Goal: Contribute content: Contribute content

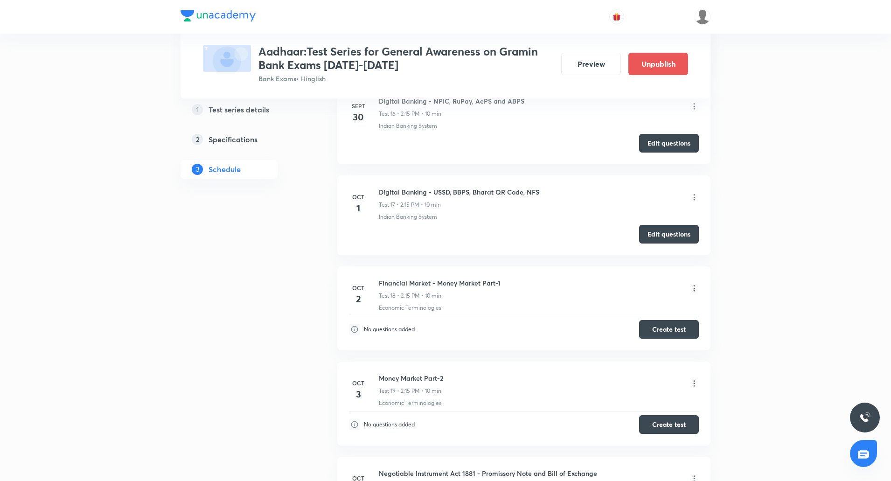
click at [451, 213] on div "Indian Banking System" at bounding box center [539, 217] width 320 height 8
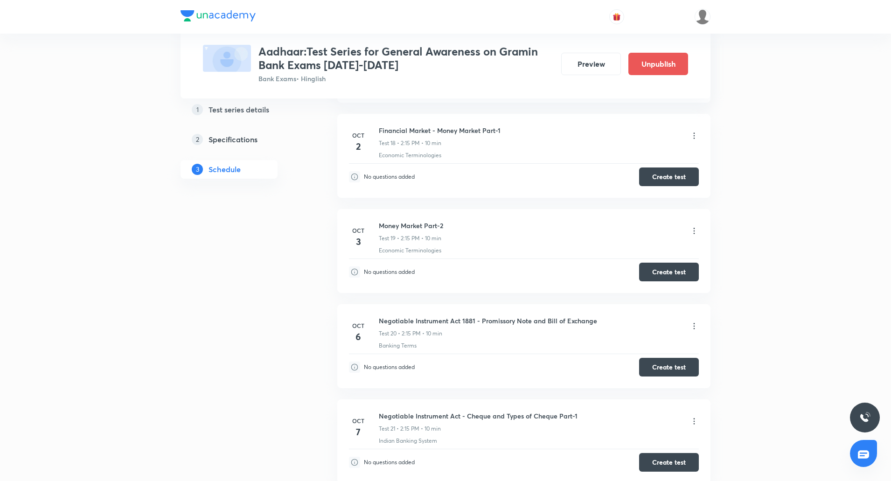
scroll to position [1996, 0]
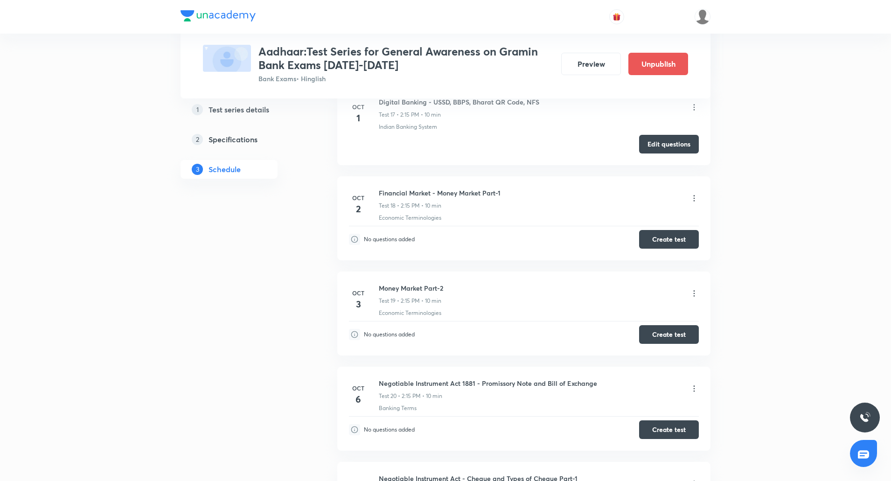
click at [677, 240] on button "Create test" at bounding box center [669, 239] width 60 height 19
click at [665, 239] on button "Create test" at bounding box center [669, 238] width 60 height 19
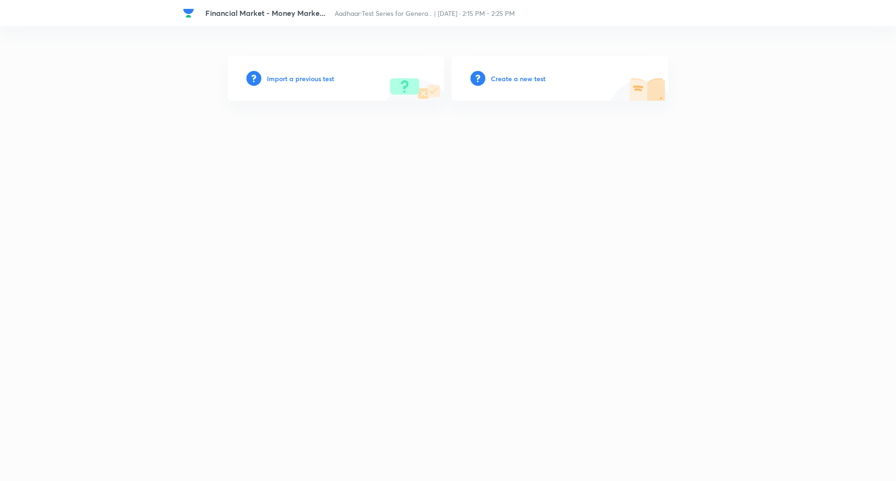
click at [522, 80] on h6 "Create a new test" at bounding box center [518, 79] width 55 height 10
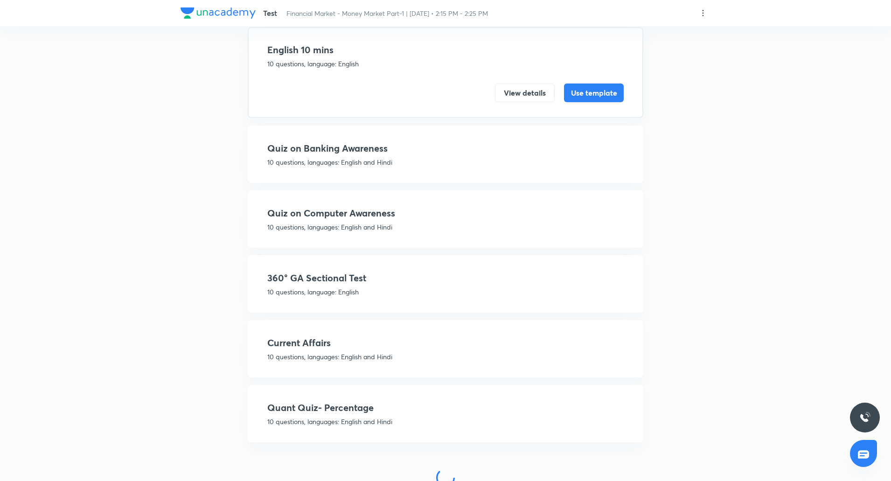
scroll to position [69, 0]
click at [347, 289] on p "10 questions, language: English" at bounding box center [445, 291] width 356 height 10
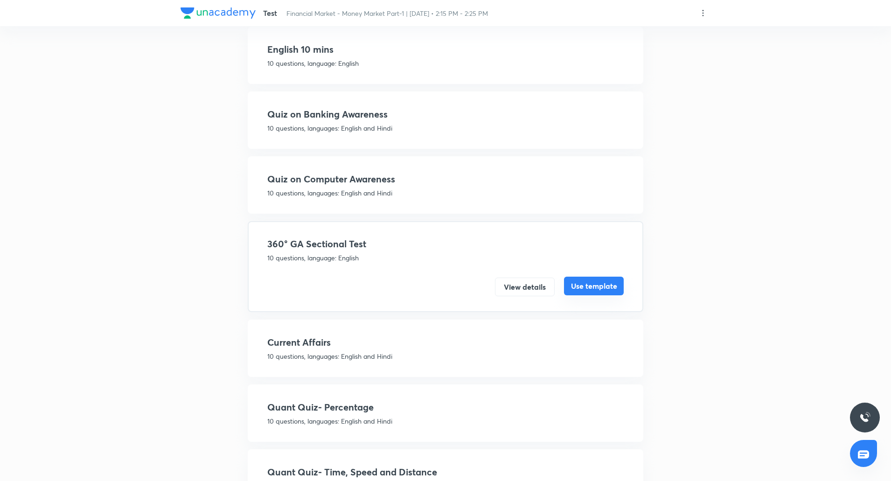
click at [588, 288] on button "Use template" at bounding box center [594, 286] width 60 height 19
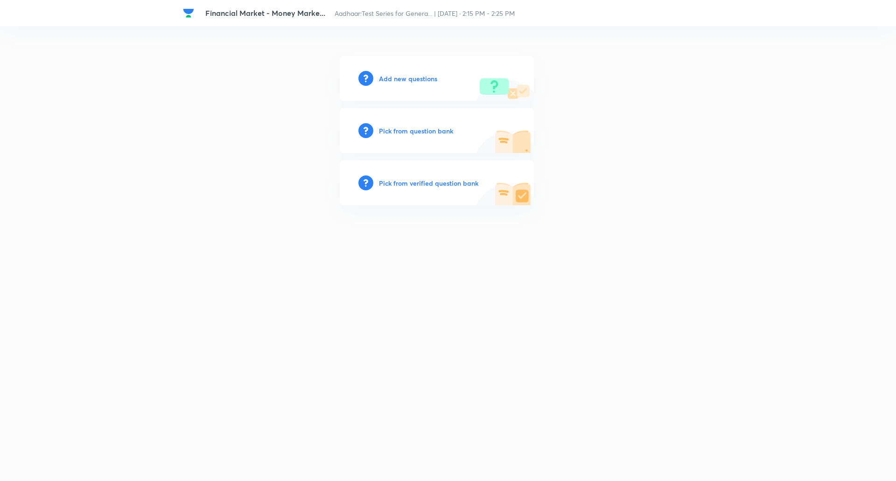
click at [411, 81] on h6 "Add new questions" at bounding box center [408, 79] width 58 height 10
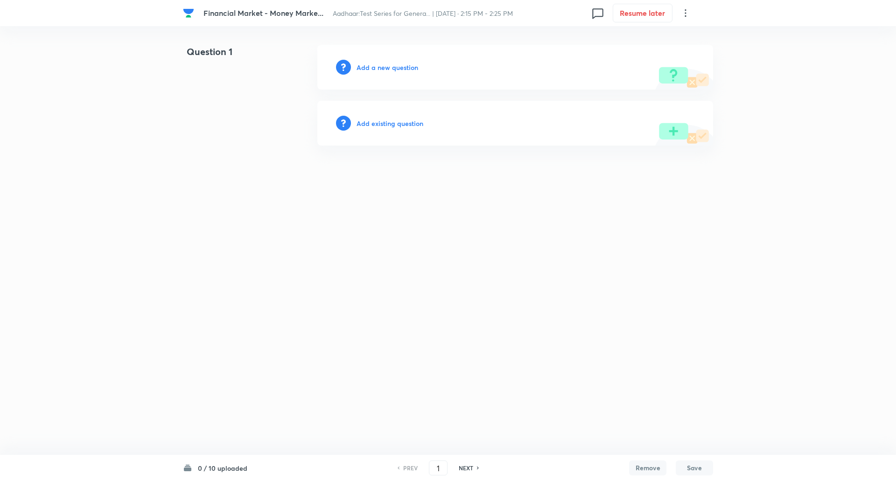
click at [410, 68] on h6 "Add a new question" at bounding box center [387, 68] width 62 height 10
click at [410, 68] on h6 "Choose a question type" at bounding box center [392, 68] width 72 height 10
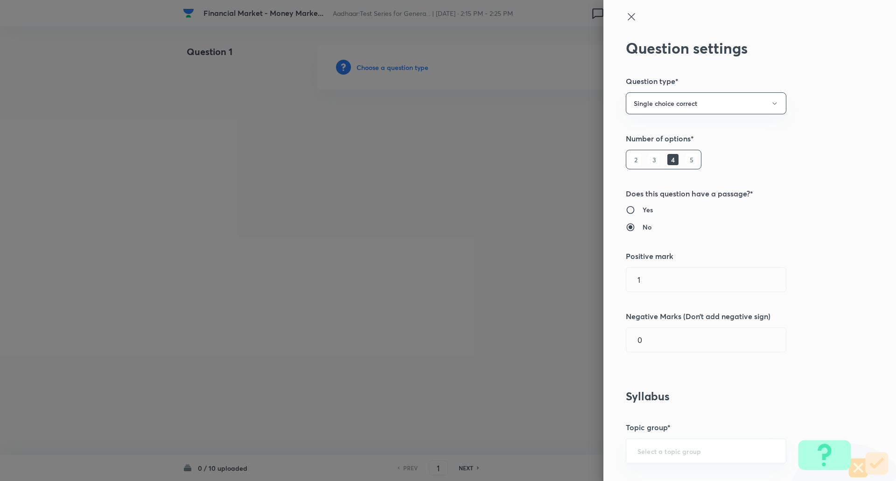
click at [686, 164] on h6 "5" at bounding box center [691, 159] width 11 height 11
click at [646, 340] on input "0" at bounding box center [706, 340] width 160 height 24
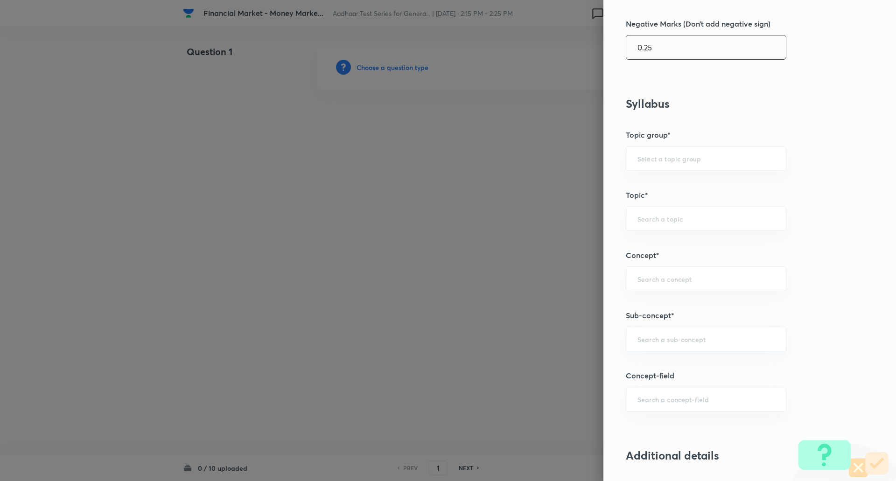
scroll to position [309, 0]
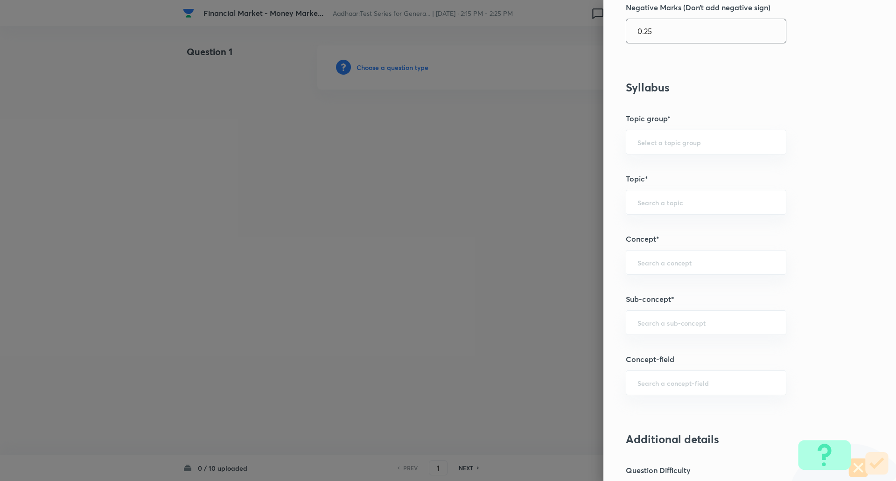
type input "0.25"
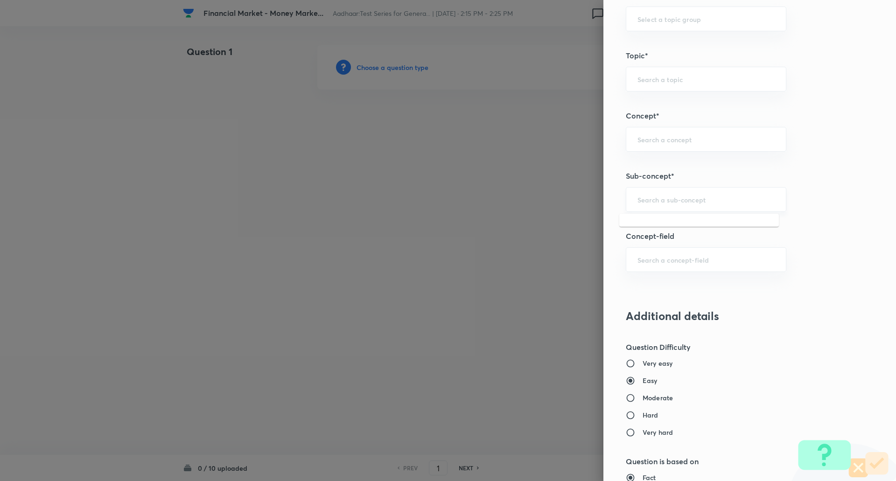
click at [696, 203] on input "text" at bounding box center [705, 199] width 137 height 9
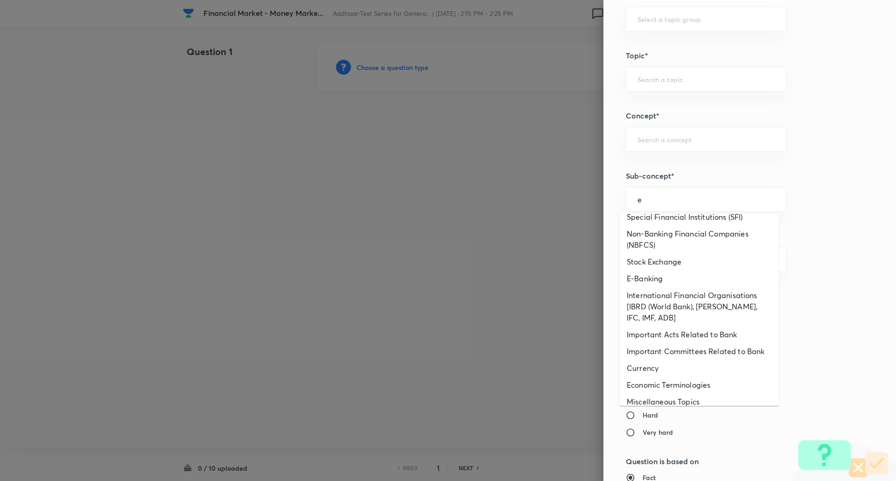
scroll to position [296, 0]
click at [672, 280] on li "E-Banking" at bounding box center [699, 277] width 160 height 17
type input "E-Banking"
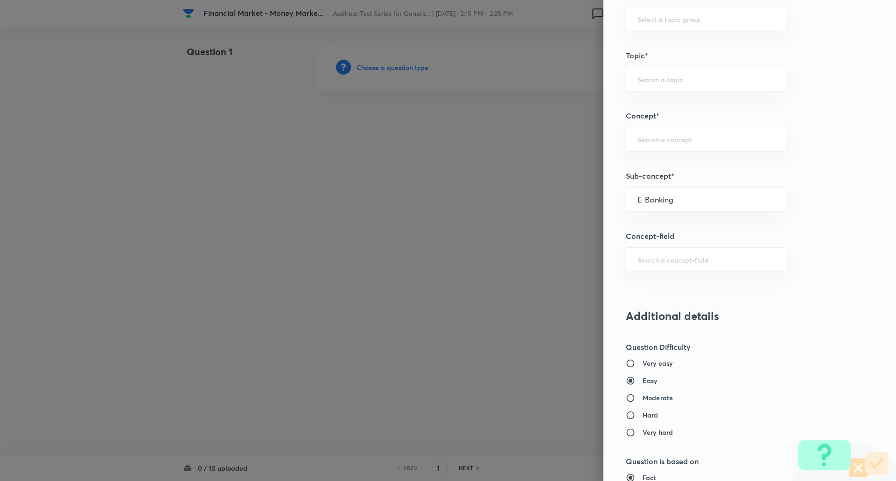
type input "Awareness"
type input "Banking Awareness"
type input "Financial Awareness"
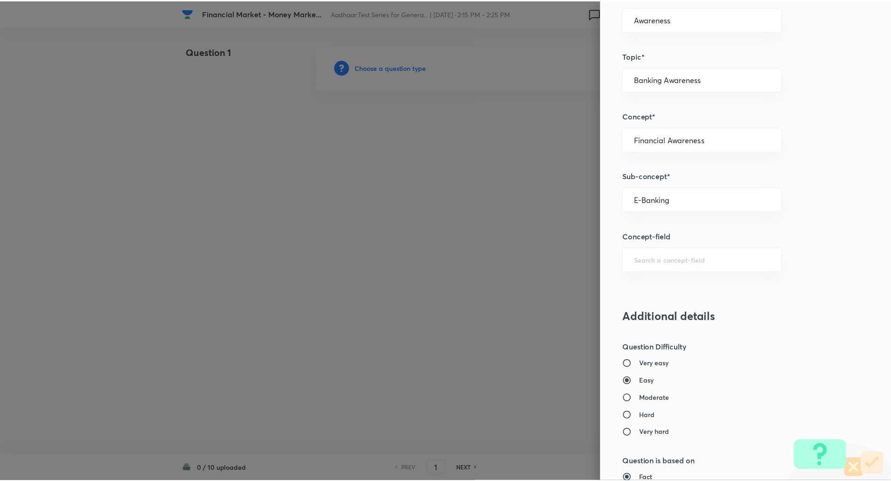
scroll to position [791, 0]
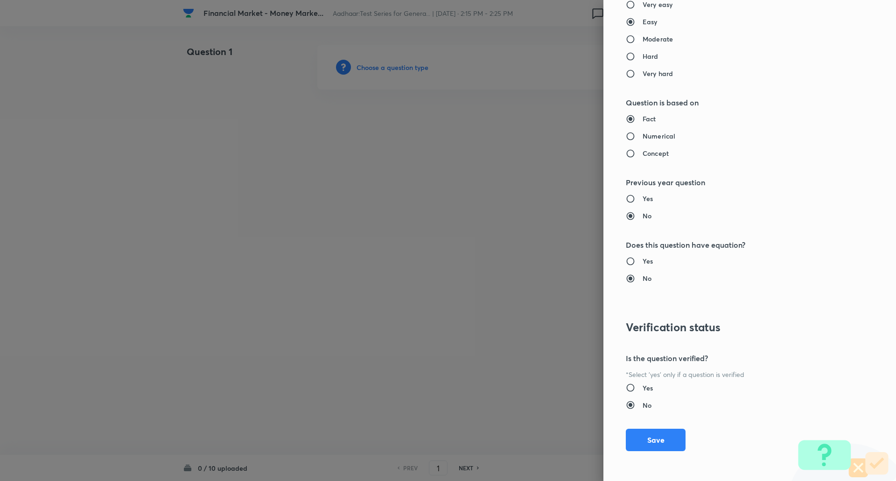
click at [626, 36] on input "Moderate" at bounding box center [634, 39] width 17 height 9
radio input "true"
radio input "false"
click at [635, 432] on button "Save" at bounding box center [656, 439] width 60 height 22
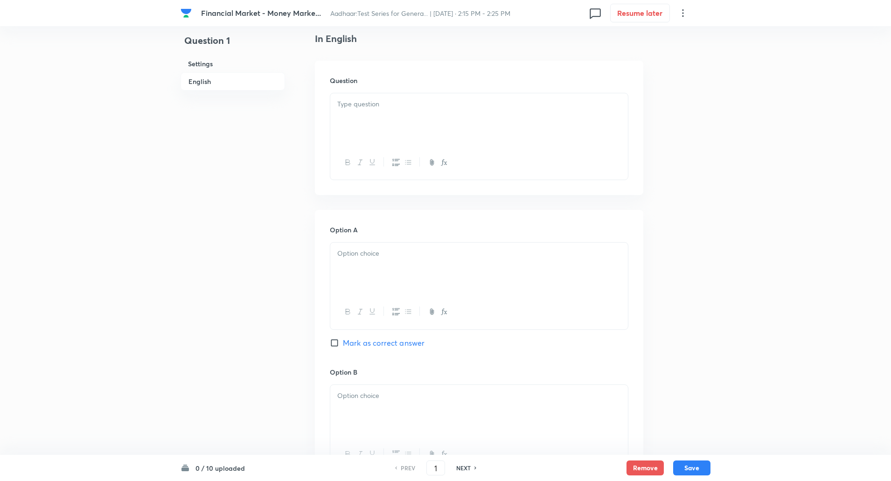
scroll to position [252, 0]
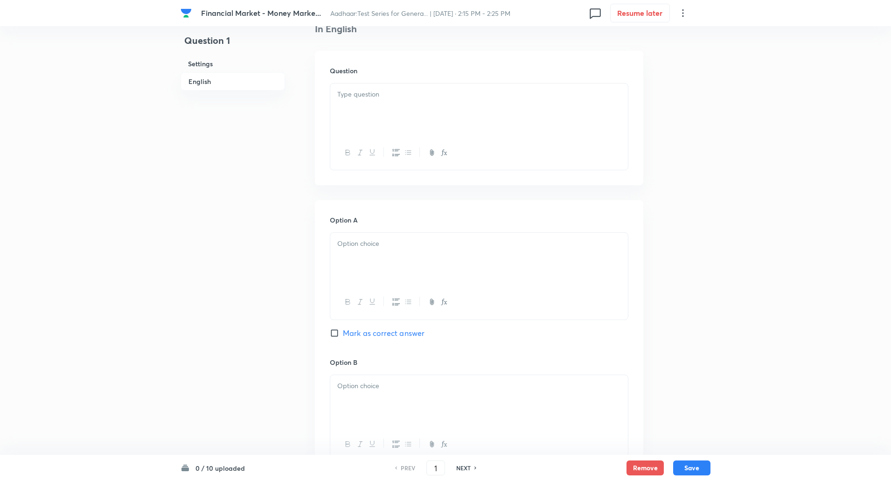
click at [487, 109] on div at bounding box center [479, 110] width 298 height 52
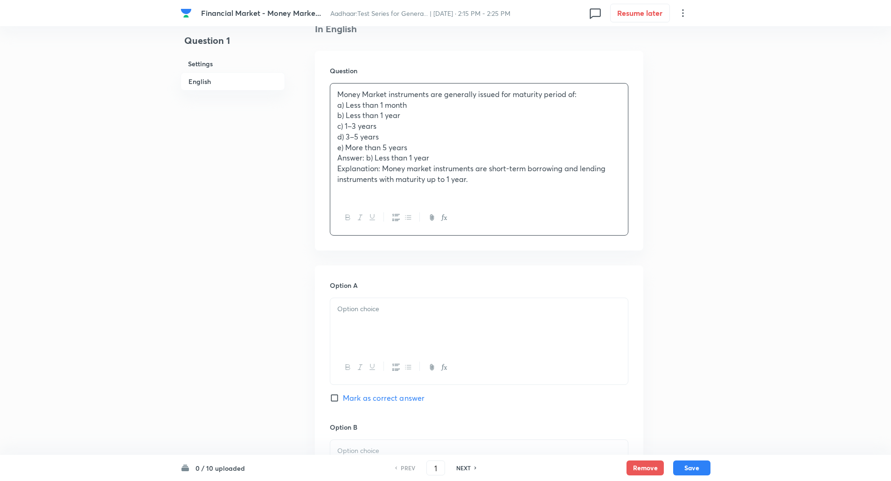
click at [585, 91] on p "Money Market instruments are generally issued for maturity period of:" at bounding box center [479, 94] width 284 height 11
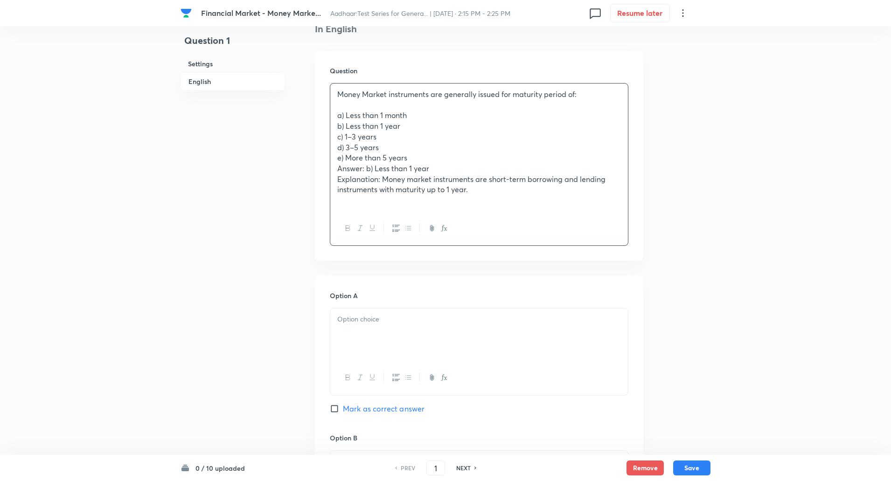
click at [411, 130] on p "b) Less than 1 year" at bounding box center [479, 126] width 284 height 11
drag, startPoint x: 335, startPoint y: 115, endPoint x: 596, endPoint y: 190, distance: 271.7
click at [596, 190] on div "Money Market instruments are generally issued for maturity period of: a) Less t…" at bounding box center [479, 148] width 298 height 128
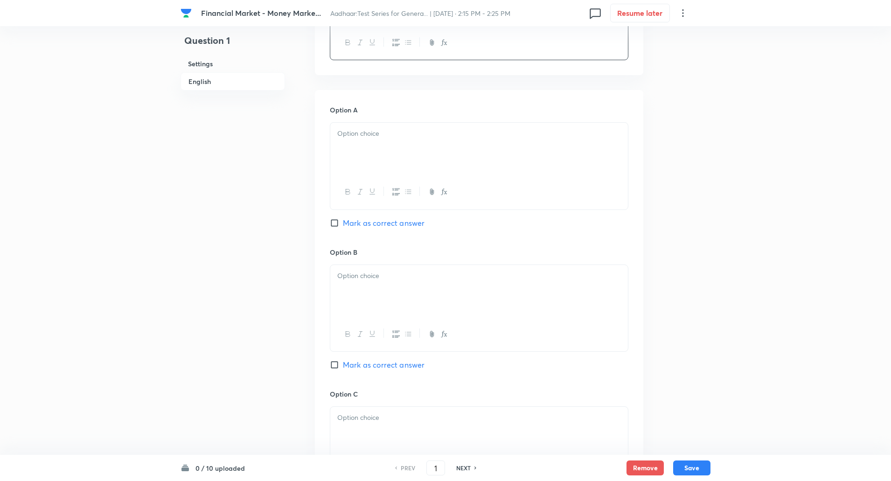
scroll to position [363, 0]
click at [556, 135] on p at bounding box center [479, 133] width 284 height 11
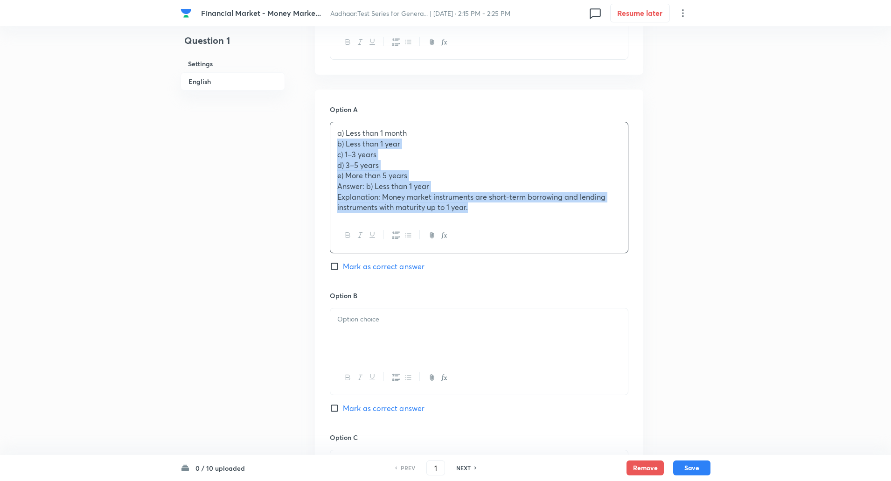
drag, startPoint x: 337, startPoint y: 144, endPoint x: 677, endPoint y: 287, distance: 369.0
click at [677, 287] on div "Question 1 Settings English Settings Type Single choice correct 5 options + 1 m…" at bounding box center [446, 362] width 530 height 1360
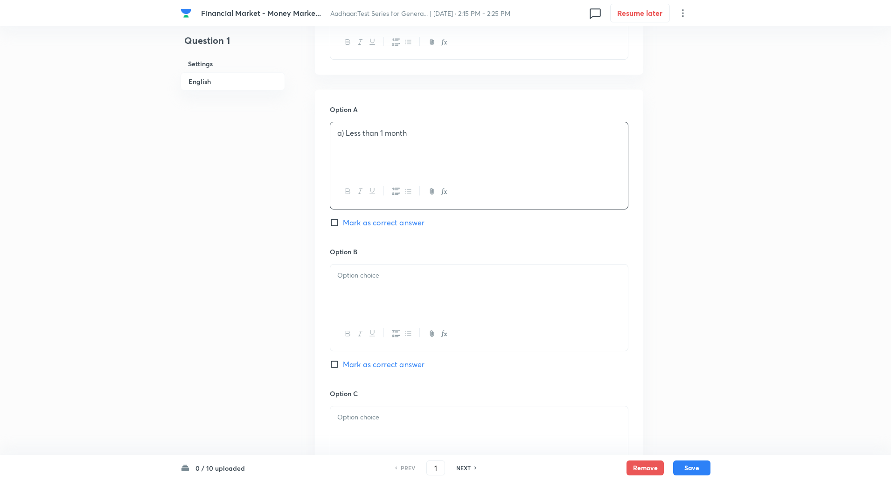
click at [346, 133] on p "a) Less than 1 month" at bounding box center [479, 133] width 284 height 11
click at [360, 272] on p at bounding box center [479, 275] width 284 height 11
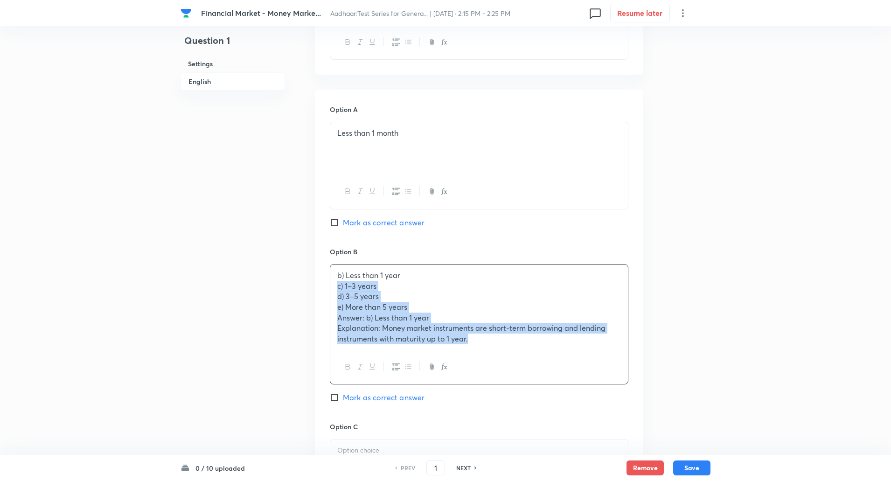
drag, startPoint x: 331, startPoint y: 288, endPoint x: 612, endPoint y: 371, distance: 292.3
click at [612, 371] on div "b) Less than 1 year c) 1–3 years d) 3–5 years e) More than 5 years Answer: b) L…" at bounding box center [479, 324] width 299 height 120
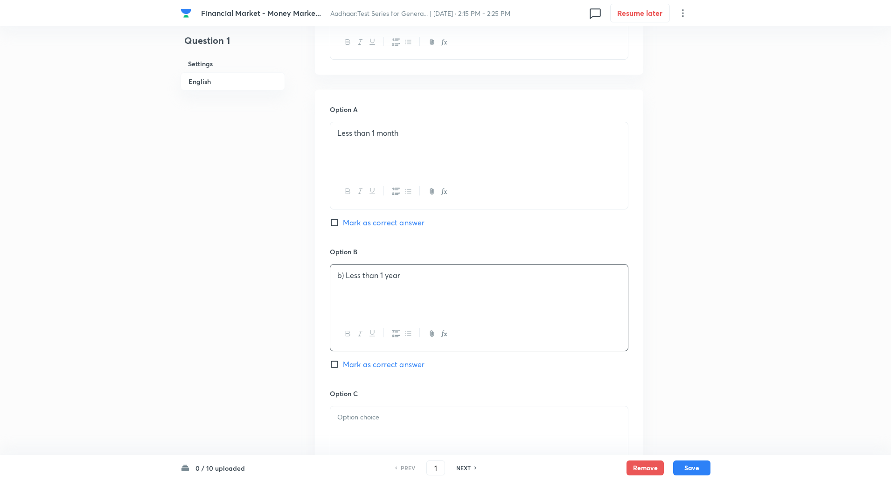
click at [344, 279] on p "b) Less than 1 year" at bounding box center [479, 275] width 284 height 11
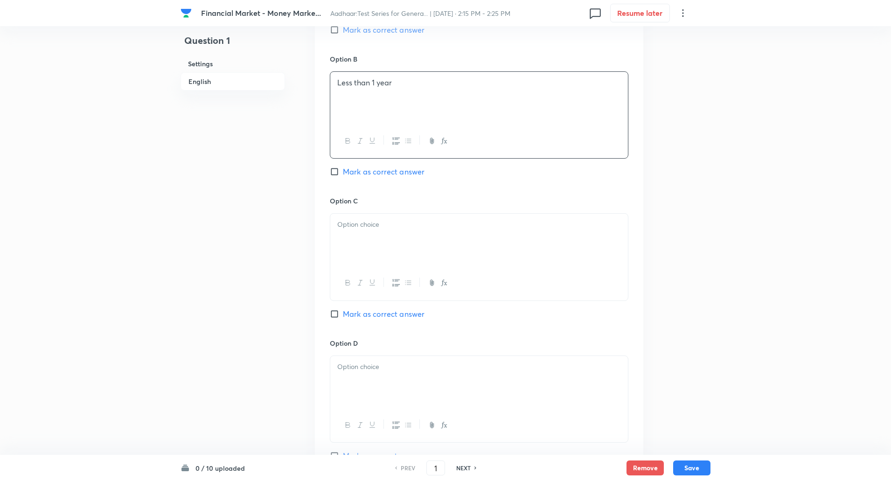
scroll to position [559, 0]
click at [364, 221] on p at bounding box center [479, 221] width 284 height 11
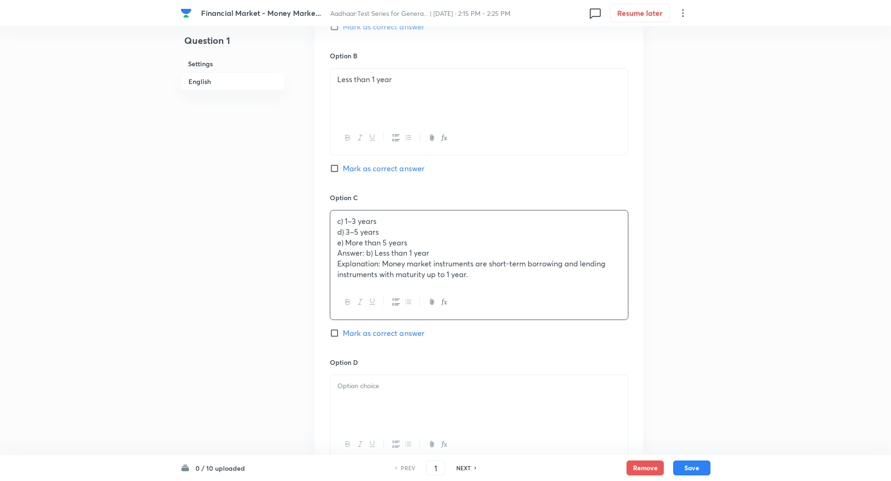
click at [334, 169] on input "Mark as correct answer" at bounding box center [336, 168] width 13 height 9
checkbox input "true"
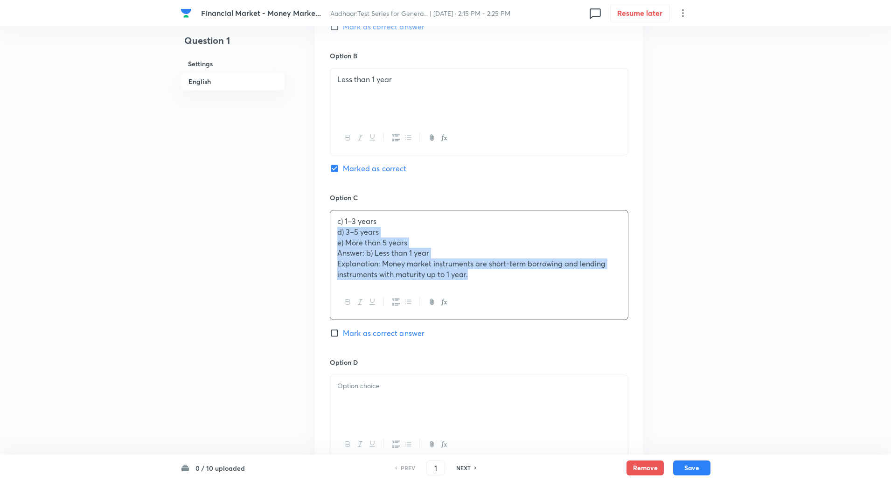
drag, startPoint x: 338, startPoint y: 232, endPoint x: 621, endPoint y: 354, distance: 308.0
click at [621, 354] on div "Option C c) 1–3 years d) 3–5 years e) More than 5 years Answer: b) Less than 1 …" at bounding box center [479, 275] width 299 height 165
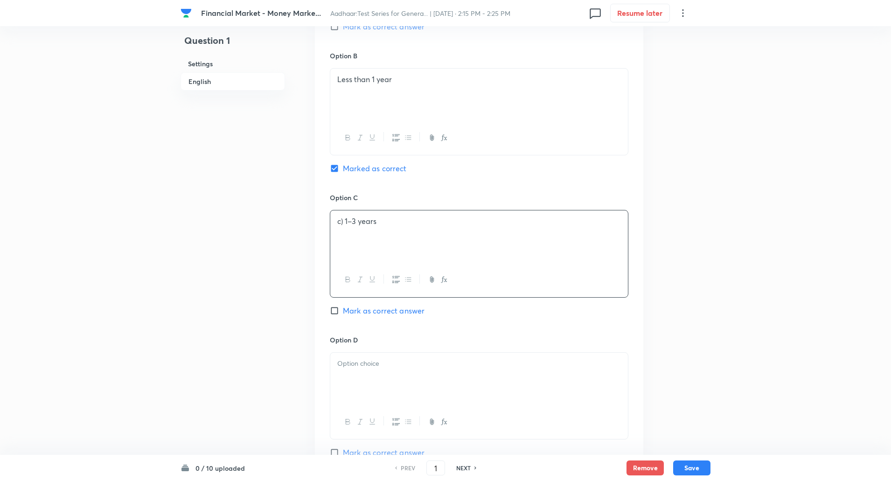
click at [346, 224] on p "c) 1–3 years" at bounding box center [479, 221] width 284 height 11
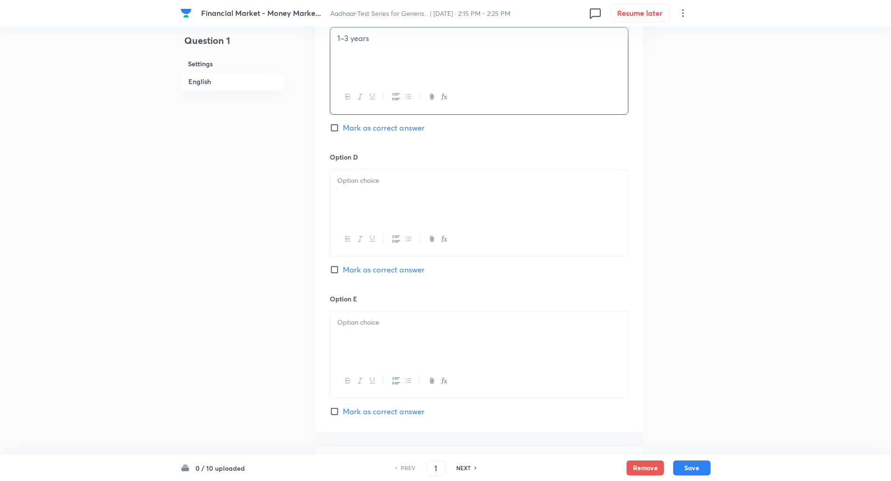
scroll to position [742, 0]
click at [361, 190] on div at bounding box center [479, 195] width 298 height 52
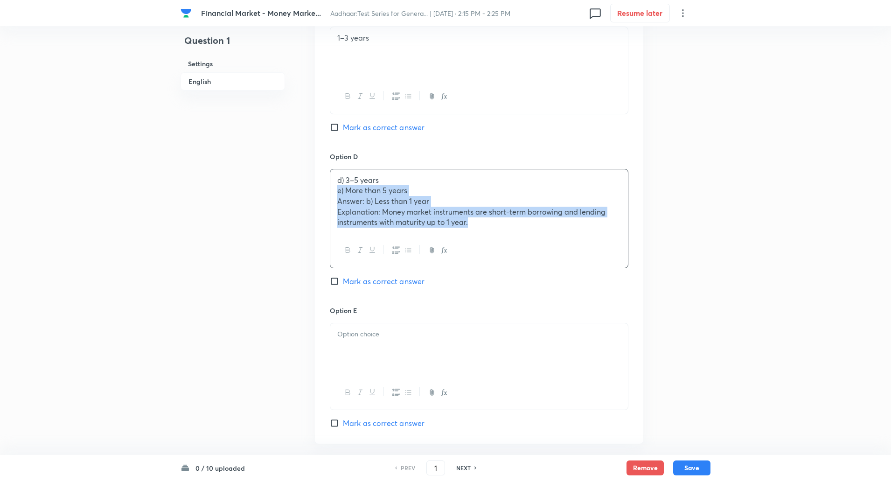
drag, startPoint x: 336, startPoint y: 192, endPoint x: 649, endPoint y: 254, distance: 319.2
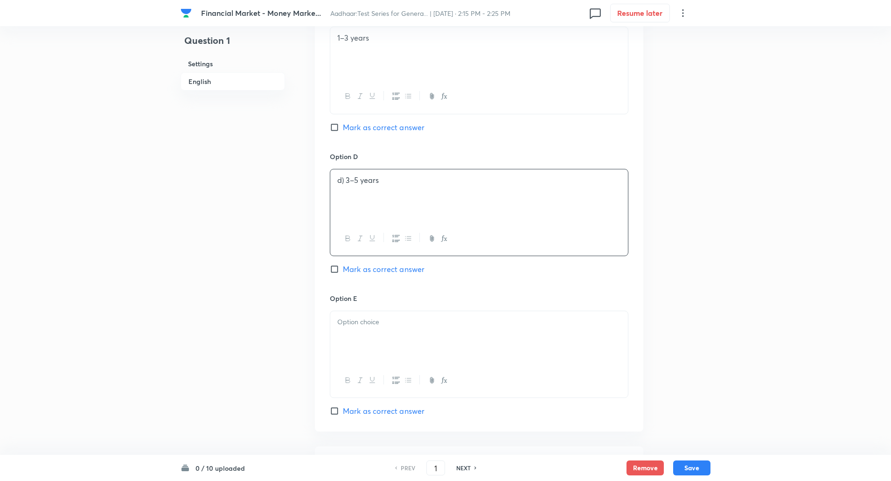
click at [344, 184] on p "d) 3–5 years" at bounding box center [479, 180] width 284 height 11
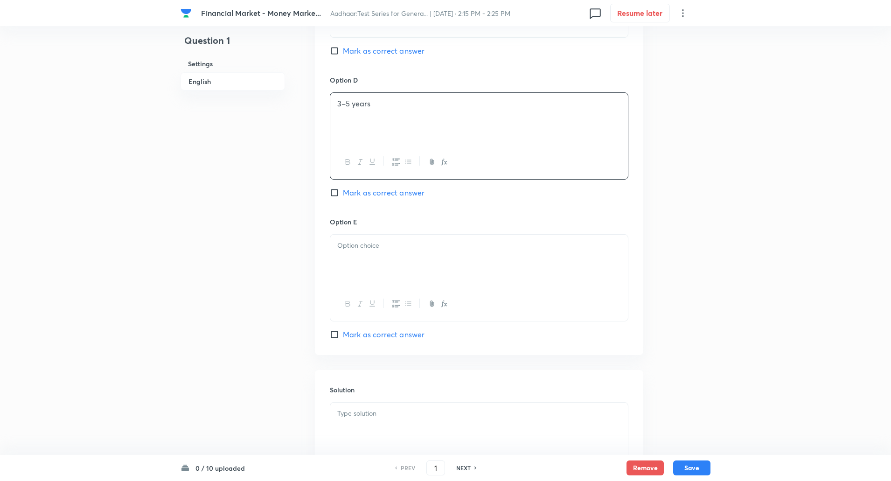
scroll to position [823, 0]
click at [343, 232] on div at bounding box center [479, 256] width 298 height 52
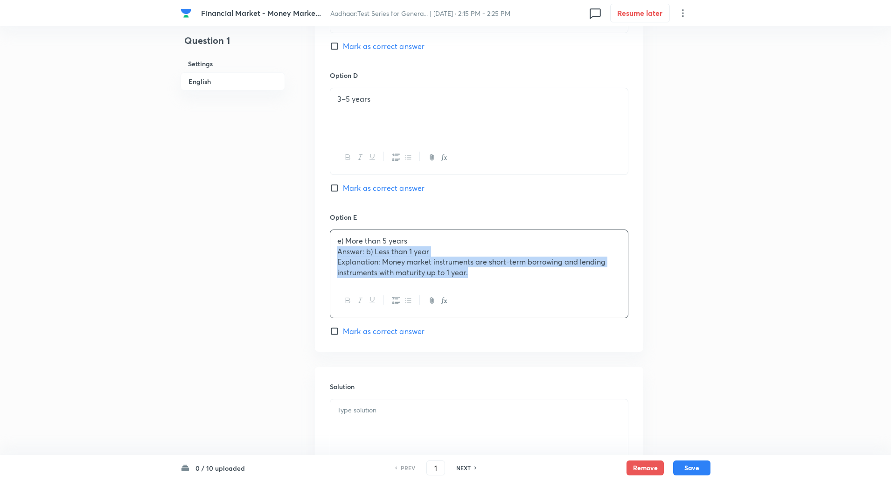
drag, startPoint x: 334, startPoint y: 252, endPoint x: 700, endPoint y: 354, distance: 379.5
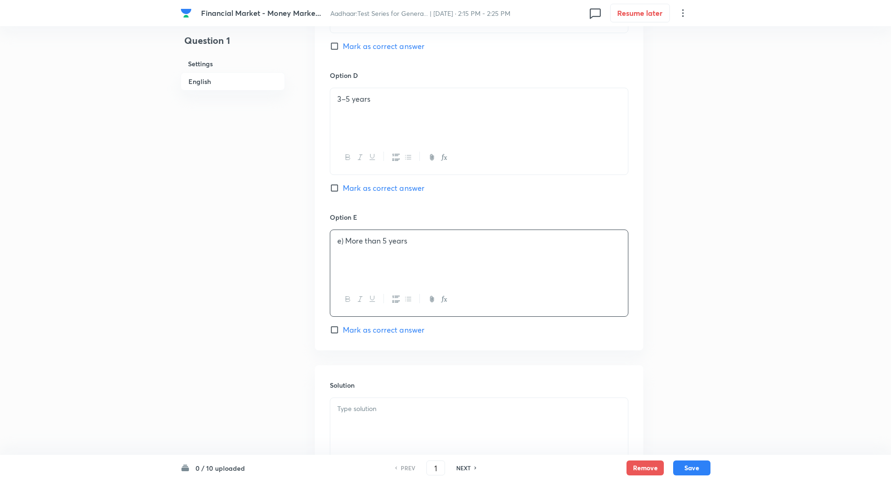
click at [346, 242] on p "e) More than 5 years" at bounding box center [479, 241] width 284 height 11
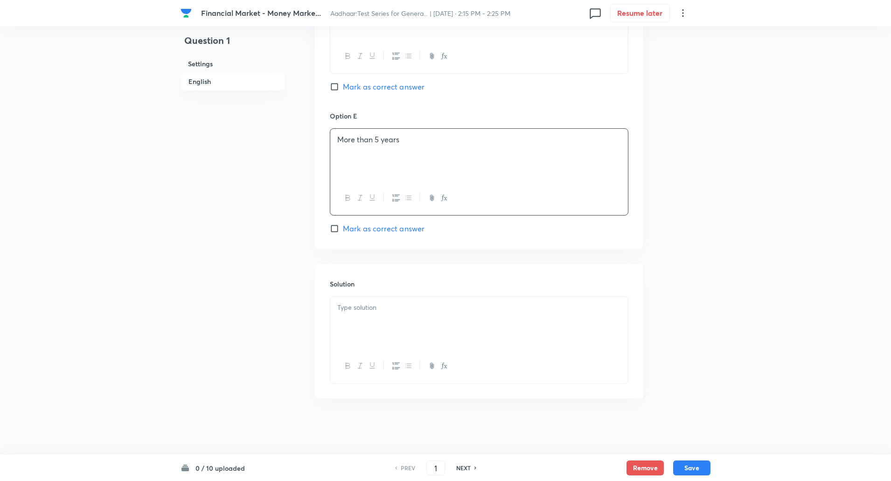
click at [365, 317] on div at bounding box center [479, 323] width 298 height 52
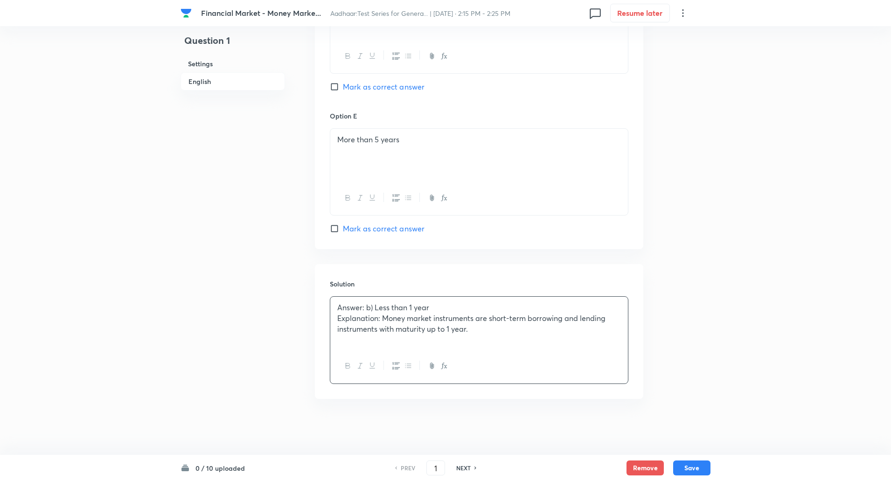
click at [338, 310] on p "Answer: b) Less than 1 year" at bounding box center [479, 307] width 284 height 11
drag, startPoint x: 338, startPoint y: 310, endPoint x: 380, endPoint y: 319, distance: 42.5
click at [380, 319] on div "Answer: b) Less than 1 year Explanation: Money market instruments are short-ter…" at bounding box center [479, 323] width 298 height 52
click at [706, 465] on button "Save" at bounding box center [691, 467] width 37 height 15
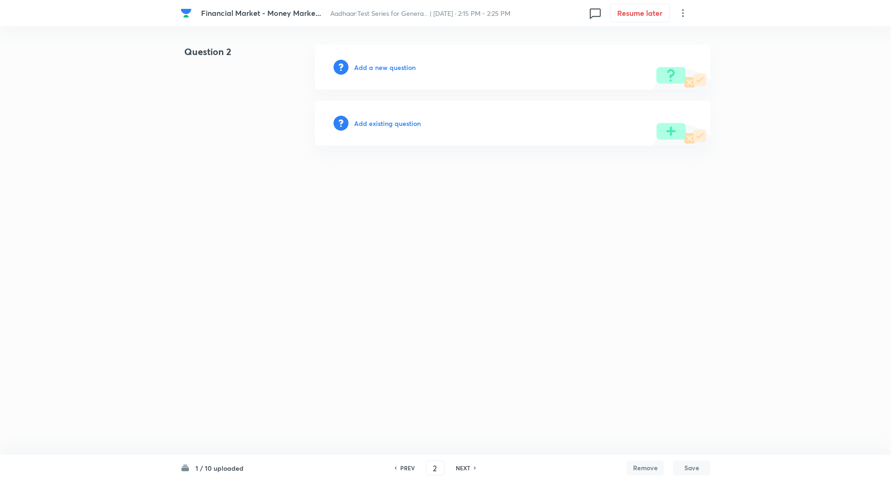
type input "2"
click at [390, 64] on h6 "Add a new question" at bounding box center [387, 68] width 62 height 10
click at [396, 69] on h6 "Choose a question type" at bounding box center [392, 68] width 72 height 10
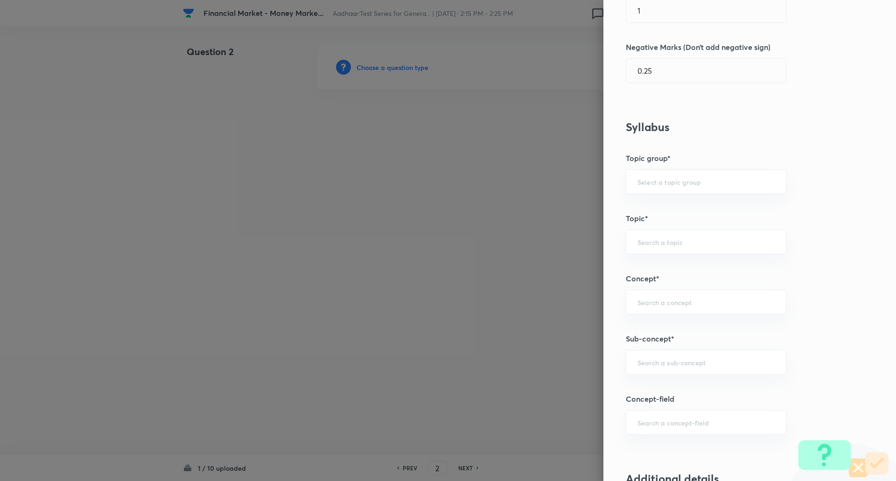
scroll to position [341, 0]
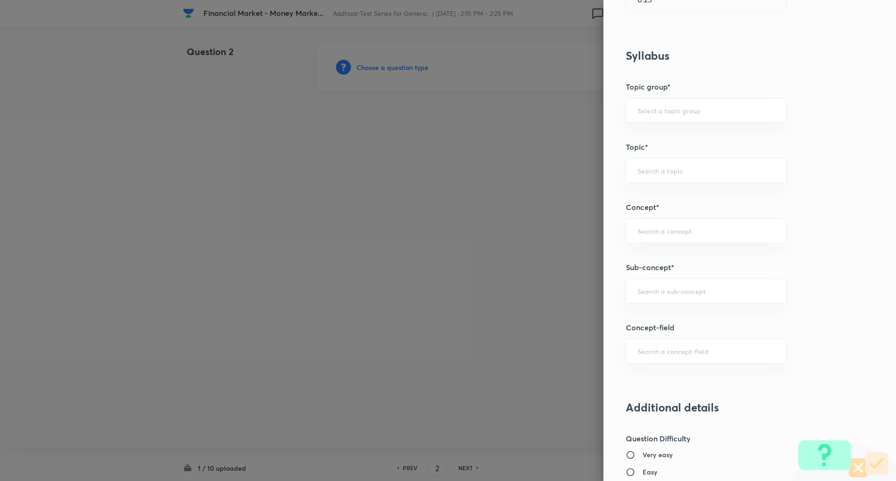
click at [643, 272] on h5 "Sub-concept*" at bounding box center [734, 267] width 216 height 11
click at [640, 289] on input "text" at bounding box center [705, 290] width 137 height 9
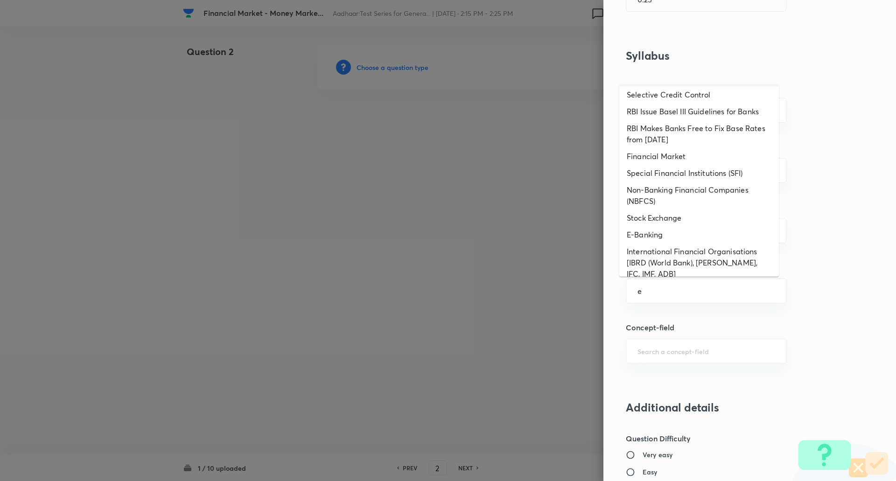
scroll to position [209, 0]
click at [662, 238] on li "E-Banking" at bounding box center [699, 234] width 160 height 17
type input "E-Banking"
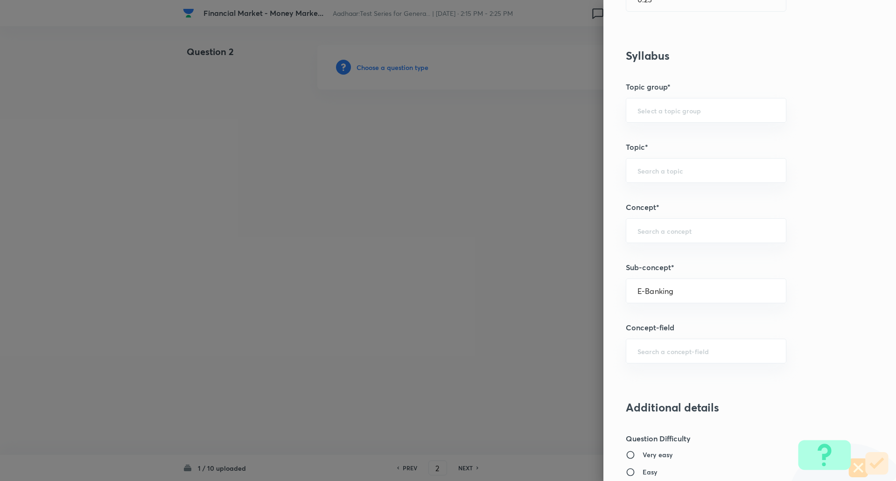
type input "Awareness"
type input "Banking Awareness"
type input "Financial Awareness"
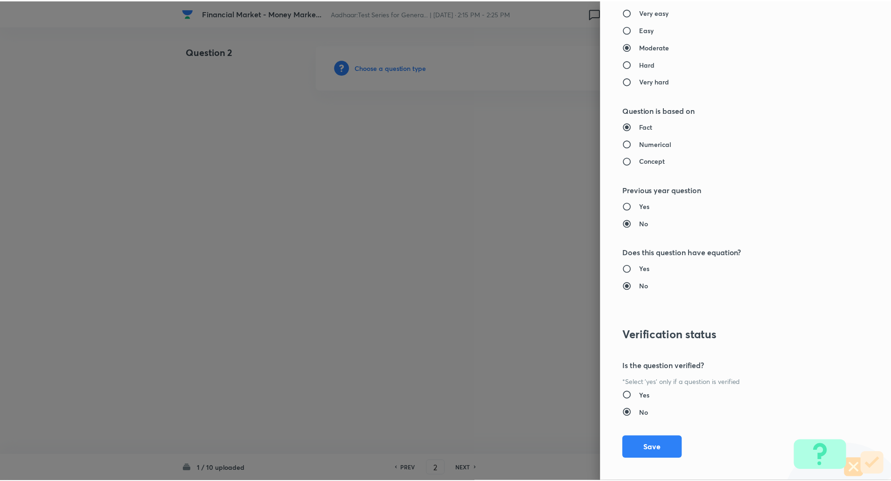
scroll to position [791, 0]
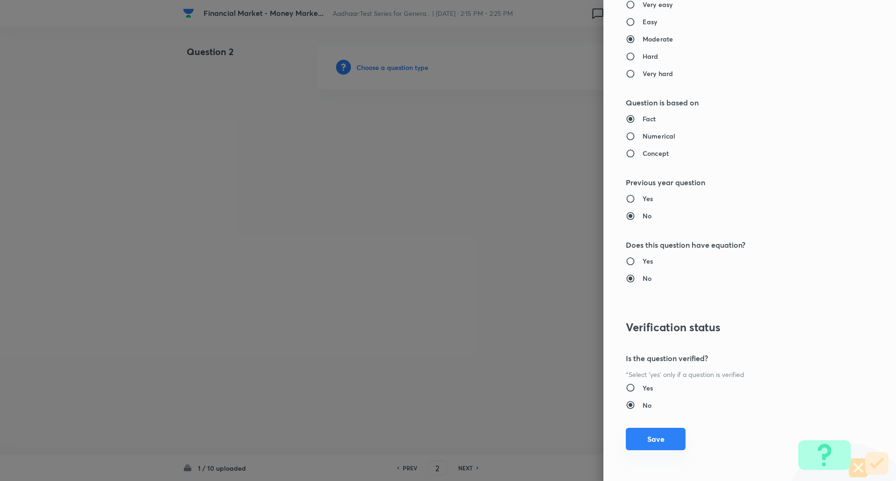
click at [626, 440] on button "Save" at bounding box center [656, 439] width 60 height 22
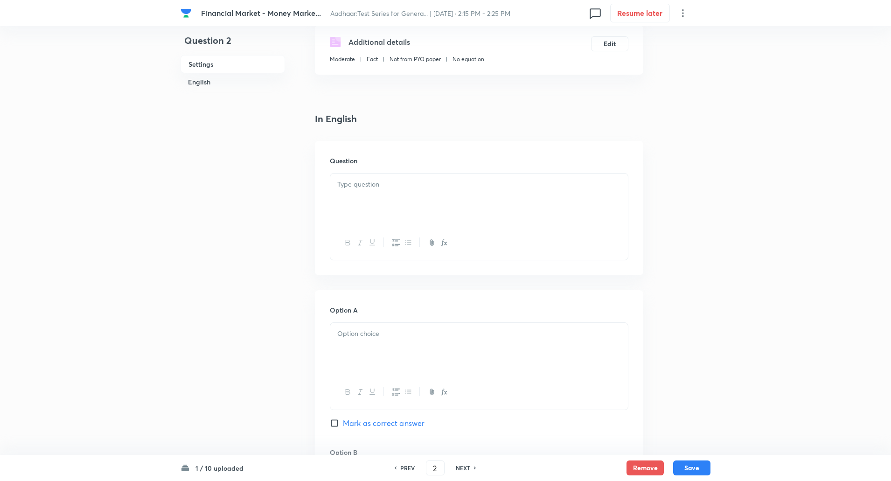
scroll to position [163, 0]
click at [509, 193] on div at bounding box center [479, 199] width 298 height 52
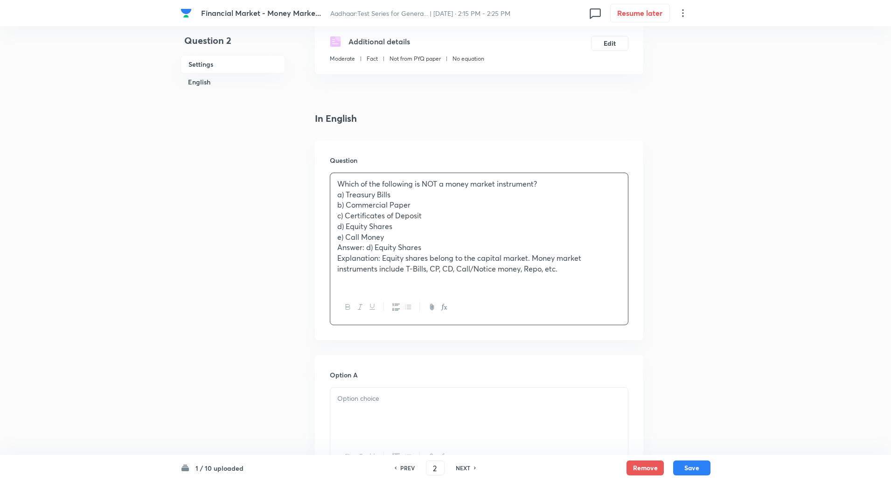
click at [550, 182] on p "Which of the following is NOT a money market instrument?" at bounding box center [479, 184] width 284 height 11
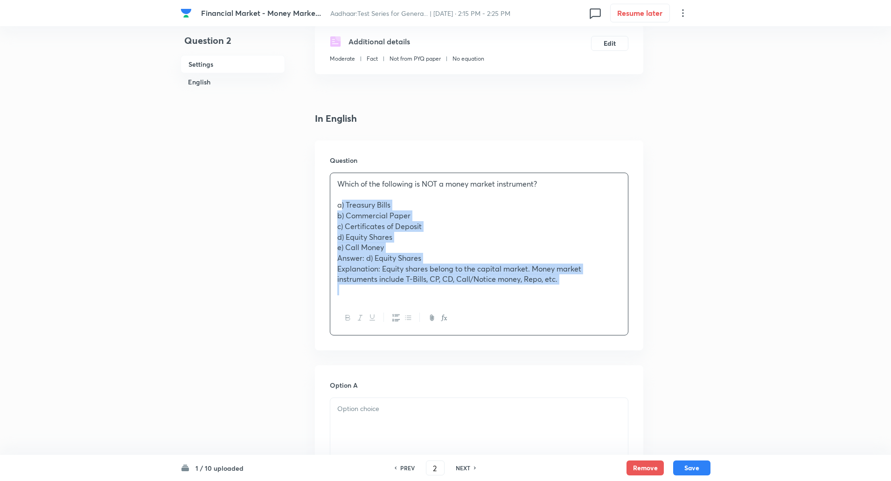
drag, startPoint x: 336, startPoint y: 208, endPoint x: 682, endPoint y: 363, distance: 378.4
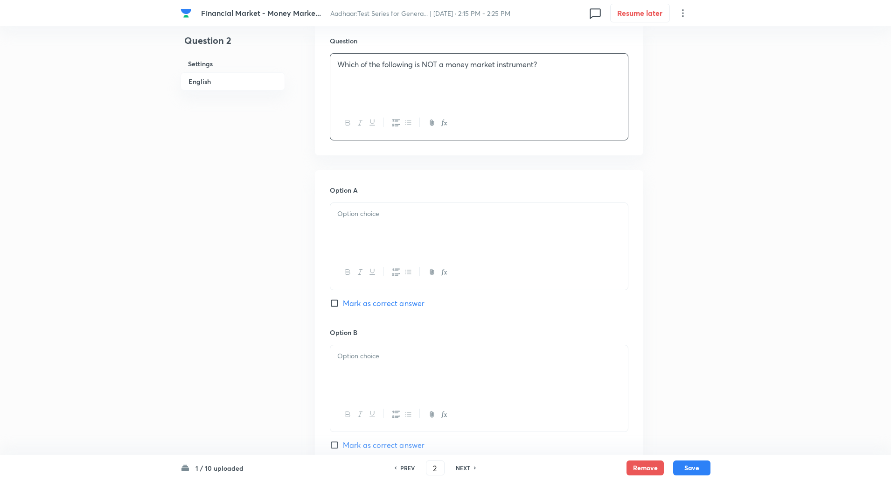
scroll to position [312, 0]
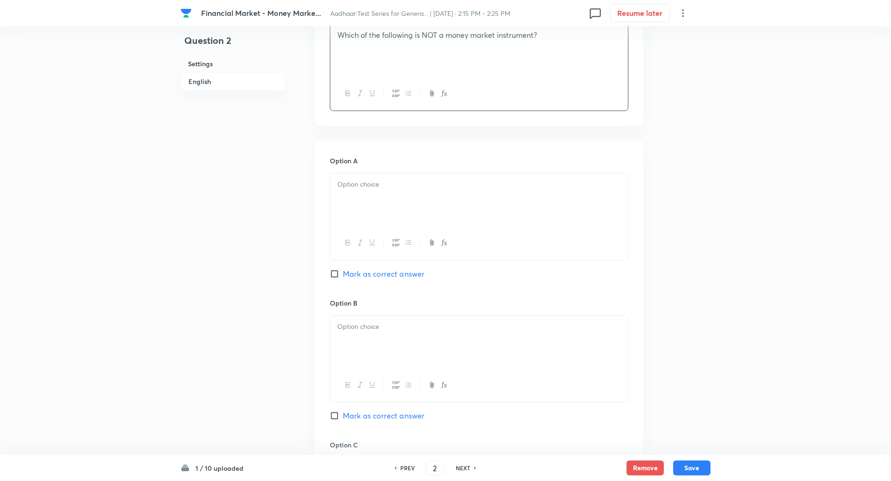
click at [537, 223] on div at bounding box center [479, 200] width 298 height 52
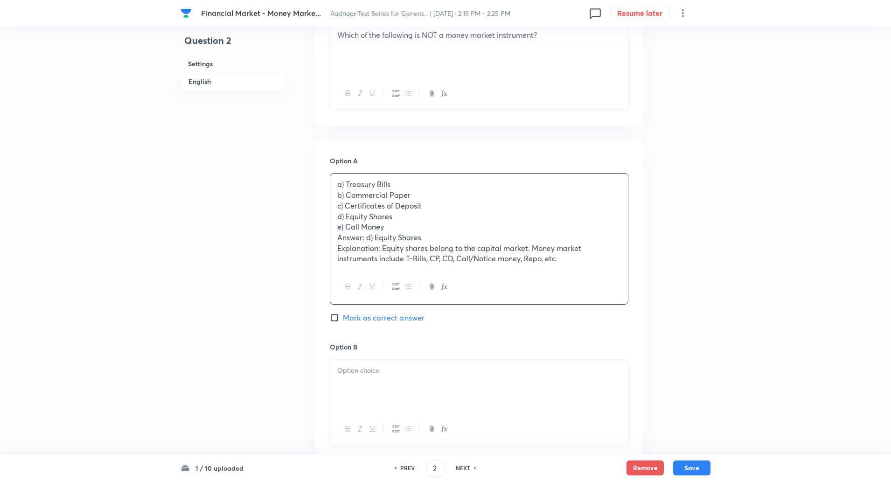
click at [383, 202] on p "c) Certificates of Deposit" at bounding box center [479, 206] width 284 height 11
click at [339, 197] on p "b) Commercial Paper" at bounding box center [479, 195] width 284 height 11
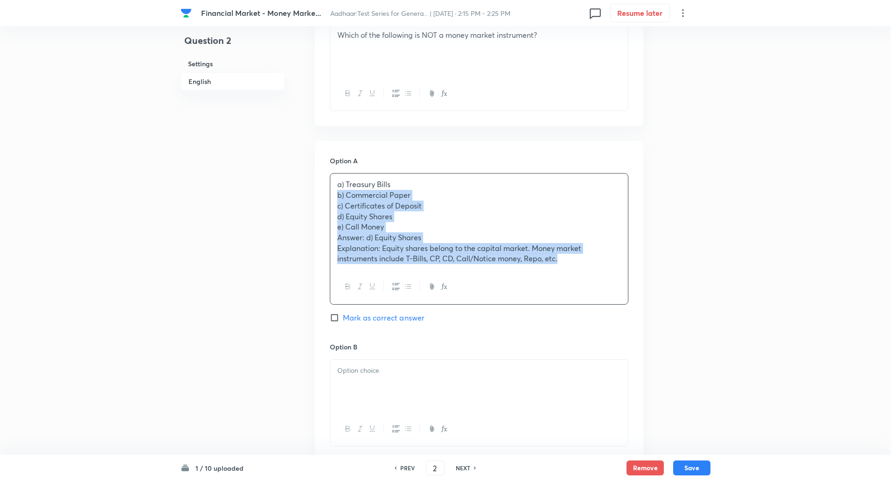
drag, startPoint x: 339, startPoint y: 197, endPoint x: 589, endPoint y: 266, distance: 259.0
click at [589, 266] on div "a) Treasury Bills b) Commercial Paper c) Certificates of Deposit d) Equity Shar…" at bounding box center [479, 222] width 298 height 96
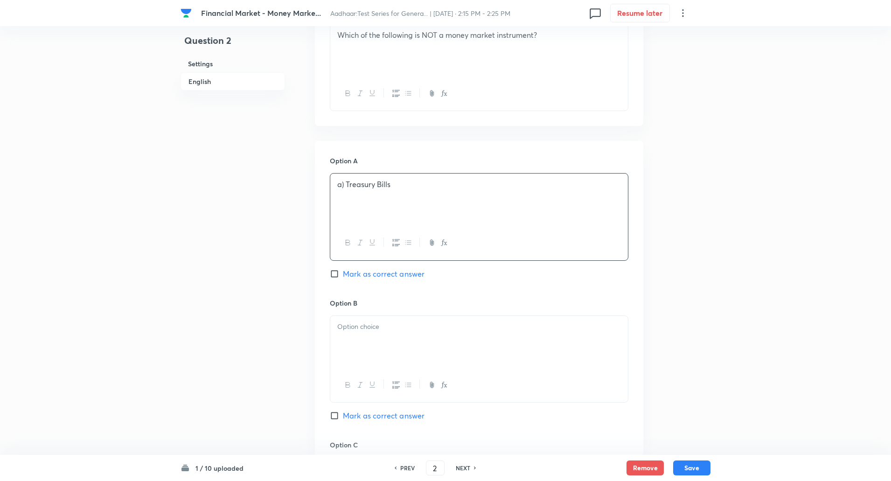
click at [344, 184] on p "a) Treasury Bills" at bounding box center [479, 184] width 284 height 11
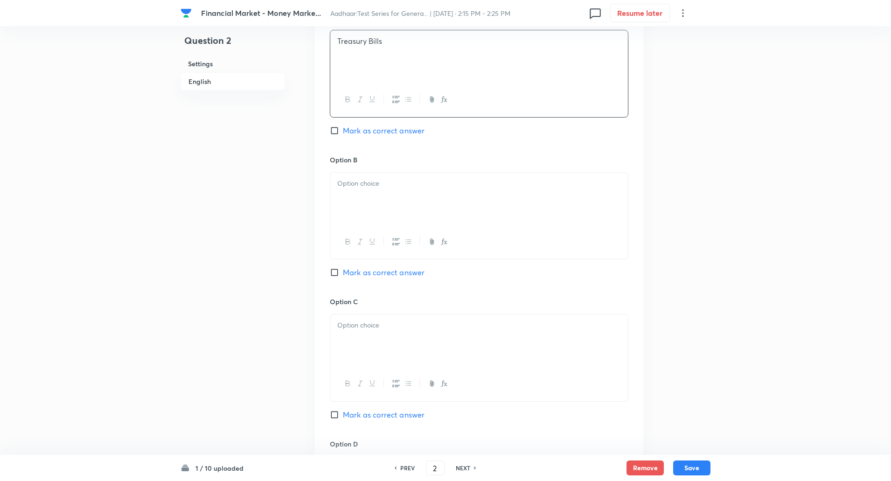
scroll to position [455, 0]
click at [344, 184] on p at bounding box center [479, 183] width 284 height 11
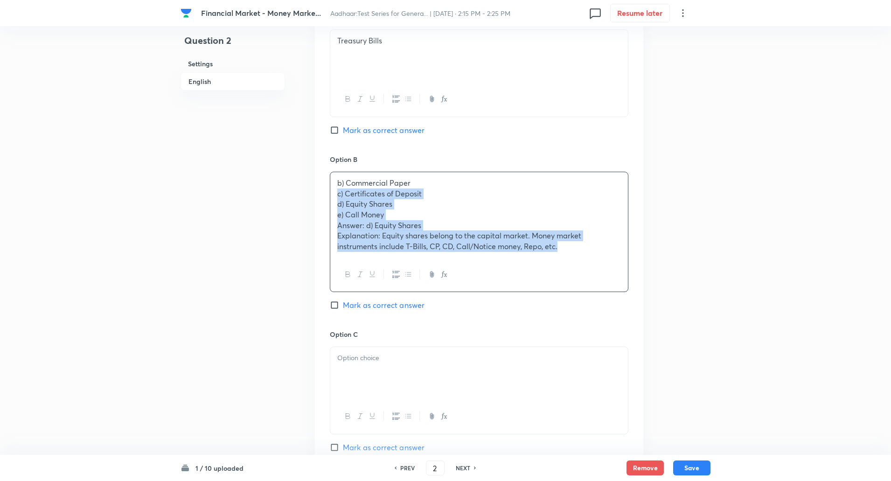
drag, startPoint x: 338, startPoint y: 194, endPoint x: 604, endPoint y: 255, distance: 273.0
click at [604, 255] on div "b) Commercial Paper c) Certificates of Deposit d) Equity Shares e) Call Money A…" at bounding box center [479, 214] width 298 height 85
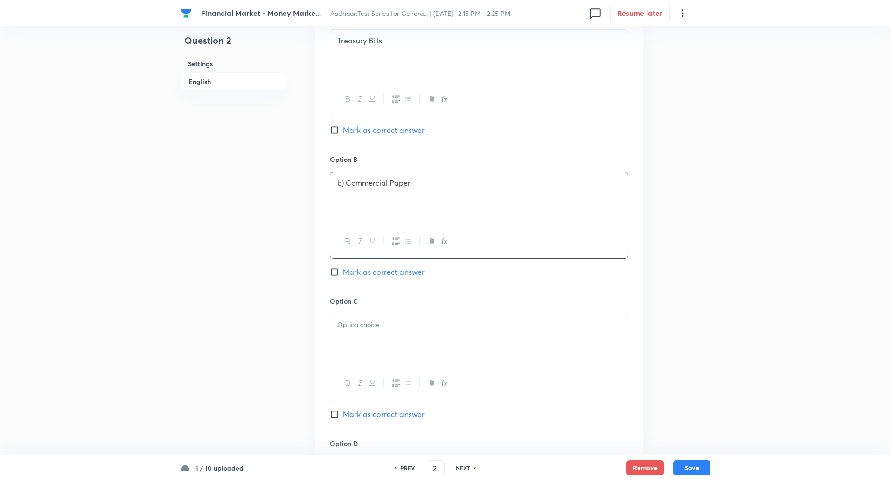
click at [345, 181] on p "b) Commercial Paper" at bounding box center [479, 183] width 284 height 11
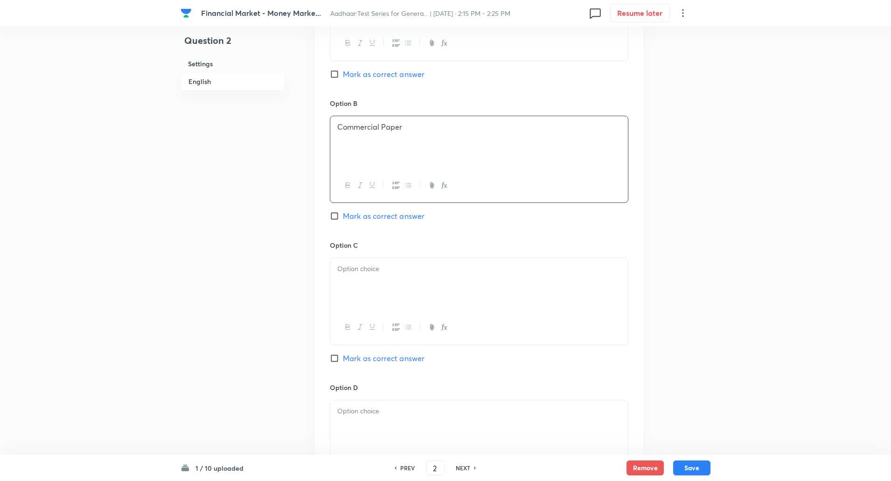
click at [364, 266] on p at bounding box center [479, 269] width 284 height 11
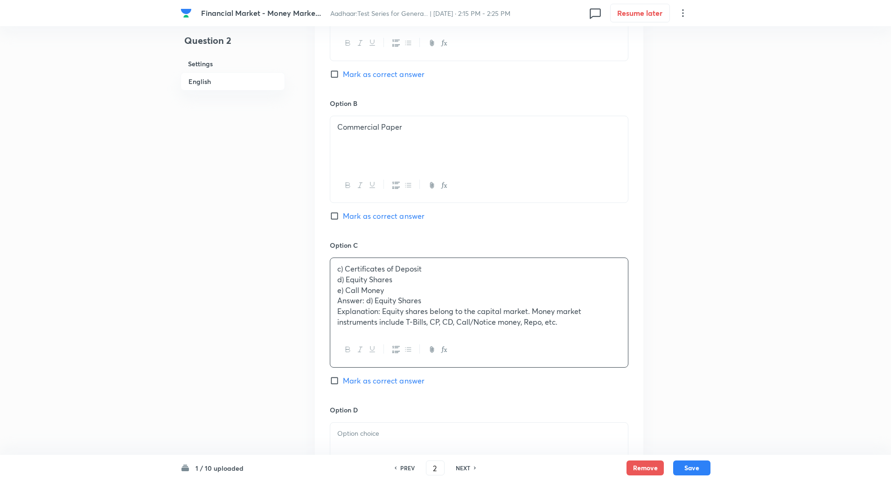
click at [335, 279] on div "c) Certificates of Deposit d) Equity Shares e) Call Money Answer: d) Equity Sha…" at bounding box center [479, 295] width 298 height 75
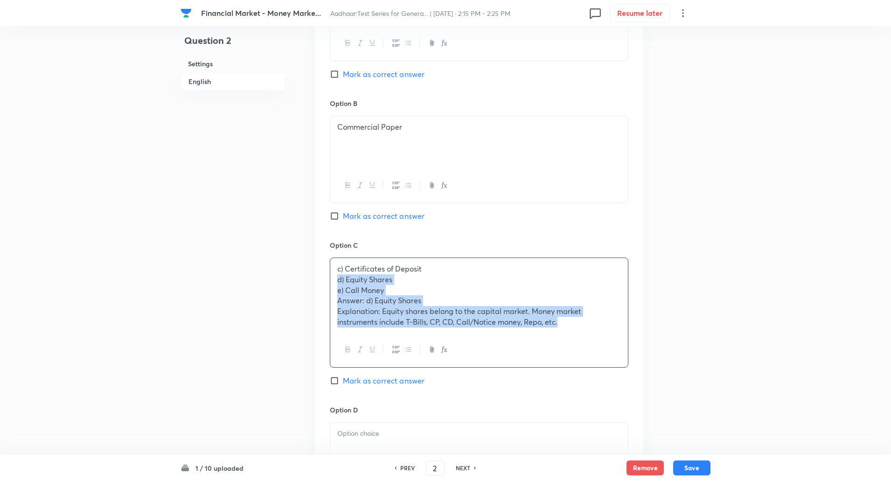
drag, startPoint x: 335, startPoint y: 279, endPoint x: 724, endPoint y: 354, distance: 396.7
click at [724, 354] on div "Financial Market - Money Marke... Aadhaar:Test Series for Genera... | Oct 2, 20…" at bounding box center [445, 202] width 891 height 1339
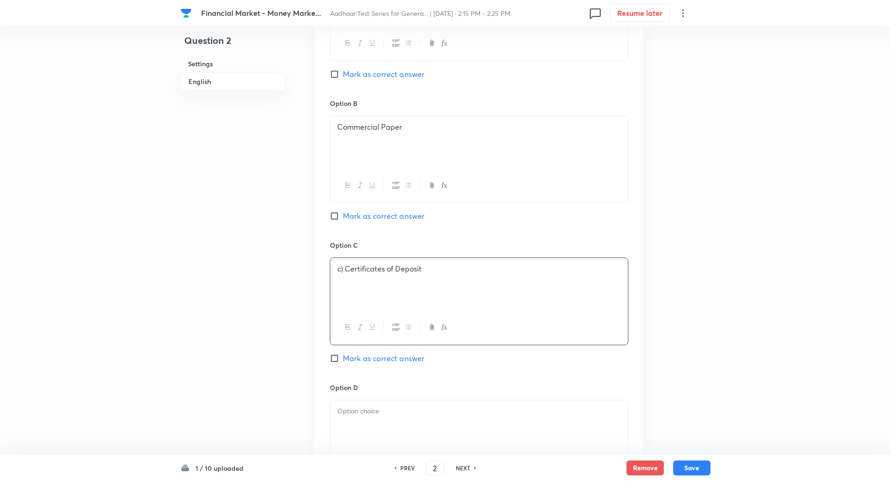
click at [344, 271] on p "c) Certificates of Deposit" at bounding box center [479, 269] width 284 height 11
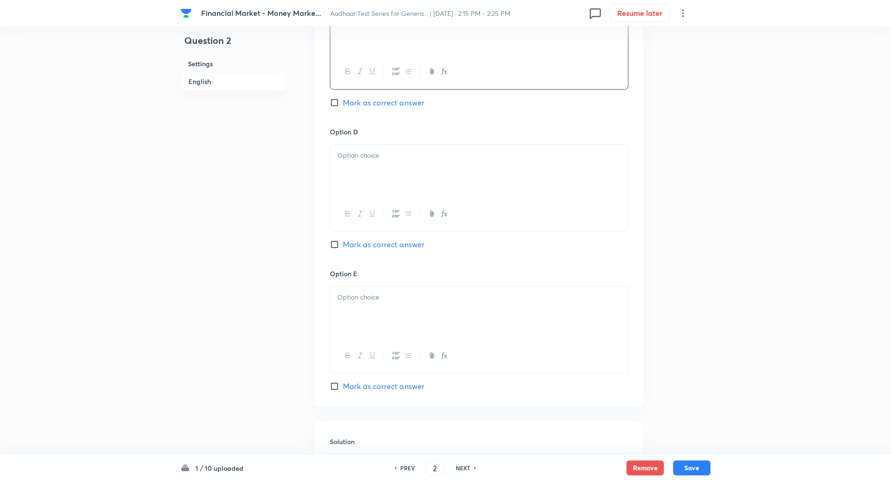
scroll to position [767, 0]
click at [379, 161] on div at bounding box center [479, 170] width 298 height 52
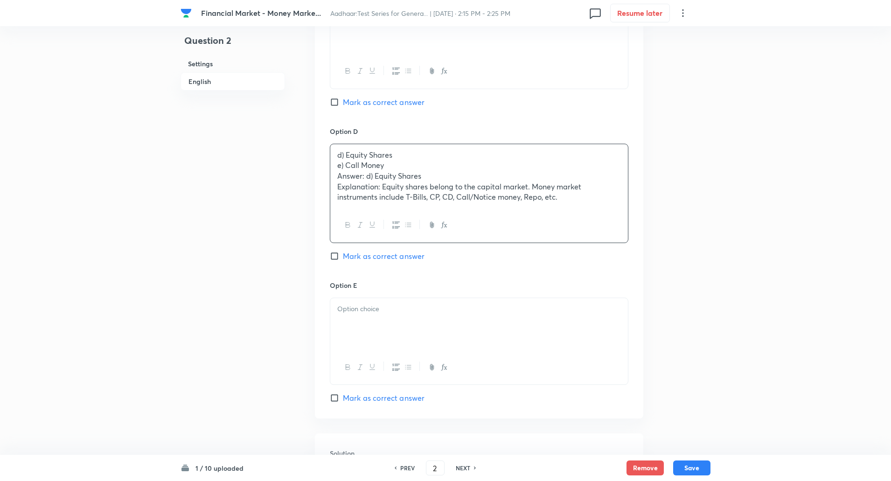
click at [332, 258] on input "Mark as correct answer" at bounding box center [336, 255] width 13 height 9
checkbox input "true"
click at [336, 169] on div "d) Equity Shares e) Call Money Answer: d) Equity Shares Explanation: Equity sha…" at bounding box center [479, 176] width 298 height 64
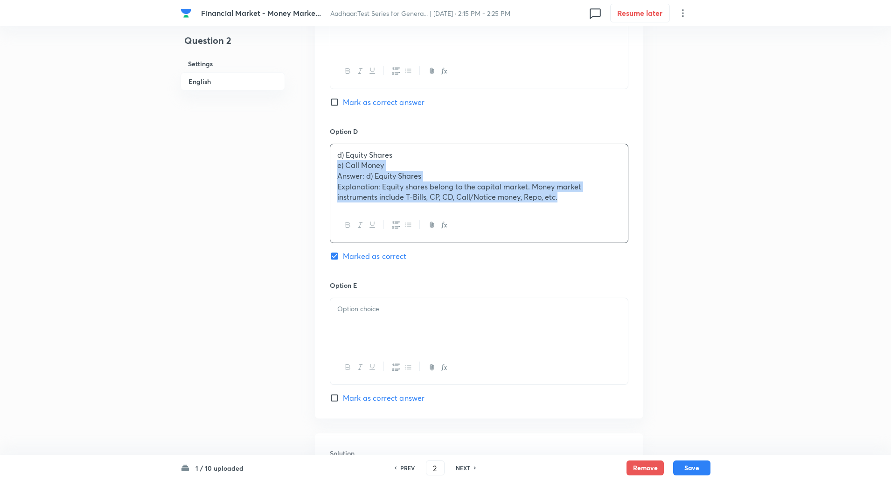
drag, startPoint x: 336, startPoint y: 169, endPoint x: 651, endPoint y: 248, distance: 324.6
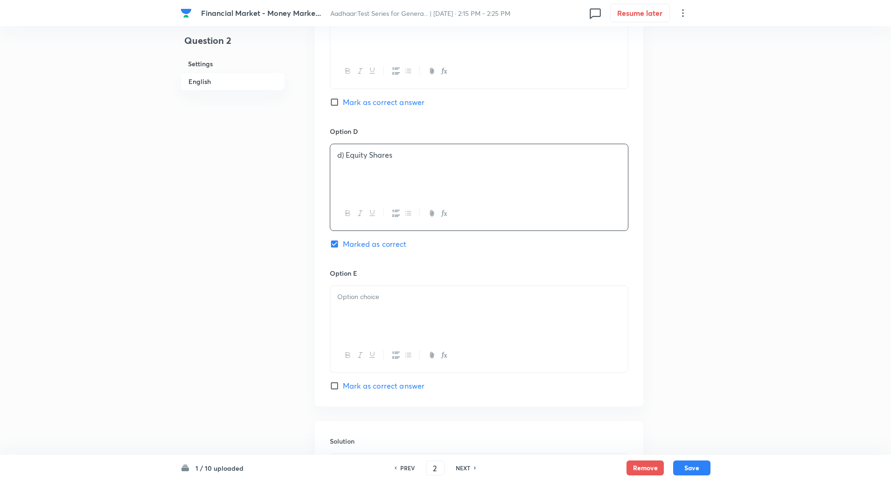
click at [343, 157] on p "d) Equity Shares" at bounding box center [479, 155] width 284 height 11
click at [377, 307] on div at bounding box center [479, 312] width 298 height 52
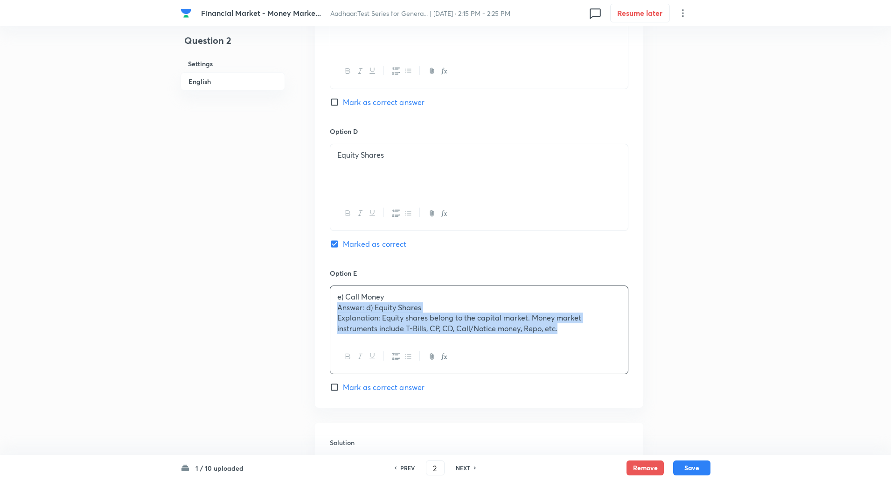
drag, startPoint x: 337, startPoint y: 307, endPoint x: 767, endPoint y: 393, distance: 439.1
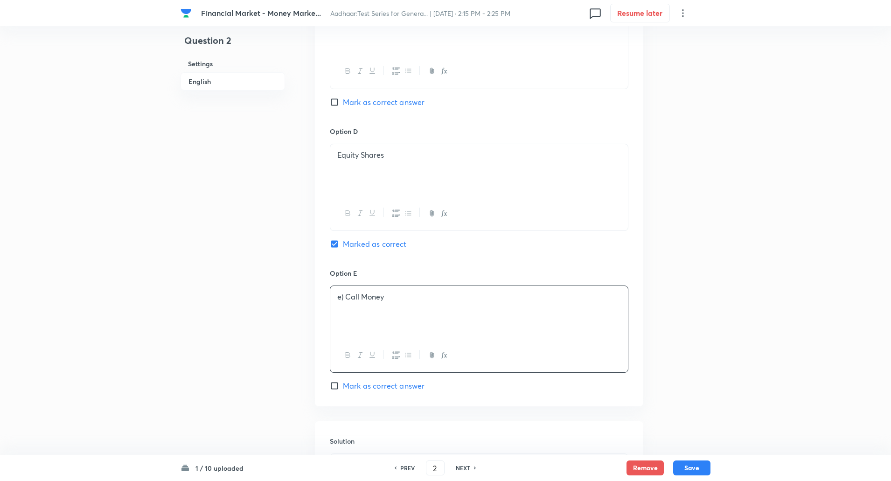
click at [345, 295] on p "e) Call Money" at bounding box center [479, 297] width 284 height 11
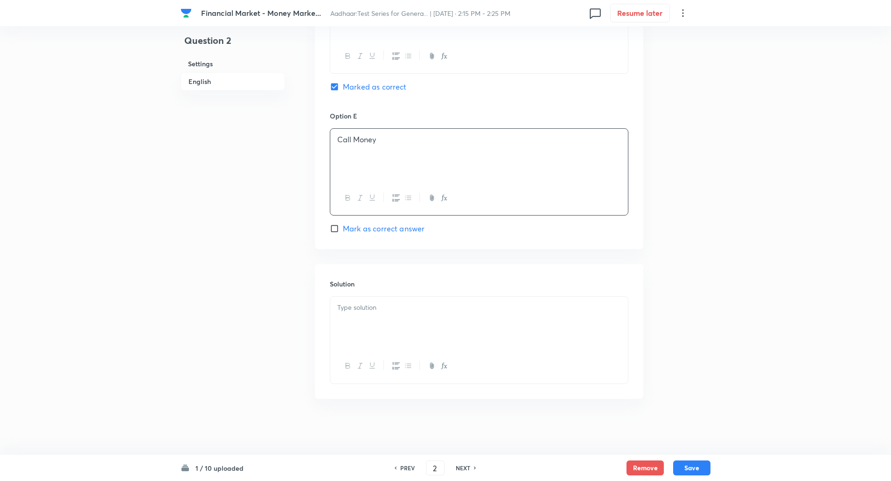
click at [346, 314] on div at bounding box center [479, 323] width 298 height 52
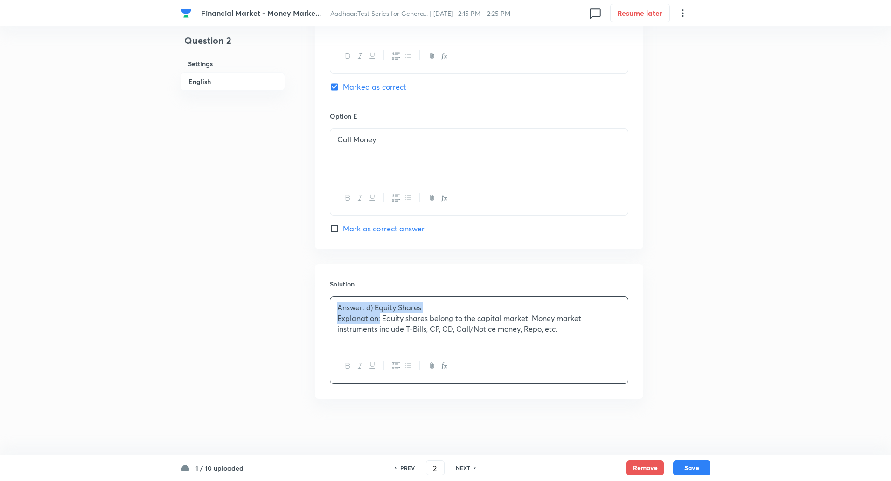
drag, startPoint x: 337, startPoint y: 307, endPoint x: 380, endPoint y: 318, distance: 43.9
click at [380, 318] on div "Answer: d) Equity Shares Explanation: Equity shares belong to the capital marke…" at bounding box center [479, 323] width 298 height 52
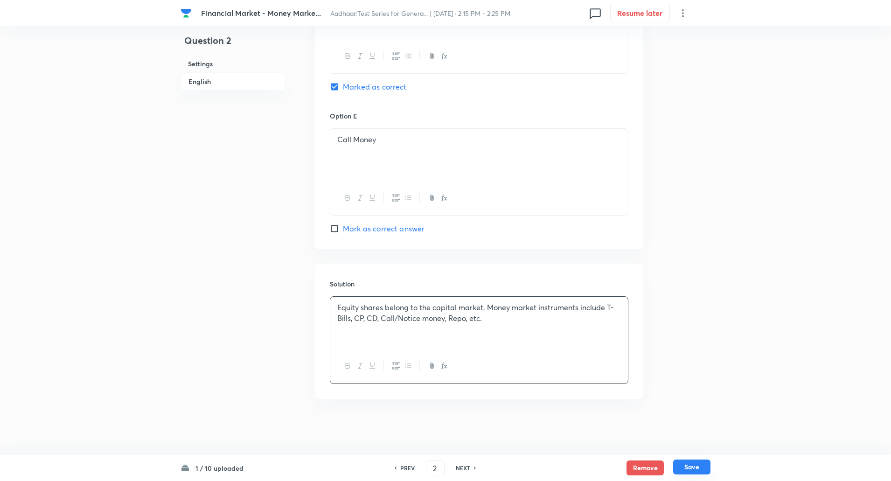
click at [684, 471] on button "Save" at bounding box center [691, 467] width 37 height 15
type input "3"
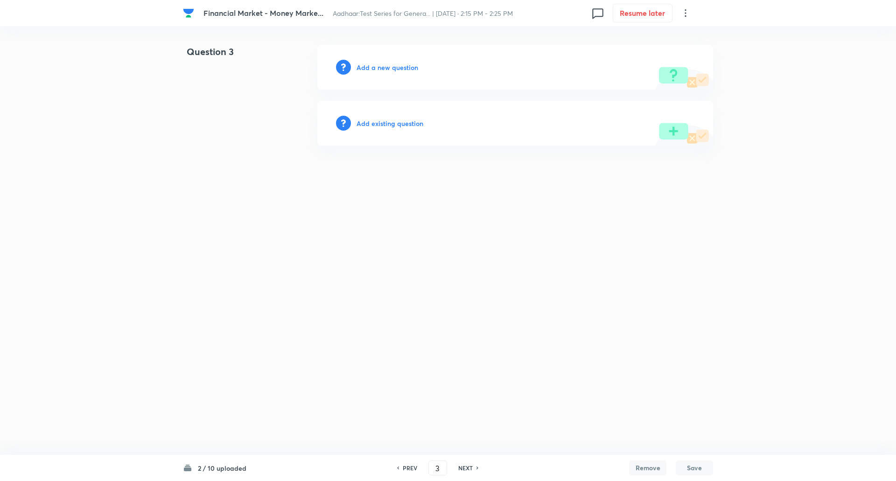
click at [391, 69] on h6 "Add a new question" at bounding box center [387, 68] width 62 height 10
click at [391, 69] on h6 "Choose a question type" at bounding box center [392, 68] width 72 height 10
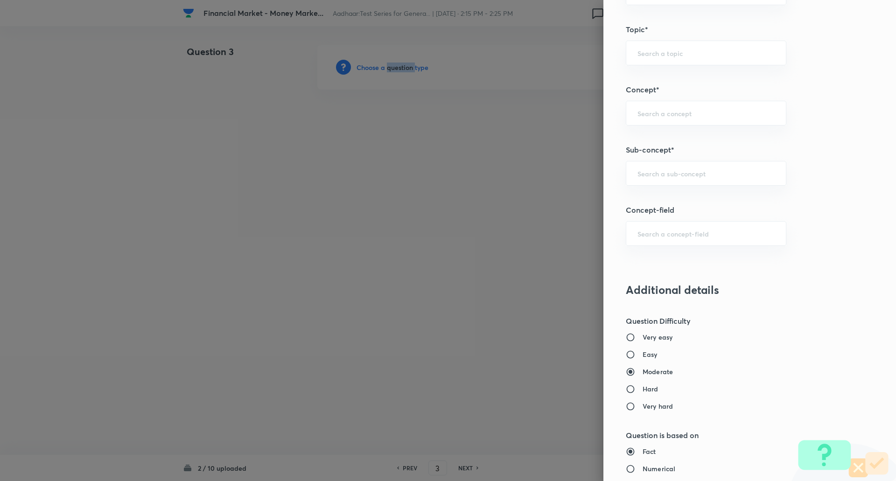
scroll to position [459, 0]
click at [697, 175] on input "text" at bounding box center [705, 172] width 137 height 9
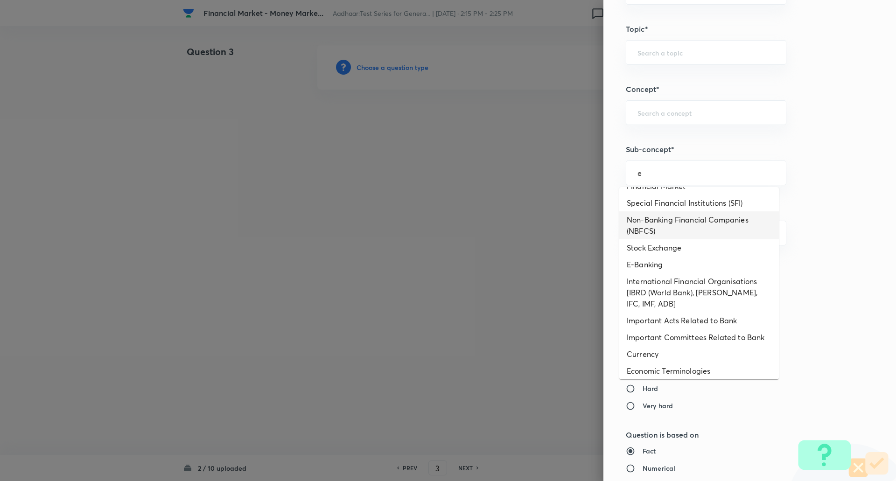
scroll to position [284, 0]
click at [674, 263] on li "E-Banking" at bounding box center [699, 262] width 160 height 17
type input "E-Banking"
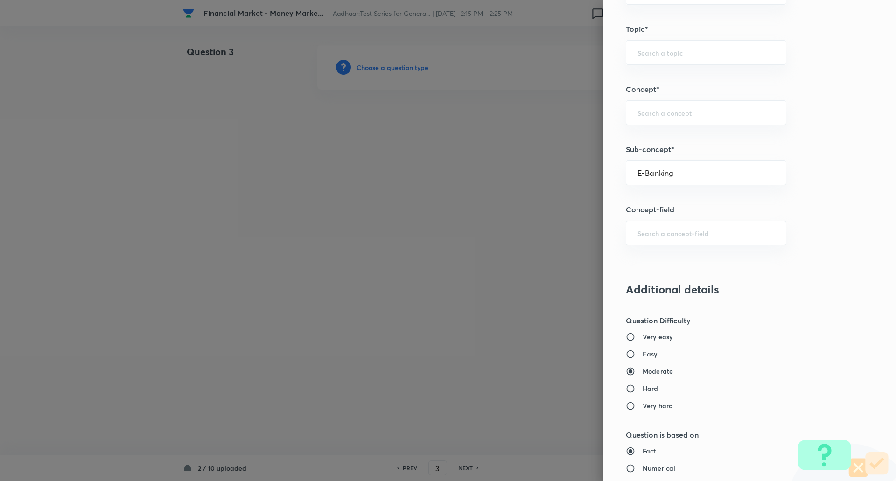
type input "Awareness"
type input "Banking Awareness"
type input "Financial Awareness"
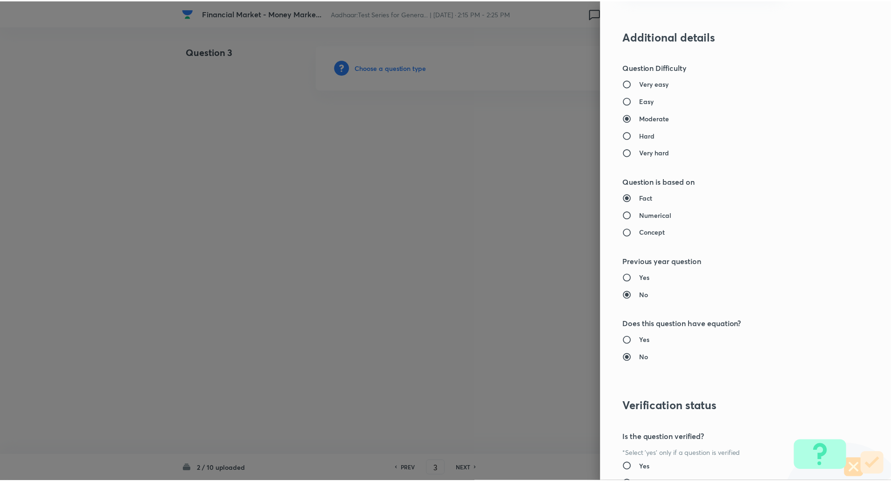
scroll to position [791, 0]
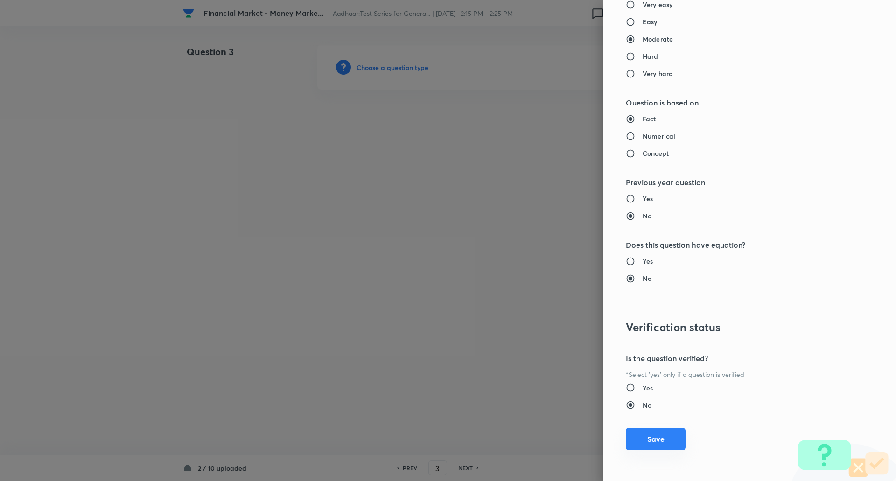
click at [656, 430] on button "Save" at bounding box center [656, 439] width 60 height 22
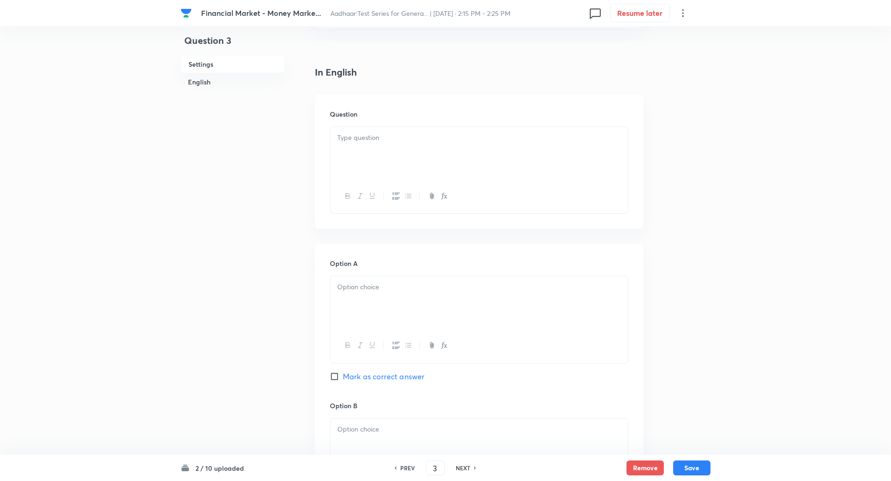
scroll to position [211, 0]
click at [531, 146] on div at bounding box center [479, 151] width 298 height 52
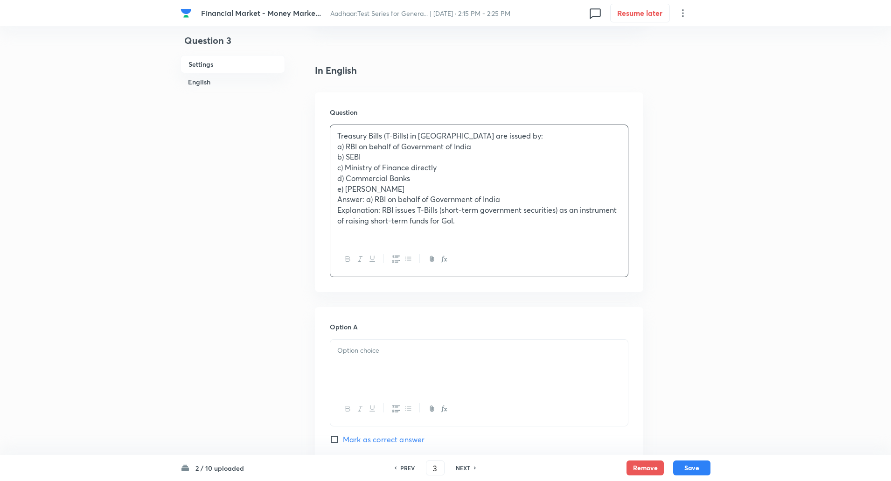
click at [518, 136] on p "Treasury Bills (T-Bills) in India are issued by:" at bounding box center [479, 136] width 284 height 11
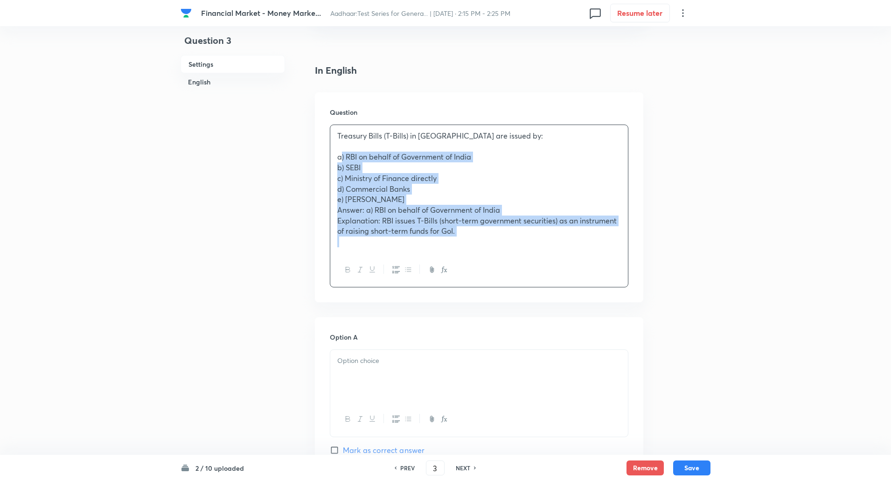
drag, startPoint x: 336, startPoint y: 160, endPoint x: 741, endPoint y: 334, distance: 440.0
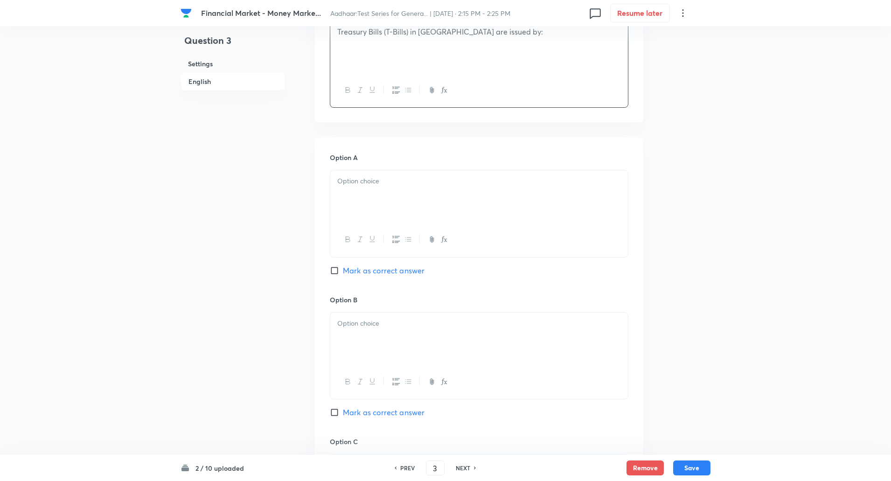
scroll to position [315, 0]
click at [607, 202] on div at bounding box center [479, 196] width 298 height 52
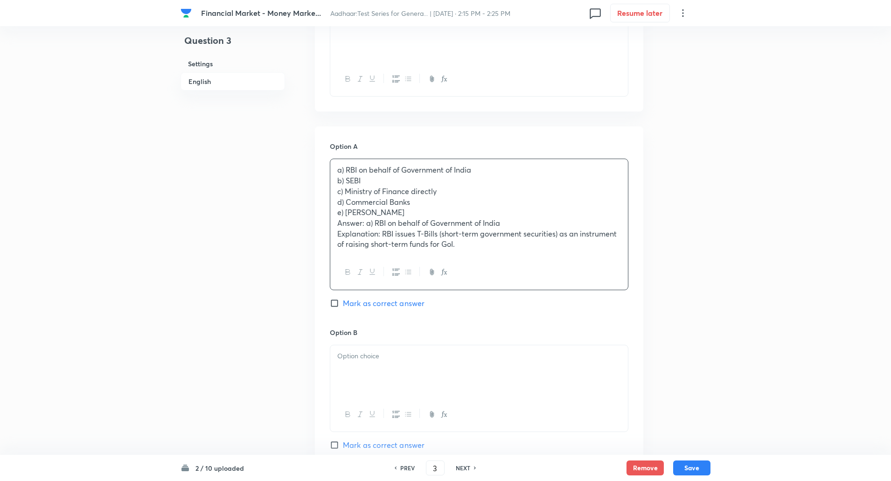
scroll to position [328, 0]
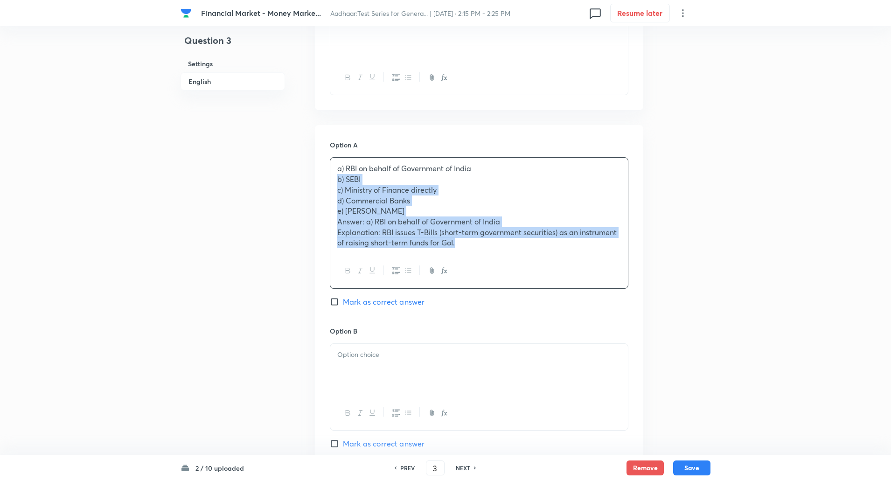
drag, startPoint x: 335, startPoint y: 180, endPoint x: 608, endPoint y: 330, distance: 312.0
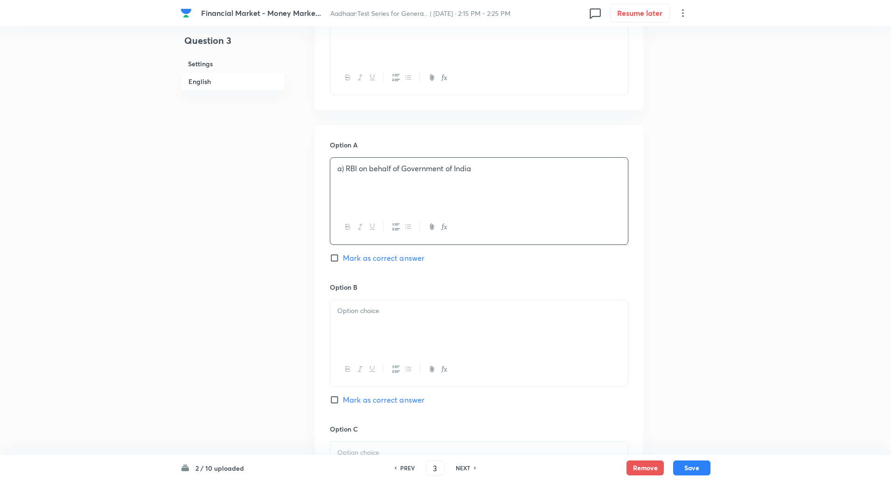
click at [343, 170] on p "a) RBI on behalf of Government of India" at bounding box center [479, 168] width 284 height 11
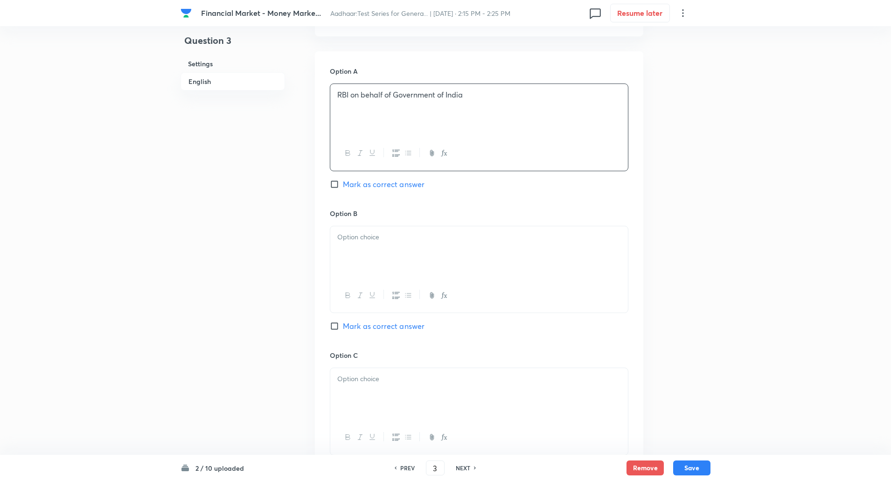
scroll to position [402, 0]
click at [352, 236] on p at bounding box center [479, 236] width 284 height 11
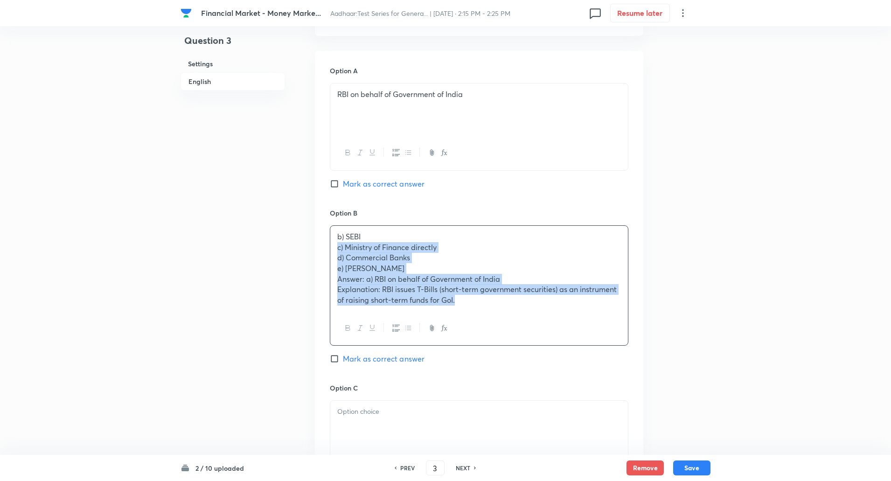
drag, startPoint x: 336, startPoint y: 245, endPoint x: 584, endPoint y: 328, distance: 261.4
click at [584, 328] on div "b) SEBI c) Ministry of Finance directly d) Commercial Banks e) NABARD Answer: a…" at bounding box center [479, 285] width 299 height 120
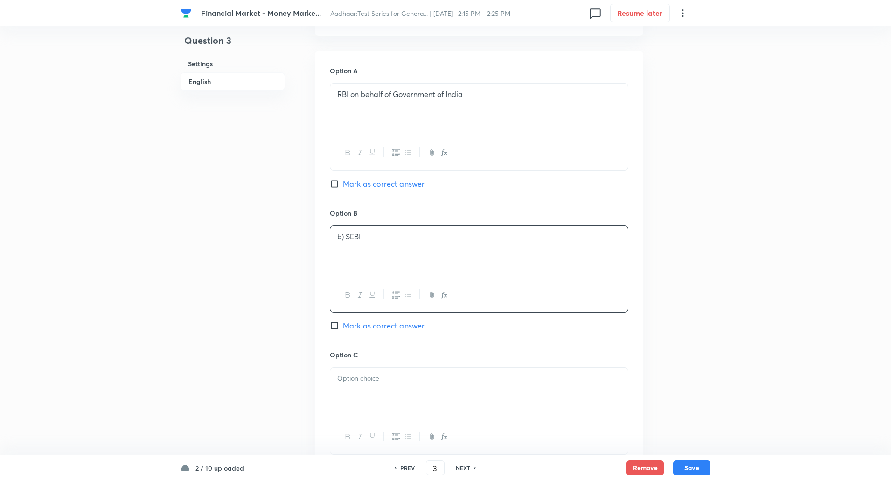
click at [347, 234] on p "b) SEBI" at bounding box center [479, 236] width 284 height 11
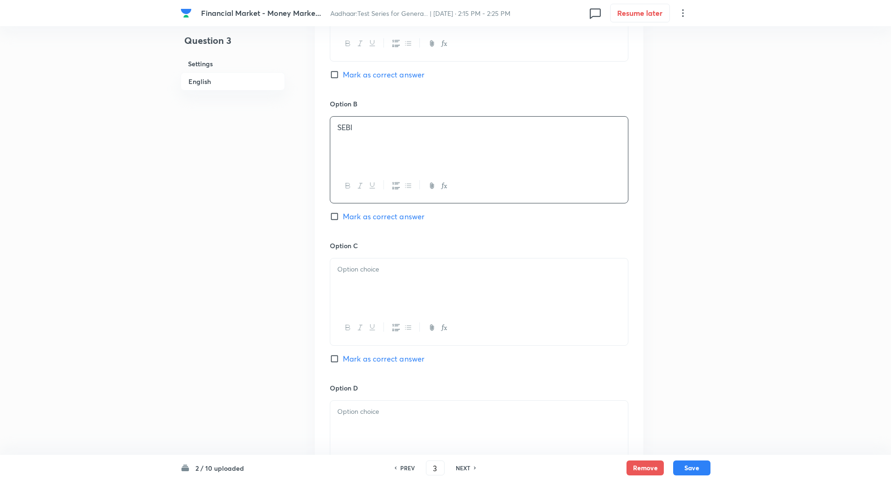
scroll to position [511, 0]
click at [356, 279] on div at bounding box center [479, 284] width 298 height 52
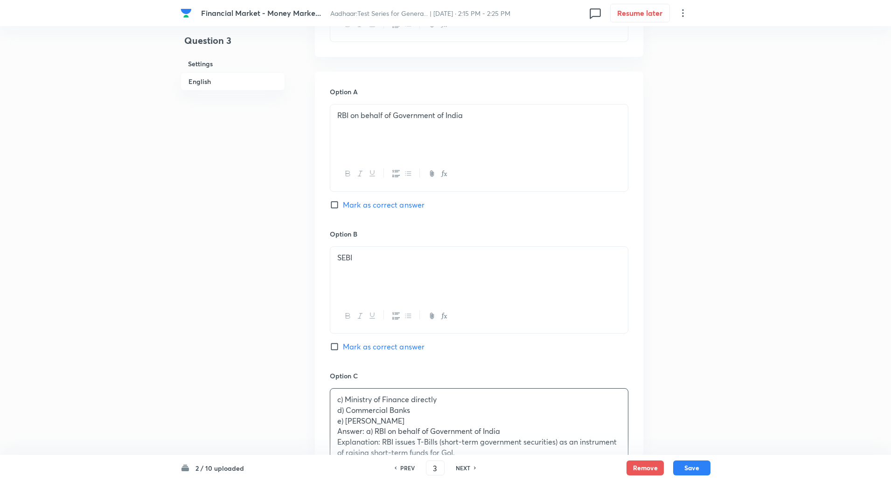
scroll to position [380, 0]
click at [335, 203] on input "Mark as correct answer" at bounding box center [336, 205] width 13 height 9
checkbox input "true"
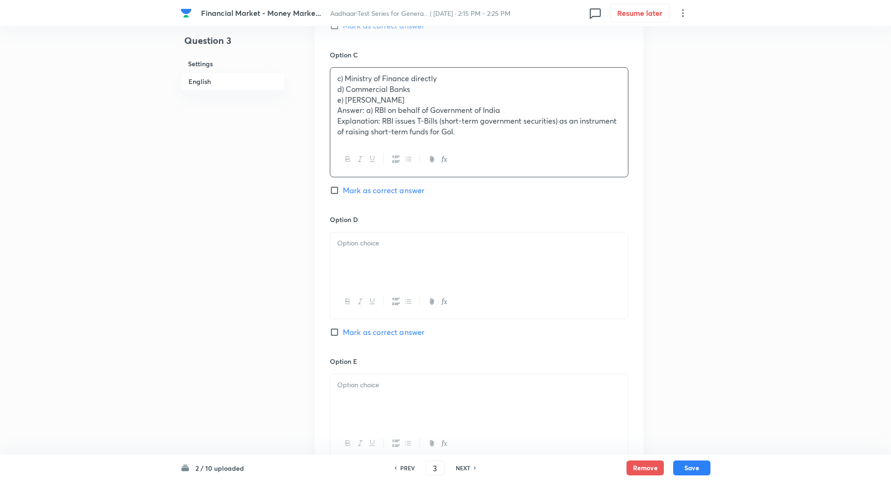
scroll to position [716, 0]
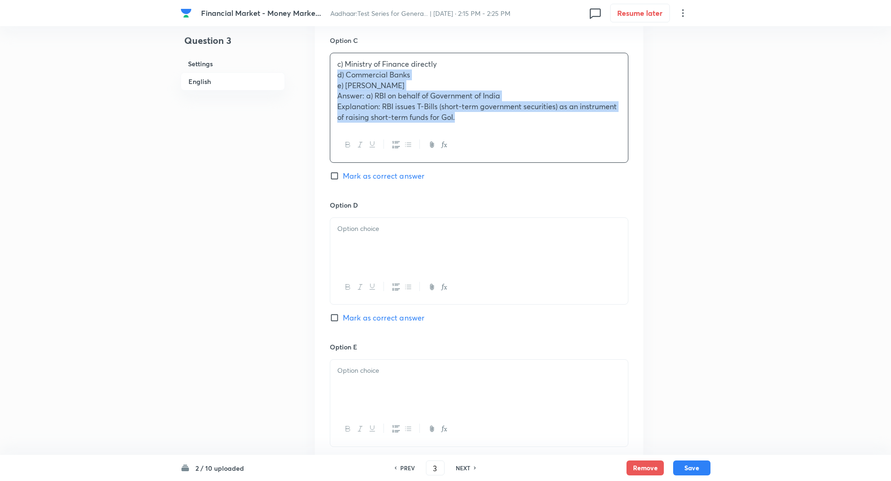
drag, startPoint x: 339, startPoint y: 76, endPoint x: 622, endPoint y: 211, distance: 314.5
click at [622, 211] on div "Option A RBI on behalf of Government of India Marked as correct Option B SEBI M…" at bounding box center [479, 108] width 328 height 744
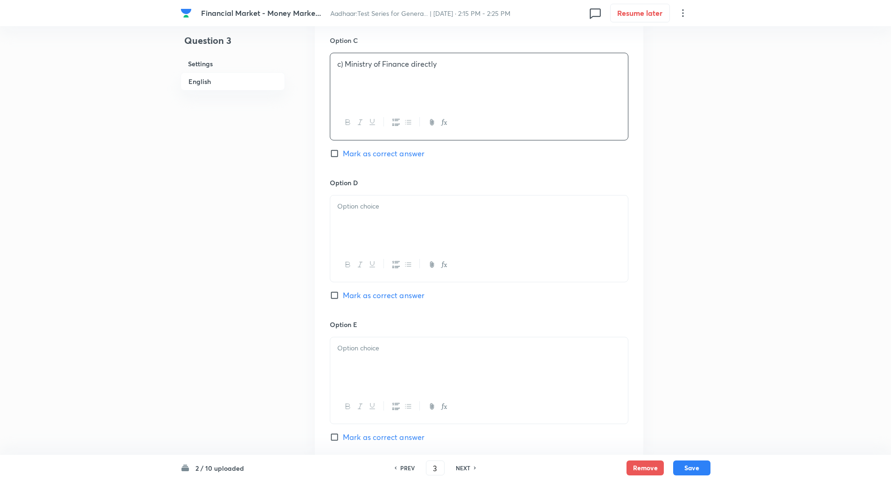
click at [343, 69] on p "c) Ministry of Finance directly" at bounding box center [479, 64] width 284 height 11
click at [340, 214] on div at bounding box center [479, 221] width 298 height 52
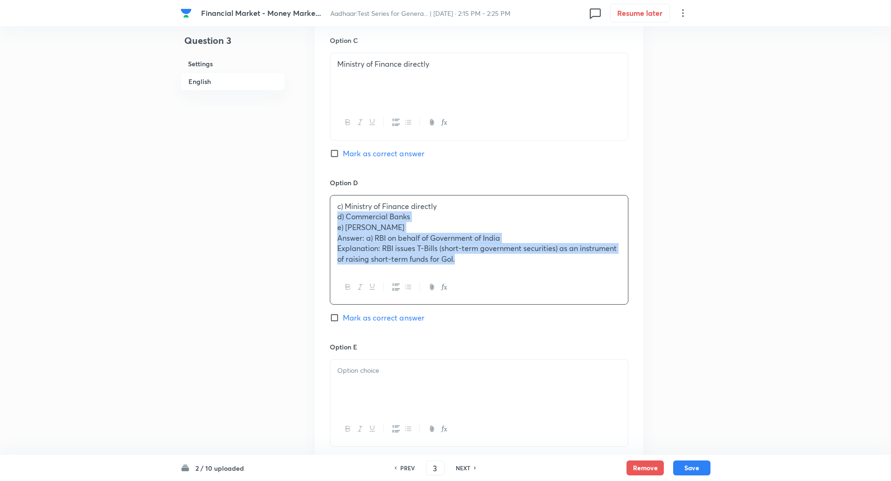
drag, startPoint x: 337, startPoint y: 214, endPoint x: 505, endPoint y: 267, distance: 176.2
click at [505, 267] on div "c) Ministry of Finance directly d) Commercial Banks e) NABARD Answer: a) RBI on…" at bounding box center [479, 232] width 298 height 75
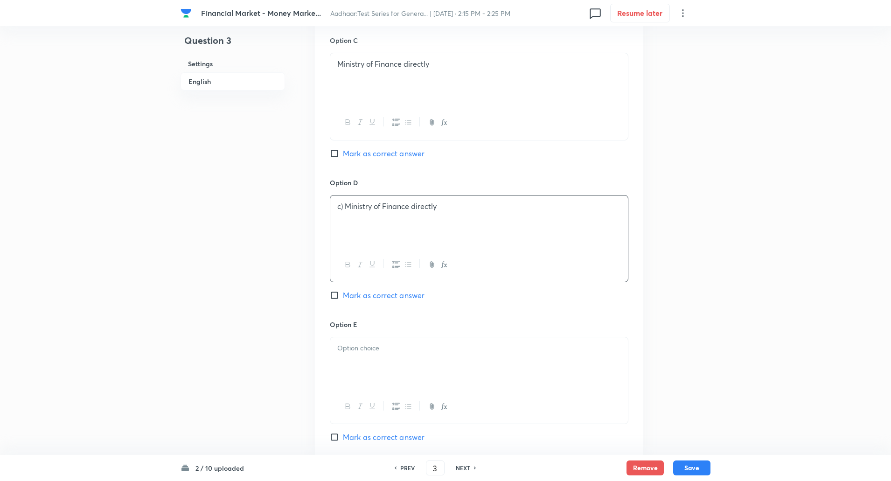
click at [342, 207] on p "c) Ministry of Finance directly" at bounding box center [479, 206] width 284 height 11
click at [356, 352] on p at bounding box center [479, 348] width 284 height 11
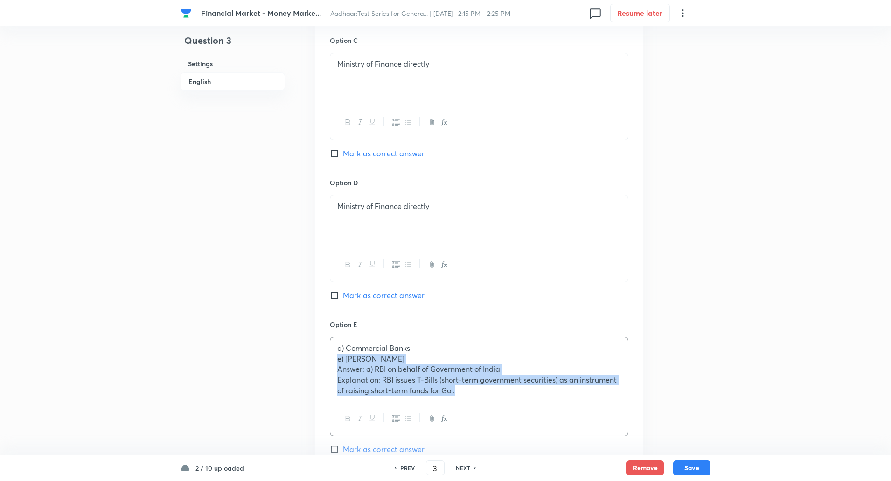
drag, startPoint x: 332, startPoint y: 358, endPoint x: 519, endPoint y: 406, distance: 193.2
click at [519, 406] on div "d) Commercial Banks e) NABARD Answer: a) RBI on behalf of Government of India E…" at bounding box center [479, 386] width 299 height 99
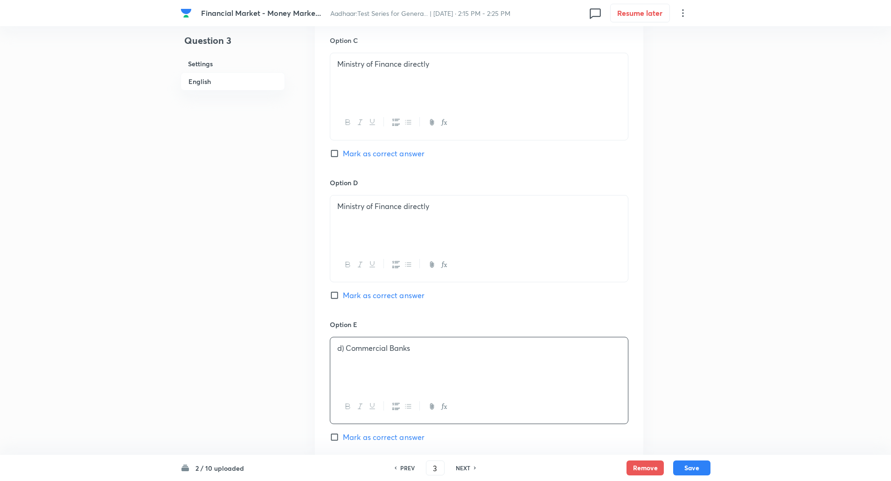
click at [345, 350] on p "d) Commercial Banks" at bounding box center [479, 348] width 284 height 11
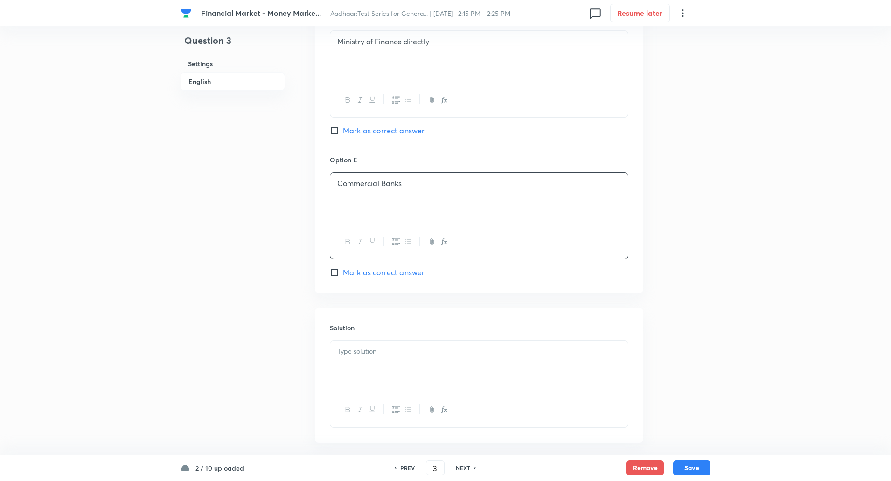
scroll to position [881, 0]
click at [350, 357] on div at bounding box center [479, 366] width 298 height 52
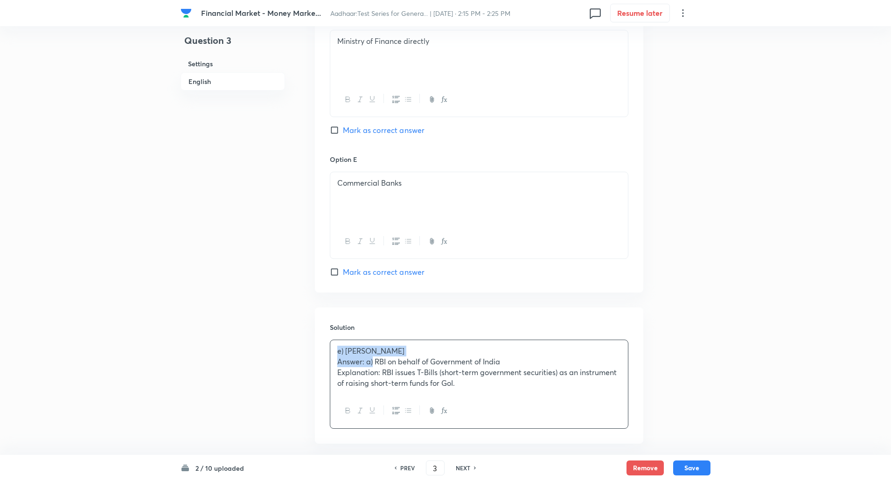
drag, startPoint x: 337, startPoint y: 350, endPoint x: 371, endPoint y: 362, distance: 36.4
click at [371, 362] on div "e) NABARD Answer: a) RBI on behalf of Government of India Explanation: RBI issu…" at bounding box center [479, 367] width 298 height 54
click at [332, 357] on div "e) NABARD Answer: a) RBI on behalf of Government of India Explanation: RBI issu…" at bounding box center [479, 367] width 298 height 54
drag, startPoint x: 333, startPoint y: 353, endPoint x: 381, endPoint y: 372, distance: 51.7
click at [381, 372] on div "e) NABARD Answer: a) RBI on behalf of Government of India Explanation: RBI issu…" at bounding box center [479, 367] width 298 height 54
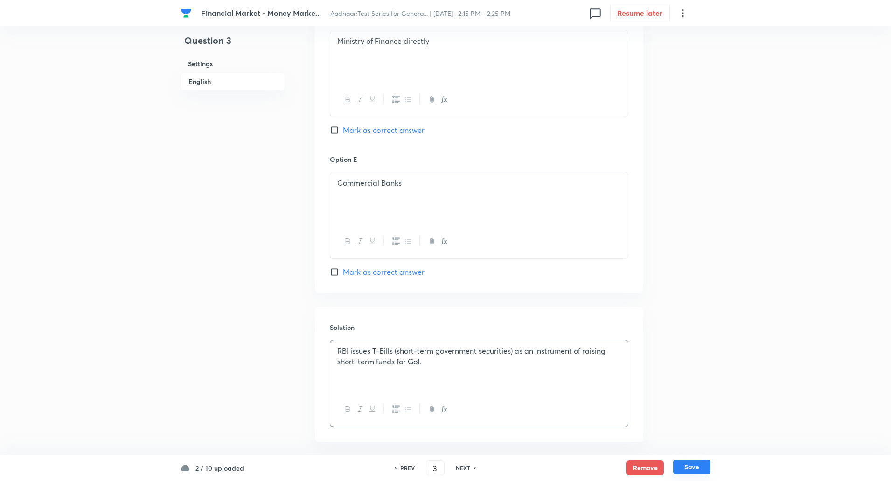
click at [688, 468] on button "Save" at bounding box center [691, 467] width 37 height 15
type input "4"
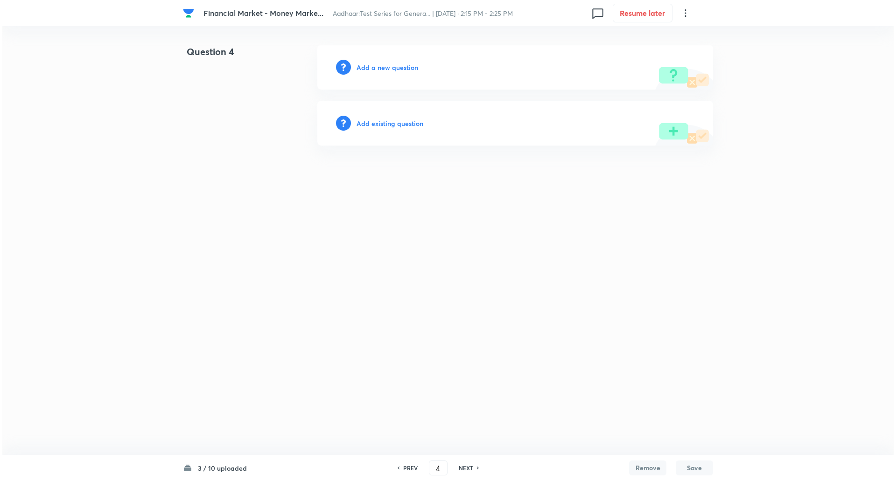
scroll to position [0, 0]
click at [402, 70] on h6 "Add a new question" at bounding box center [387, 68] width 62 height 10
click at [402, 70] on h6 "Choose a question type" at bounding box center [392, 68] width 72 height 10
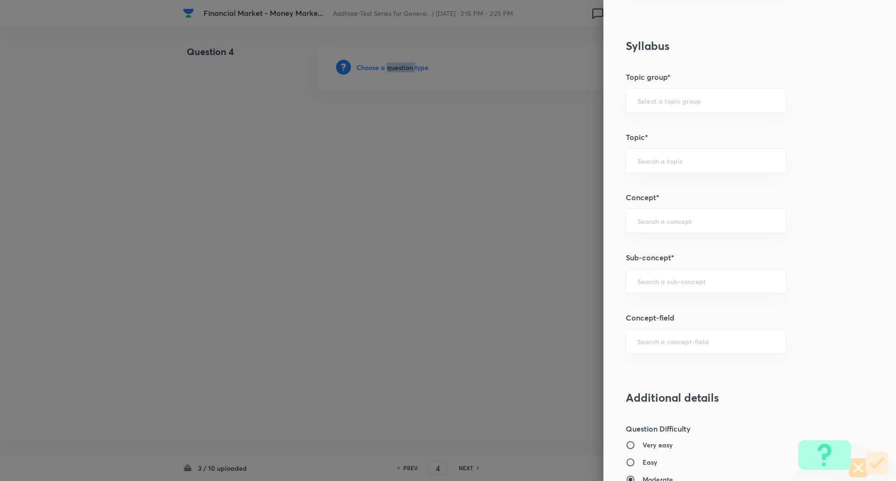
scroll to position [351, 0]
click at [645, 277] on input "text" at bounding box center [705, 280] width 137 height 9
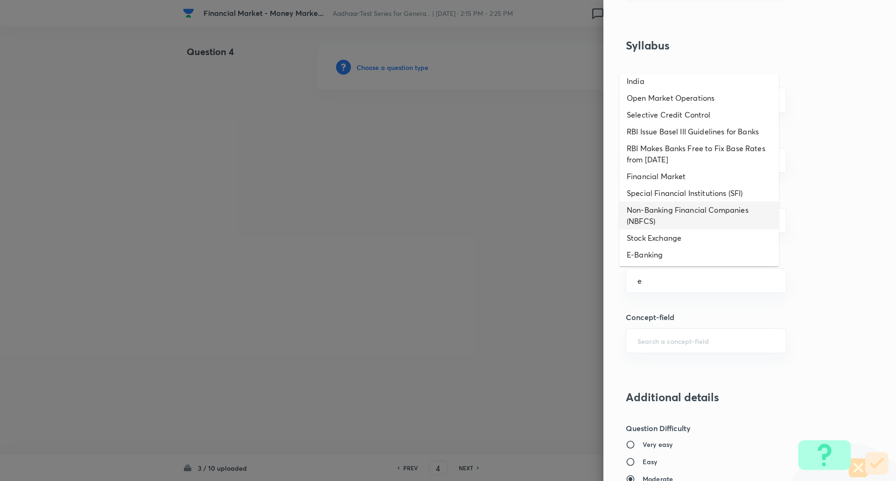
scroll to position [230, 0]
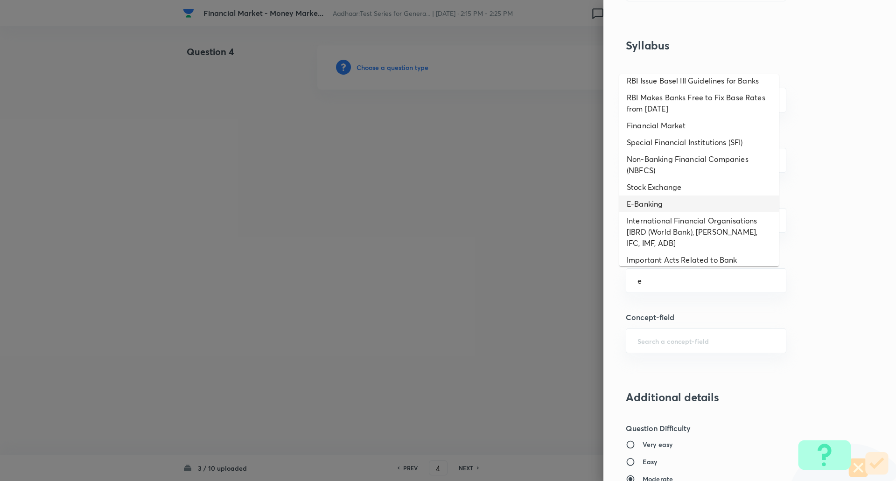
click at [656, 204] on li "E-Banking" at bounding box center [699, 203] width 160 height 17
type input "E-Banking"
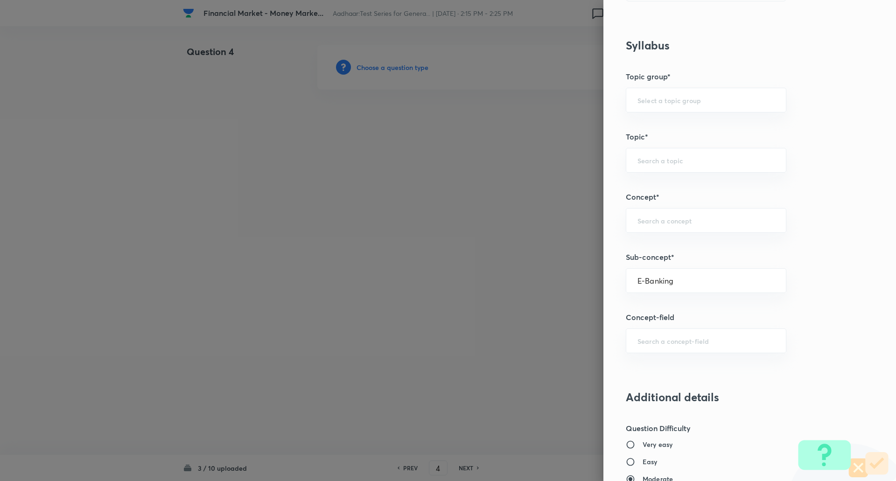
type input "Awareness"
type input "Banking Awareness"
type input "Financial Awareness"
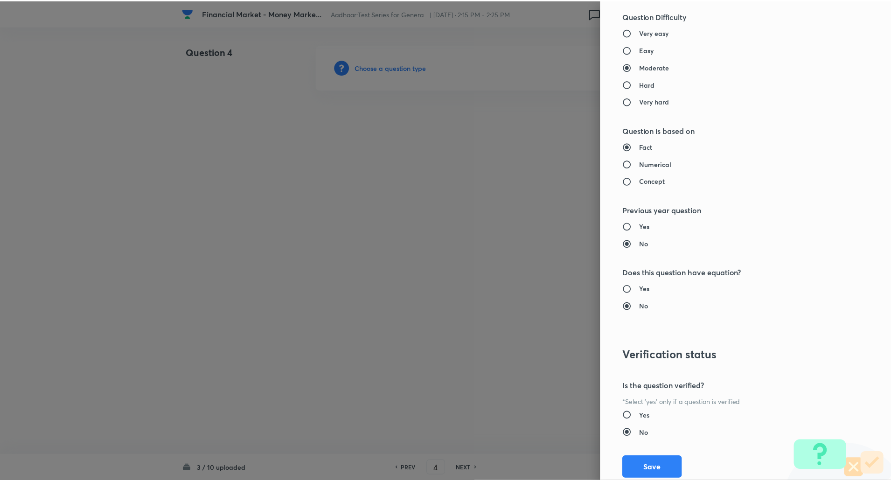
scroll to position [791, 0]
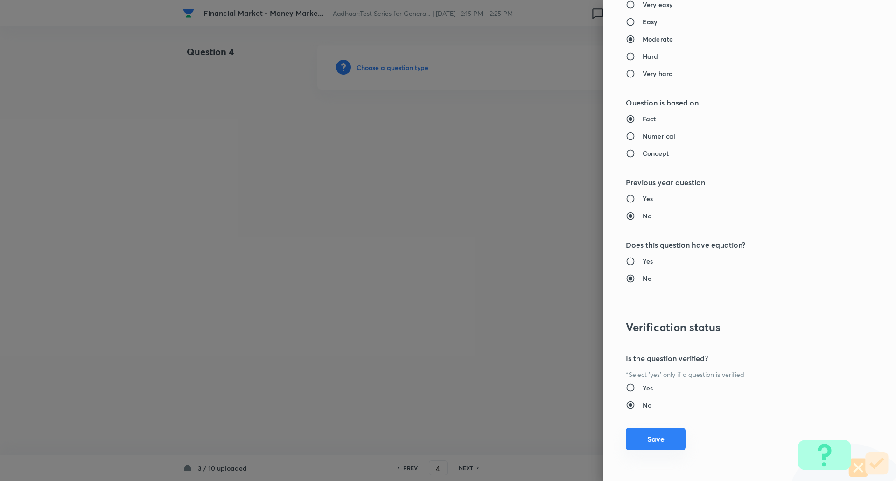
click at [649, 432] on button "Save" at bounding box center [656, 439] width 60 height 22
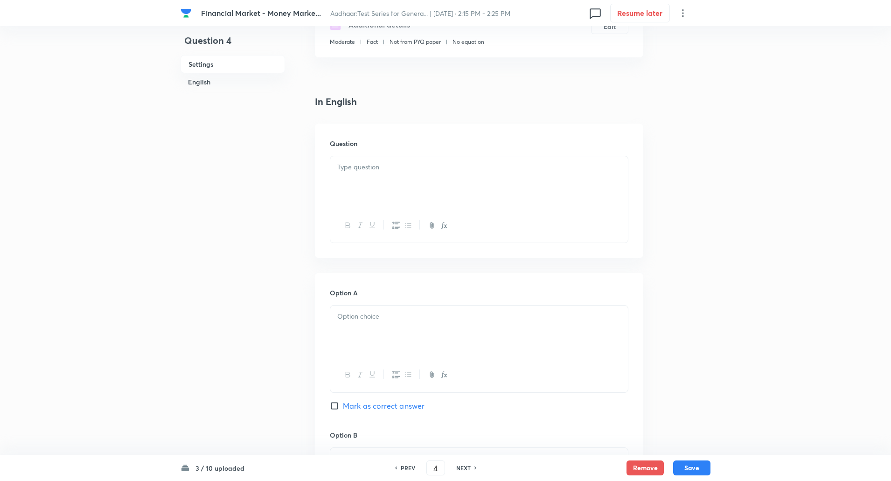
scroll to position [180, 0]
click at [598, 197] on div at bounding box center [479, 182] width 298 height 52
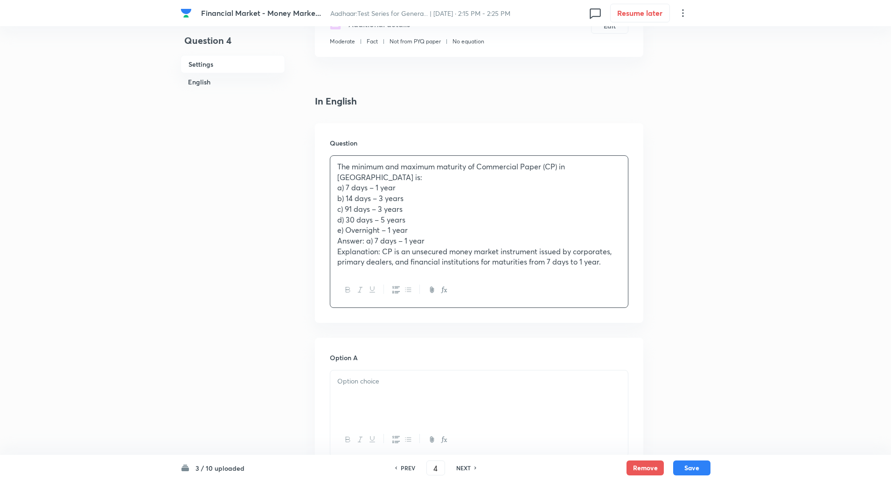
click at [609, 182] on p "a) 7 days – 1 year" at bounding box center [479, 187] width 284 height 11
click at [607, 162] on p "The minimum and maximum maturity of Commercial Paper (CP) in India is:" at bounding box center [479, 171] width 284 height 21
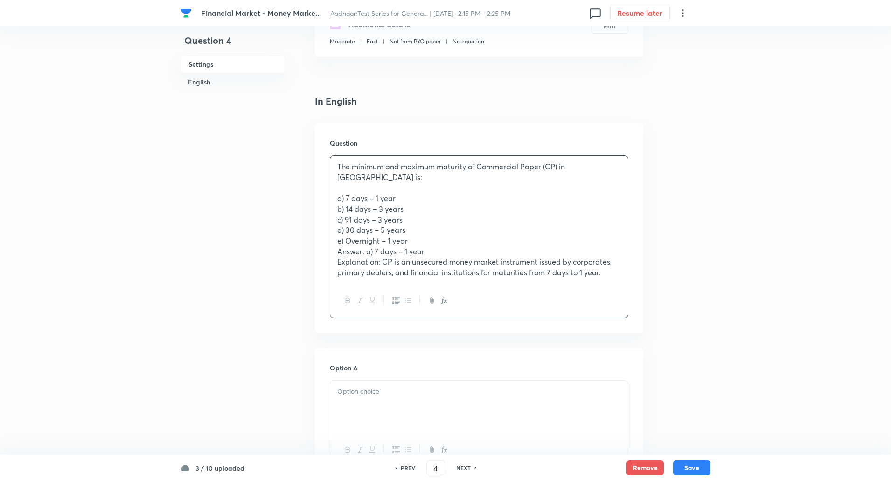
drag, startPoint x: 335, startPoint y: 186, endPoint x: 645, endPoint y: 348, distance: 349.5
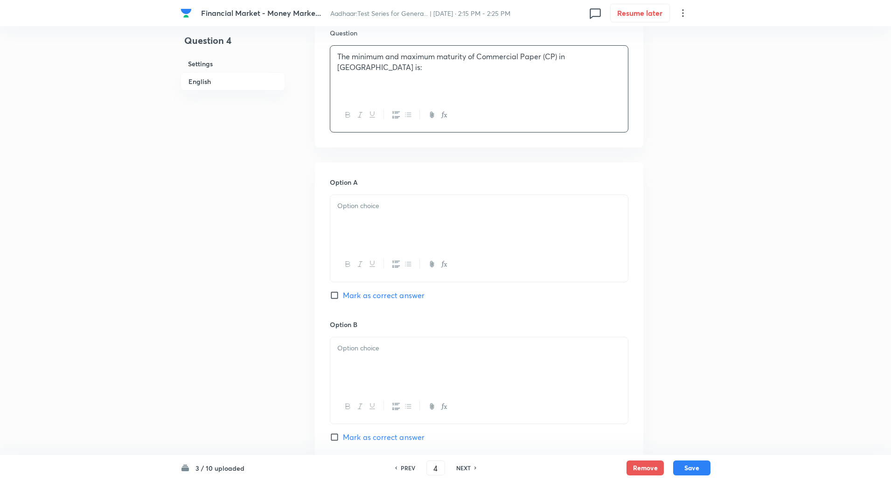
scroll to position [291, 0]
click at [581, 216] on div at bounding box center [479, 221] width 298 height 52
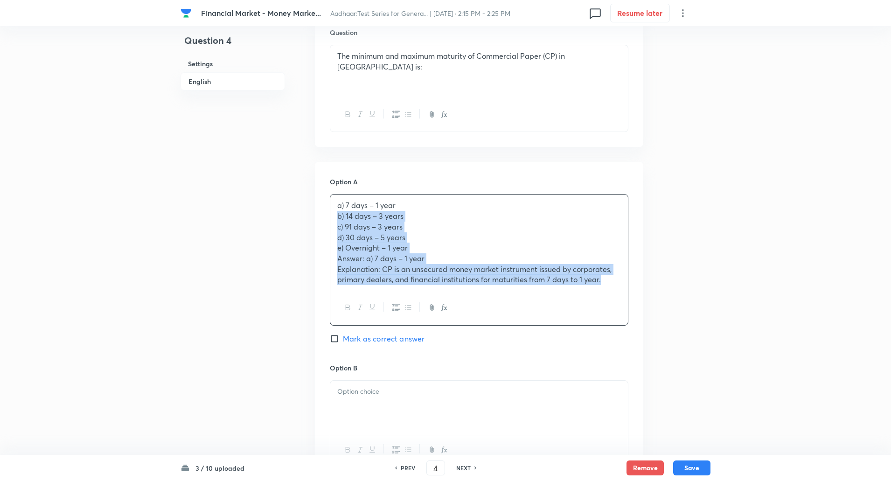
drag, startPoint x: 337, startPoint y: 216, endPoint x: 669, endPoint y: 311, distance: 345.6
click at [669, 311] on div "Question 4 Settings English Settings Type Single choice correct 5 options + 1 m…" at bounding box center [446, 434] width 530 height 1360
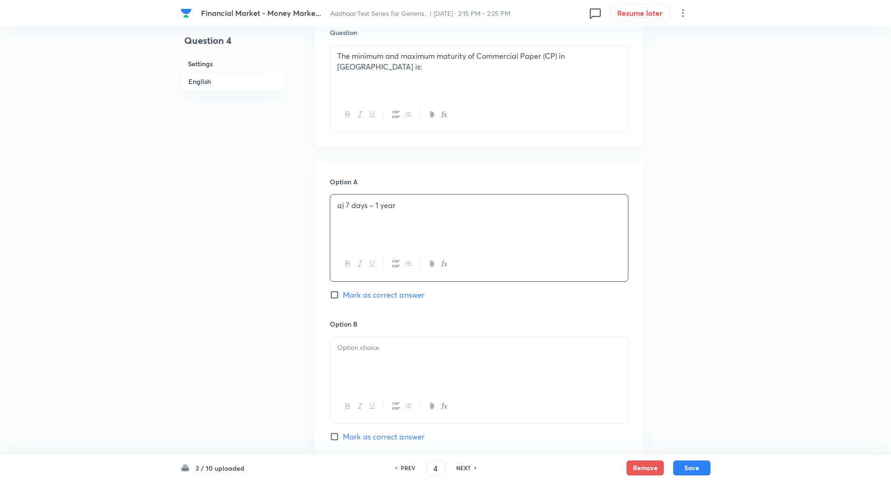
click at [347, 209] on p "a) 7 days – 1 year" at bounding box center [479, 205] width 284 height 11
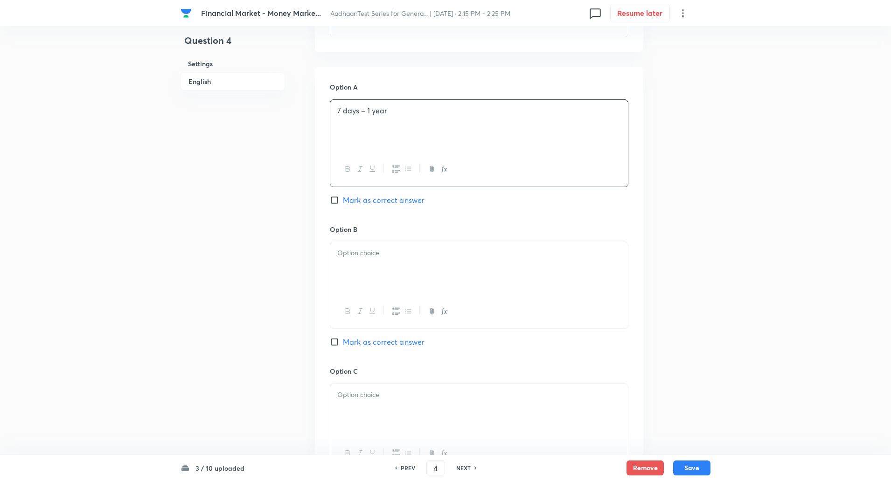
scroll to position [386, 0]
click at [347, 249] on p at bounding box center [479, 252] width 284 height 11
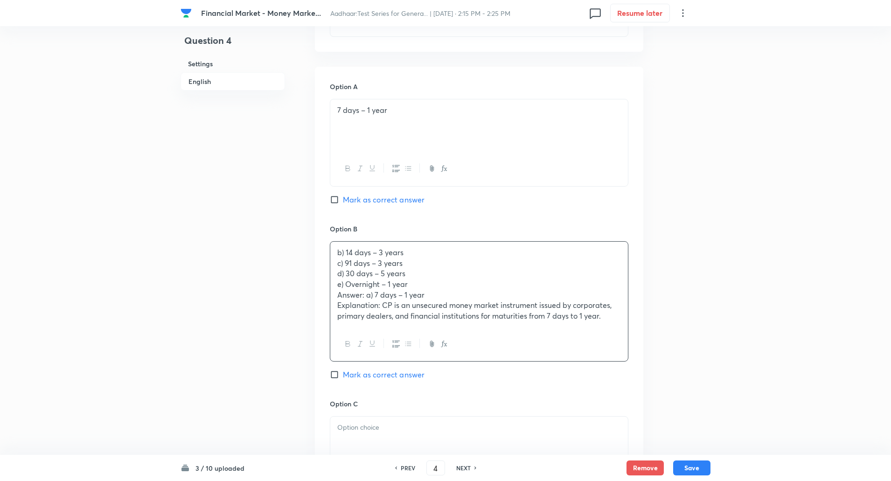
click at [347, 249] on p "b) 14 days – 3 years" at bounding box center [479, 252] width 284 height 11
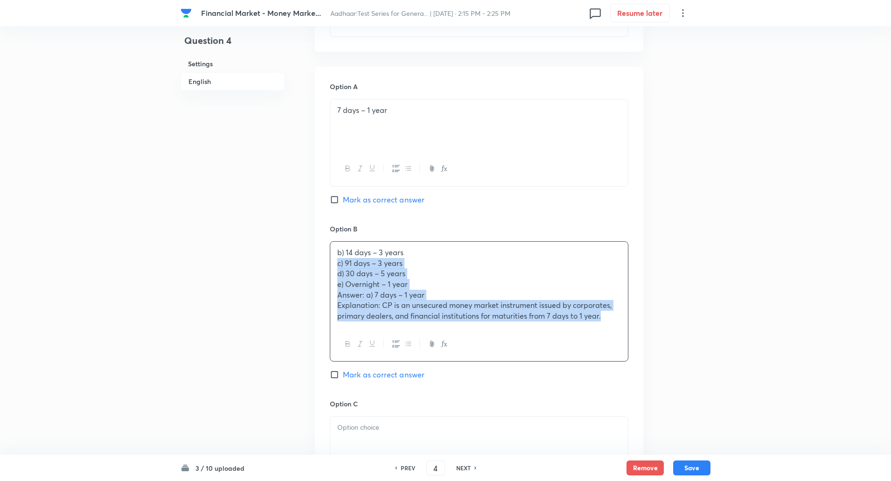
drag, startPoint x: 335, startPoint y: 266, endPoint x: 631, endPoint y: 318, distance: 300.4
click at [636, 342] on div "Option A 7 days – 1 year Mark as correct answer Option B b) 14 days – 3 years c…" at bounding box center [479, 444] width 328 height 754
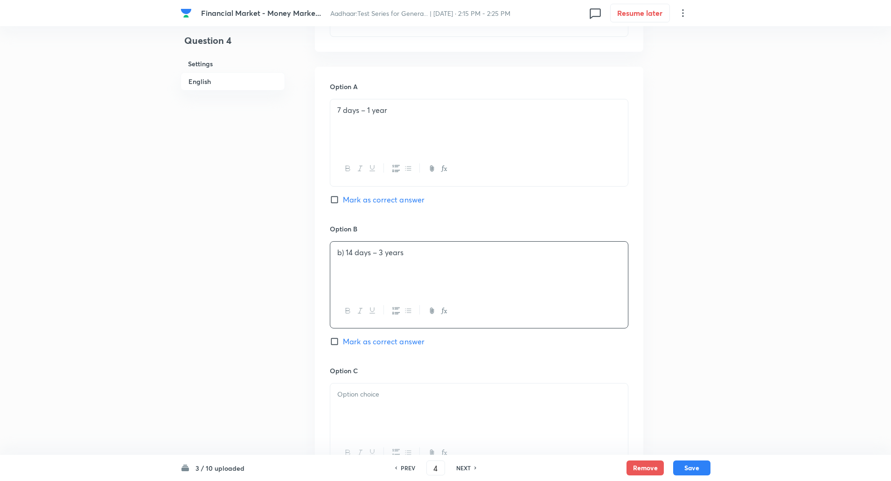
click at [345, 255] on p "b) 14 days – 3 years" at bounding box center [479, 252] width 284 height 11
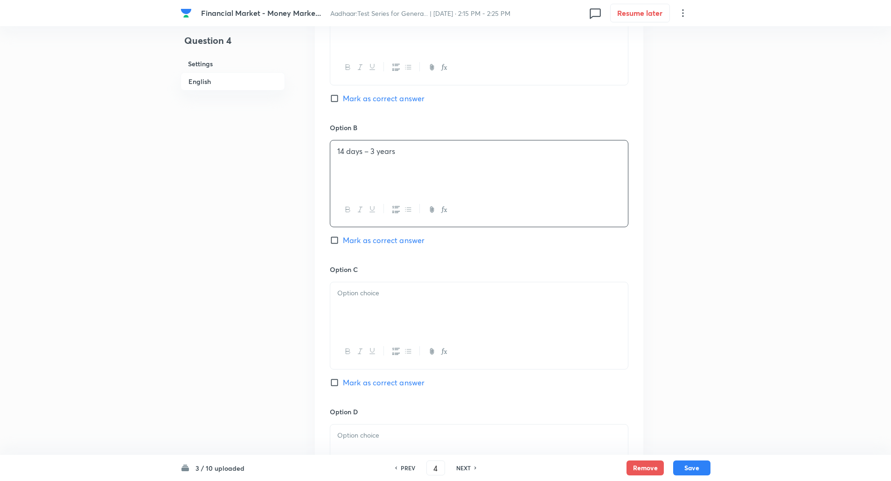
scroll to position [502, 0]
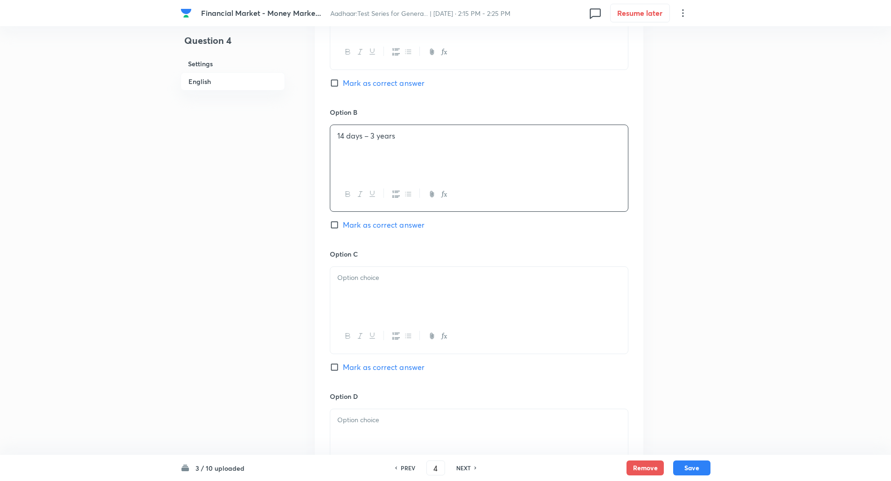
click at [344, 282] on p at bounding box center [479, 277] width 284 height 11
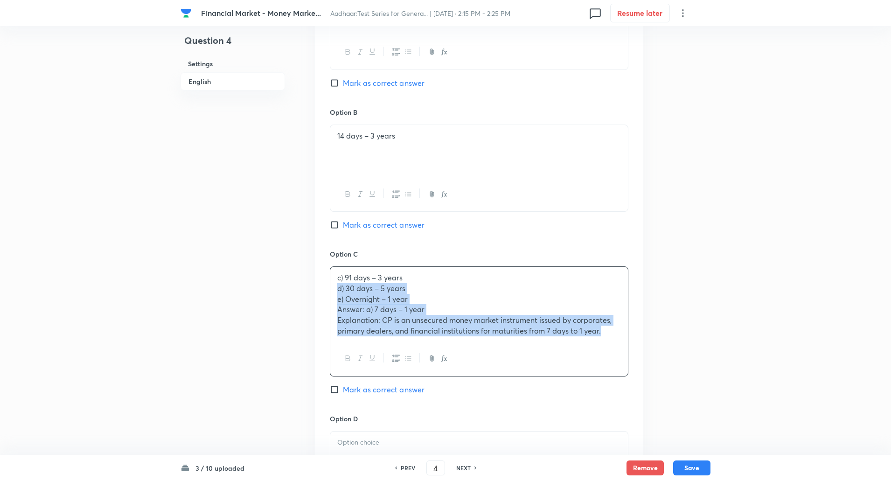
drag, startPoint x: 332, startPoint y: 286, endPoint x: 654, endPoint y: 364, distance: 330.8
click at [654, 364] on div "Question 4 Settings English Settings Type Single choice correct 5 options + 1 m…" at bounding box center [446, 211] width 530 height 1339
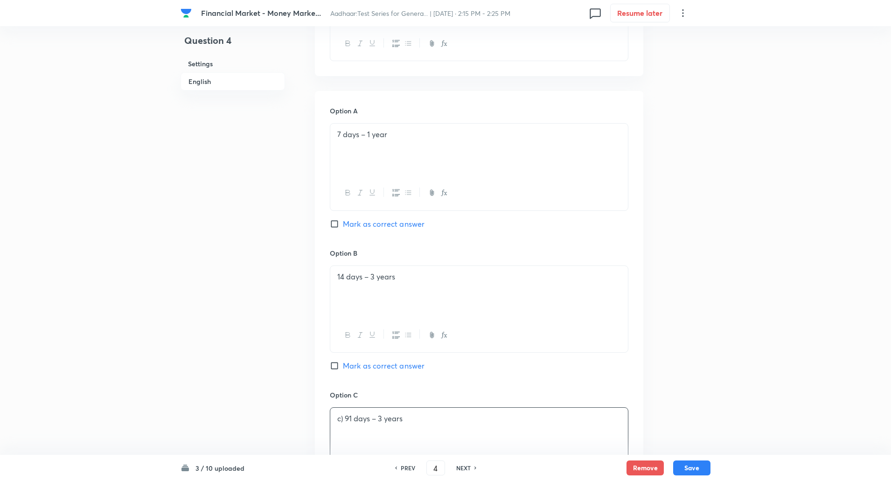
scroll to position [361, 0]
click at [335, 223] on input "Mark as correct answer" at bounding box center [336, 224] width 13 height 9
checkbox input "true"
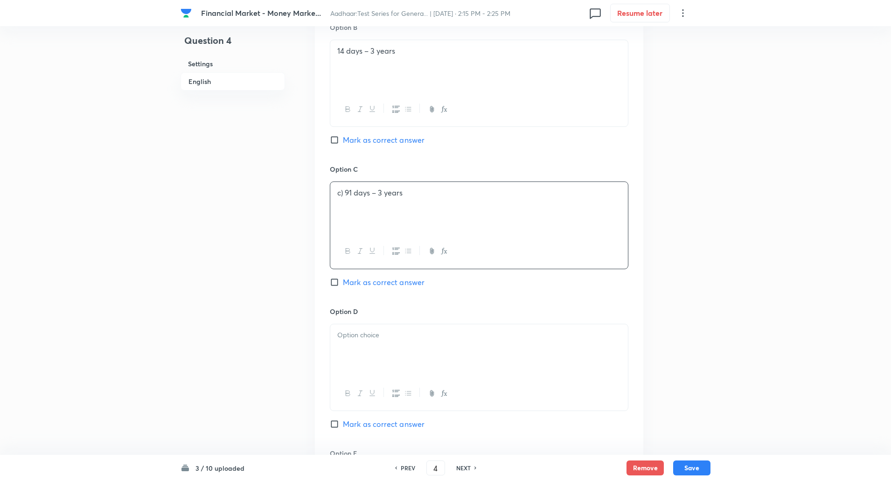
scroll to position [588, 0]
click at [364, 335] on p at bounding box center [479, 334] width 284 height 11
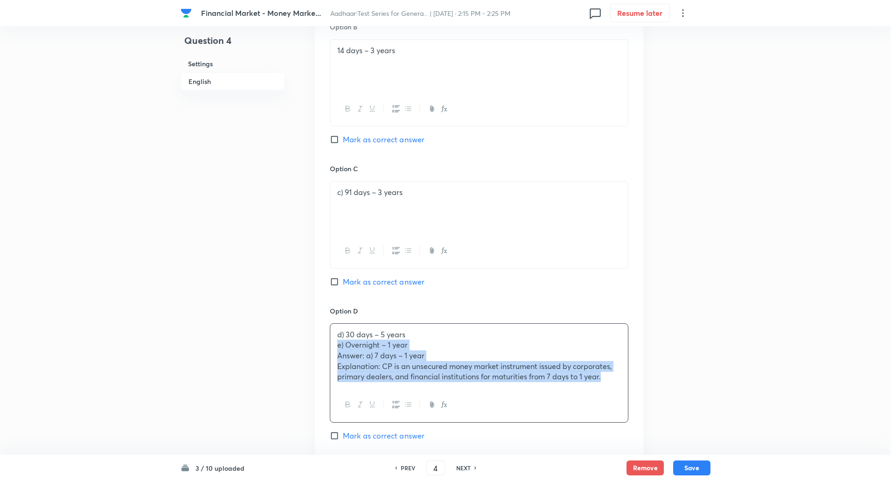
drag, startPoint x: 335, startPoint y: 344, endPoint x: 616, endPoint y: 393, distance: 285.6
click at [616, 393] on div "d) 30 days – 5 years e) Overnight – 1 year Answer: a) 7 days – 1 year Explanati…" at bounding box center [479, 372] width 299 height 99
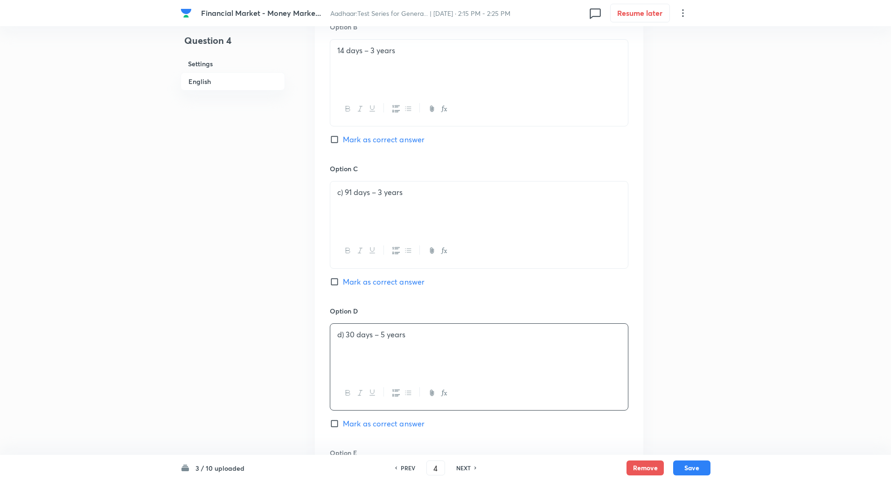
click at [342, 337] on p "d) 30 days – 5 years" at bounding box center [479, 334] width 284 height 11
click at [343, 337] on p "d) 30 days – 5 years" at bounding box center [479, 334] width 284 height 11
click at [347, 335] on p "d) 30 days – 5 years" at bounding box center [479, 334] width 284 height 11
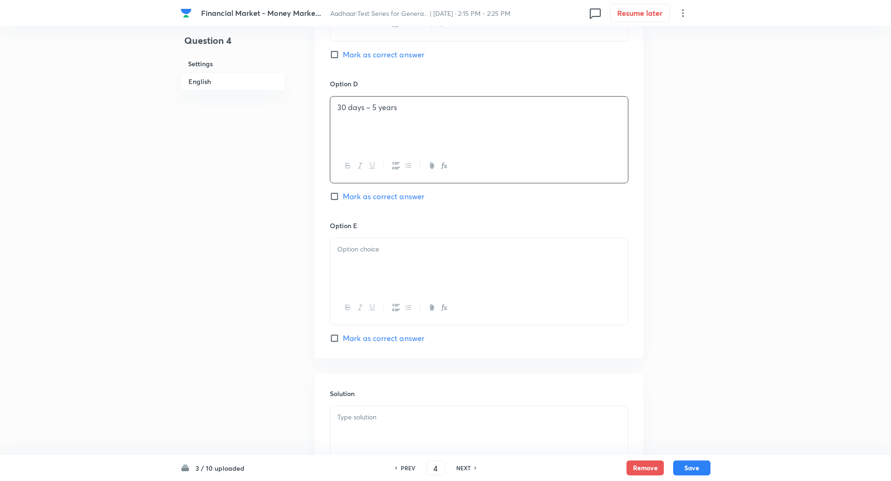
scroll to position [816, 0]
click at [358, 259] on div at bounding box center [479, 264] width 298 height 52
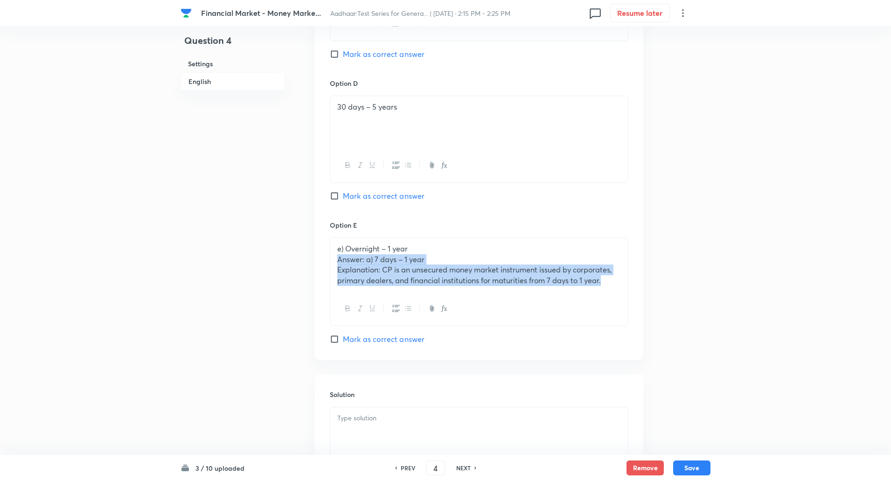
drag, startPoint x: 338, startPoint y: 259, endPoint x: 675, endPoint y: 308, distance: 339.9
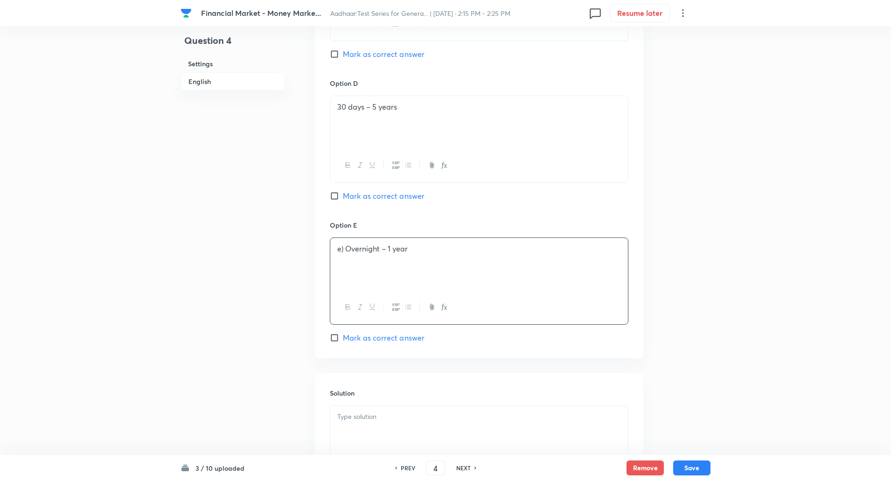
click at [346, 248] on p "e) Overnight – 1 year" at bounding box center [479, 249] width 284 height 11
click at [356, 418] on p at bounding box center [479, 416] width 284 height 11
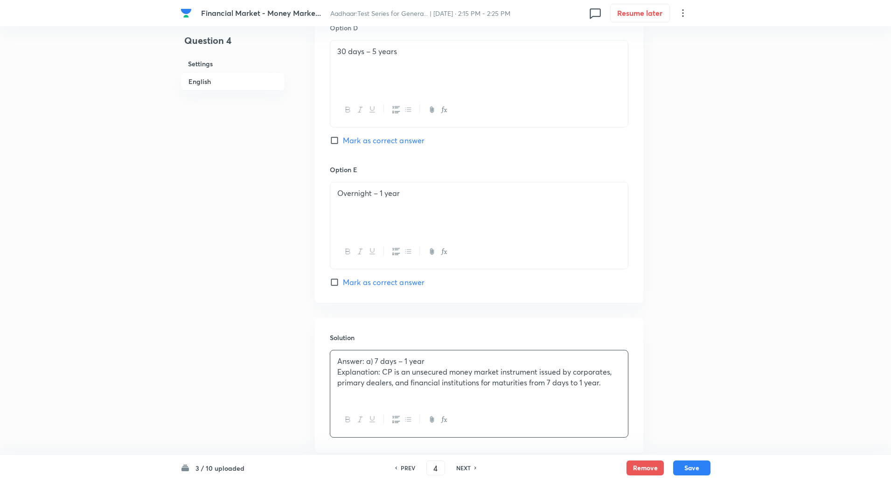
scroll to position [881, 0]
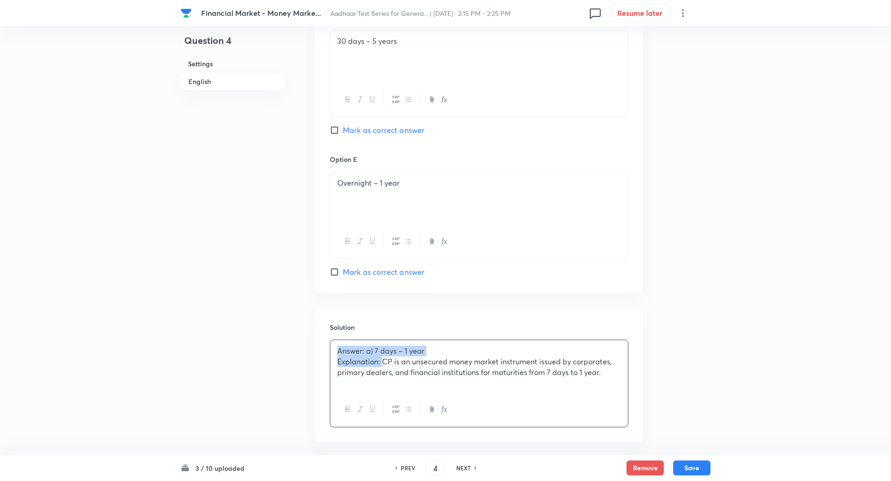
drag, startPoint x: 334, startPoint y: 347, endPoint x: 382, endPoint y: 366, distance: 51.5
click at [382, 366] on div "Answer: a) 7 days – 1 year Explanation: CP is an unsecured money market instrum…" at bounding box center [479, 366] width 298 height 52
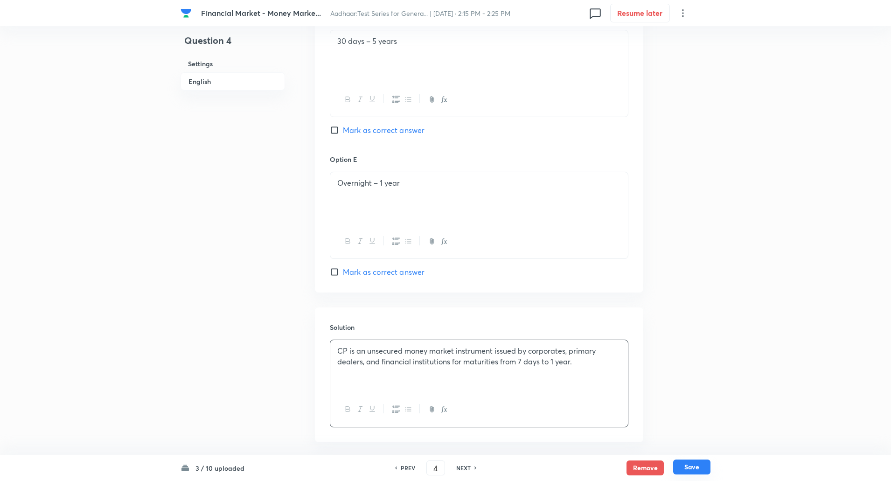
click at [689, 467] on button "Save" at bounding box center [691, 467] width 37 height 15
type input "5"
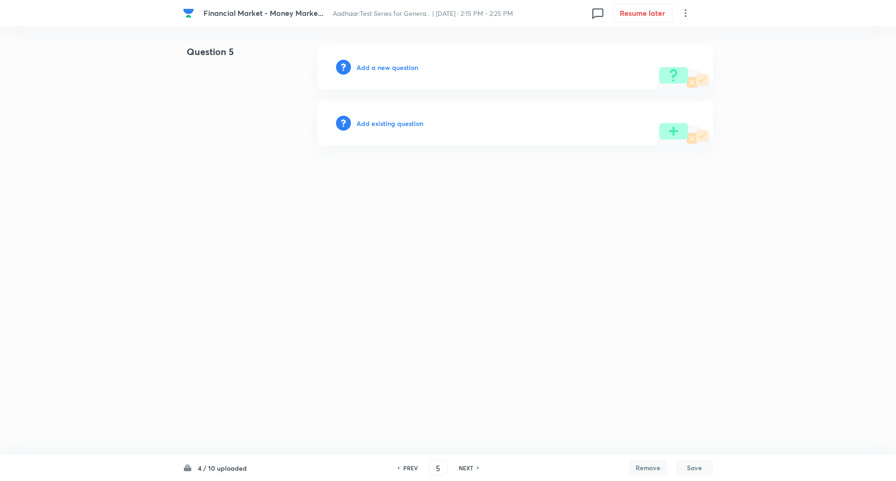
click at [404, 68] on h6 "Add a new question" at bounding box center [387, 68] width 62 height 10
click at [404, 68] on h6 "Choose a question type" at bounding box center [392, 68] width 72 height 10
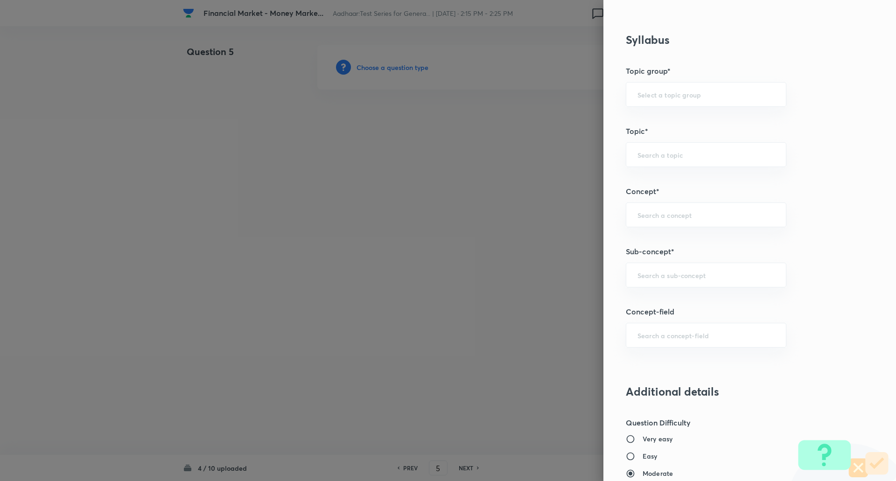
scroll to position [357, 0]
click at [690, 275] on input "text" at bounding box center [705, 274] width 137 height 9
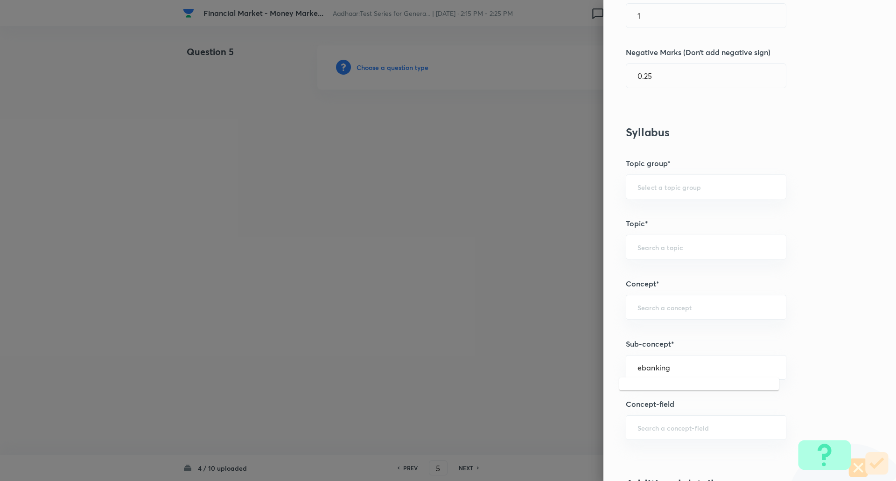
scroll to position [263, 0]
type input "e"
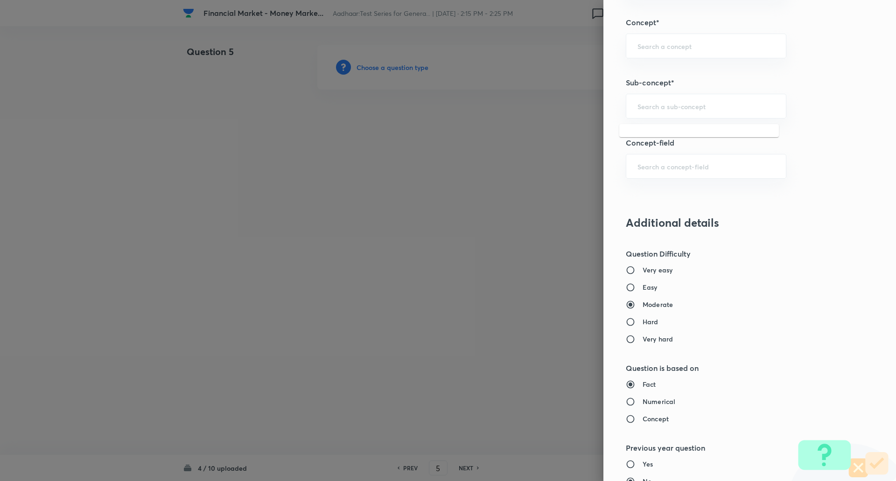
scroll to position [527, 0]
click at [742, 102] on input "text" at bounding box center [705, 104] width 137 height 9
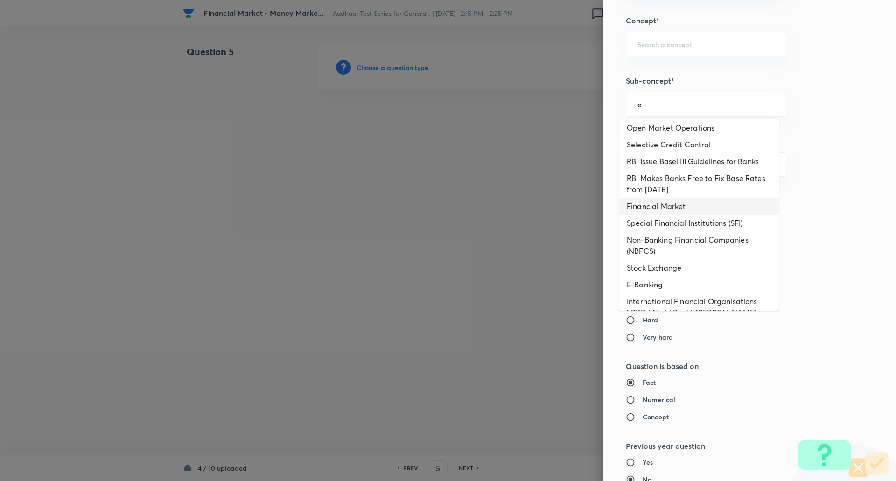
scroll to position [251, 0]
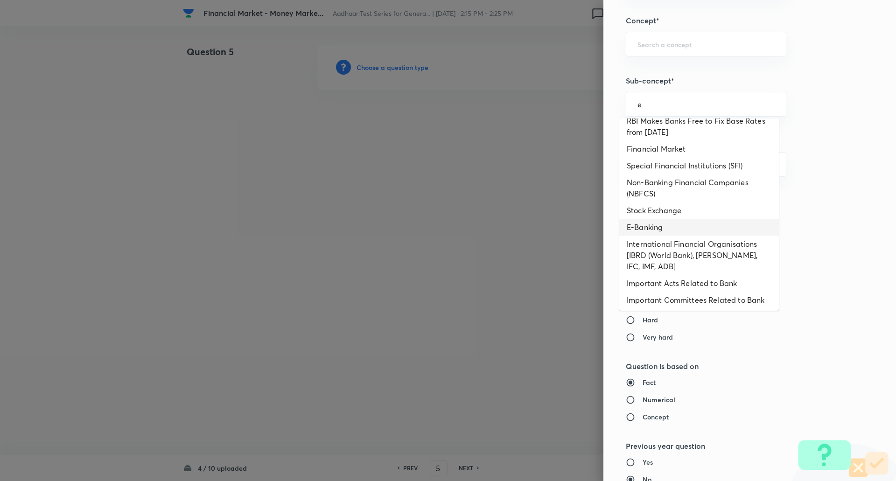
click at [657, 232] on li "E-Banking" at bounding box center [699, 227] width 160 height 17
type input "E-Banking"
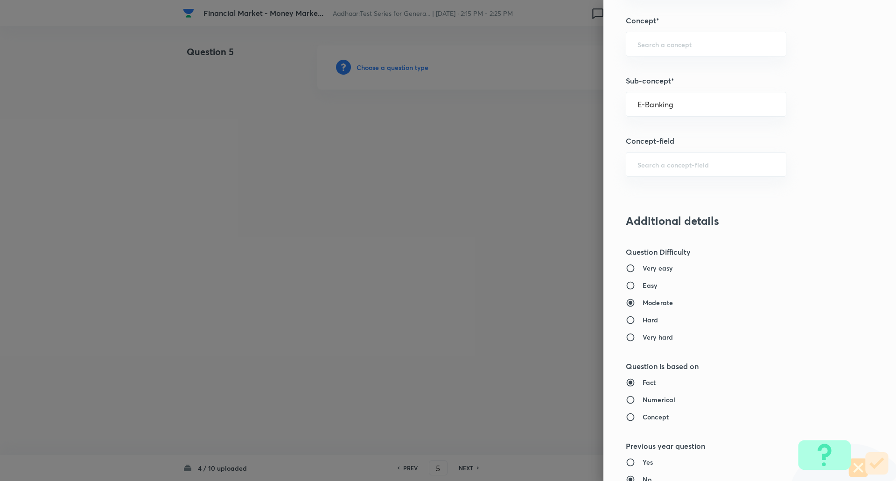
type input "Awareness"
type input "Banking Awareness"
type input "Financial Awareness"
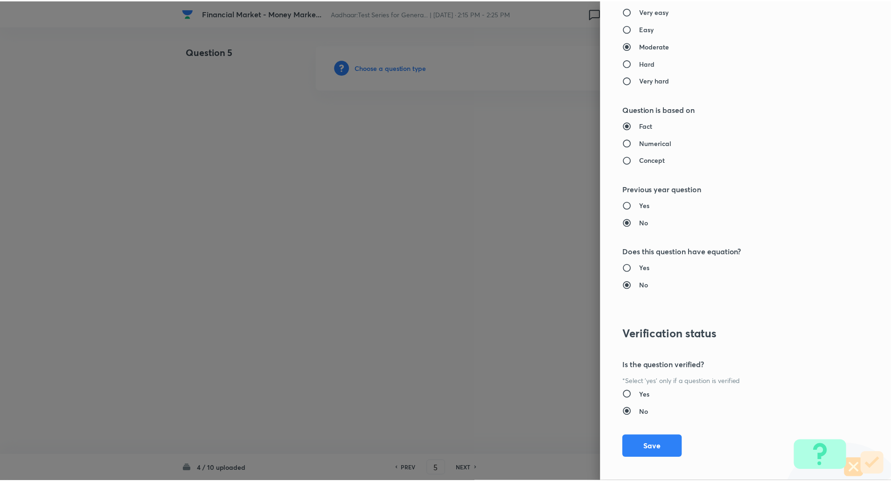
scroll to position [791, 0]
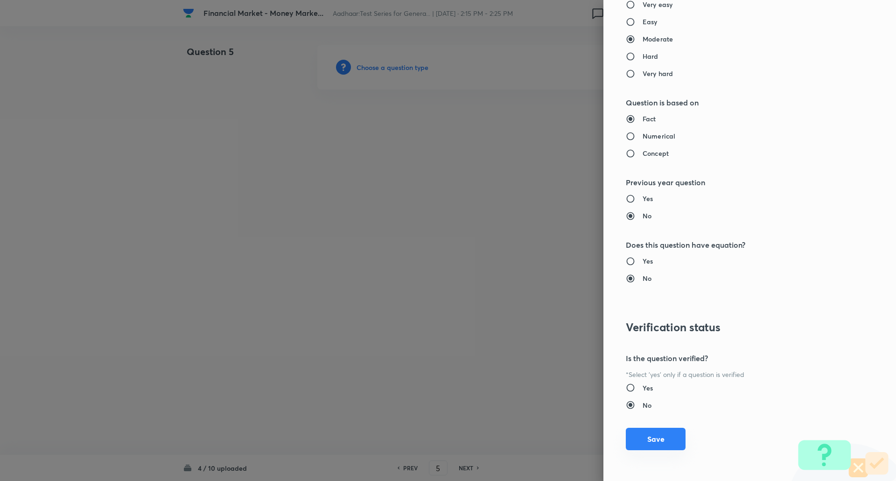
click at [642, 446] on button "Save" at bounding box center [656, 439] width 60 height 22
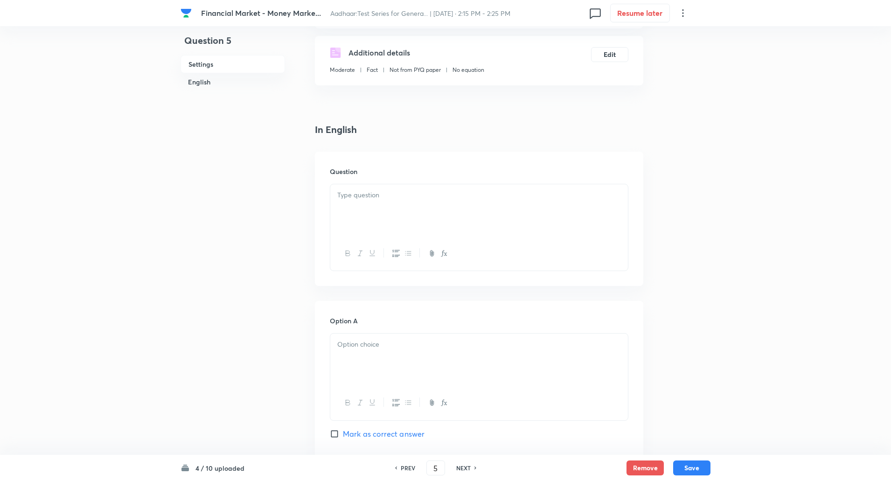
scroll to position [152, 0]
click at [535, 213] on div at bounding box center [479, 210] width 298 height 52
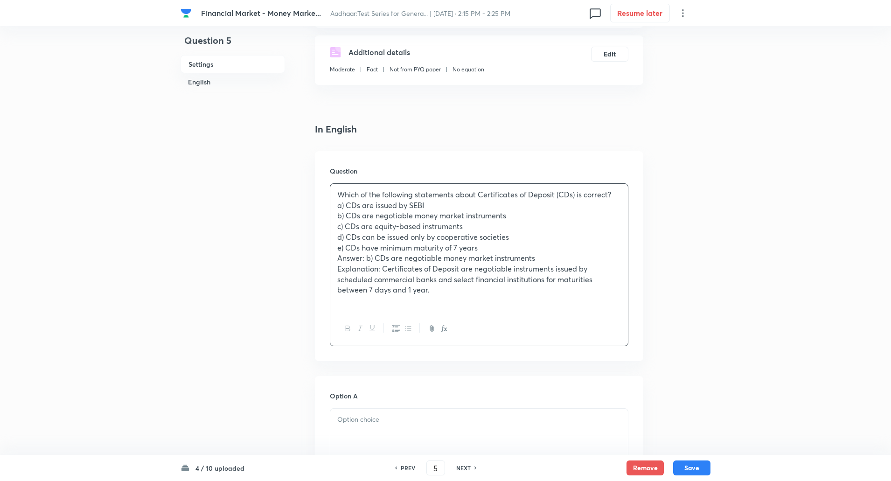
click at [618, 199] on p "Which of the following statements about Certificates of Deposit (CDs) is correc…" at bounding box center [479, 194] width 284 height 11
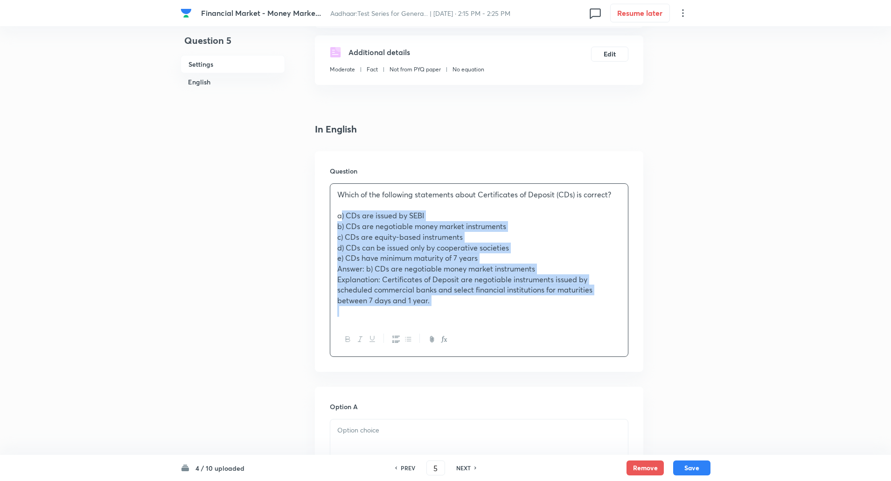
drag, startPoint x: 332, startPoint y: 216, endPoint x: 501, endPoint y: 312, distance: 194.5
click at [501, 312] on div "Which of the following statements about Certificates of Deposit (CDs) is correc…" at bounding box center [479, 253] width 298 height 139
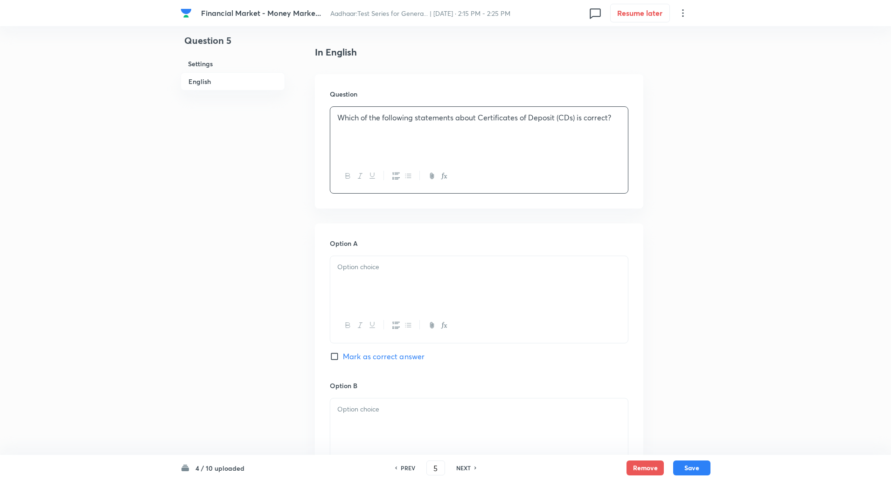
scroll to position [252, 0]
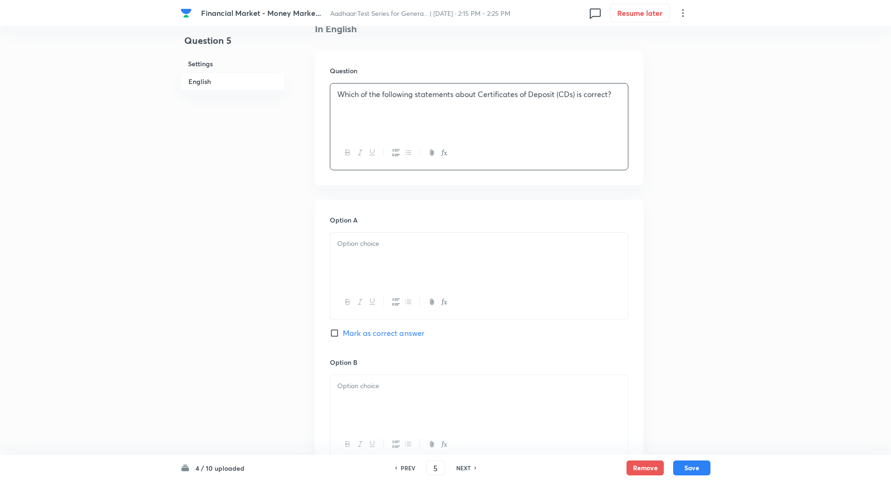
click at [515, 251] on div at bounding box center [479, 259] width 298 height 52
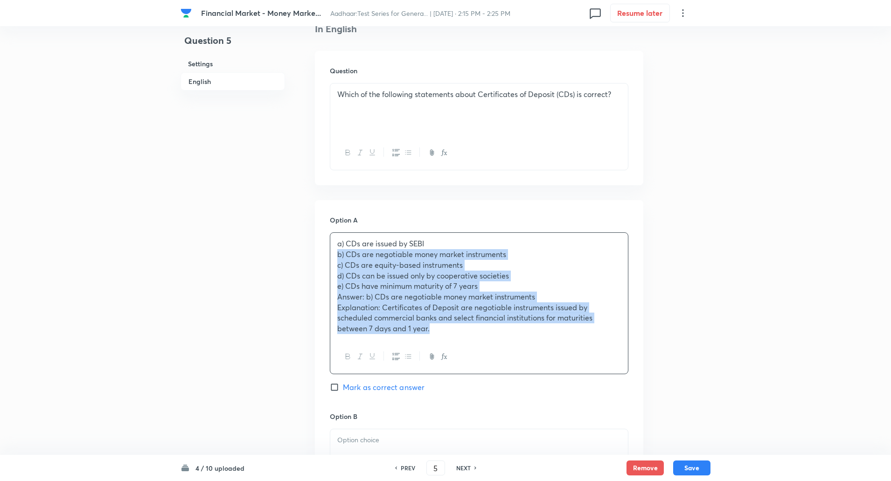
drag, startPoint x: 336, startPoint y: 258, endPoint x: 476, endPoint y: 361, distance: 174.2
click at [476, 361] on div "a) CDs are issued by SEBI b) CDs are negotiable money market instruments c) CDs…" at bounding box center [479, 303] width 299 height 142
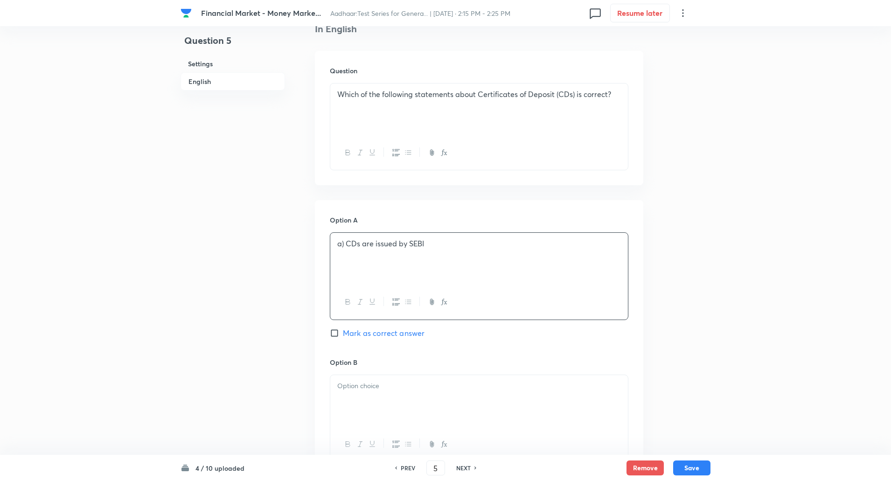
click at [344, 246] on p "a) CDs are issued by SEBI" at bounding box center [479, 243] width 284 height 11
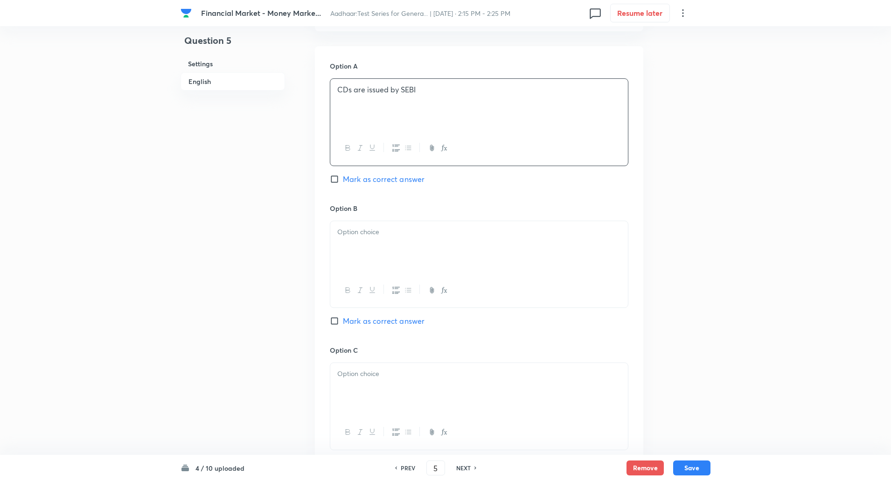
scroll to position [440, 0]
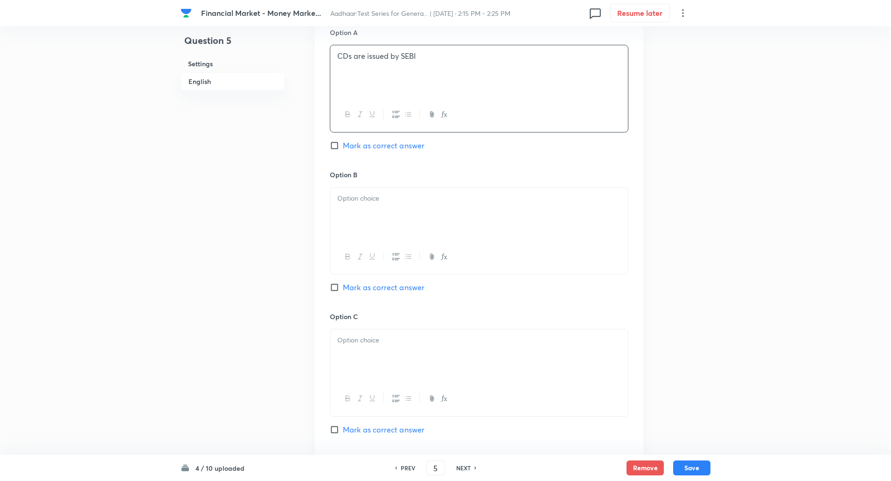
click at [354, 207] on div at bounding box center [479, 214] width 298 height 52
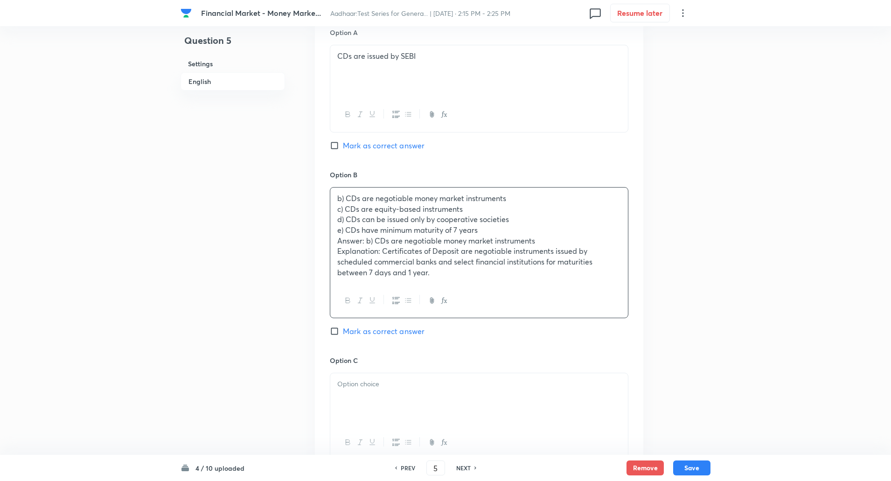
click at [340, 209] on p "c) CDs are equity-based instruments" at bounding box center [479, 209] width 284 height 11
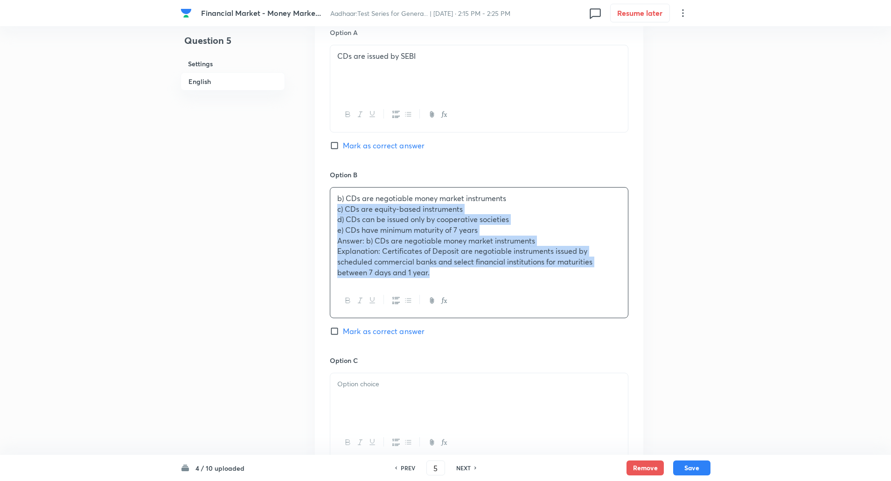
drag, startPoint x: 336, startPoint y: 209, endPoint x: 587, endPoint y: 345, distance: 285.6
click at [587, 345] on div "Option B b) CDs are negotiable money market instruments c) CDs are equity-based…" at bounding box center [479, 263] width 299 height 186
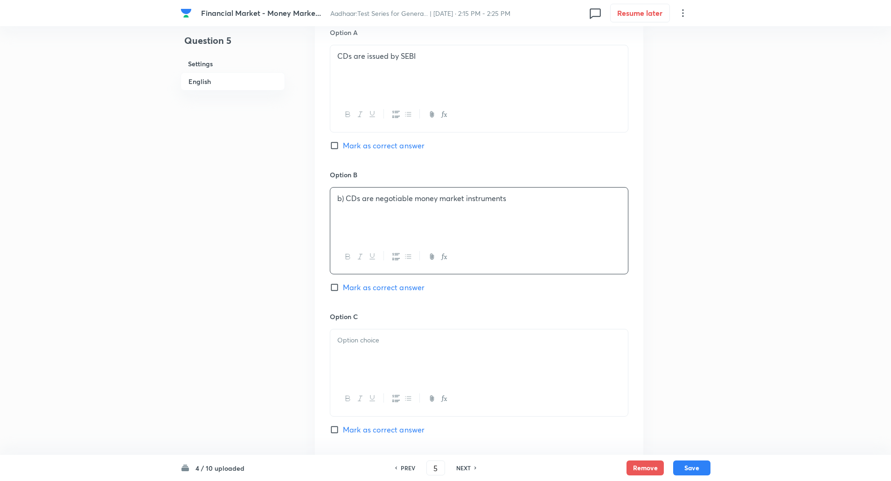
click at [343, 199] on p "b) CDs are negotiable money market instruments" at bounding box center [479, 198] width 284 height 11
click at [347, 346] on div at bounding box center [479, 355] width 298 height 52
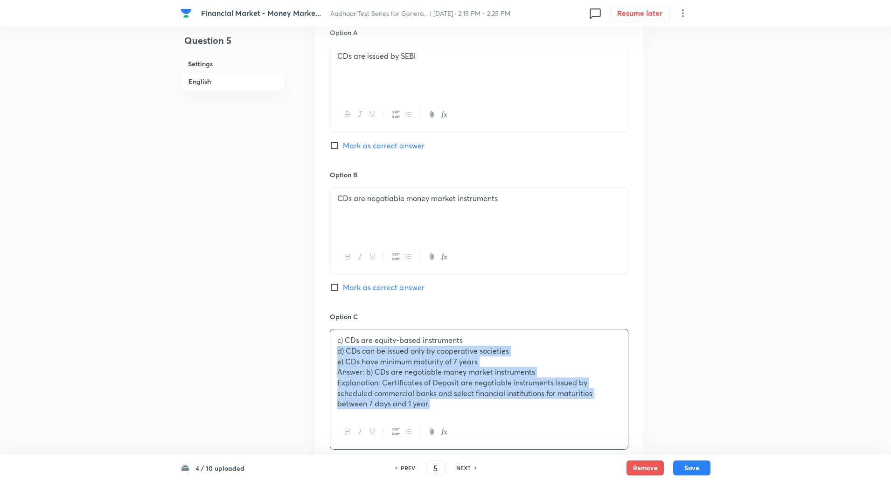
drag, startPoint x: 336, startPoint y: 347, endPoint x: 446, endPoint y: 409, distance: 126.8
click at [446, 409] on div "c) CDs are equity-based instruments d) CDs can be issued only by cooperative so…" at bounding box center [479, 371] width 298 height 85
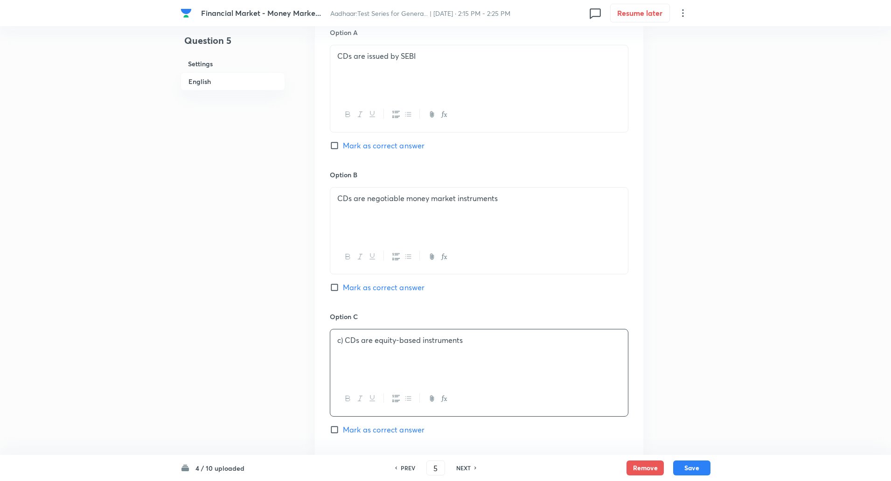
click at [345, 342] on p "c) CDs are equity-based instruments" at bounding box center [479, 340] width 284 height 11
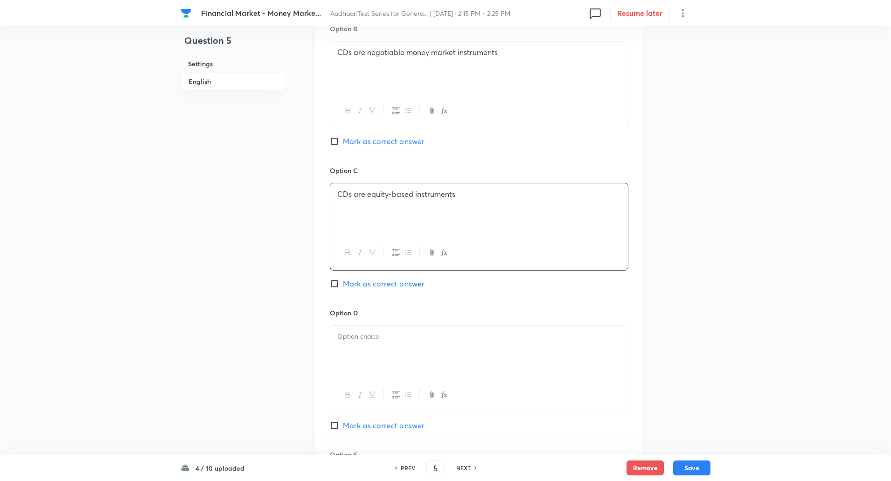
scroll to position [586, 0]
click at [345, 342] on div at bounding box center [479, 351] width 298 height 52
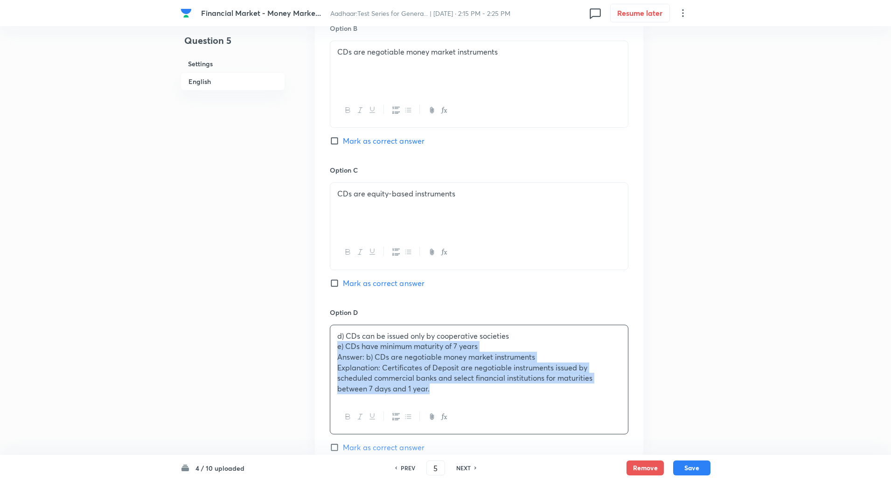
drag, startPoint x: 336, startPoint y: 347, endPoint x: 501, endPoint y: 426, distance: 182.4
click at [501, 426] on div "d) CDs can be issued only by cooperative societies e) CDs have minimum maturity…" at bounding box center [479, 380] width 299 height 110
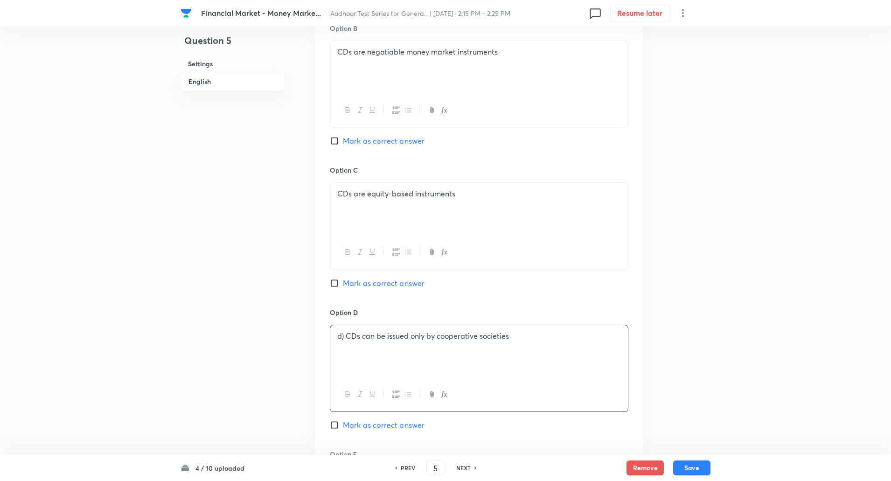
click at [346, 338] on p "d) CDs can be issued only by cooperative societies" at bounding box center [479, 336] width 284 height 11
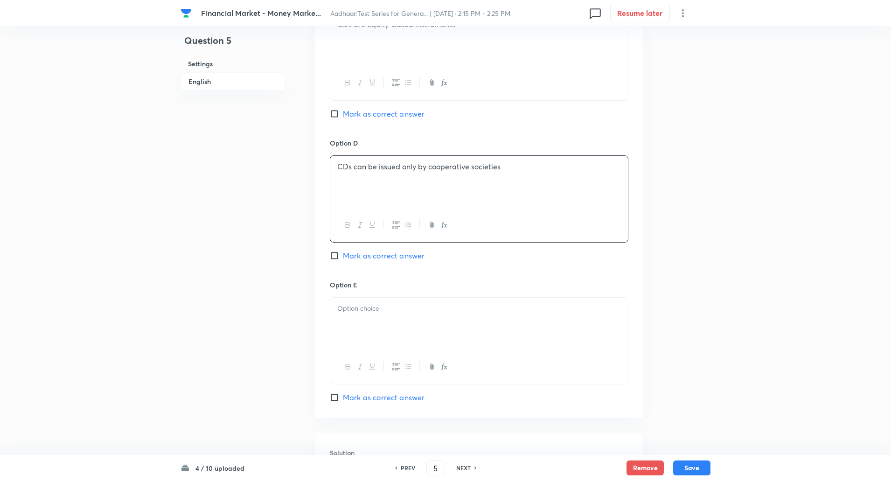
scroll to position [757, 0]
click at [346, 338] on div at bounding box center [479, 322] width 298 height 52
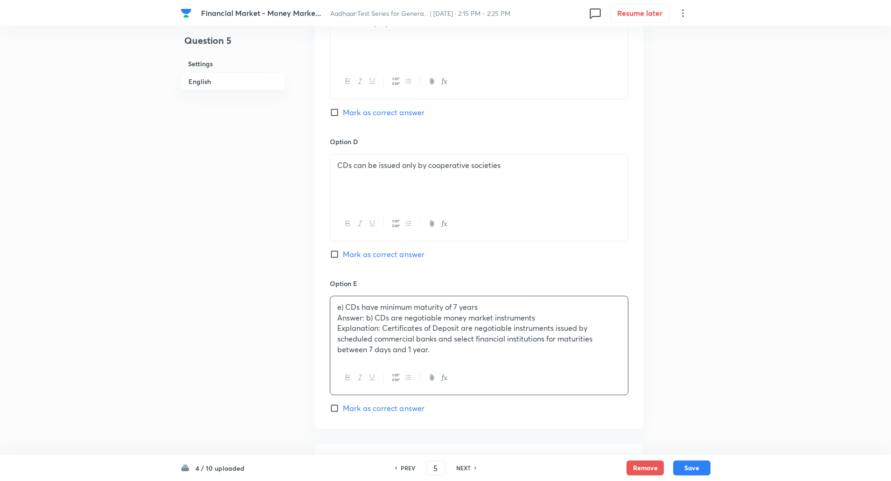
click at [346, 338] on p "Explanation: Certificates of Deposit are negotiable instruments issued by sched…" at bounding box center [479, 339] width 284 height 32
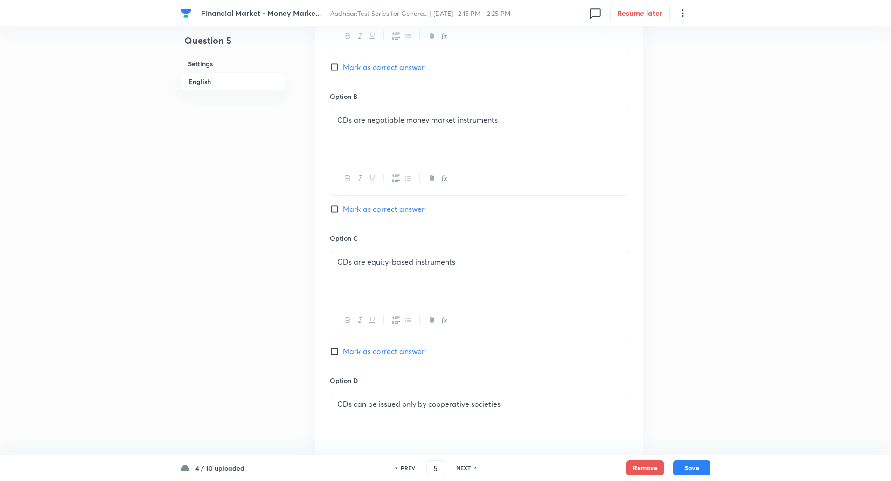
scroll to position [509, 0]
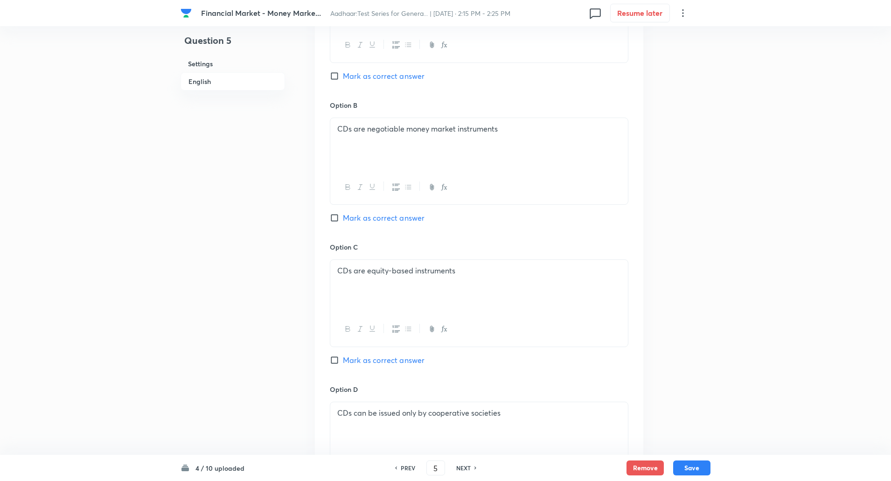
click at [331, 218] on input "Mark as correct answer" at bounding box center [336, 217] width 13 height 9
checkbox input "true"
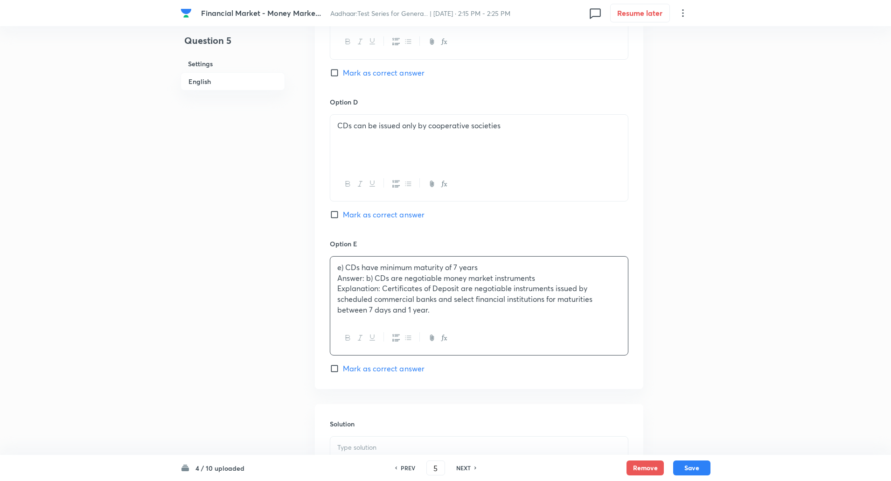
scroll to position [797, 0]
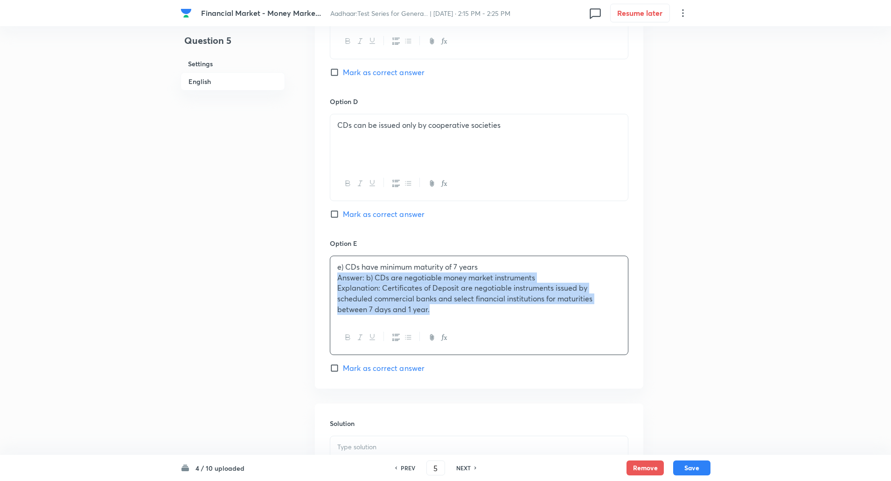
drag, startPoint x: 335, startPoint y: 279, endPoint x: 541, endPoint y: 402, distance: 239.8
click at [541, 402] on div "In English Question Which of the following statements about Certificates of Dep…" at bounding box center [479, 7] width 328 height 1061
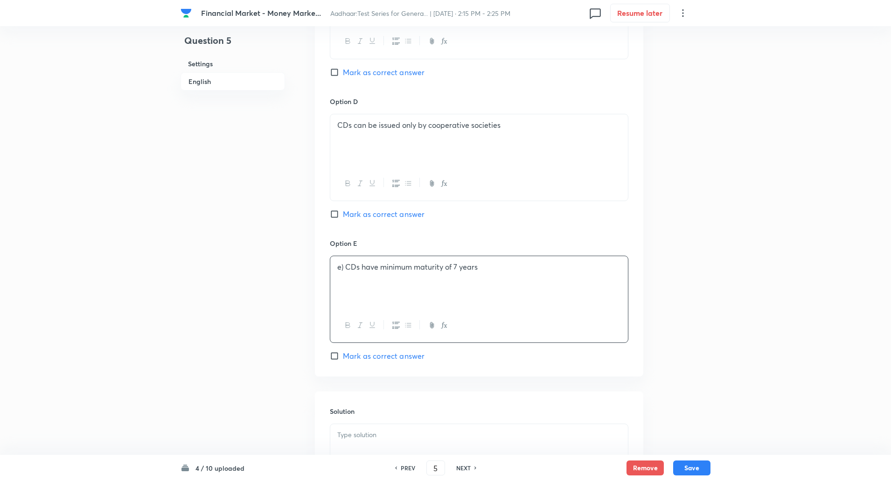
click at [343, 268] on p "e) CDs have minimum maturity of 7 years" at bounding box center [479, 267] width 284 height 11
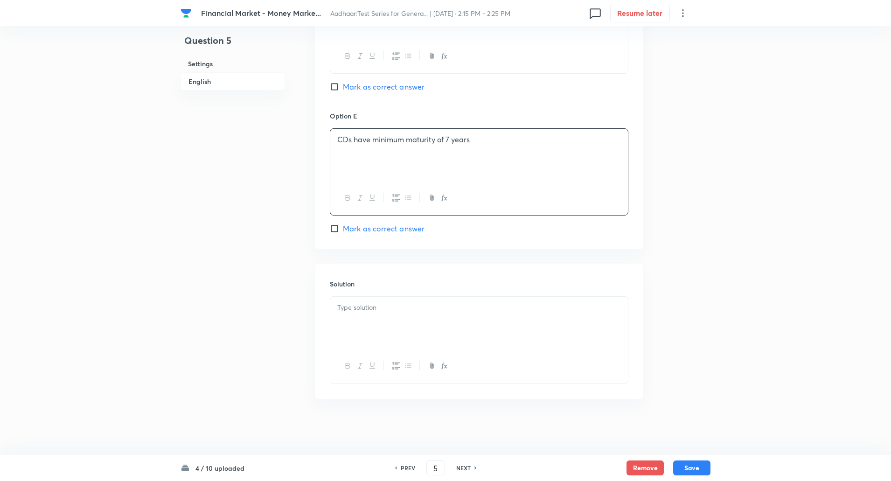
click at [345, 306] on p at bounding box center [479, 307] width 284 height 11
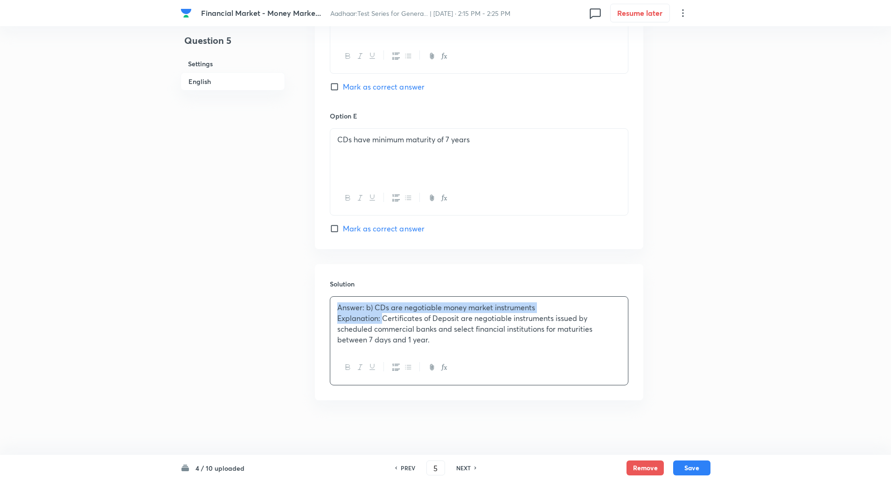
drag, startPoint x: 338, startPoint y: 307, endPoint x: 383, endPoint y: 321, distance: 46.8
click at [383, 321] on div "Answer: b) CDs are negotiable money market instruments Explanation: Certificate…" at bounding box center [479, 324] width 298 height 54
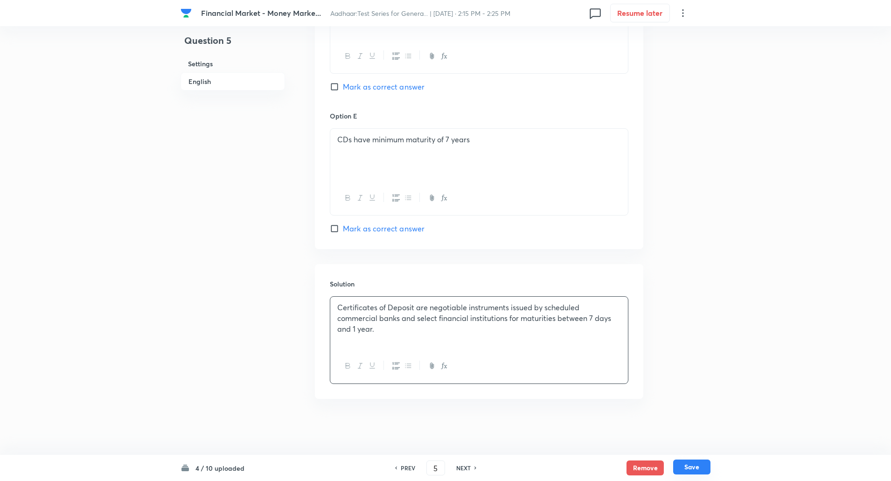
click at [685, 469] on button "Save" at bounding box center [691, 467] width 37 height 15
type input "6"
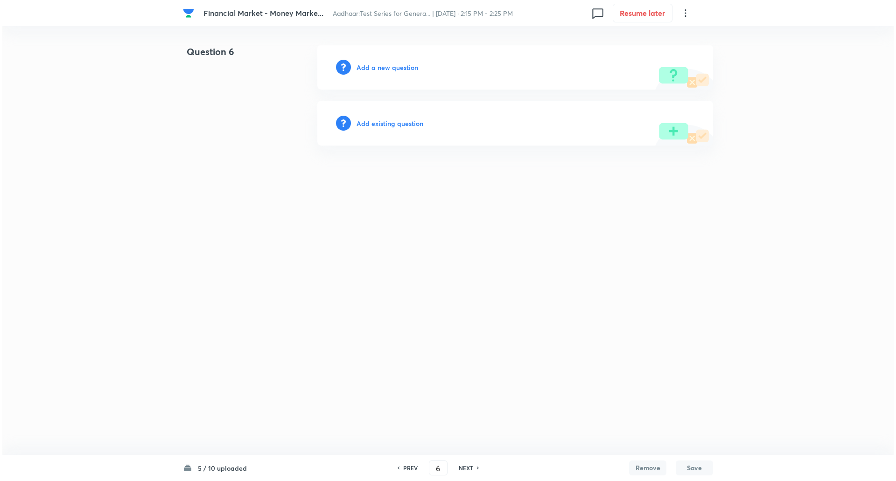
scroll to position [0, 0]
click at [392, 68] on h6 "Add a new question" at bounding box center [387, 68] width 62 height 10
click at [392, 68] on h6 "Choose a question type" at bounding box center [392, 68] width 72 height 10
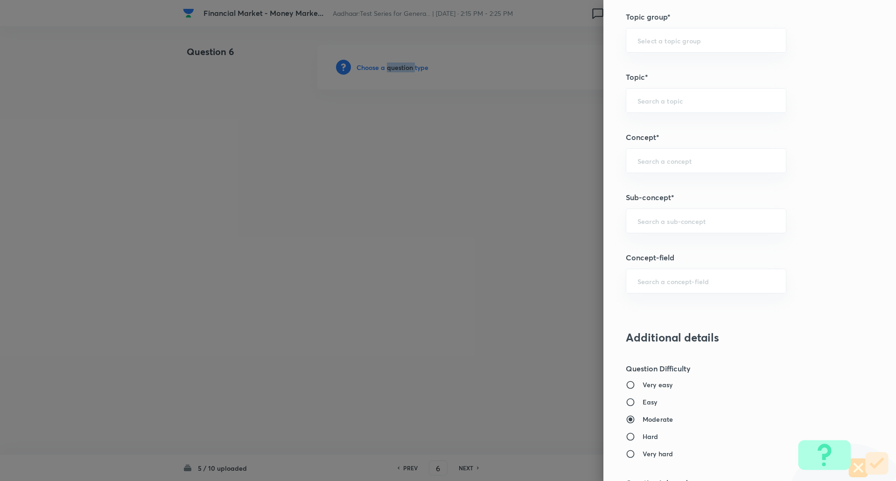
scroll to position [429, 0]
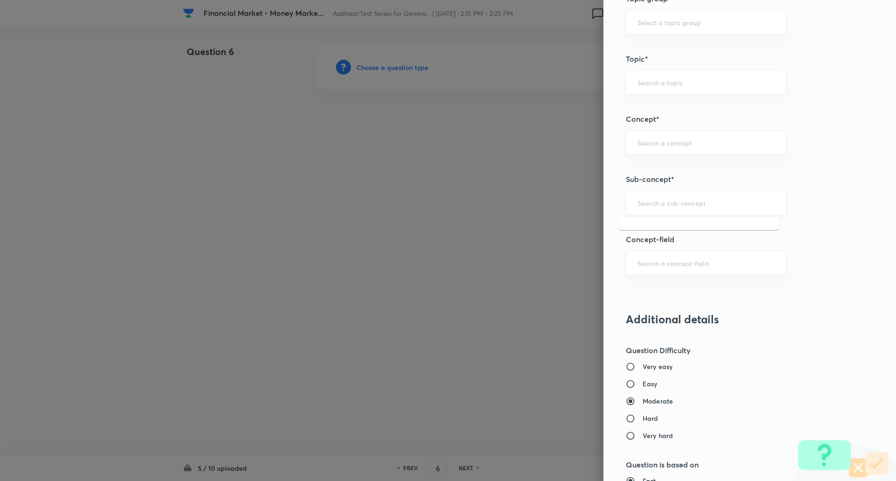
click at [643, 201] on input "text" at bounding box center [705, 202] width 137 height 9
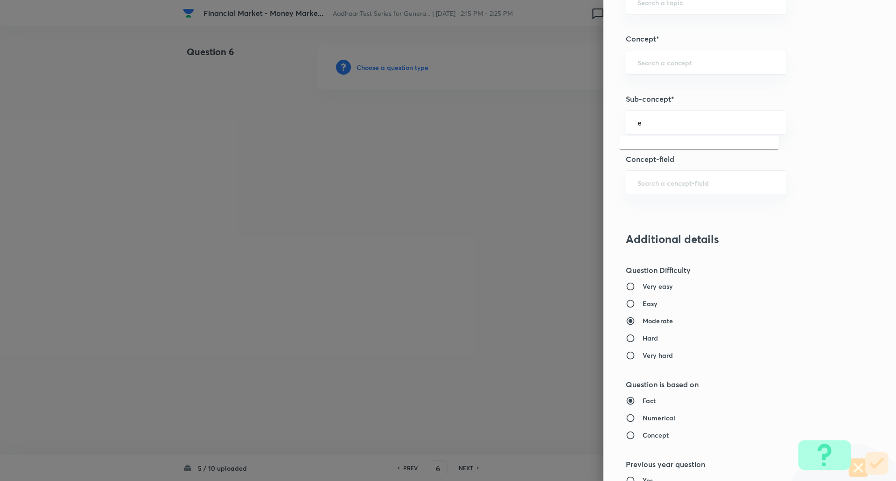
scroll to position [509, 0]
click at [679, 119] on input "ebanking" at bounding box center [705, 122] width 137 height 9
type input "e"
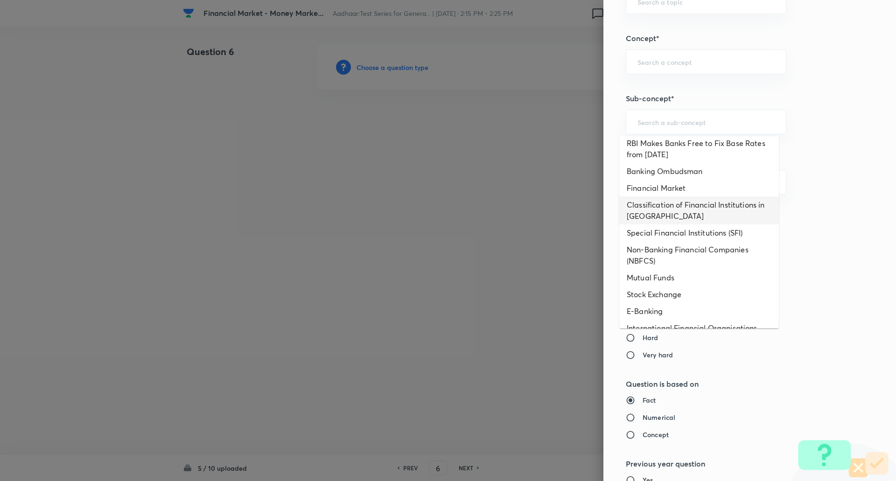
scroll to position [354, 0]
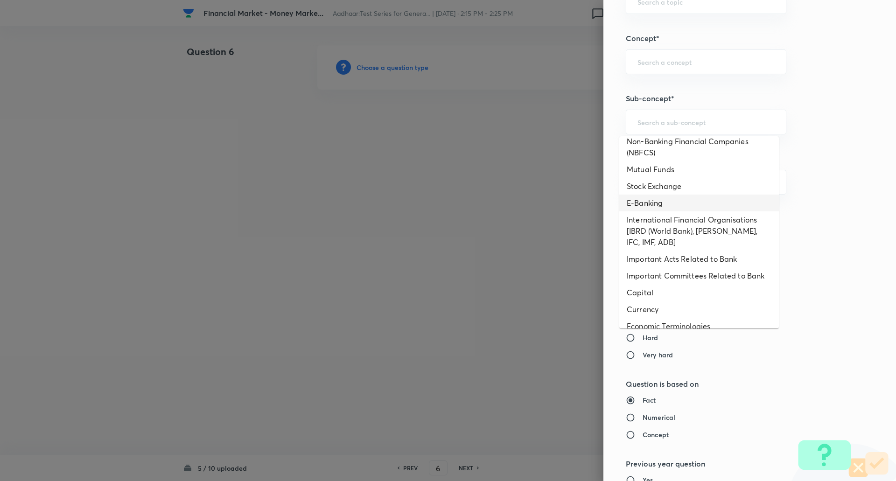
click at [671, 204] on li "E-Banking" at bounding box center [699, 203] width 160 height 17
type input "E-Banking"
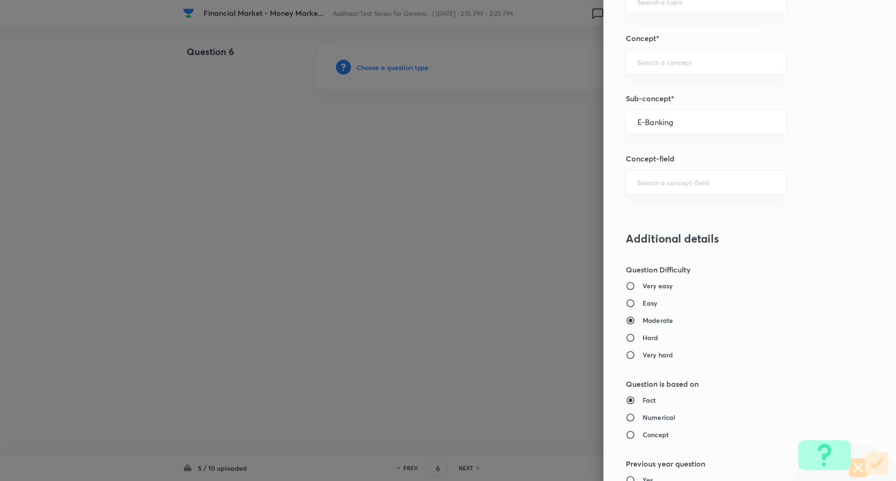
type input "Awareness"
type input "Banking Awareness"
type input "Financial Awareness"
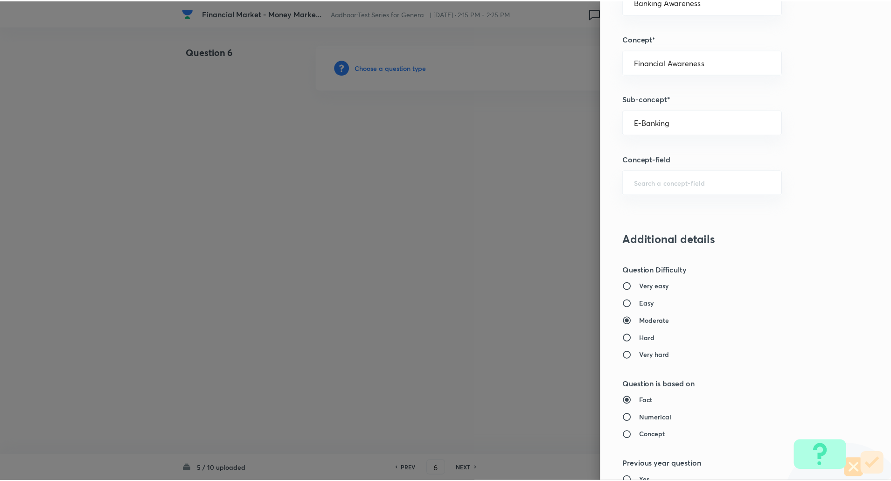
scroll to position [791, 0]
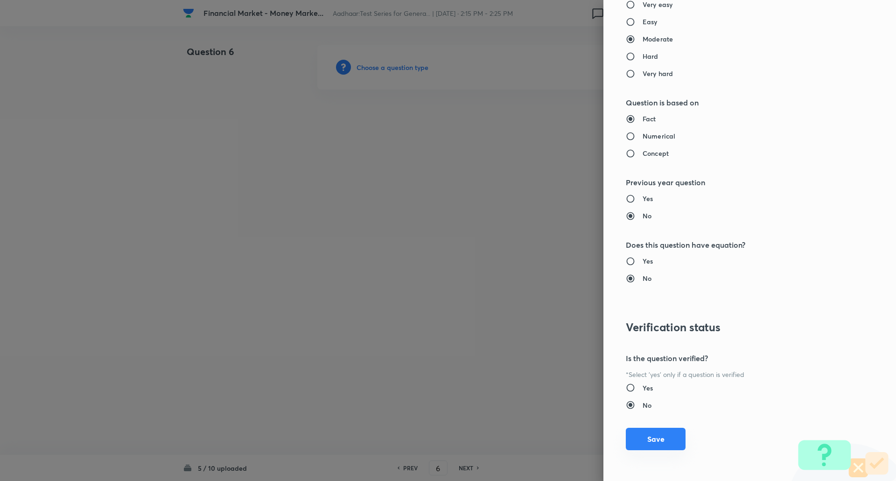
click at [636, 437] on button "Save" at bounding box center [656, 439] width 60 height 22
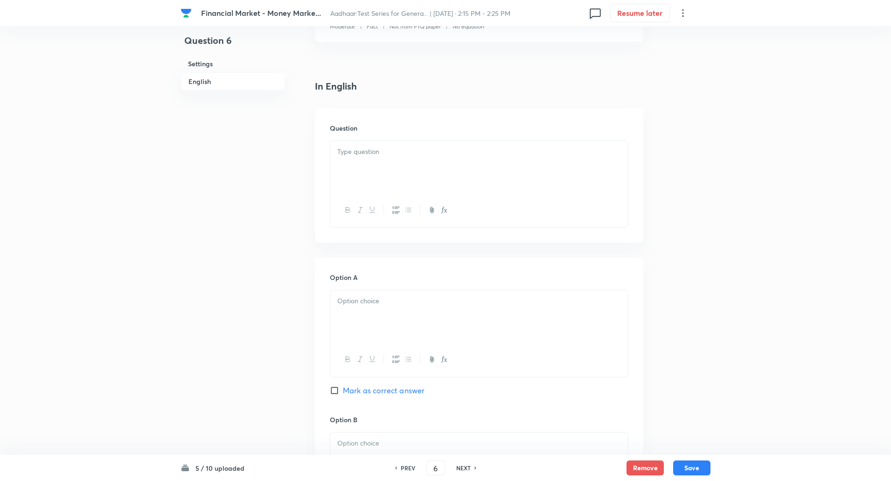
scroll to position [245, 0]
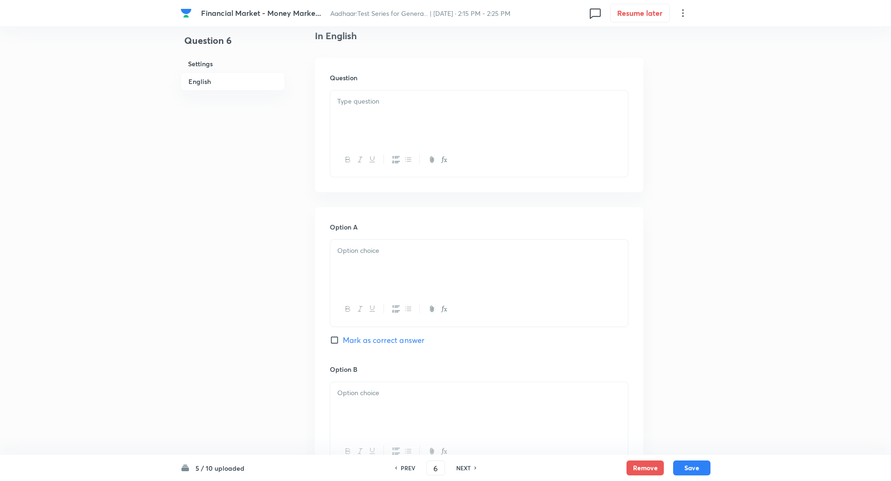
click at [591, 96] on div at bounding box center [479, 117] width 298 height 52
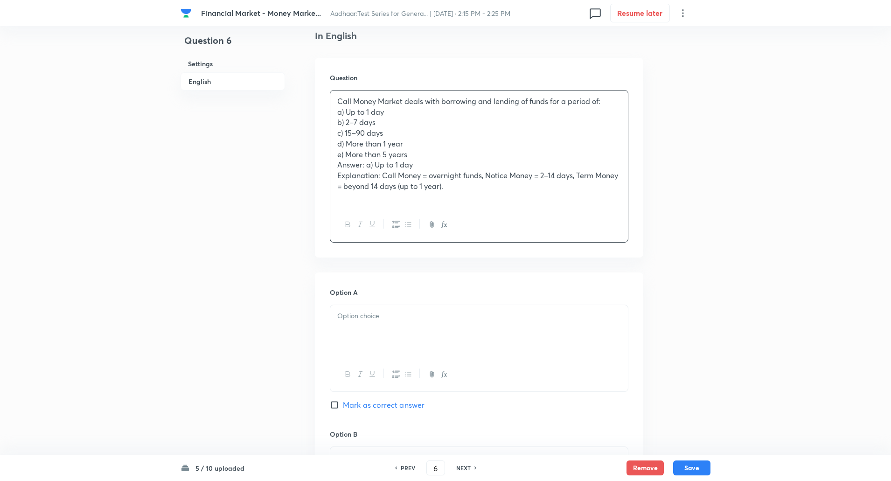
click at [611, 102] on p "Call Money Market deals with borrowing and lending of funds for a period of:" at bounding box center [479, 101] width 284 height 11
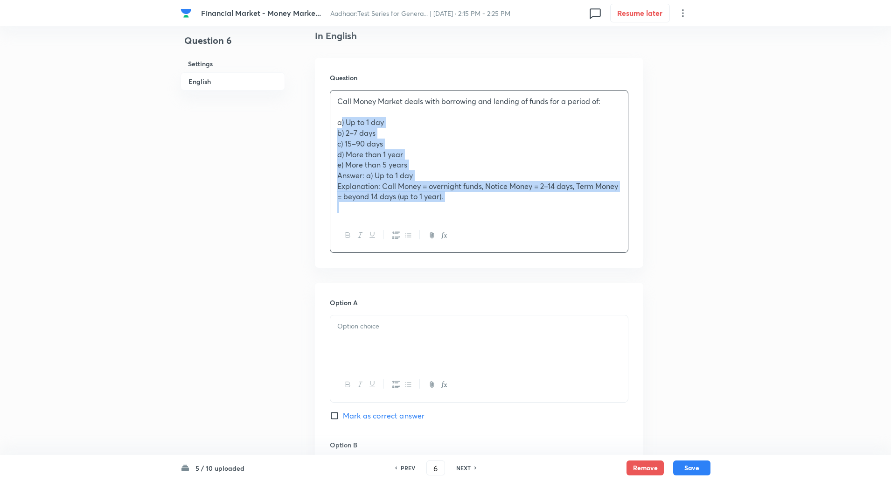
drag, startPoint x: 333, startPoint y: 125, endPoint x: 466, endPoint y: 208, distance: 157.0
click at [466, 208] on div "Call Money Market deals with borrowing and lending of funds for a period of: a)…" at bounding box center [479, 155] width 298 height 128
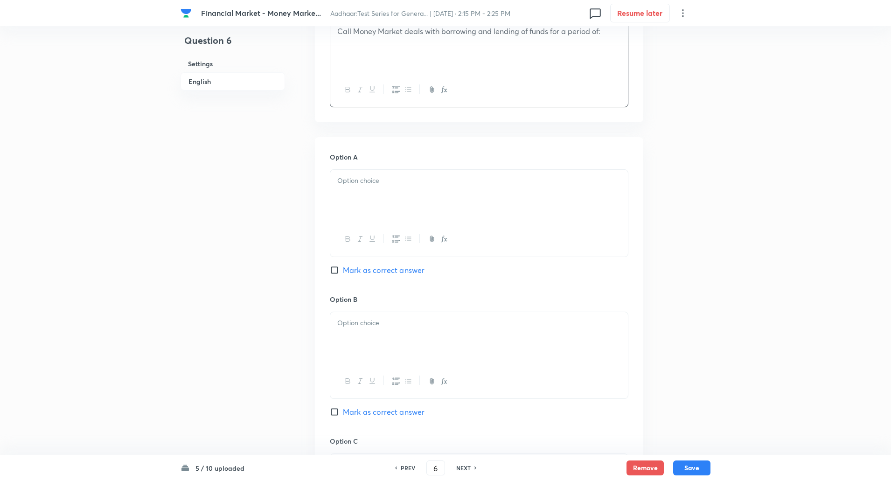
scroll to position [316, 0]
click at [463, 204] on div at bounding box center [479, 195] width 298 height 52
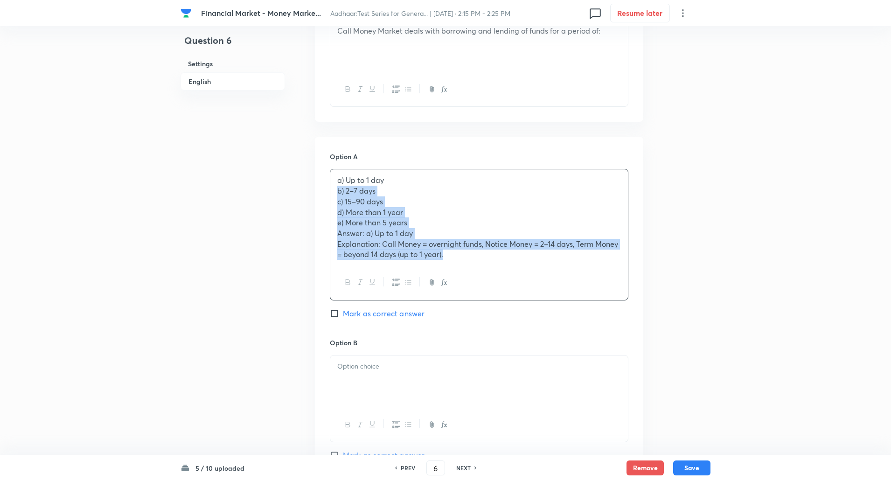
drag, startPoint x: 333, startPoint y: 188, endPoint x: 629, endPoint y: 344, distance: 334.5
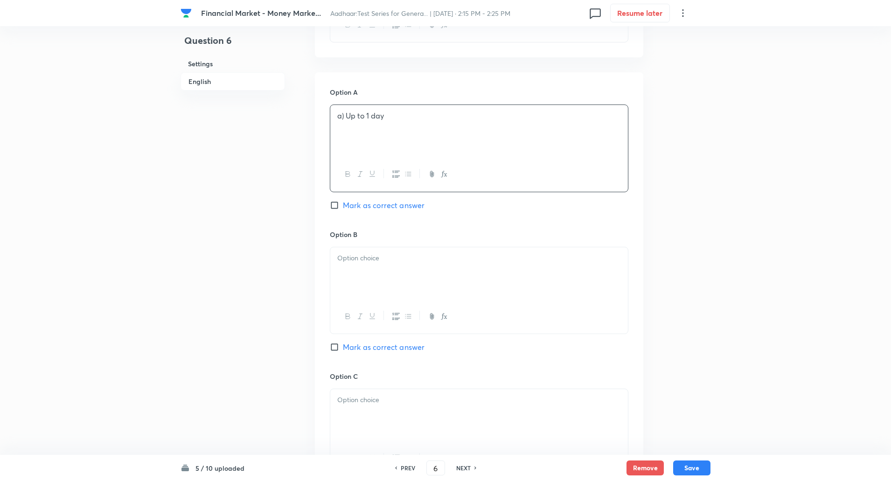
scroll to position [386, 0]
click at [347, 109] on p "a) Up to 1 day" at bounding box center [479, 110] width 284 height 11
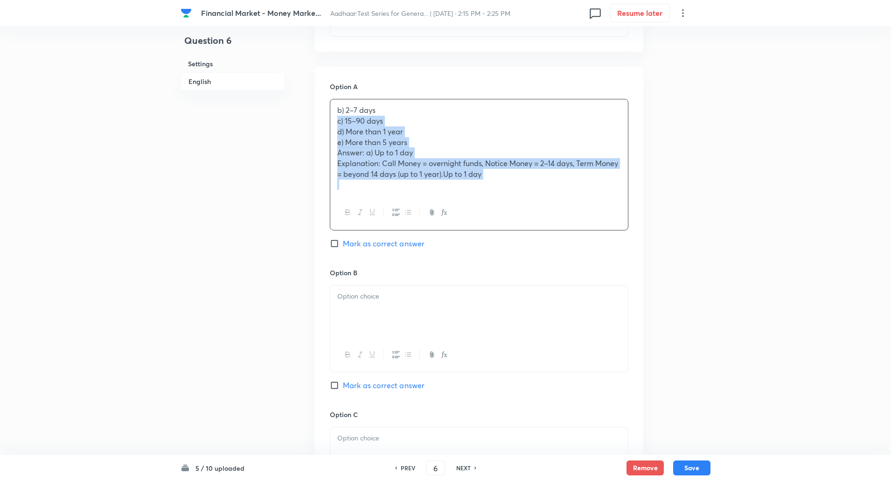
drag, startPoint x: 337, startPoint y: 121, endPoint x: 499, endPoint y: 202, distance: 180.9
click at [499, 202] on div "b) 2–7 days c) 15–90 days d) More than 1 year e) More than 5 years Answer: a) U…" at bounding box center [479, 164] width 299 height 131
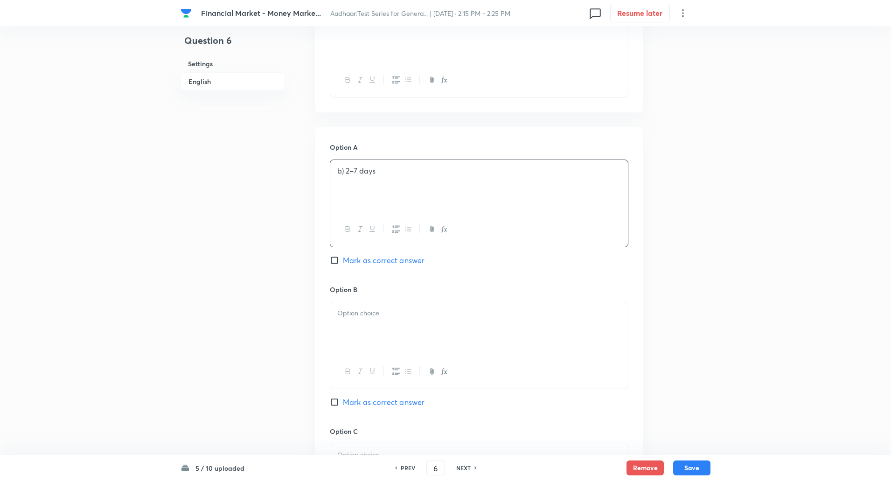
scroll to position [317, 0]
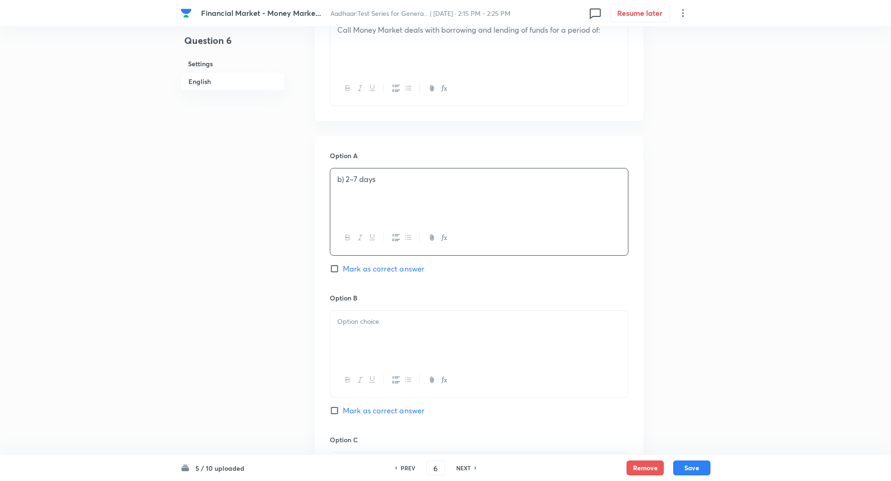
click at [333, 179] on div "b) 2–7 days" at bounding box center [479, 194] width 298 height 52
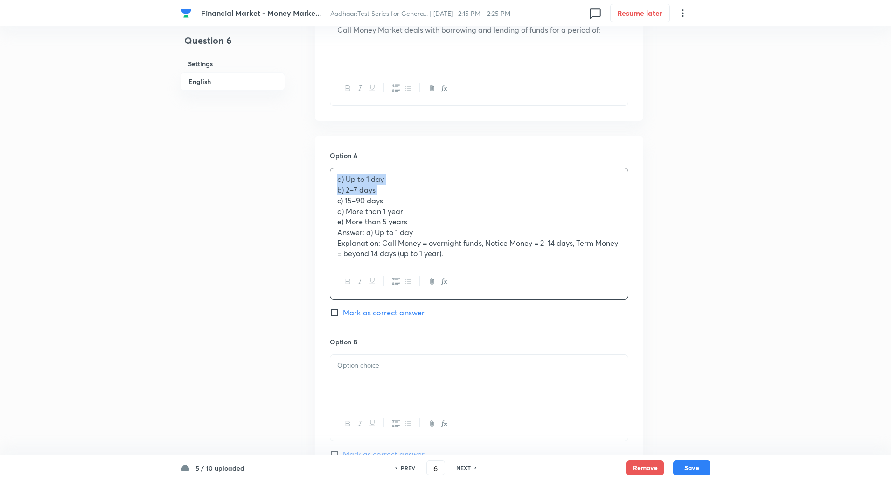
drag, startPoint x: 334, startPoint y: 183, endPoint x: 333, endPoint y: 198, distance: 14.5
click at [333, 198] on div "a) Up to 1 day b) 2–7 days c) 15–90 days d) More than 1 year e) More than 5 yea…" at bounding box center [479, 216] width 298 height 96
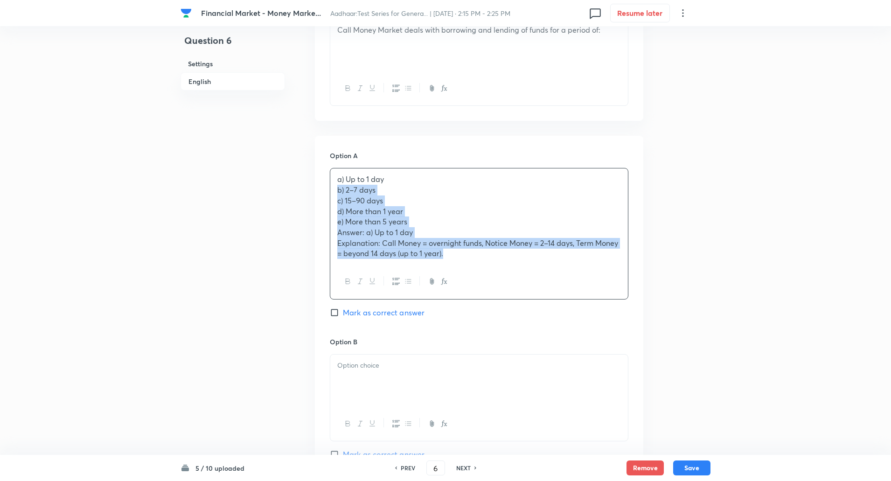
drag, startPoint x: 335, startPoint y: 188, endPoint x: 586, endPoint y: 284, distance: 268.8
click at [586, 284] on div "a) Up to 1 day b) 2–7 days c) 15–90 days d) More than 1 year e) More than 5 yea…" at bounding box center [479, 233] width 299 height 131
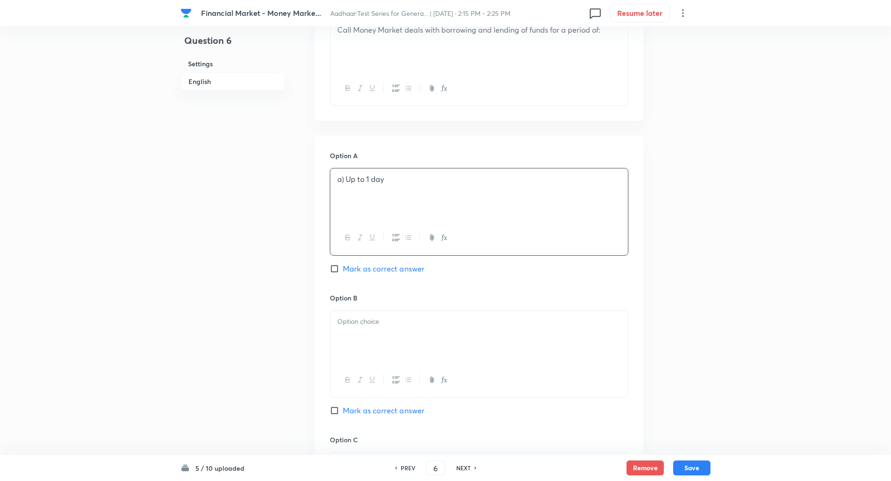
click at [343, 181] on p "a) Up to 1 day" at bounding box center [479, 179] width 284 height 11
click at [374, 326] on p at bounding box center [479, 321] width 284 height 11
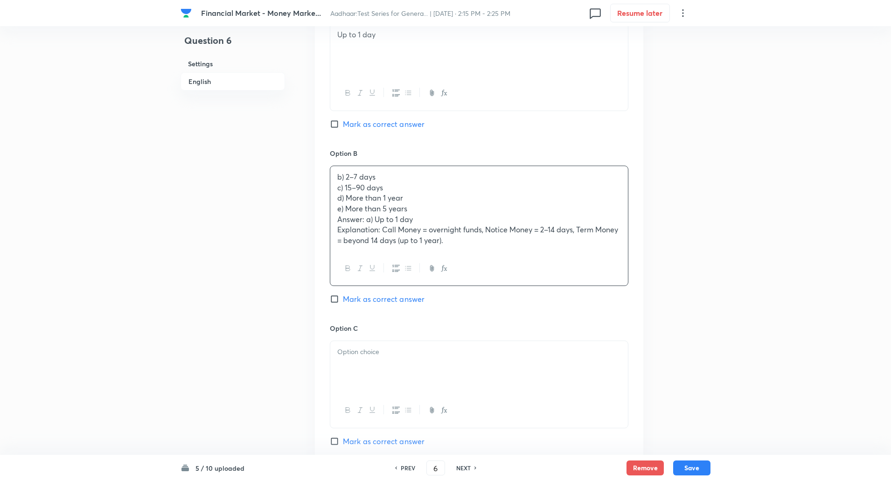
scroll to position [462, 0]
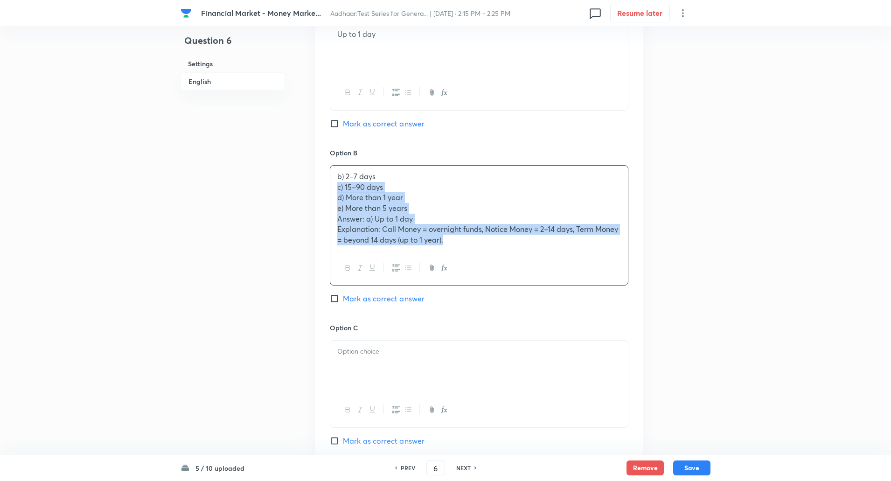
drag, startPoint x: 336, startPoint y: 188, endPoint x: 517, endPoint y: 262, distance: 195.0
click at [517, 262] on div "b) 2–7 days c) 15–90 days d) More than 1 year e) More than 5 years Answer: a) U…" at bounding box center [479, 225] width 299 height 120
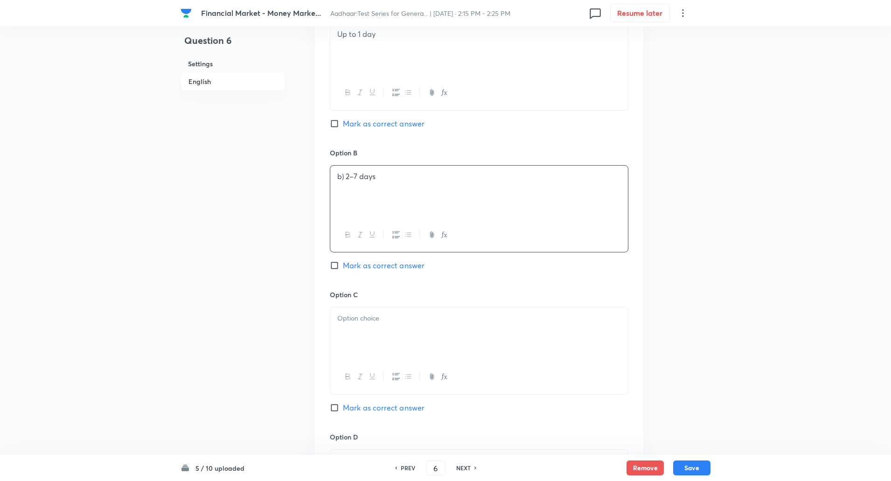
click at [346, 180] on p "b) 2–7 days" at bounding box center [479, 176] width 284 height 11
click at [367, 322] on p at bounding box center [479, 318] width 284 height 11
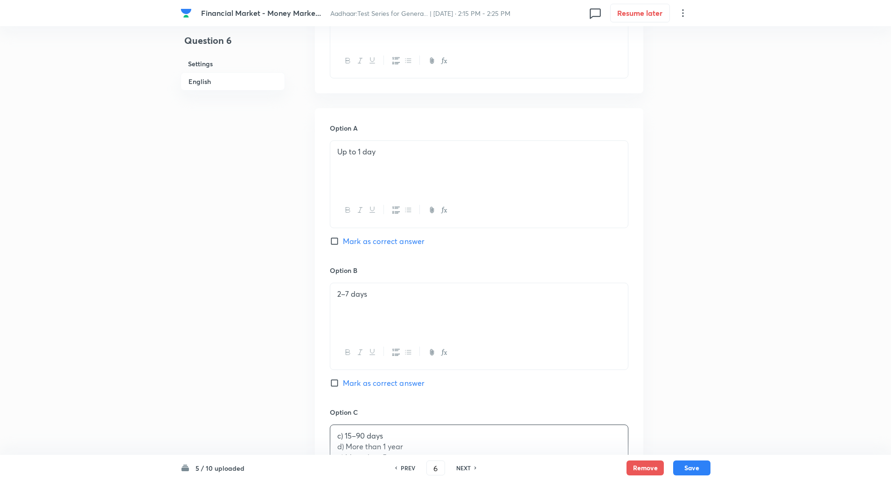
scroll to position [321, 0]
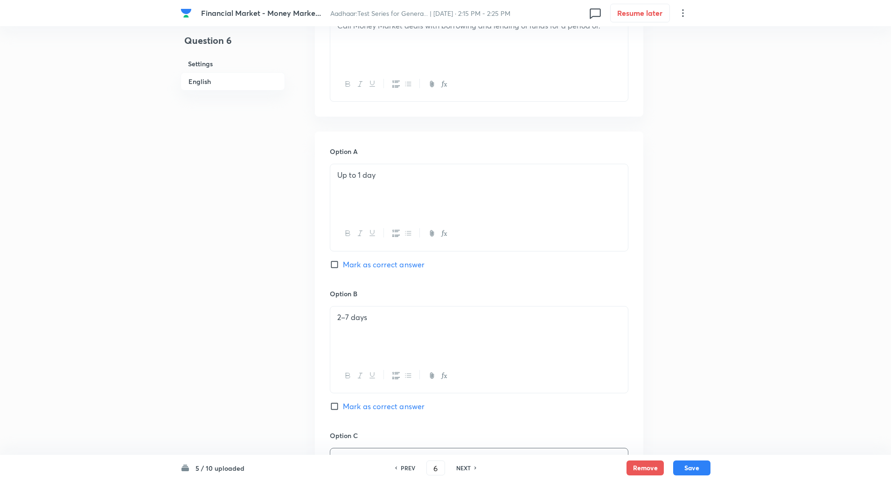
click at [332, 264] on input "Mark as correct answer" at bounding box center [336, 264] width 13 height 9
checkbox input "true"
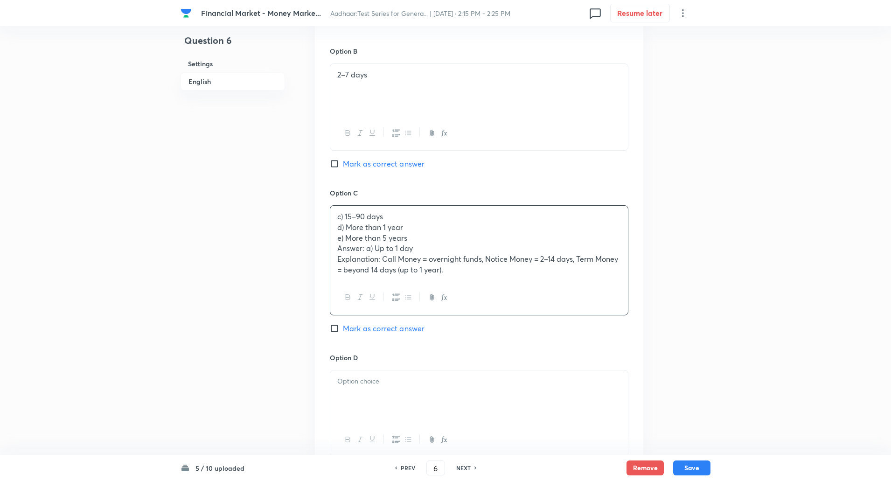
scroll to position [568, 0]
click at [336, 227] on div "c) 15–90 days d) More than 1 year e) More than 5 years Answer: a) Up to 1 day E…" at bounding box center [479, 239] width 298 height 75
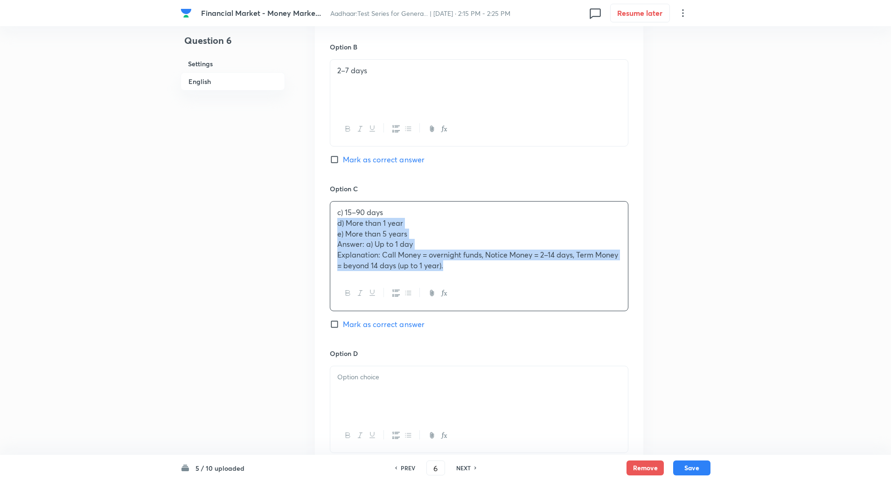
drag, startPoint x: 336, startPoint y: 227, endPoint x: 484, endPoint y: 302, distance: 166.1
click at [484, 302] on div "c) 15–90 days d) More than 1 year e) More than 5 years Answer: a) Up to 1 day E…" at bounding box center [479, 256] width 299 height 110
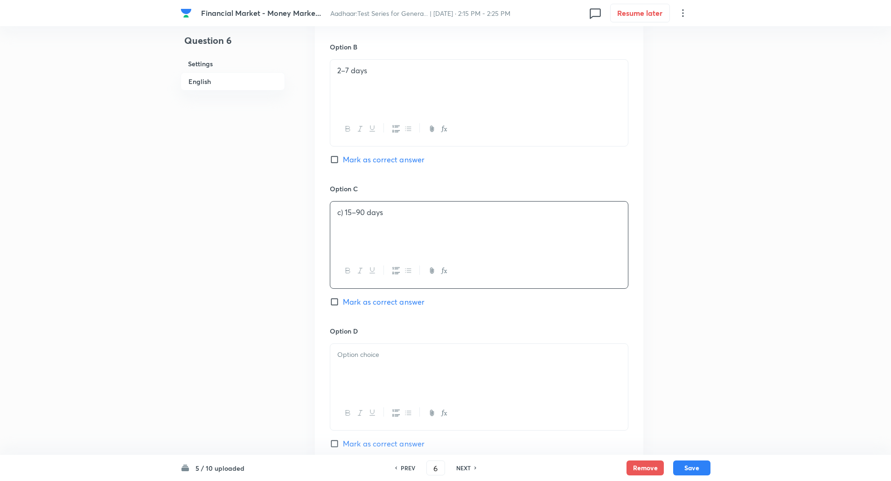
scroll to position [610, 0]
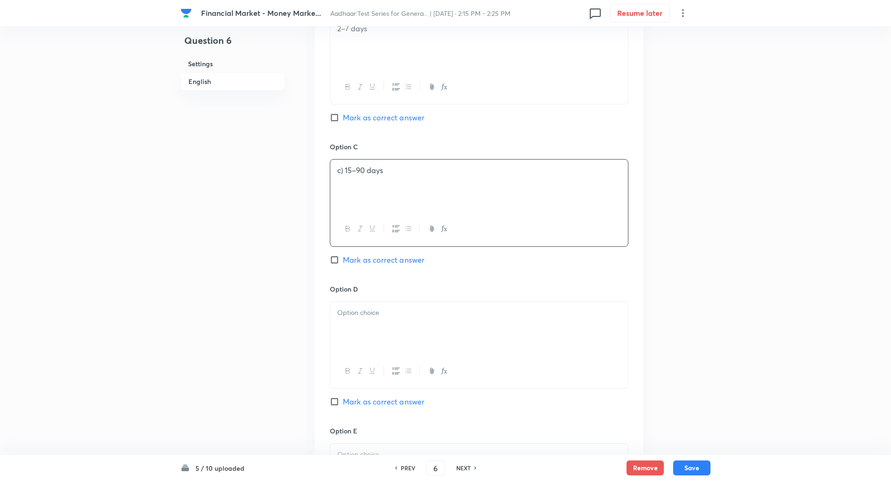
click at [344, 171] on p "c) 15–90 days" at bounding box center [479, 170] width 284 height 11
click at [363, 316] on p at bounding box center [479, 312] width 284 height 11
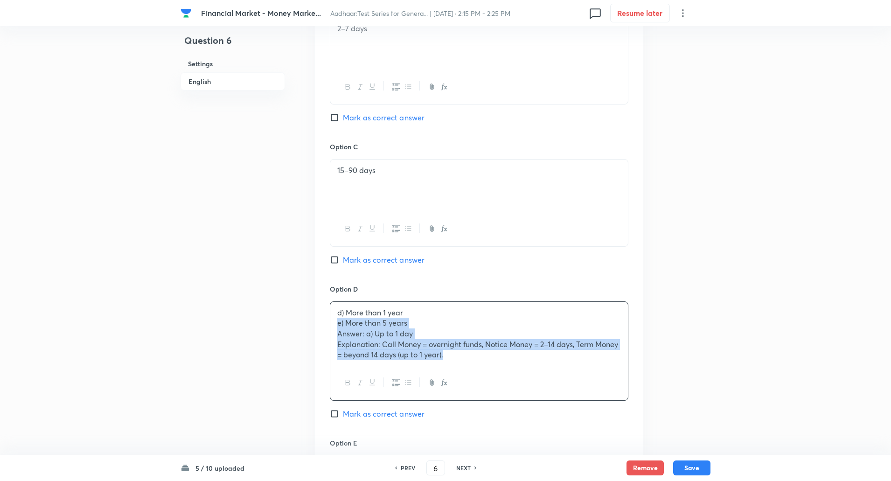
drag, startPoint x: 338, startPoint y: 324, endPoint x: 468, endPoint y: 371, distance: 138.6
click at [468, 371] on div "d) More than 1 year e) More than 5 years Answer: a) Up to 1 day Explanation: Ca…" at bounding box center [479, 350] width 299 height 99
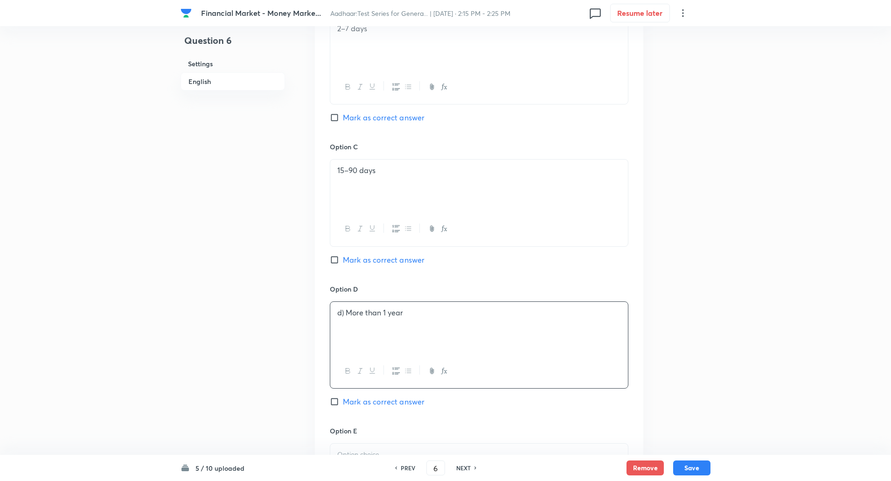
click at [347, 314] on p "d) More than 1 year" at bounding box center [479, 312] width 284 height 11
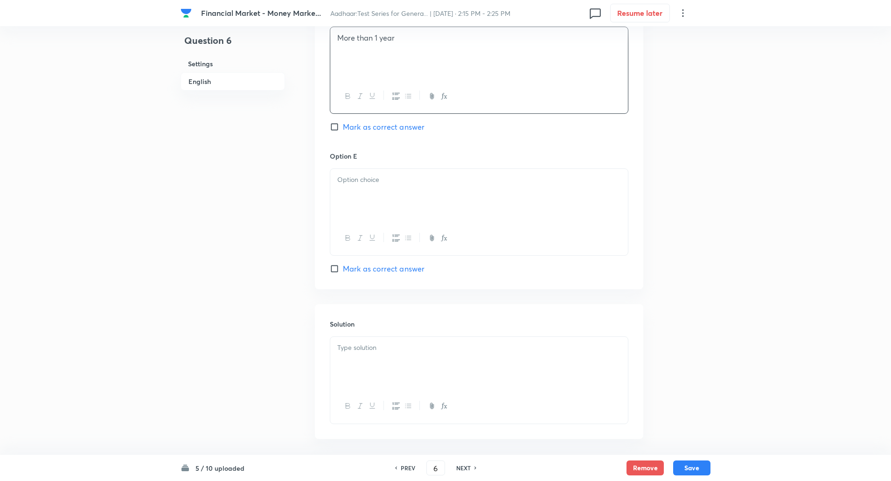
scroll to position [911, 0]
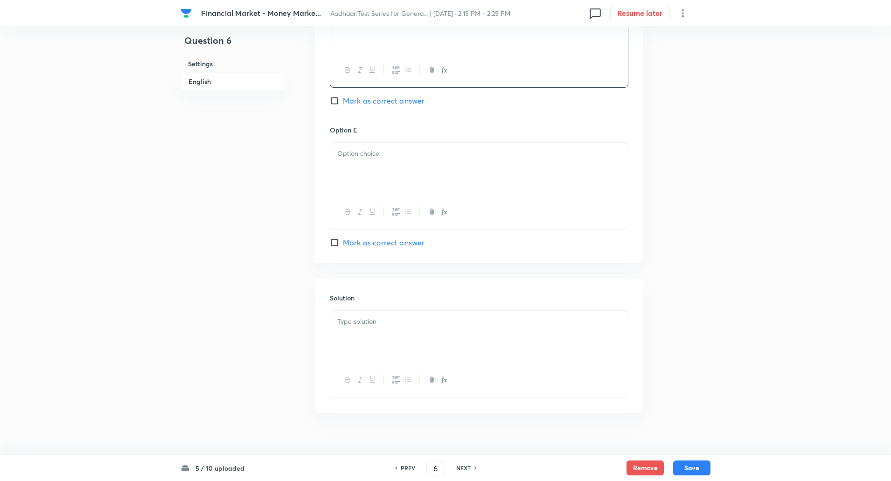
click at [381, 159] on p at bounding box center [479, 153] width 284 height 11
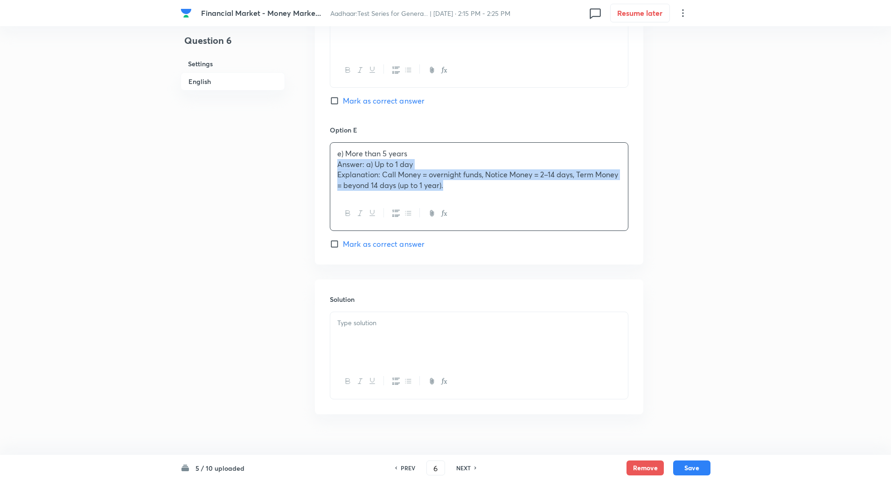
drag, startPoint x: 337, startPoint y: 165, endPoint x: 624, endPoint y: 272, distance: 305.7
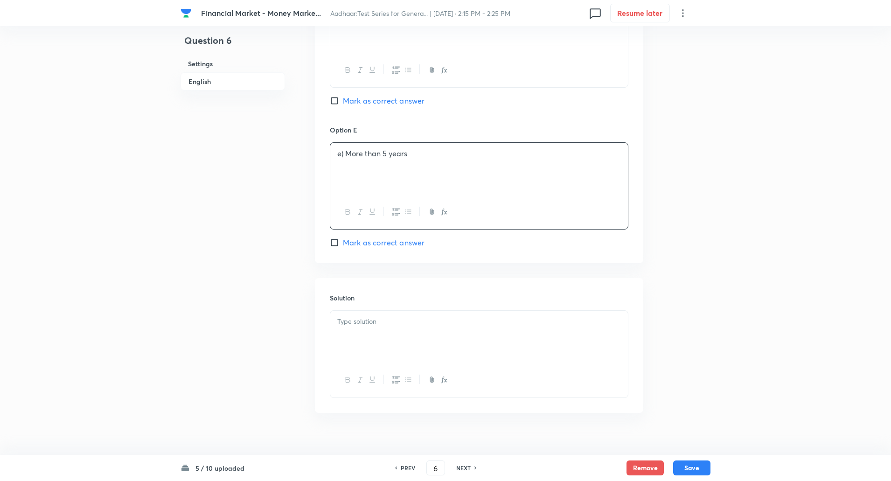
click at [346, 154] on p "e) More than 5 years" at bounding box center [479, 153] width 284 height 11
click at [370, 322] on p at bounding box center [479, 321] width 284 height 11
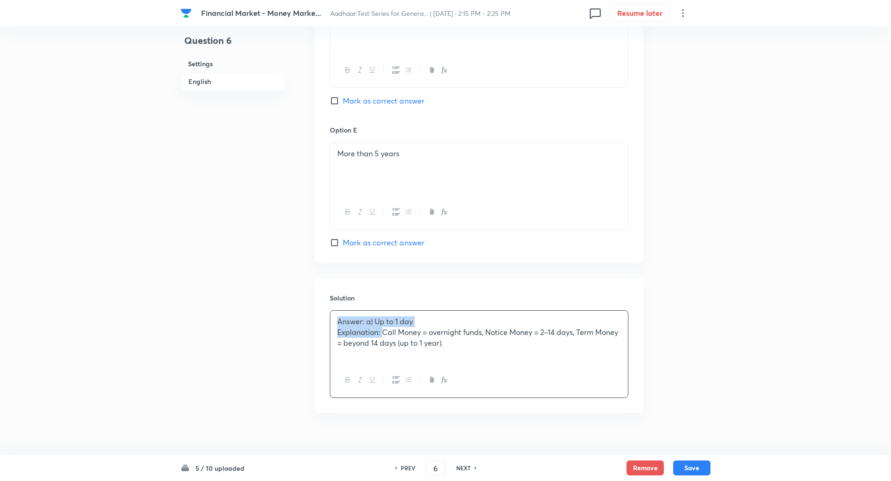
drag, startPoint x: 336, startPoint y: 322, endPoint x: 383, endPoint y: 335, distance: 48.2
click at [383, 335] on div "Answer: a) Up to 1 day Explanation: Call Money = overnight funds, Notice Money …" at bounding box center [479, 337] width 298 height 52
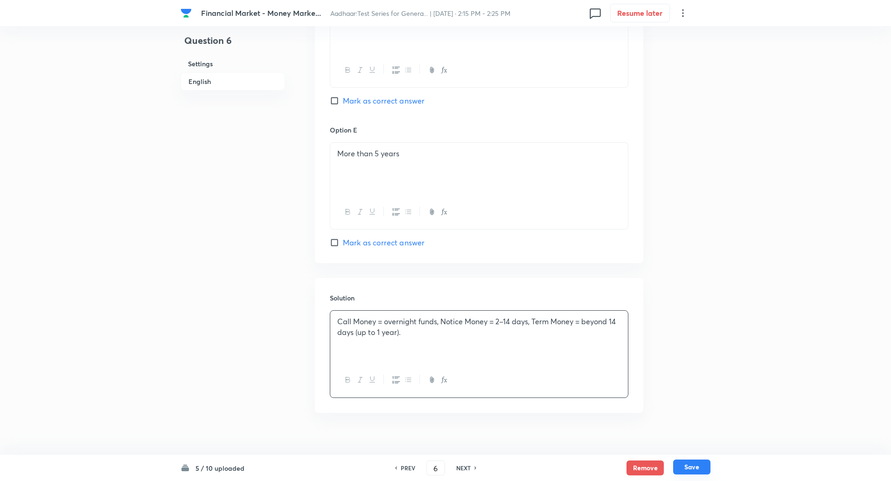
click at [690, 464] on button "Save" at bounding box center [691, 467] width 37 height 15
type input "7"
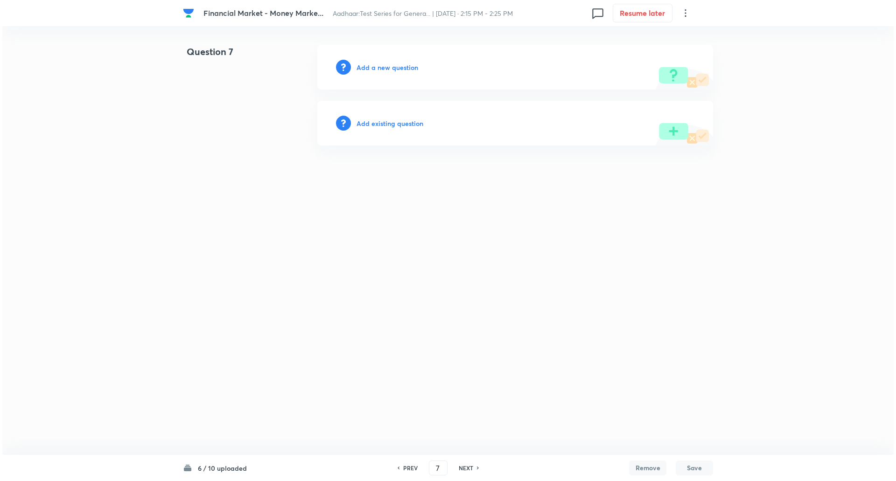
scroll to position [0, 0]
click at [387, 67] on h6 "Add a new question" at bounding box center [387, 68] width 62 height 10
click at [387, 67] on h6 "Choose a question type" at bounding box center [392, 68] width 72 height 10
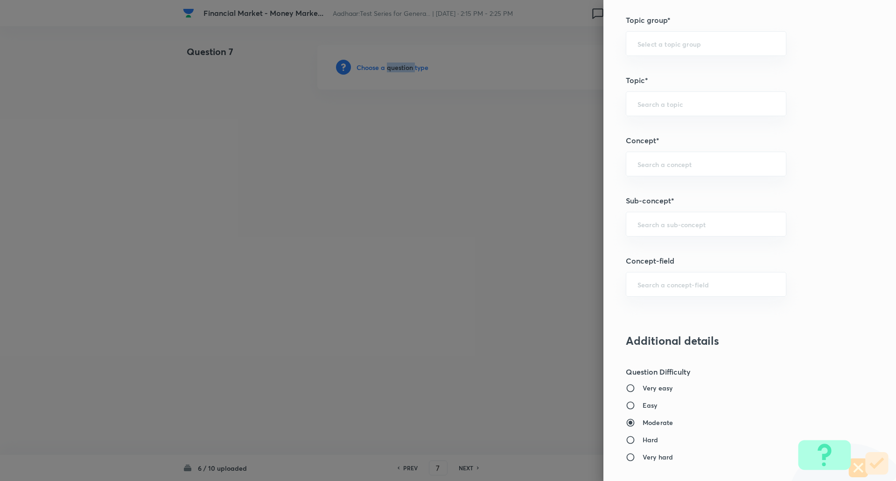
scroll to position [409, 0]
click at [671, 215] on div "​" at bounding box center [706, 222] width 160 height 25
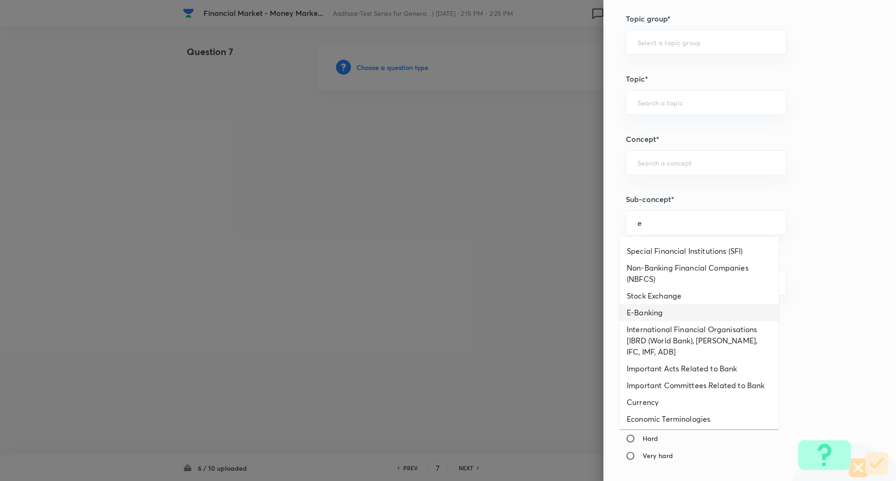
scroll to position [285, 0]
click at [674, 317] on li "E-Banking" at bounding box center [699, 311] width 160 height 17
type input "E-Banking"
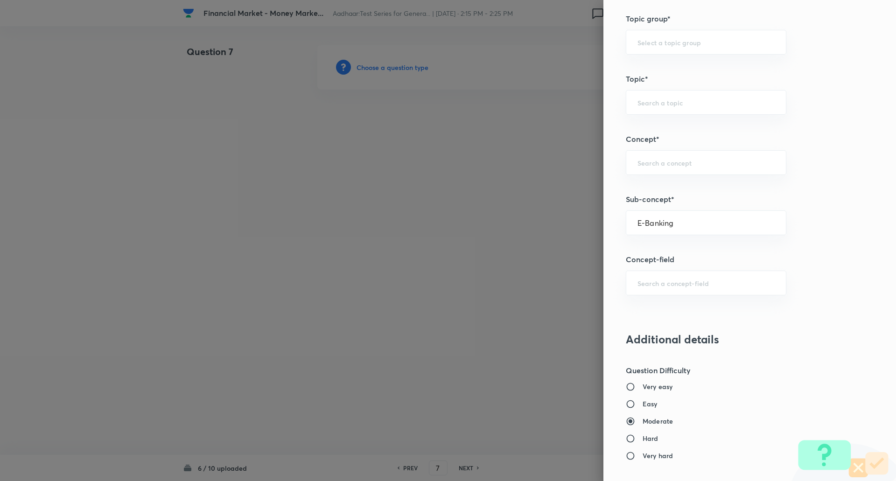
type input "Awareness"
type input "Banking Awareness"
type input "Financial Awareness"
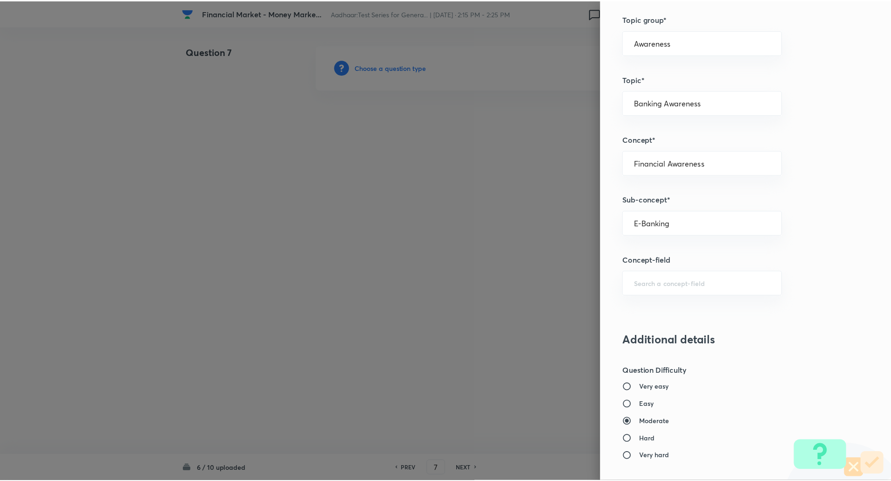
scroll to position [791, 0]
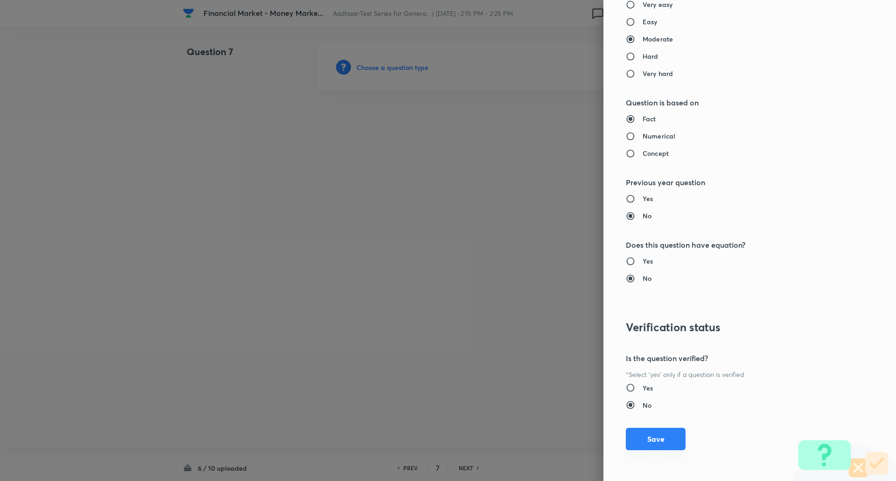
click at [649, 444] on button "Save" at bounding box center [656, 439] width 60 height 22
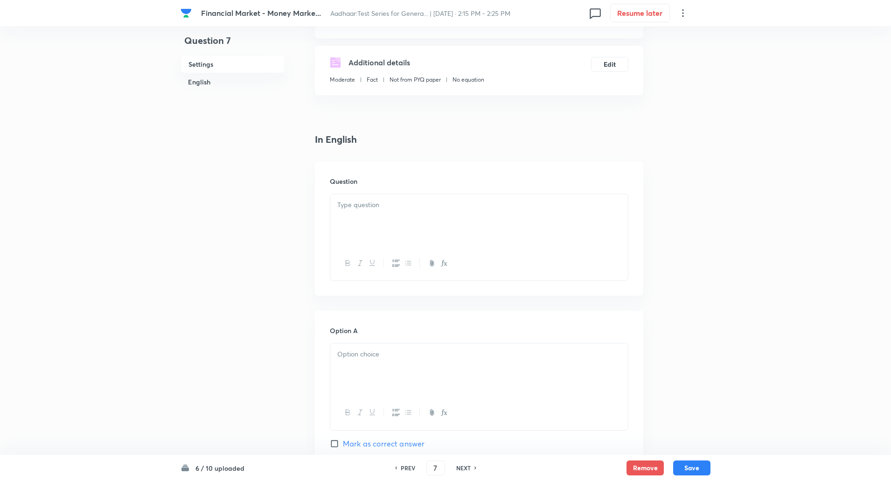
scroll to position [142, 0]
click at [526, 235] on div at bounding box center [479, 220] width 298 height 52
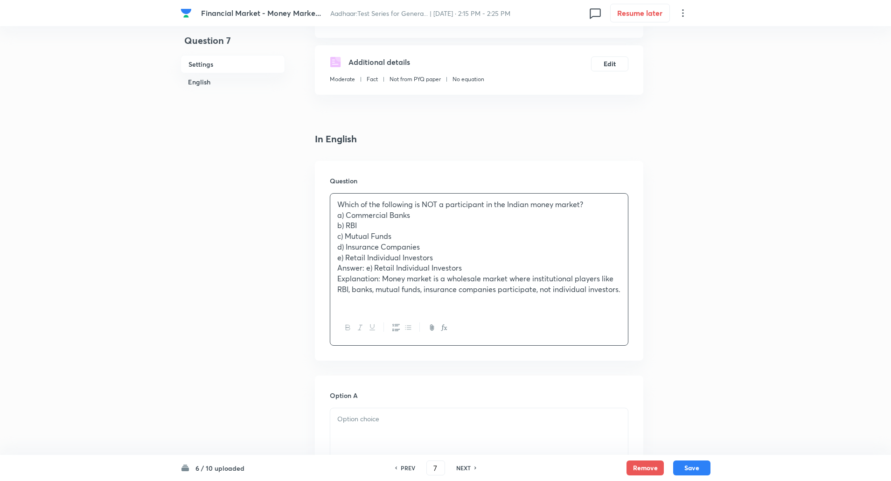
click at [595, 196] on div "Which of the following is NOT a participant in the Indian money market? a) Comm…" at bounding box center [479, 252] width 298 height 117
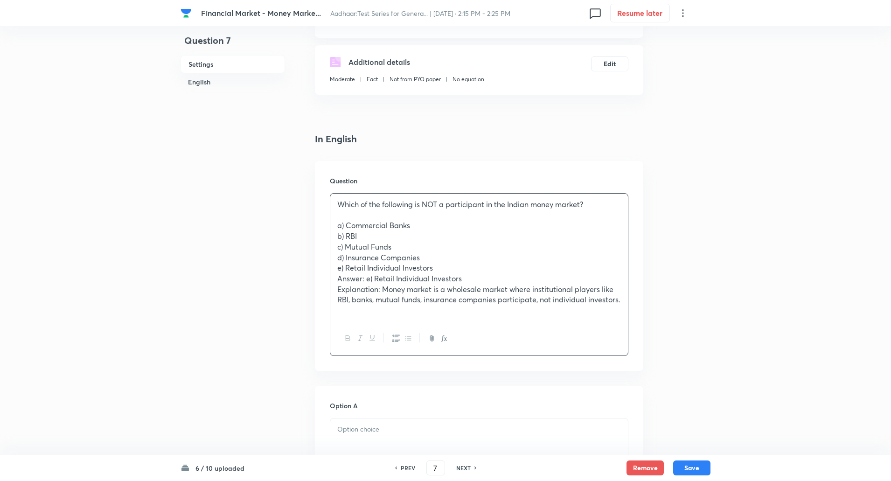
drag, startPoint x: 335, startPoint y: 226, endPoint x: 392, endPoint y: 312, distance: 102.6
click at [392, 312] on div "Which of the following is NOT a participant in the Indian money market? a) Comm…" at bounding box center [479, 258] width 298 height 128
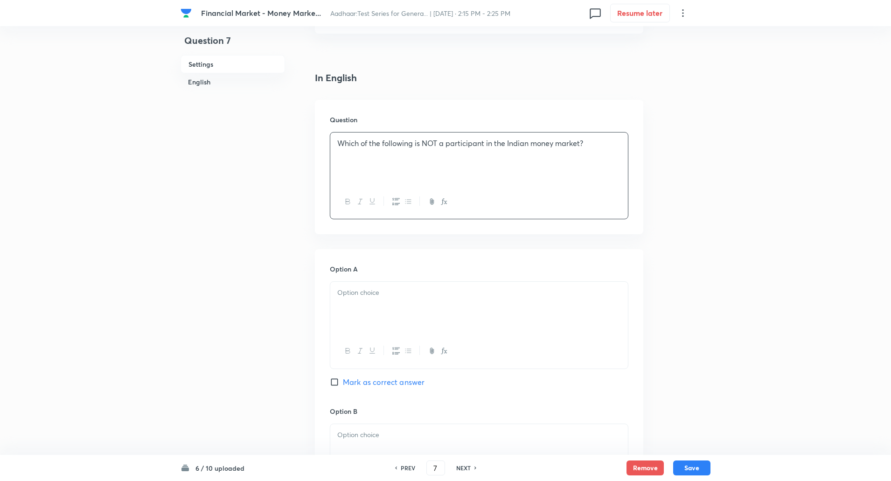
scroll to position [203, 0]
click at [374, 307] on div at bounding box center [479, 308] width 298 height 52
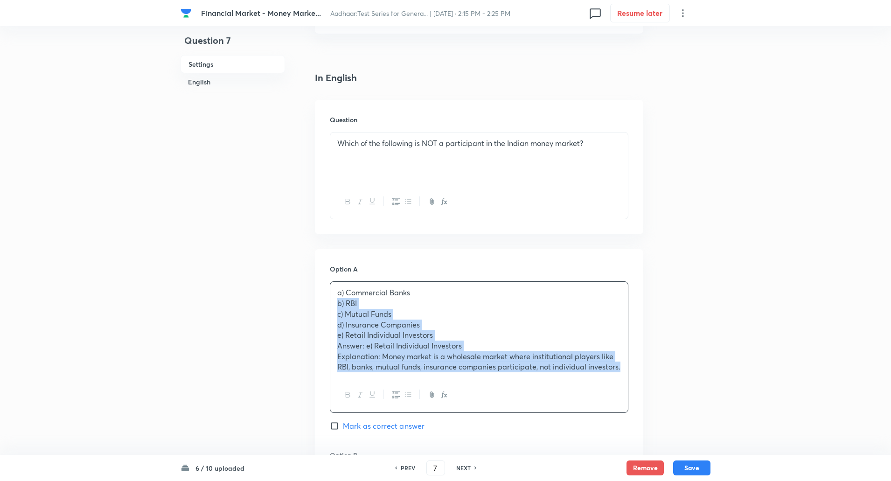
drag, startPoint x: 334, startPoint y: 305, endPoint x: 415, endPoint y: 409, distance: 131.7
click at [415, 409] on div "a) Commercial Banks b) RBI c) Mutual Funds d) Insurance Companies e) Retail Ind…" at bounding box center [479, 346] width 299 height 131
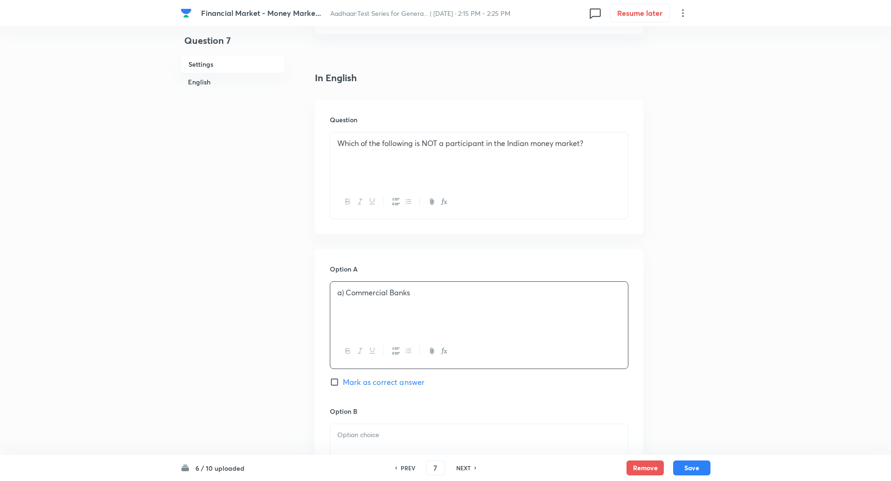
click at [344, 295] on p "a) Commercial Banks" at bounding box center [479, 292] width 284 height 11
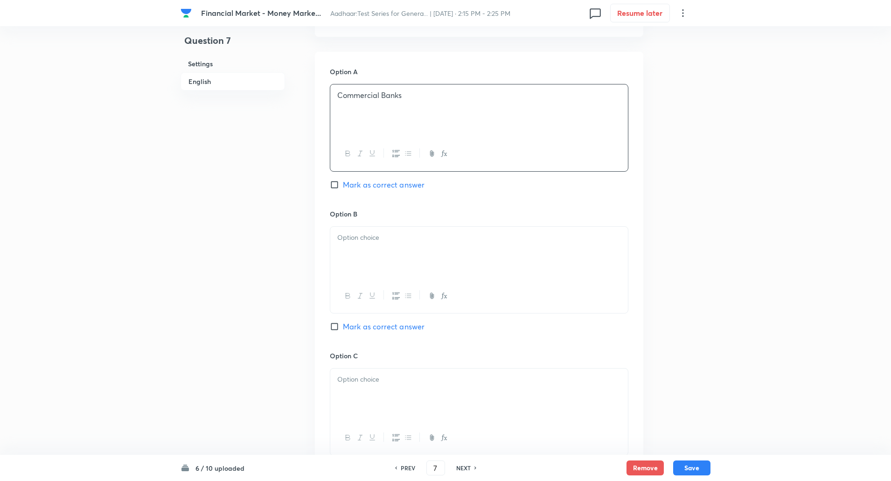
scroll to position [402, 0]
click at [359, 244] on div at bounding box center [479, 251] width 298 height 52
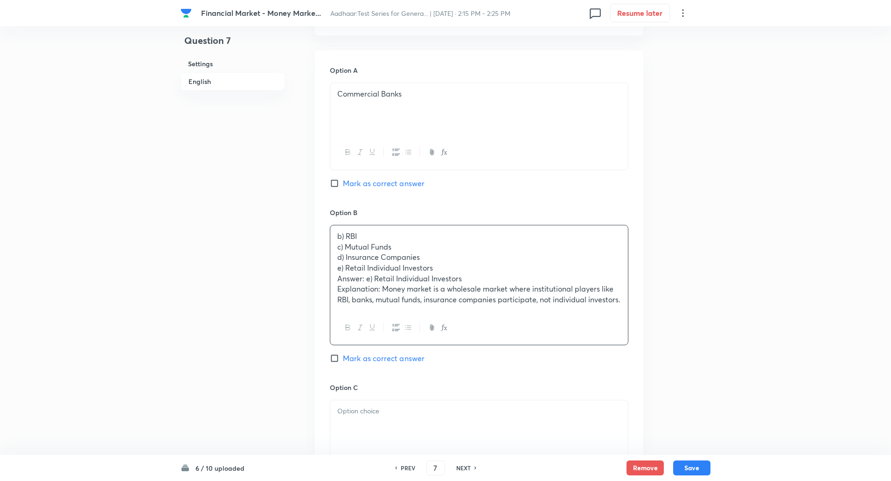
click at [339, 247] on p "c) Mutual Funds" at bounding box center [479, 247] width 284 height 11
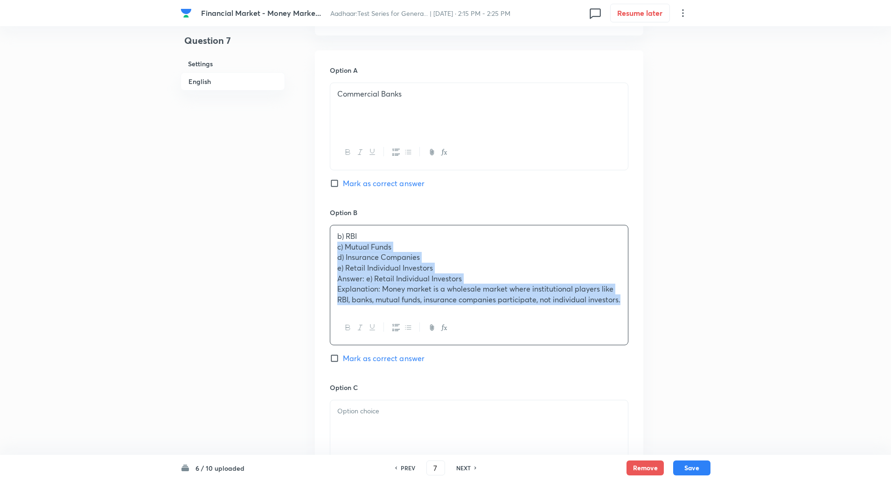
drag, startPoint x: 339, startPoint y: 247, endPoint x: 400, endPoint y: 323, distance: 97.6
click at [400, 323] on div "b) RBI c) Mutual Funds d) Insurance Companies e) Retail Individual Investors An…" at bounding box center [479, 285] width 299 height 120
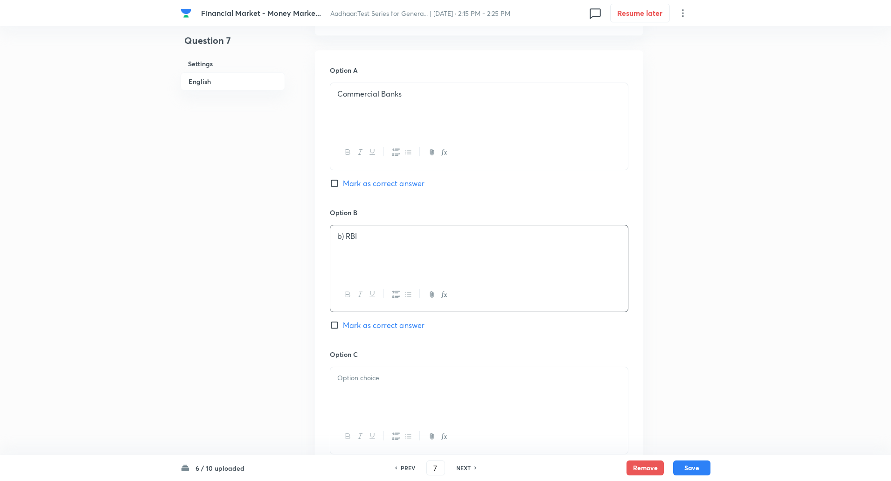
click at [345, 236] on p "b) RBI" at bounding box center [479, 236] width 284 height 11
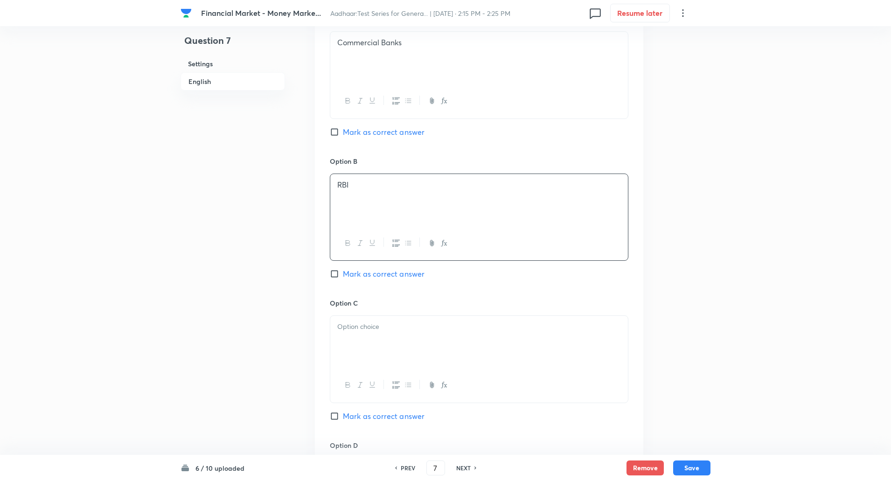
scroll to position [454, 0]
click at [401, 344] on div at bounding box center [479, 341] width 298 height 52
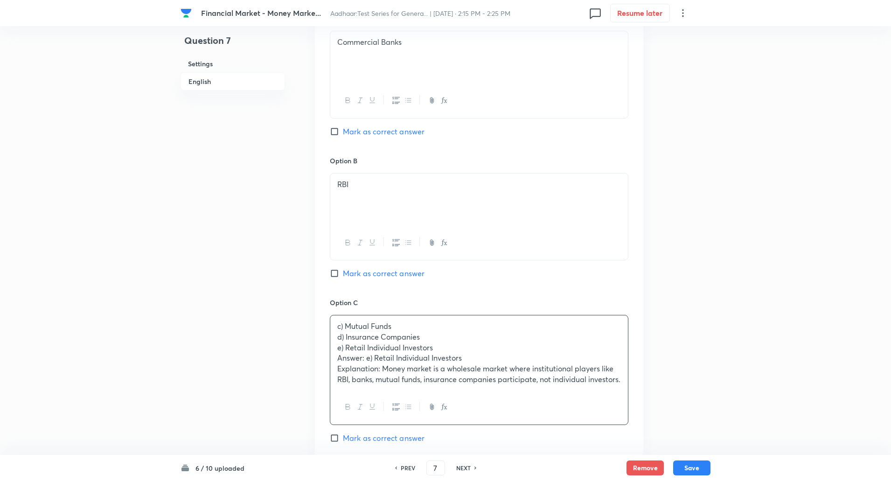
click at [337, 335] on p "d) Insurance Companies" at bounding box center [479, 337] width 284 height 11
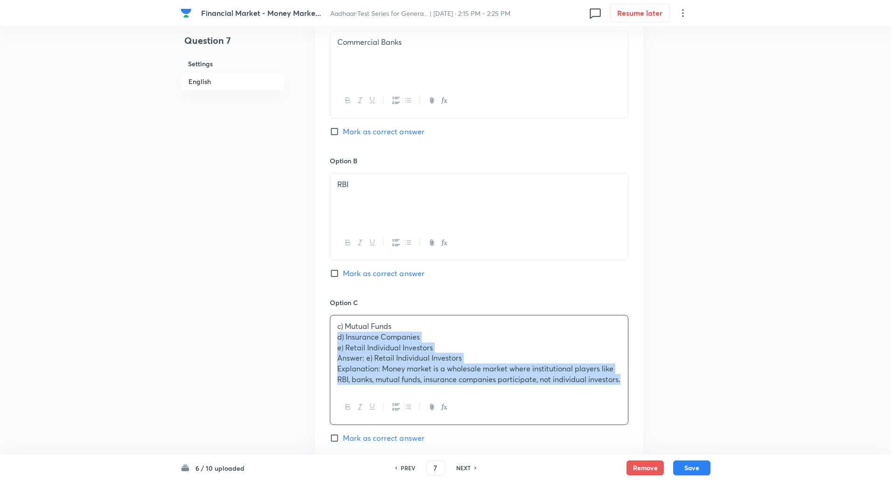
drag, startPoint x: 337, startPoint y: 335, endPoint x: 371, endPoint y: 409, distance: 81.0
click at [371, 409] on div "c) Mutual Funds d) Insurance Companies e) Retail Individual Investors Answer: e…" at bounding box center [479, 370] width 299 height 110
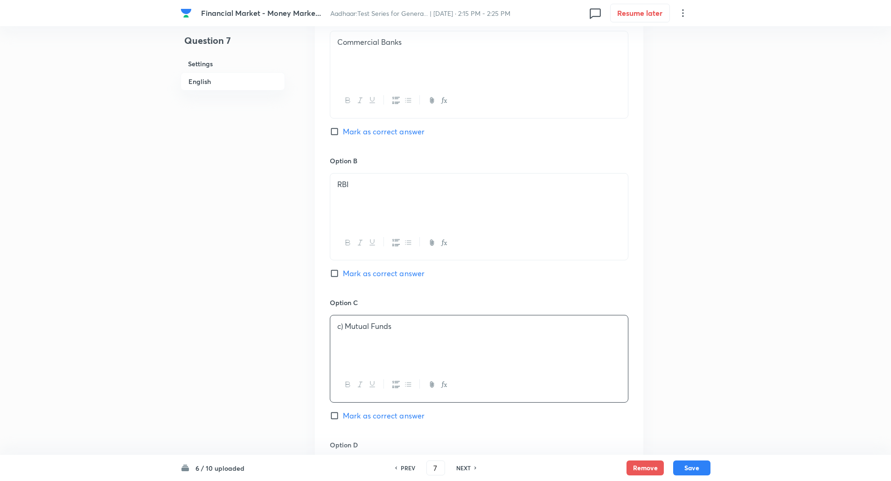
click at [346, 327] on p "c) Mutual Funds" at bounding box center [479, 326] width 284 height 11
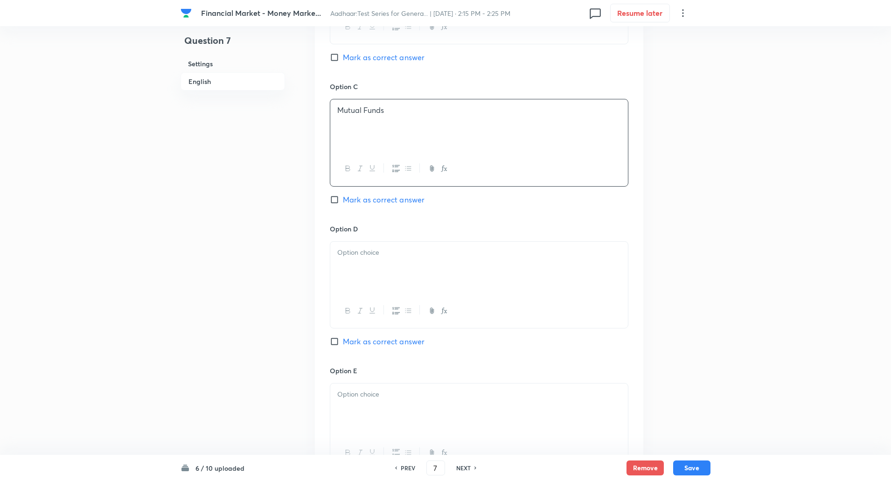
click at [375, 256] on p at bounding box center [479, 252] width 284 height 11
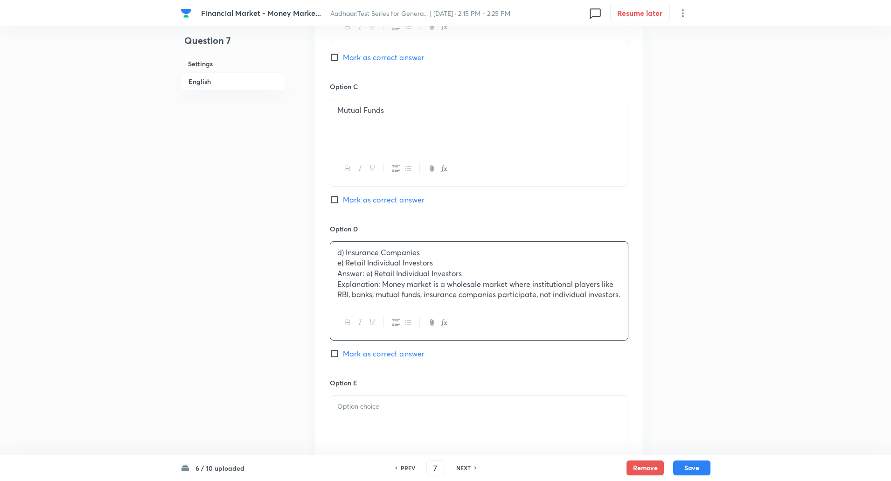
click at [336, 263] on div "d) Insurance Companies e) Retail Individual Investors Answer: e) Retail Individ…" at bounding box center [479, 274] width 298 height 64
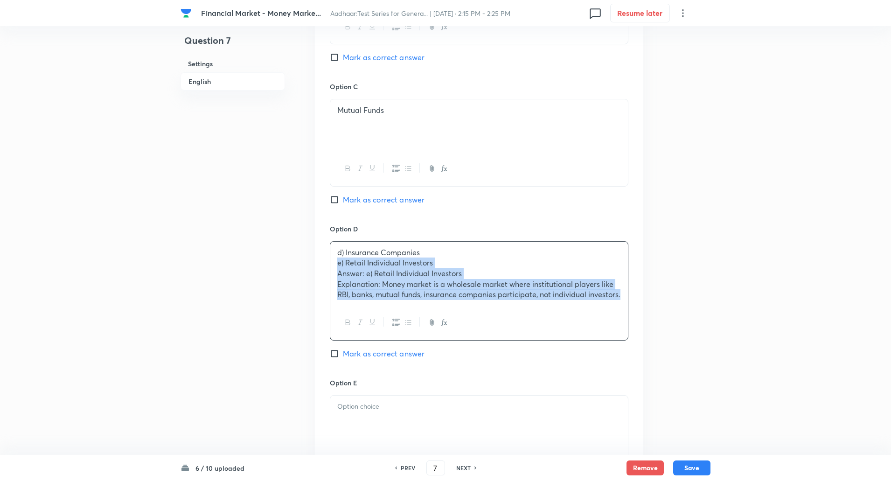
drag, startPoint x: 336, startPoint y: 263, endPoint x: 374, endPoint y: 305, distance: 56.8
click at [374, 305] on div "d) Insurance Companies e) Retail Individual Investors Answer: e) Retail Individ…" at bounding box center [479, 274] width 298 height 64
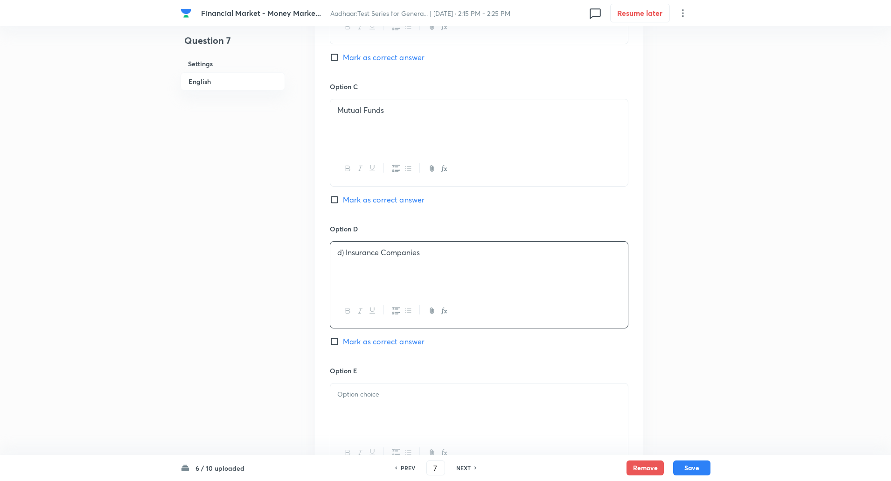
click at [347, 257] on p "d) Insurance Companies" at bounding box center [479, 252] width 284 height 11
click at [339, 390] on p at bounding box center [479, 394] width 284 height 11
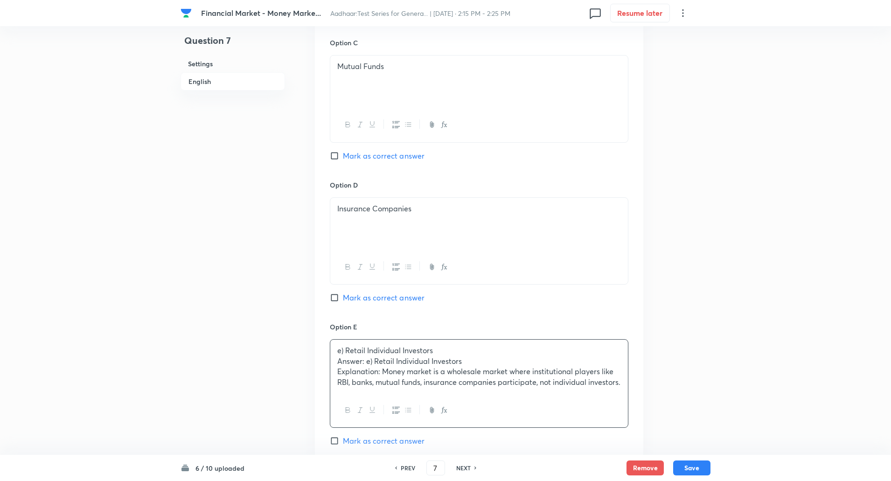
scroll to position [714, 0]
click at [335, 360] on div "e) Retail Individual Investors Answer: e) Retail Individual Investors Explanati…" at bounding box center [479, 366] width 298 height 54
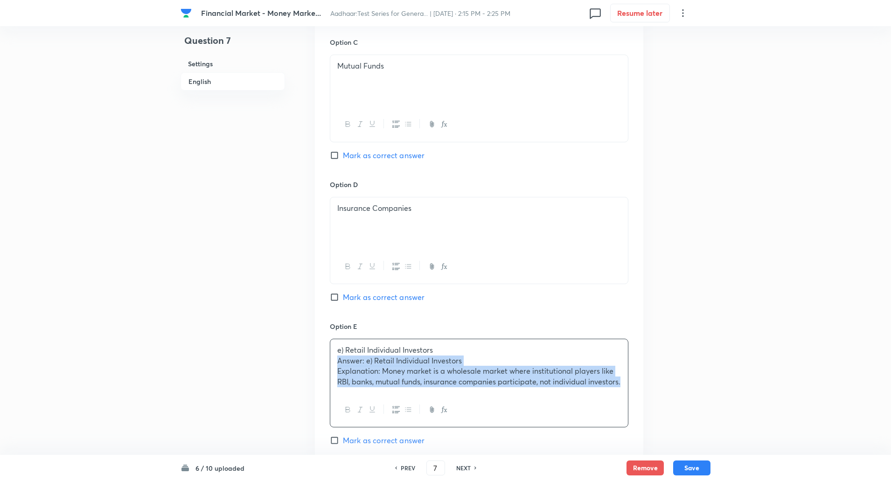
drag, startPoint x: 335, startPoint y: 360, endPoint x: 397, endPoint y: 406, distance: 77.7
click at [397, 406] on div "e) Retail Individual Investors Answer: e) Retail Individual Investors Explanati…" at bounding box center [479, 383] width 299 height 89
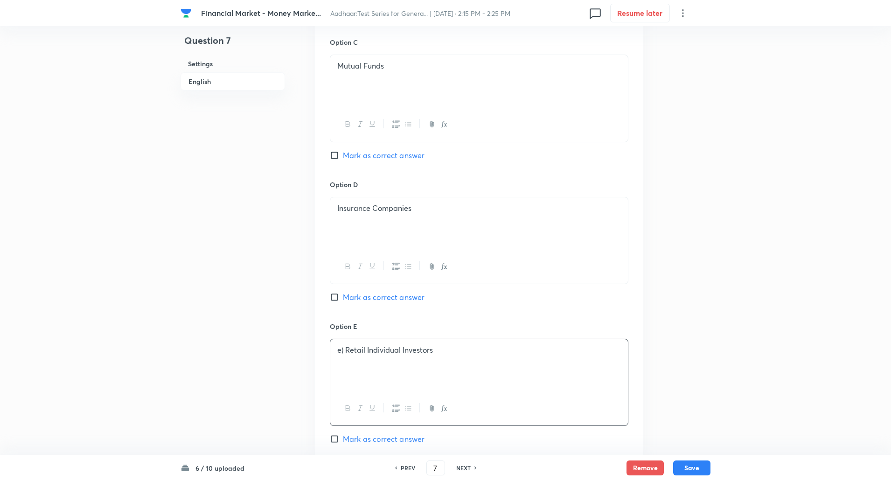
click at [338, 436] on input "Mark as correct answer" at bounding box center [336, 438] width 13 height 9
checkbox input "true"
click at [346, 347] on p "e) Retail Individual Investors" at bounding box center [479, 350] width 284 height 11
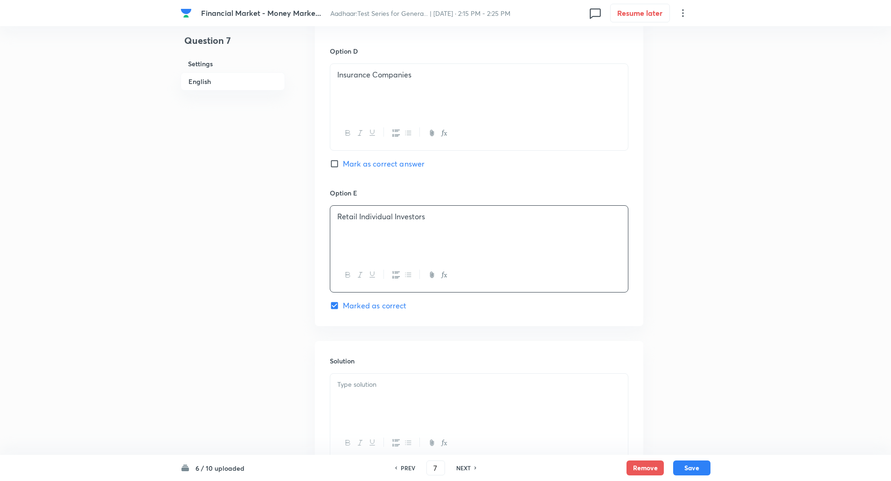
scroll to position [873, 0]
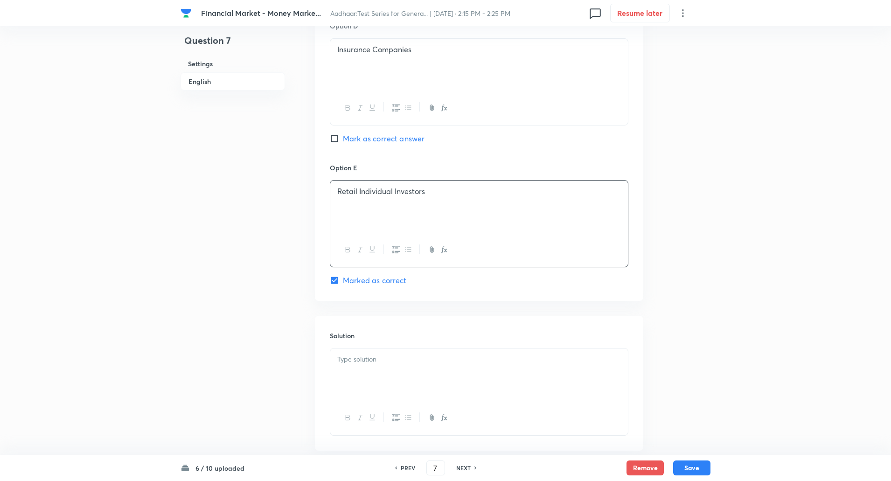
click at [346, 358] on p at bounding box center [479, 359] width 284 height 11
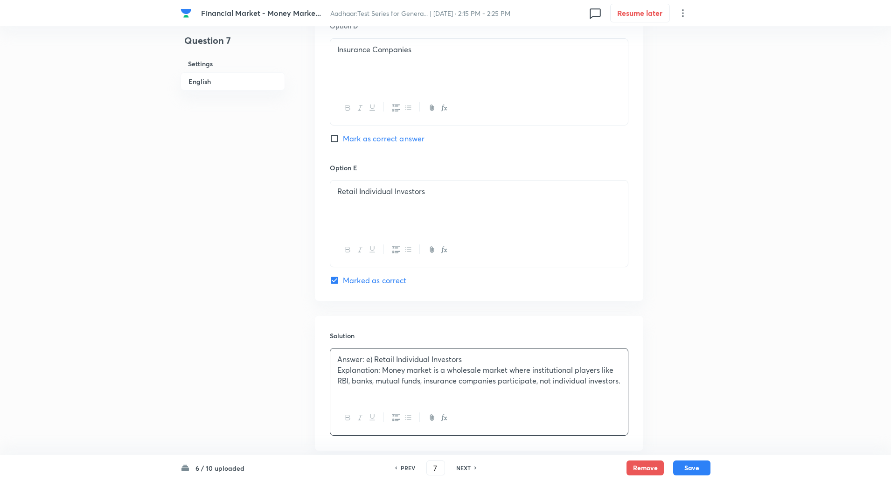
click at [340, 358] on p "Answer: e) Retail Individual Investors" at bounding box center [479, 359] width 284 height 11
drag, startPoint x: 340, startPoint y: 358, endPoint x: 381, endPoint y: 370, distance: 43.3
click at [381, 370] on div "Answer: e) Retail Individual Investors Explanation: Money market is a wholesale…" at bounding box center [479, 375] width 298 height 52
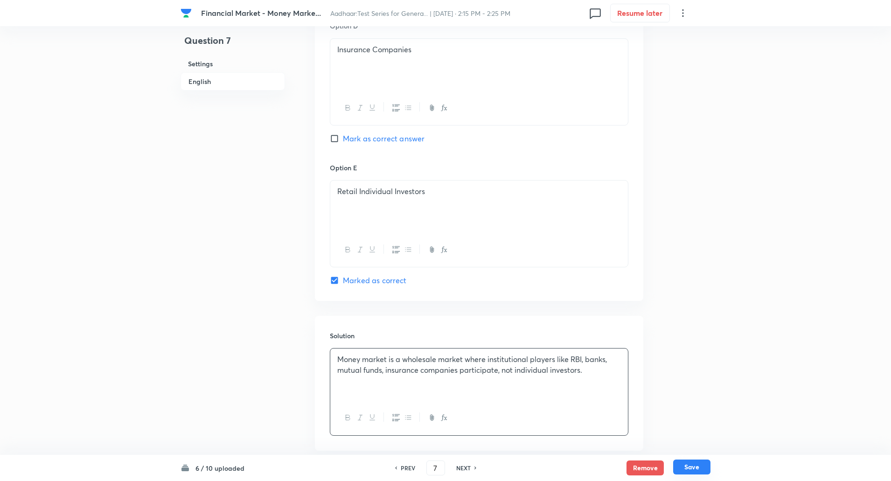
click at [699, 468] on button "Save" at bounding box center [691, 467] width 37 height 15
type input "8"
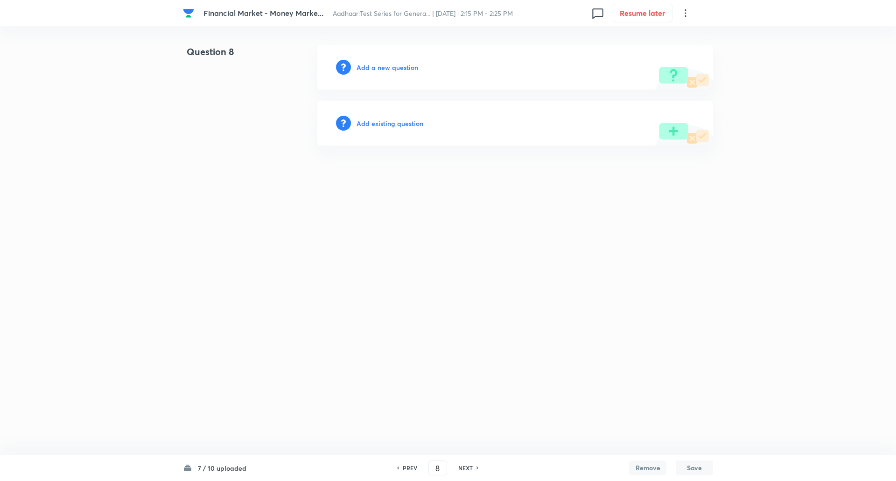
click at [391, 62] on div "Add a new question" at bounding box center [515, 67] width 396 height 45
click at [393, 66] on h6 "Add a new question" at bounding box center [387, 68] width 62 height 10
click at [393, 66] on h6 "Choose a question type" at bounding box center [392, 68] width 72 height 10
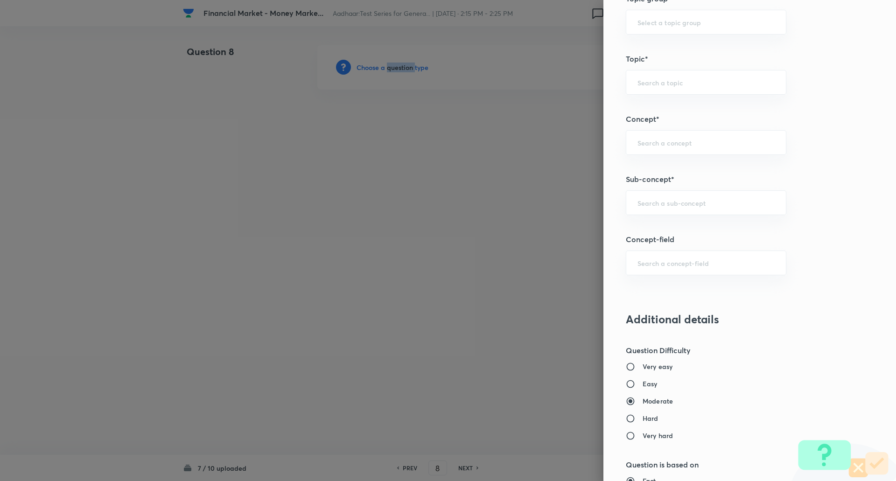
scroll to position [429, 0]
click at [697, 204] on input "text" at bounding box center [705, 202] width 137 height 9
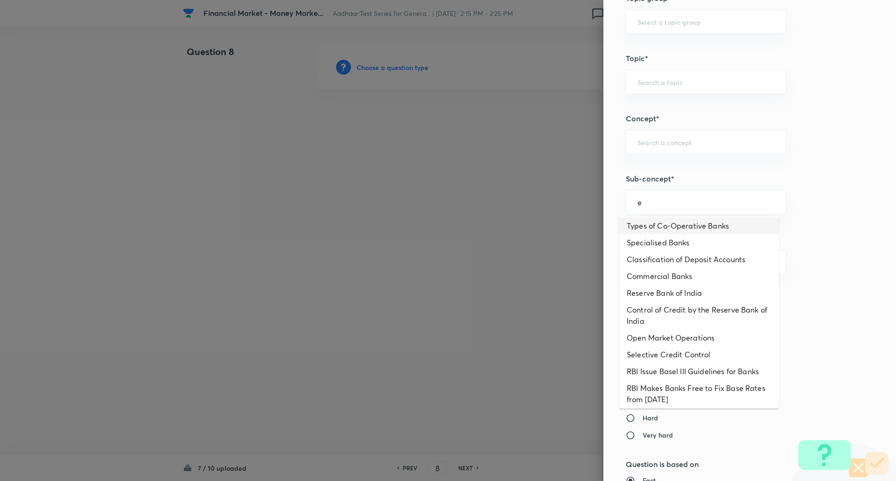
scroll to position [83, 0]
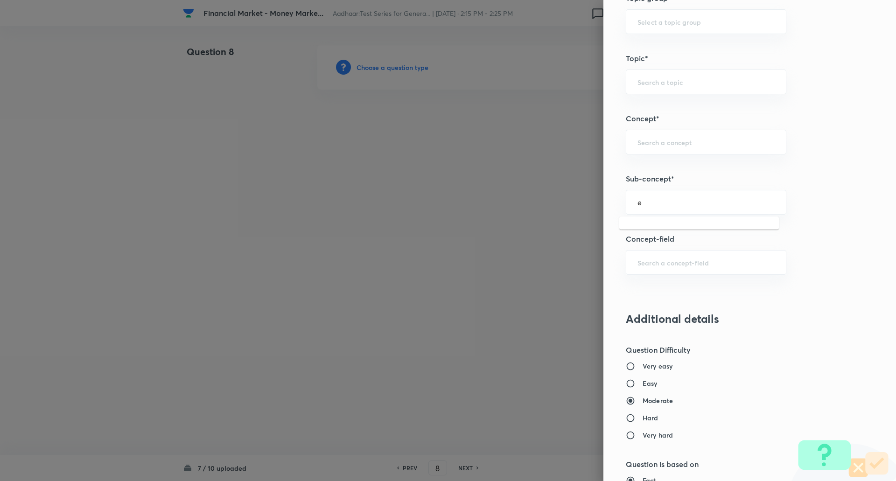
type input "e"
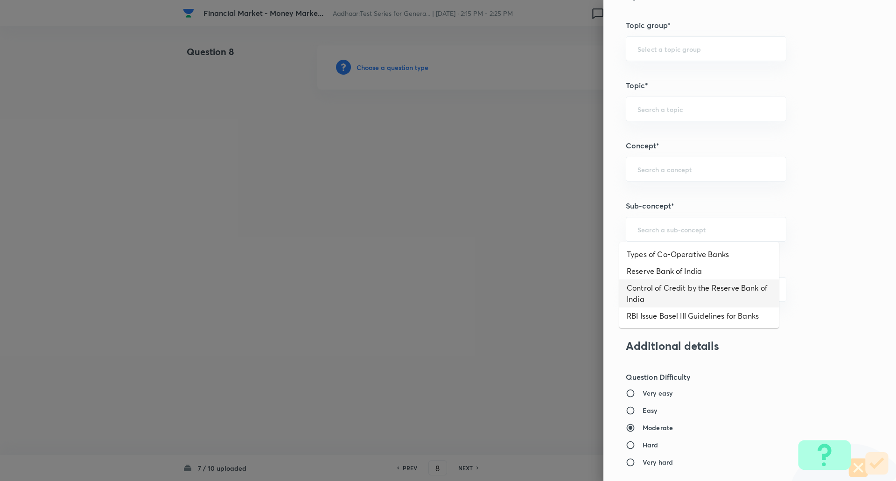
scroll to position [402, 0]
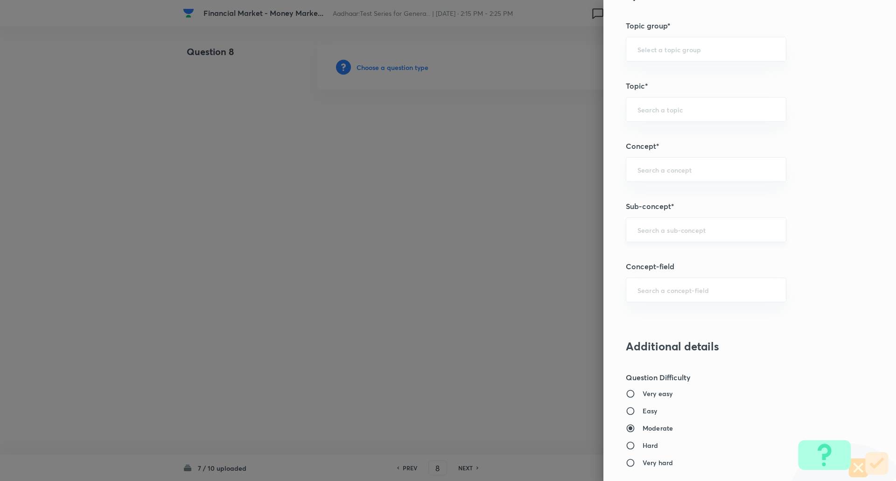
click at [671, 227] on input "text" at bounding box center [705, 229] width 137 height 9
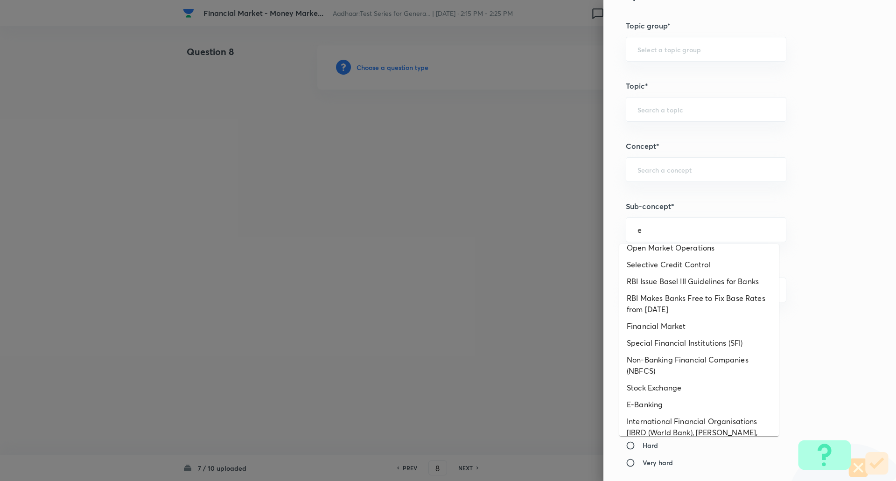
scroll to position [215, 0]
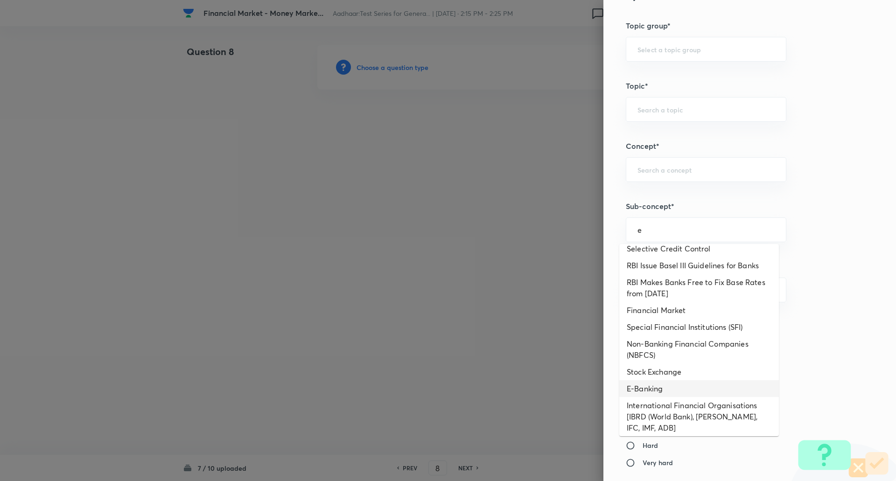
click at [704, 390] on li "E-Banking" at bounding box center [699, 388] width 160 height 17
type input "E-Banking"
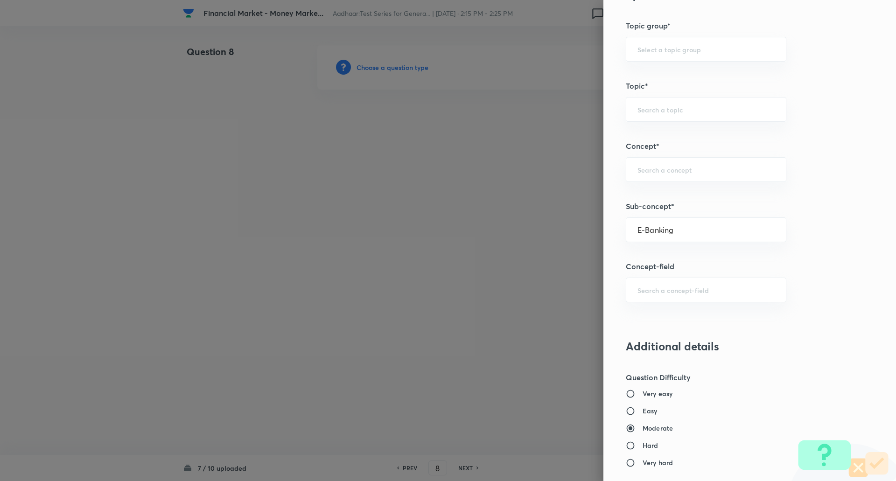
type input "Awareness"
type input "Banking Awareness"
type input "Financial Awareness"
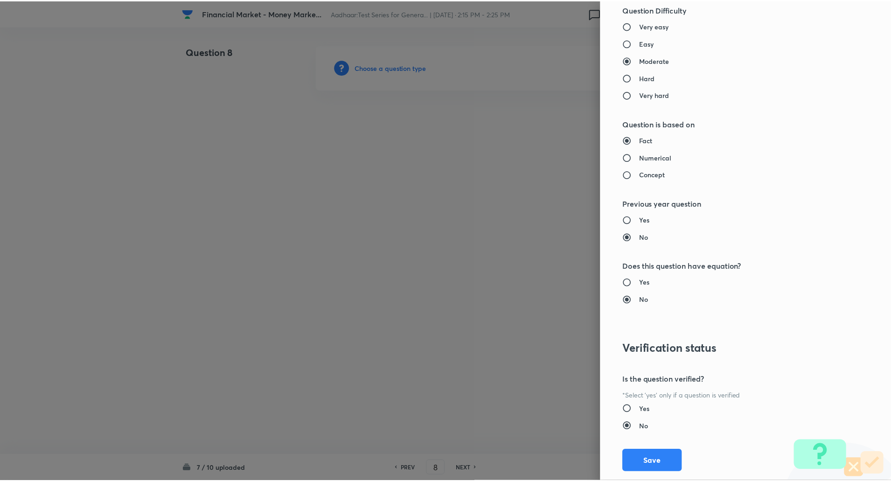
scroll to position [791, 0]
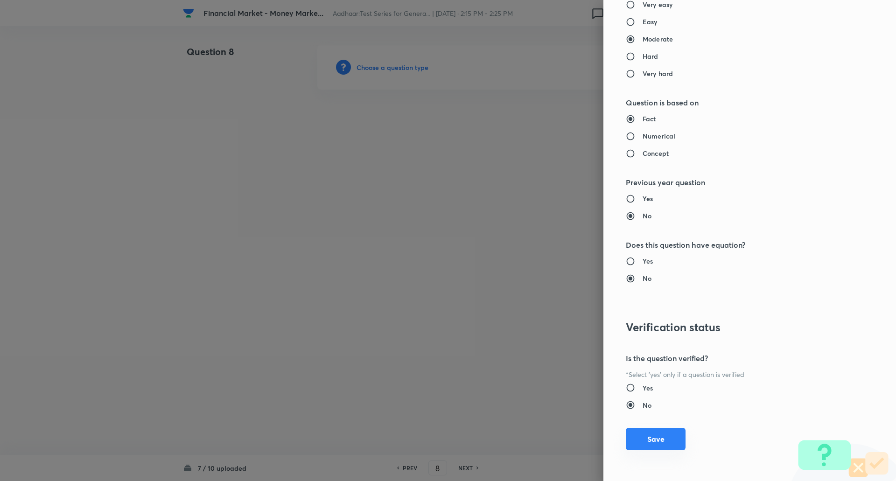
click at [659, 446] on button "Save" at bounding box center [656, 439] width 60 height 22
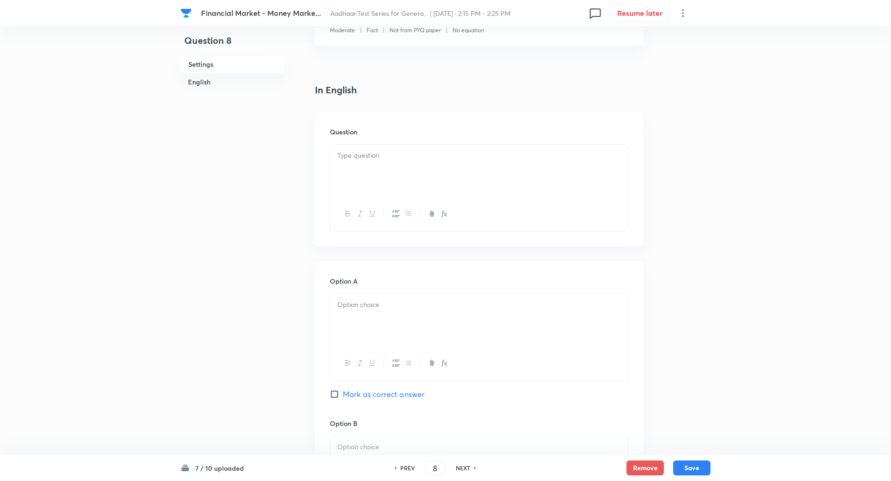
scroll to position [192, 0]
click at [543, 144] on div at bounding box center [479, 170] width 298 height 52
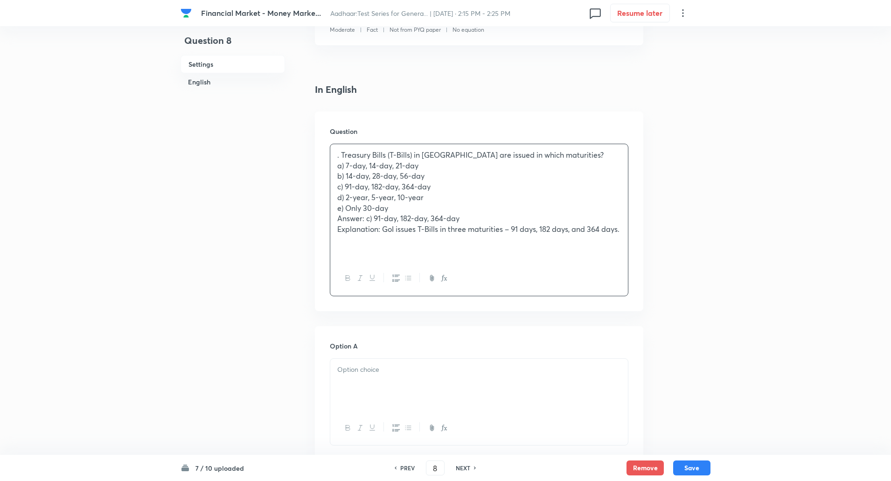
click at [558, 162] on p "a) 7-day, 14-day, 21-day" at bounding box center [479, 165] width 284 height 11
click at [558, 160] on p "a) 7-day, 14-day, 21-day" at bounding box center [479, 165] width 284 height 11
click at [555, 156] on p ". Treasury Bills (T-Bills) in India are issued in which maturities?" at bounding box center [479, 155] width 284 height 11
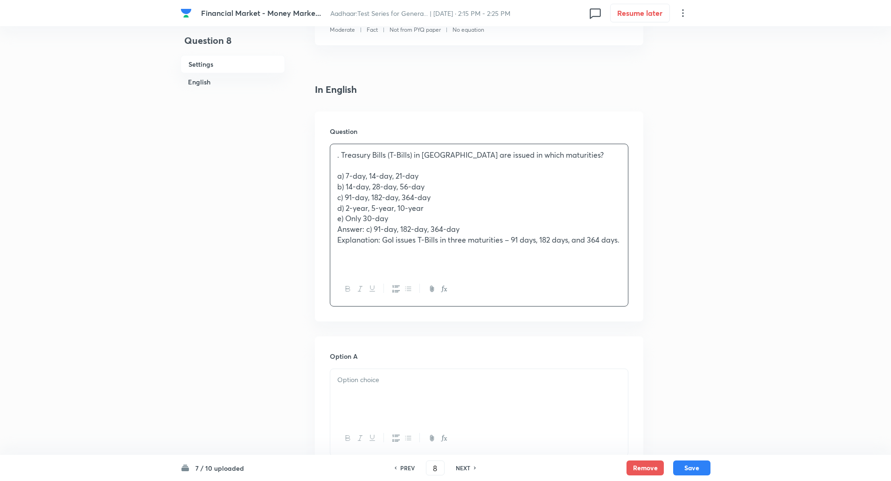
click at [341, 158] on p ". Treasury Bills (T-Bills) in India are issued in which maturities?" at bounding box center [479, 155] width 284 height 11
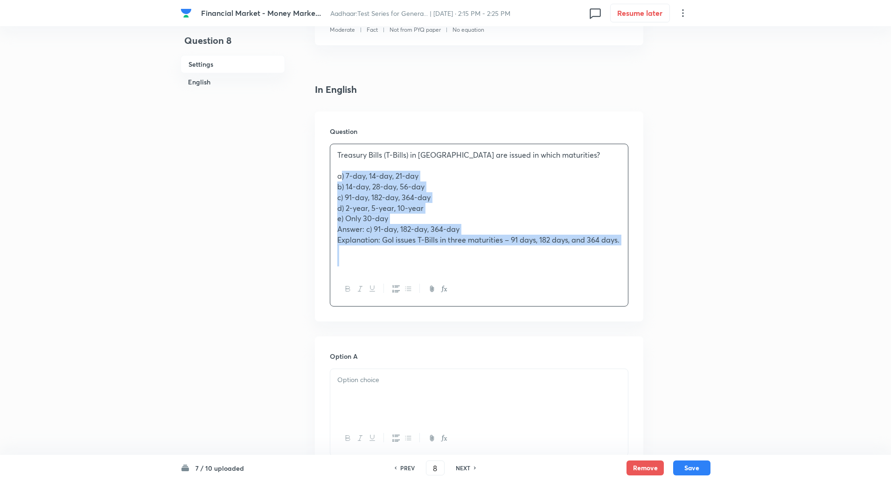
drag, startPoint x: 334, startPoint y: 180, endPoint x: 561, endPoint y: 328, distance: 271.4
copy div "a) 7-day, 14-day, 21-day b) 14-day, 28-day, 56-day c) 91-day, 182-day, 364-day …"
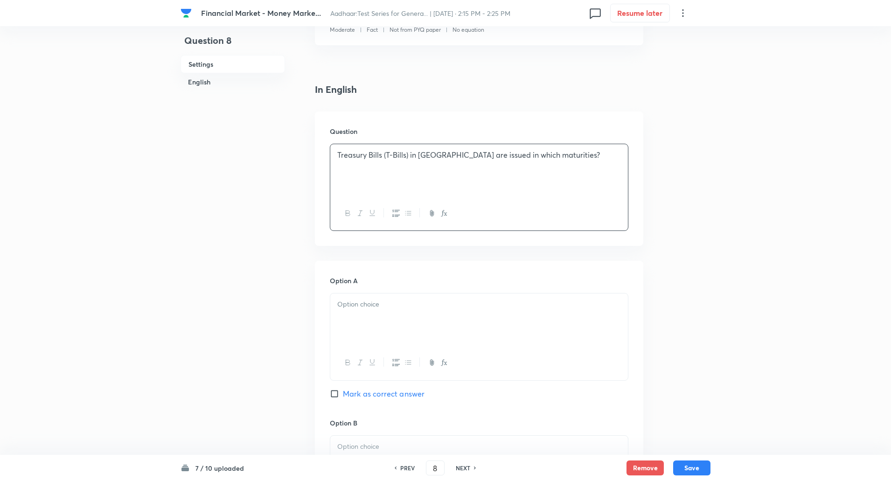
click at [444, 301] on p at bounding box center [479, 304] width 284 height 11
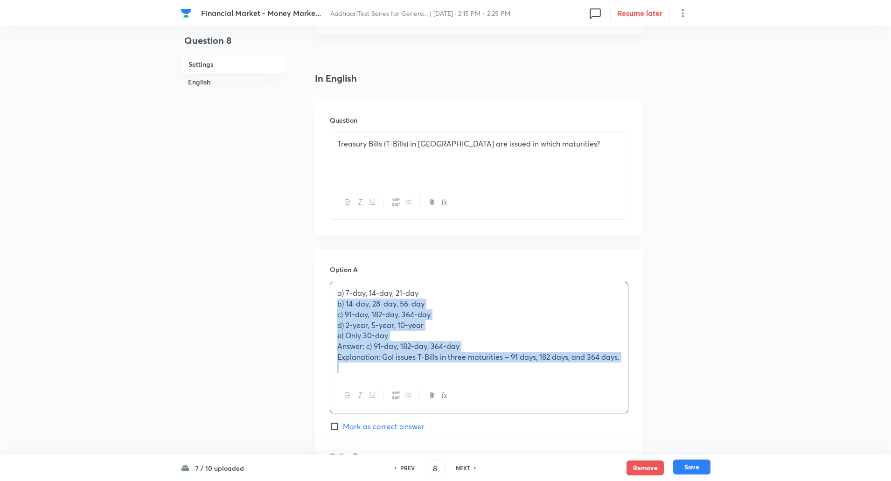
scroll to position [210, 0]
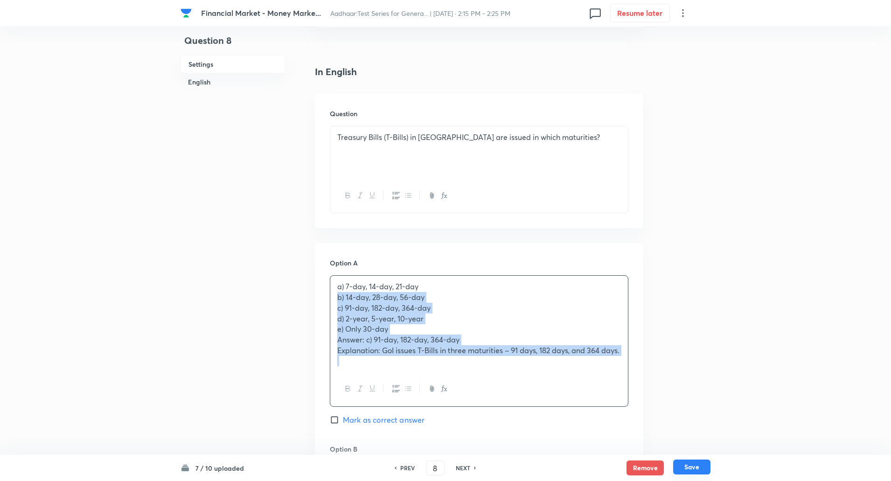
drag, startPoint x: 335, startPoint y: 317, endPoint x: 688, endPoint y: 472, distance: 385.8
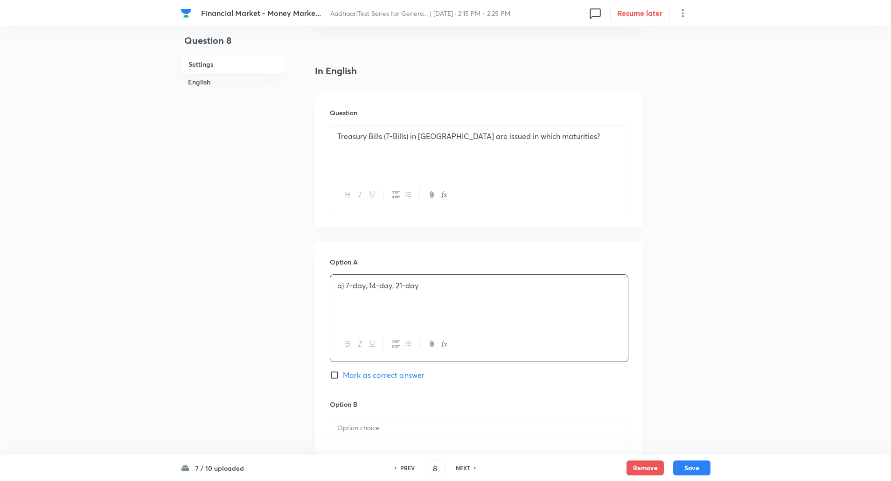
click at [346, 289] on p "a) 7-day, 14-day, 21-day" at bounding box center [479, 285] width 284 height 11
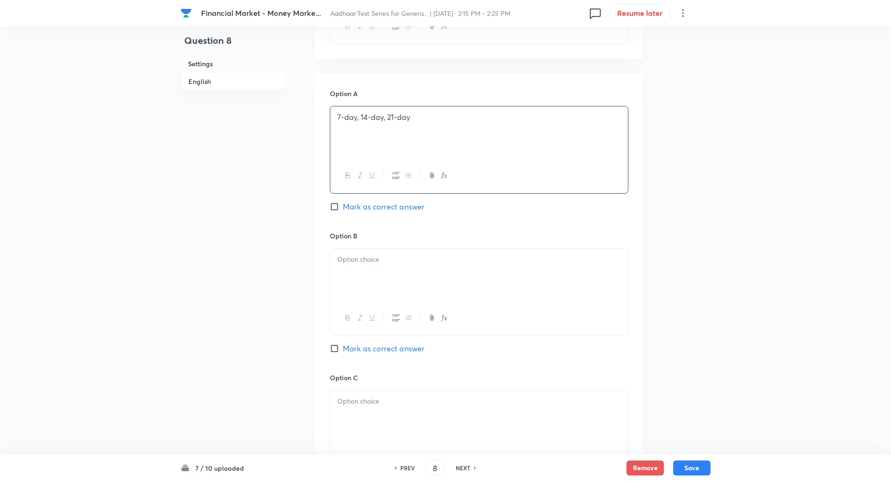
scroll to position [379, 0]
click at [438, 251] on div at bounding box center [479, 274] width 298 height 52
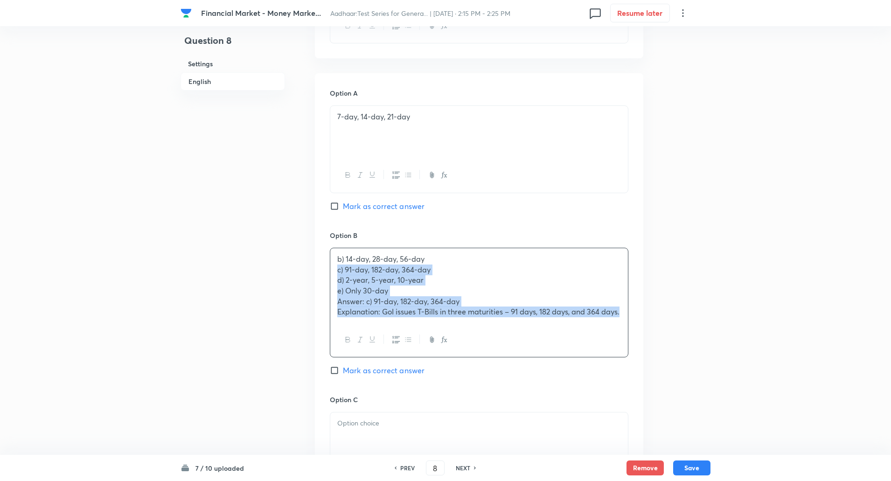
drag, startPoint x: 338, startPoint y: 272, endPoint x: 622, endPoint y: 347, distance: 294.2
click at [622, 347] on div "b) 14-day, 28-day, 56-day c) 91-day, 182-day, 364-day d) 2-year, 5-year, 10-yea…" at bounding box center [479, 303] width 299 height 110
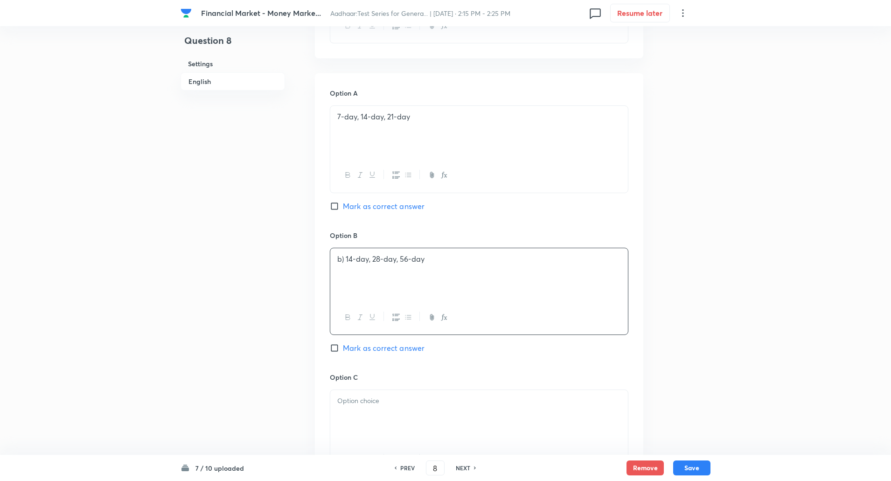
click at [347, 263] on p "b) 14-day, 28-day, 56-day" at bounding box center [479, 259] width 284 height 11
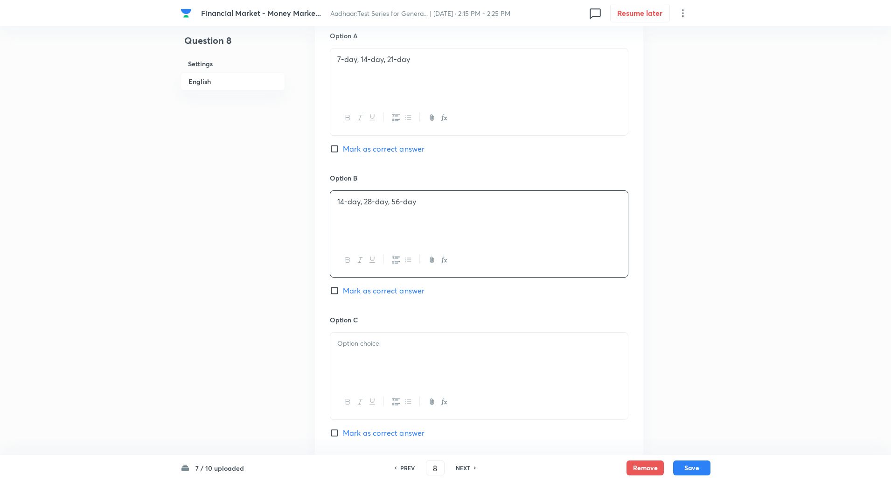
scroll to position [437, 0]
click at [391, 349] on div at bounding box center [479, 358] width 298 height 52
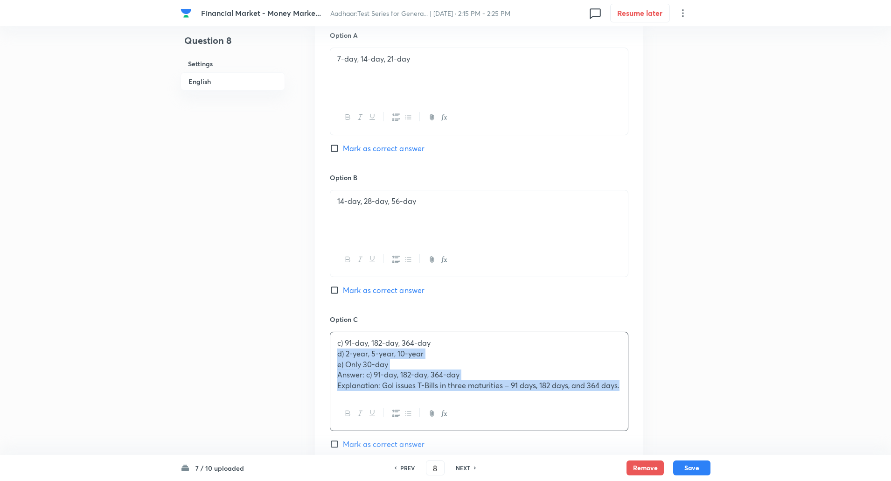
drag, startPoint x: 333, startPoint y: 354, endPoint x: 621, endPoint y: 386, distance: 289.2
click at [621, 386] on div "c) 91-day, 182-day, 364-day d) 2-year, 5-year, 10-year e) Only 30-day Answer: c…" at bounding box center [479, 364] width 298 height 64
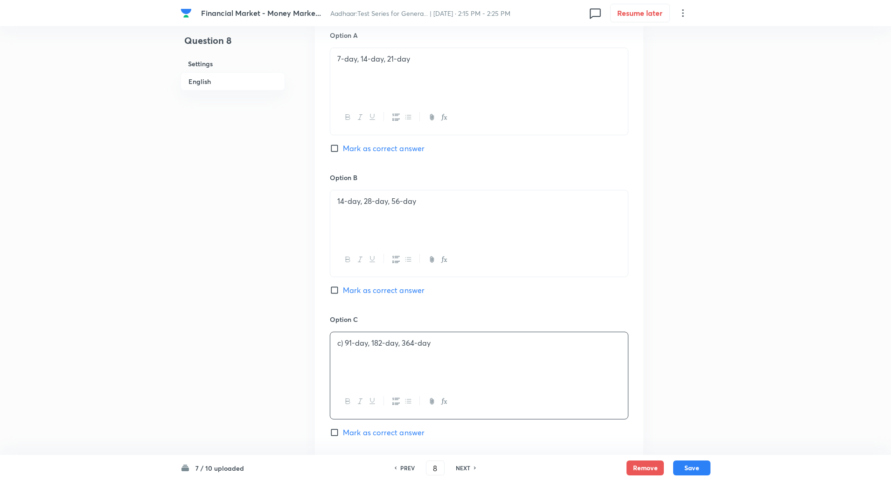
click at [343, 343] on p "c) 91-day, 182-day, 364-day" at bounding box center [479, 343] width 284 height 11
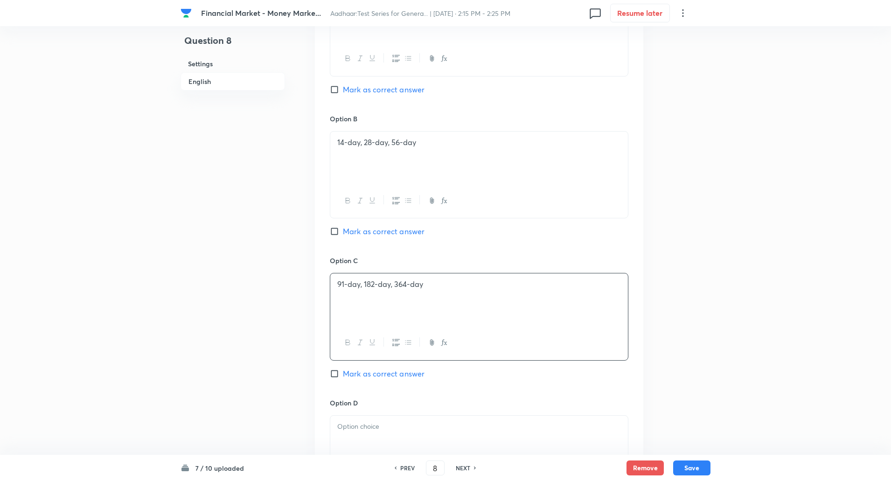
scroll to position [502, 0]
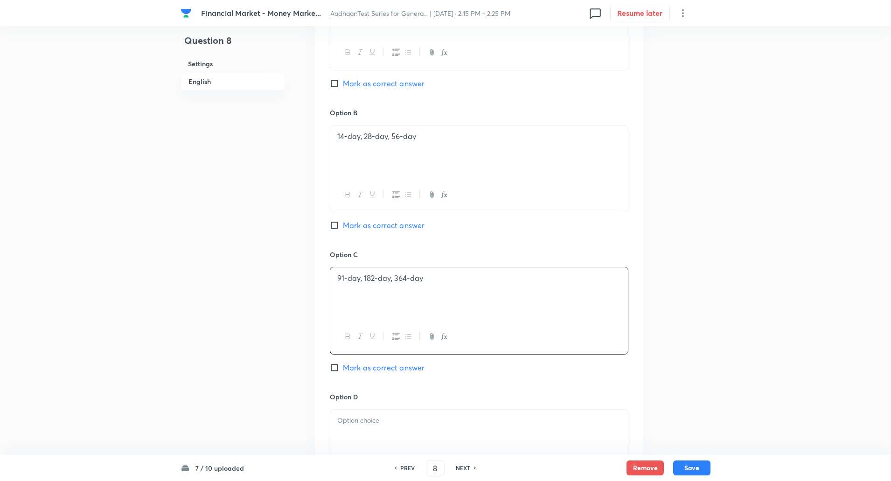
click at [364, 422] on p at bounding box center [479, 420] width 284 height 11
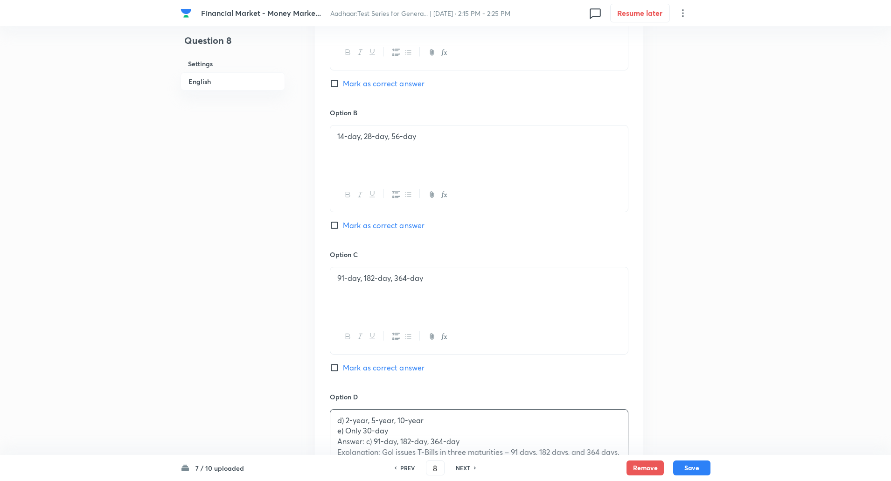
click at [333, 372] on label "Mark as correct answer" at bounding box center [377, 367] width 95 height 11
click at [333, 372] on input "Mark as correct answer" at bounding box center [336, 367] width 13 height 9
checkbox input "true"
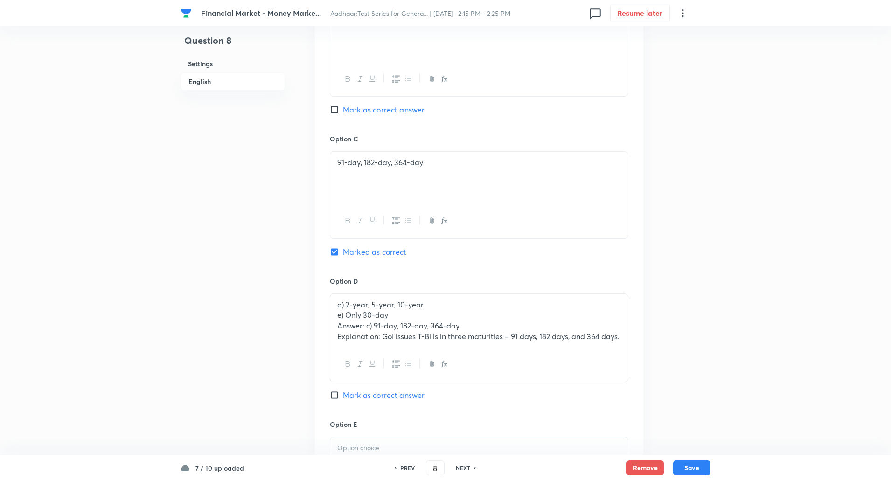
scroll to position [618, 0]
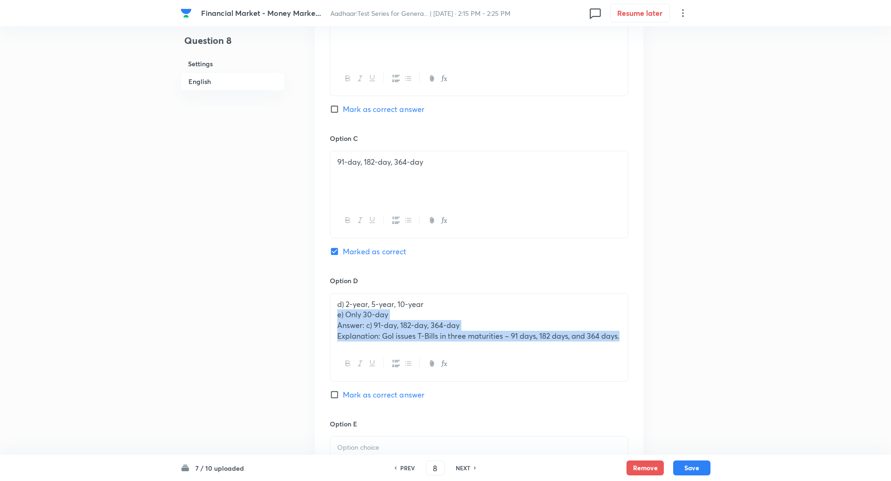
drag, startPoint x: 336, startPoint y: 319, endPoint x: 628, endPoint y: 343, distance: 293.5
click at [628, 343] on div "Option A 7-day, 14-day, 21-day Mark as correct answer Option B 14-day, 28-day, …" at bounding box center [479, 195] width 328 height 723
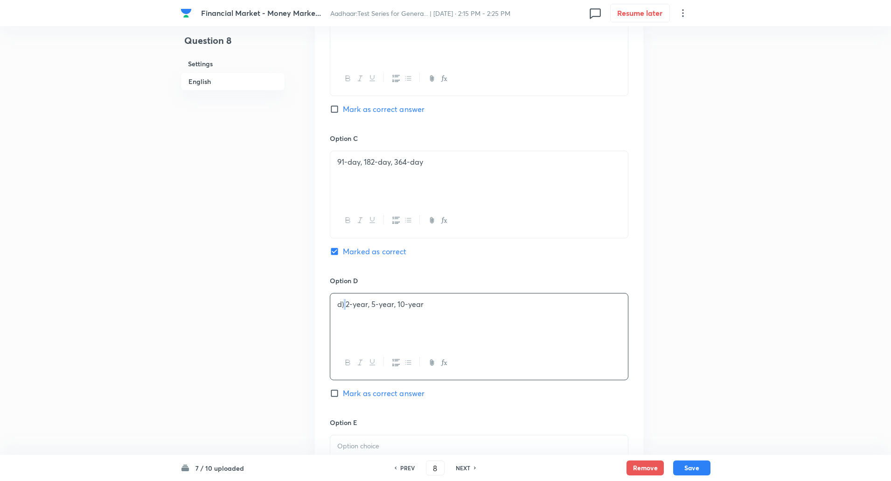
click at [344, 307] on p "d) 2-year, 5-year, 10-year" at bounding box center [479, 304] width 284 height 11
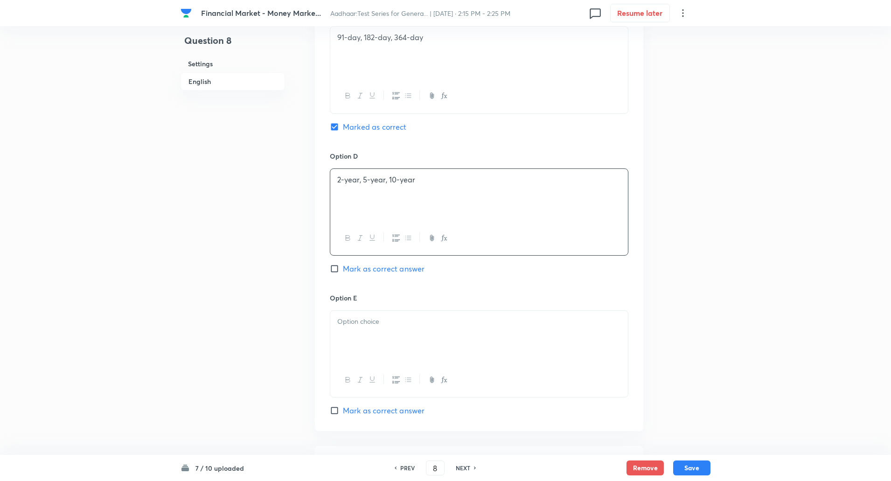
scroll to position [753, 0]
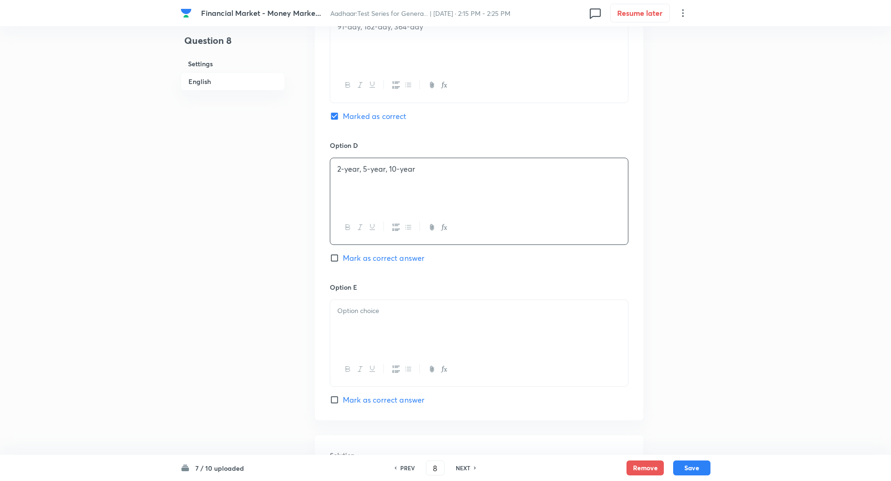
click at [348, 320] on div at bounding box center [479, 326] width 298 height 52
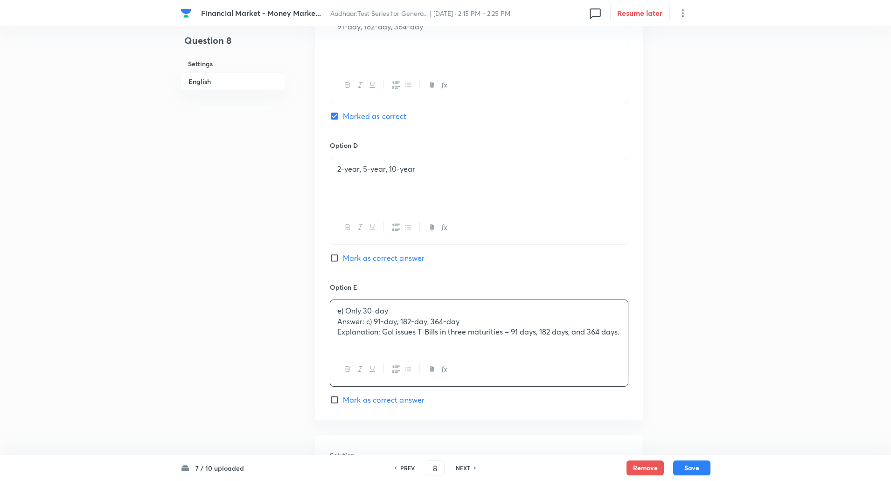
click at [335, 320] on div "e) Only 30-day Answer: c) 91-day, 182-day, 364-day Explanation: GoI issues T-Bi…" at bounding box center [479, 326] width 298 height 52
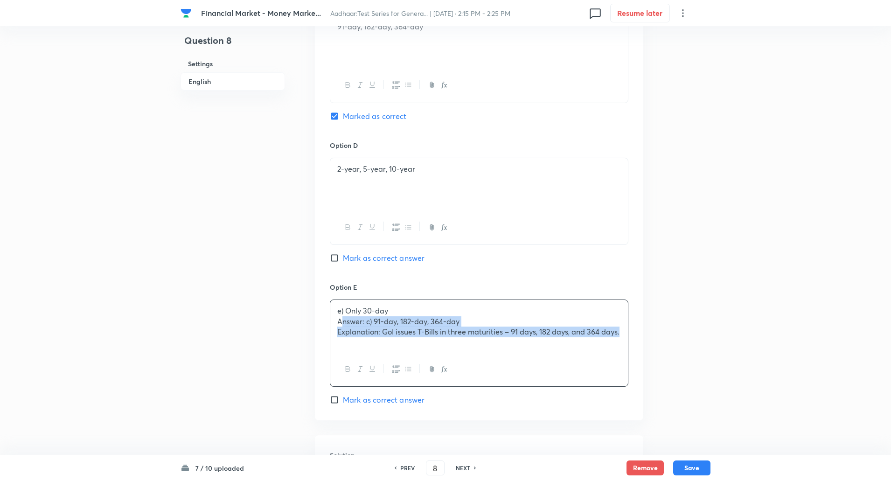
drag, startPoint x: 340, startPoint y: 318, endPoint x: 600, endPoint y: 342, distance: 260.5
click at [616, 342] on div "e) Only 30-day Answer: c) 91-day, 182-day, 364-day Explanation: GoI issues T-Bi…" at bounding box center [479, 326] width 298 height 52
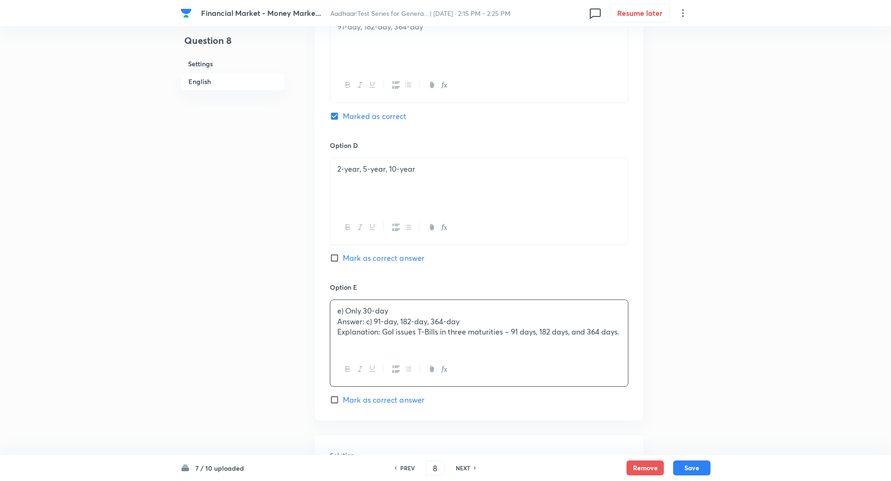
click at [335, 321] on div "e) Only 30-day Answer: c) 91-day, 182-day, 364-day Explanation: GoI issues T-Bi…" at bounding box center [479, 326] width 298 height 52
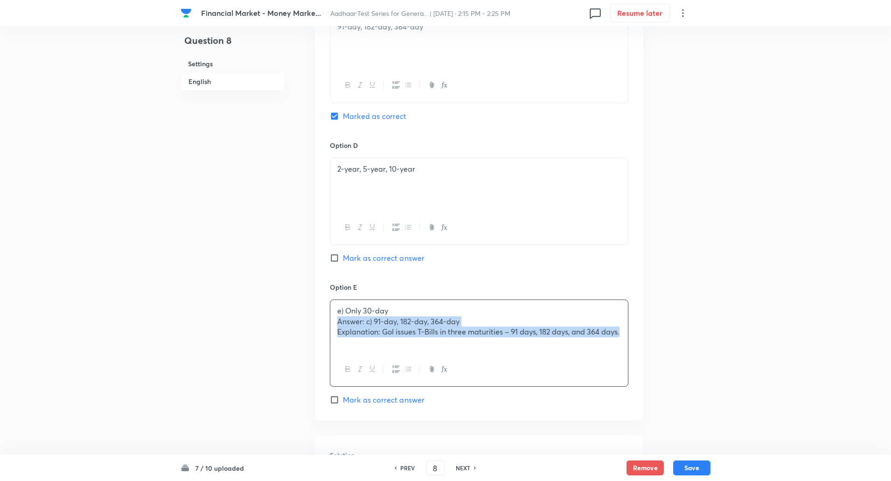
drag, startPoint x: 335, startPoint y: 321, endPoint x: 637, endPoint y: 356, distance: 304.2
click at [637, 356] on div "Option A 7-day, 14-day, 21-day Mark as correct answer Option B 14-day, 28-day, …" at bounding box center [479, 59] width 328 height 721
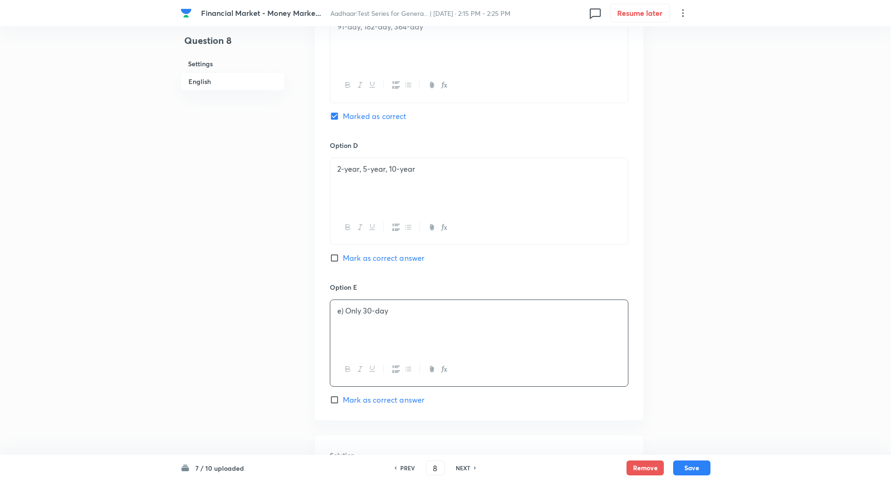
click at [345, 312] on p "e) Only 30-day" at bounding box center [479, 311] width 284 height 11
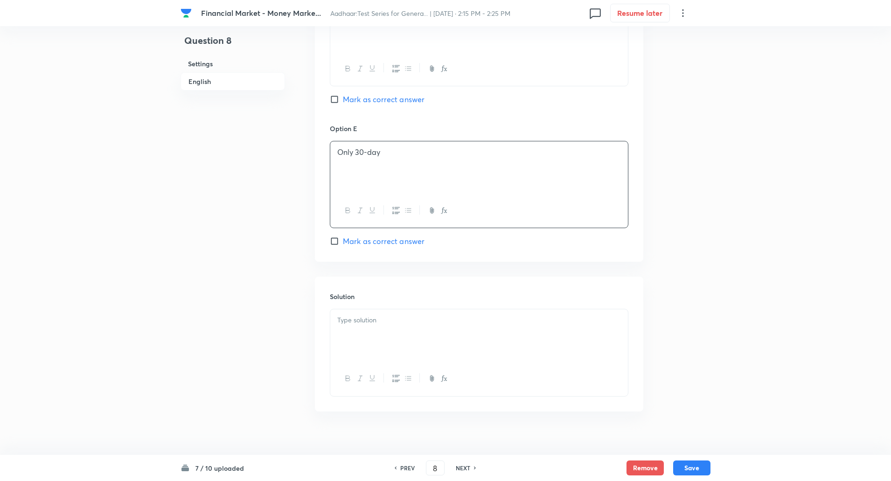
scroll to position [925, 0]
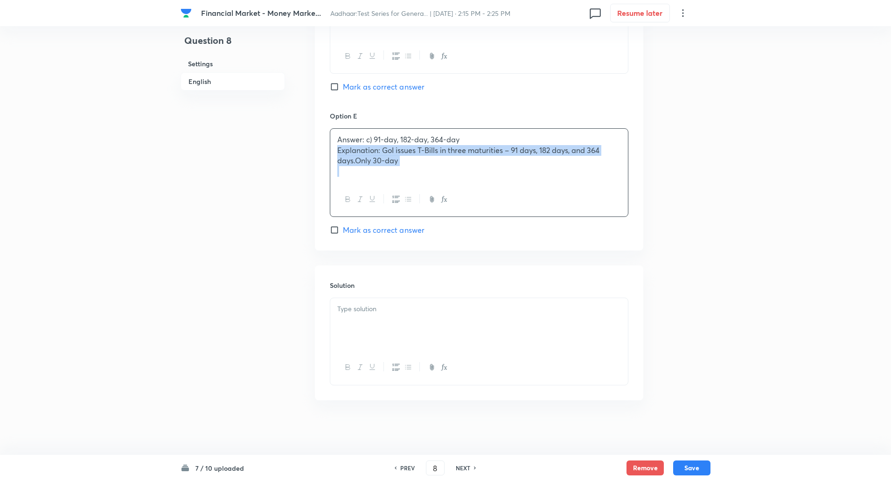
drag, startPoint x: 338, startPoint y: 148, endPoint x: 429, endPoint y: 191, distance: 100.4
click at [429, 191] on div "Answer: c) 91-day, 182-day, 364-day Explanation: GoI issues T-Bills in three ma…" at bounding box center [479, 172] width 299 height 89
click at [429, 175] on p at bounding box center [479, 171] width 284 height 11
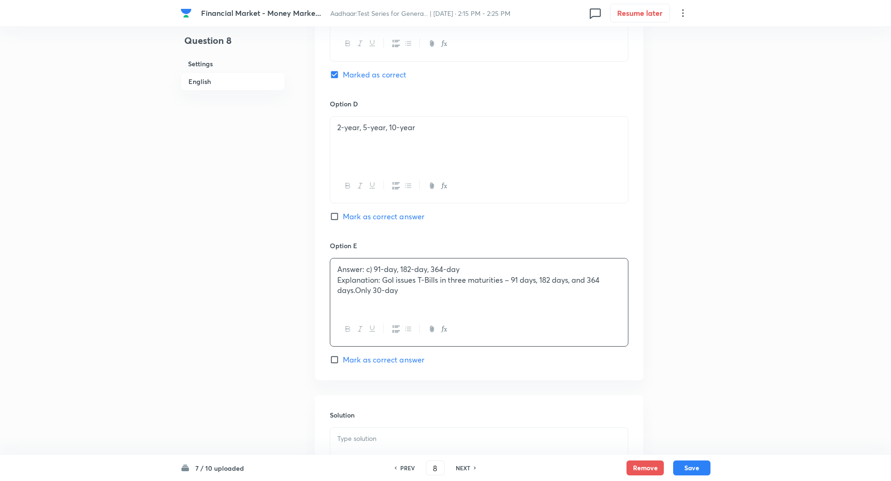
scroll to position [794, 0]
click at [336, 132] on div "2-year, 5-year, 10-year" at bounding box center [479, 144] width 298 height 52
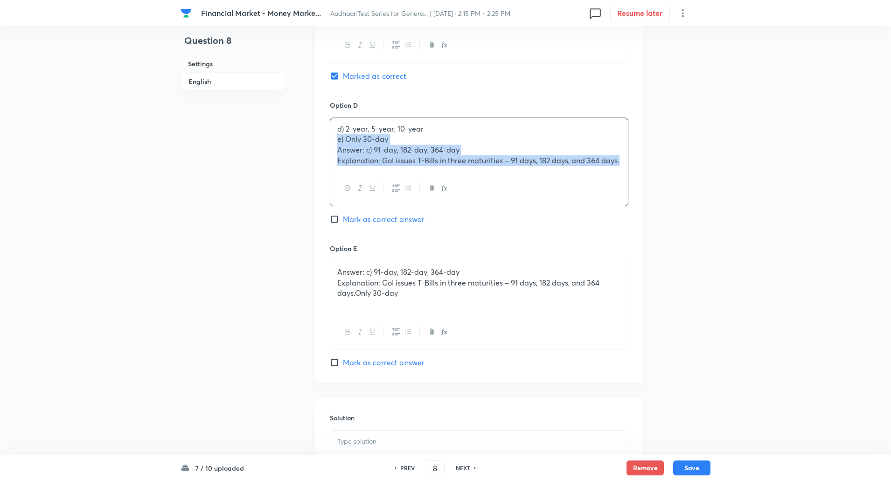
drag, startPoint x: 338, startPoint y: 143, endPoint x: 660, endPoint y: 180, distance: 324.1
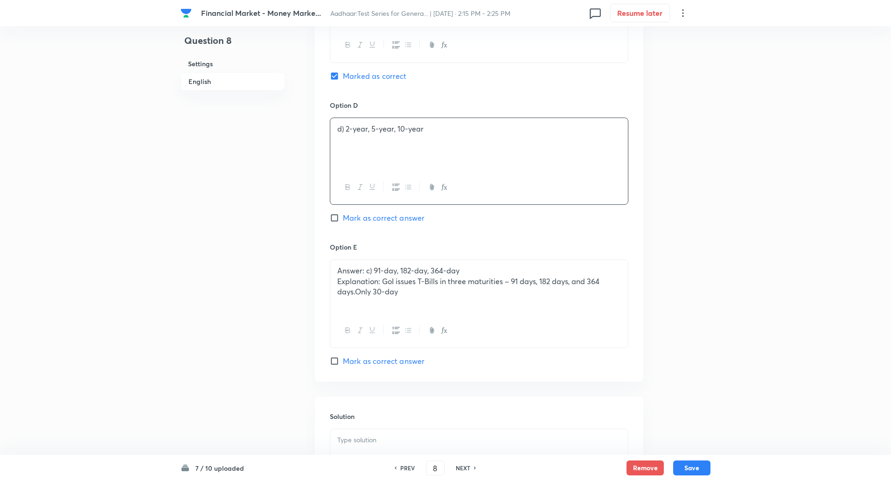
click at [336, 271] on div "Answer: c) 91-day, 182-day, 364-day Explanation: GoI issues T-Bills in three ma…" at bounding box center [479, 287] width 298 height 54
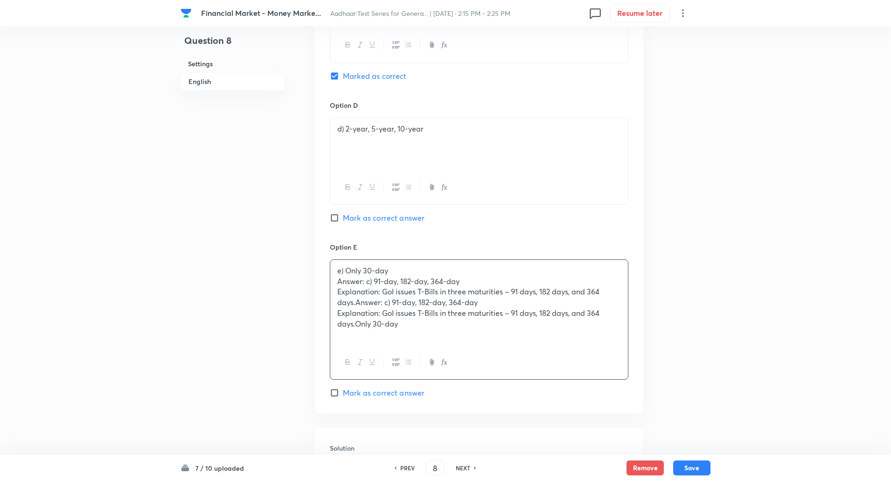
click at [344, 130] on p "d) 2-year, 5-year, 10-year" at bounding box center [479, 129] width 284 height 11
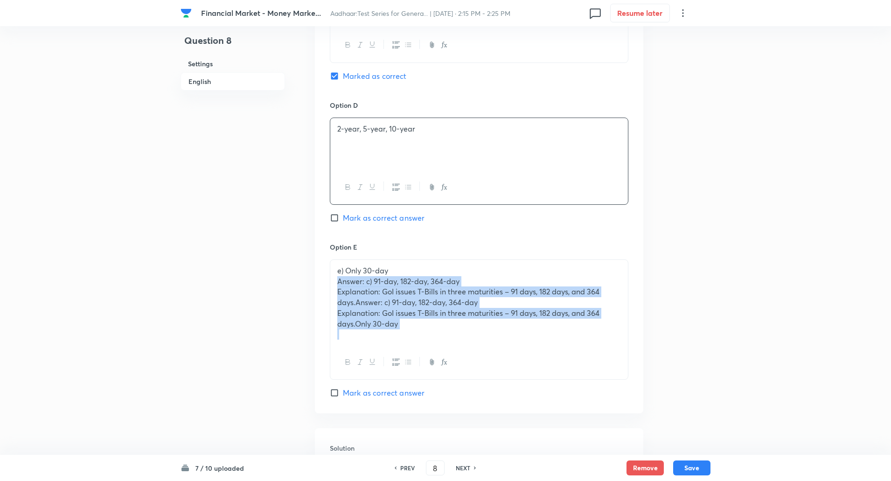
drag, startPoint x: 338, startPoint y: 285, endPoint x: 420, endPoint y: 356, distance: 108.9
click at [420, 356] on div "e) Only 30-day Answer: c) 91-day, 182-day, 364-day Explanation: GoI issues T-Bi…" at bounding box center [479, 319] width 299 height 120
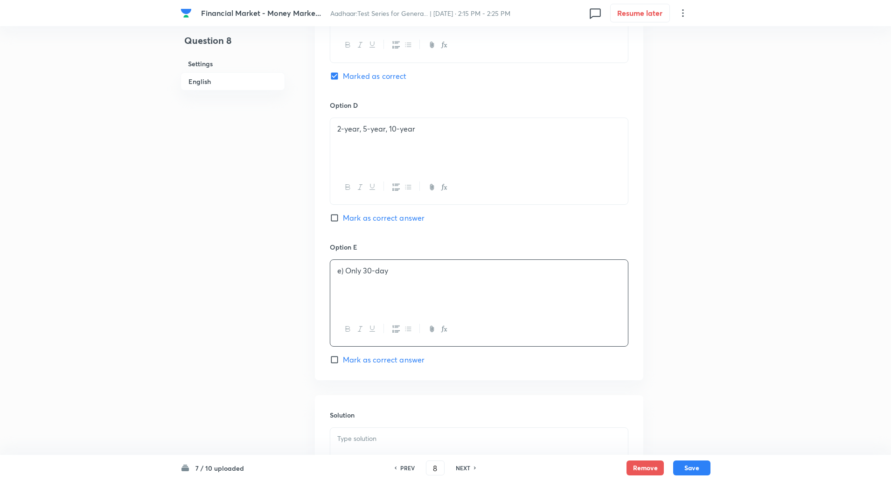
click at [347, 269] on p "e) Only 30-day" at bounding box center [479, 270] width 284 height 11
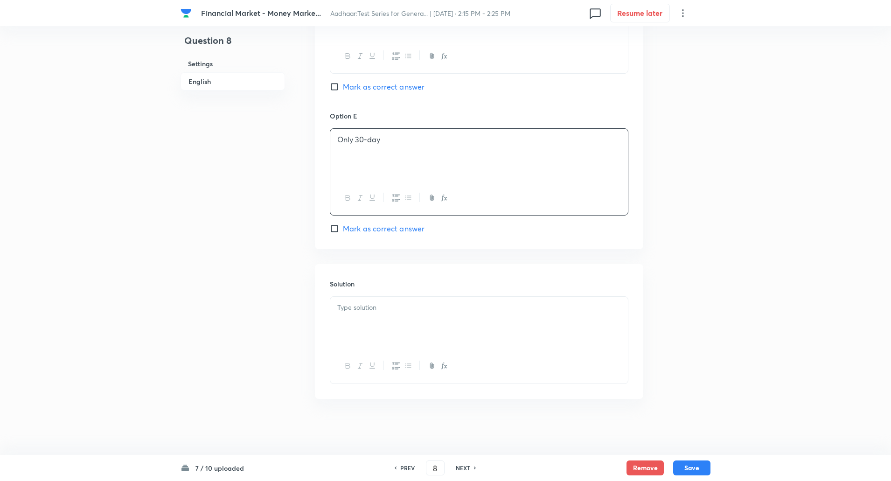
click at [351, 313] on p at bounding box center [479, 307] width 284 height 11
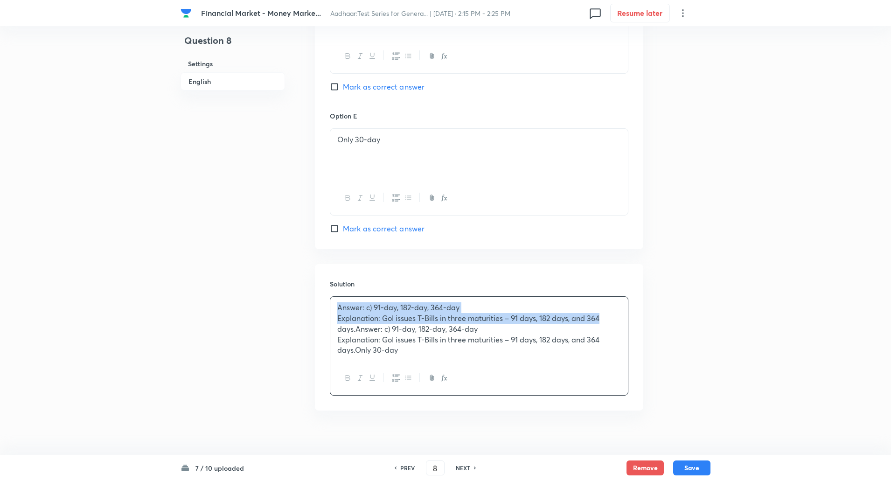
drag, startPoint x: 335, startPoint y: 311, endPoint x: 608, endPoint y: 321, distance: 273.1
click at [608, 321] on div "Answer: c) 91-day, 182-day, 364-day Explanation: GoI issues T-Bills in three ma…" at bounding box center [479, 329] width 298 height 64
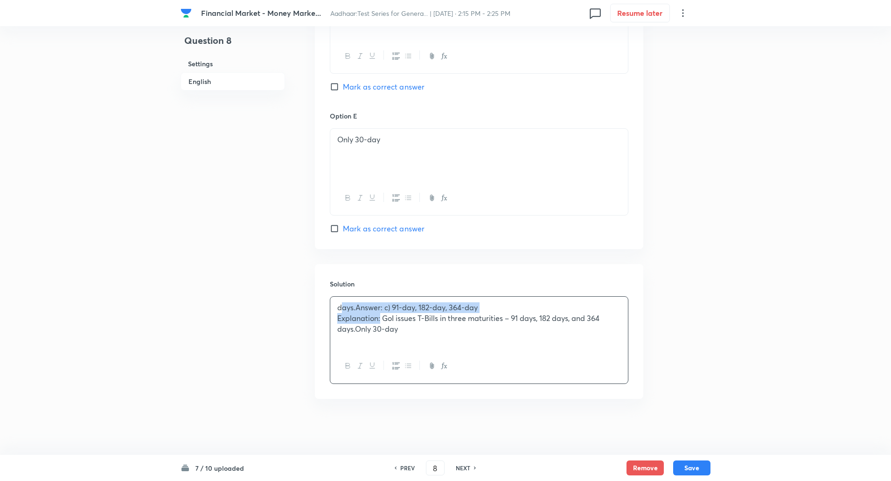
drag, startPoint x: 333, startPoint y: 308, endPoint x: 381, endPoint y: 320, distance: 49.6
click at [381, 320] on div "days.Answer: c) 91-day, 182-day, 364-day Explanation: GoI issues T-Bills in thr…" at bounding box center [479, 323] width 298 height 52
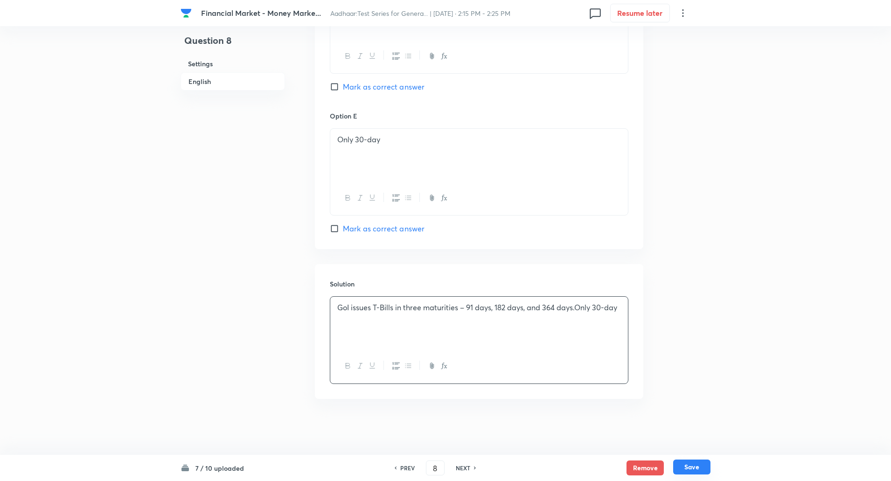
click at [701, 463] on button "Save" at bounding box center [691, 467] width 37 height 15
type input "9"
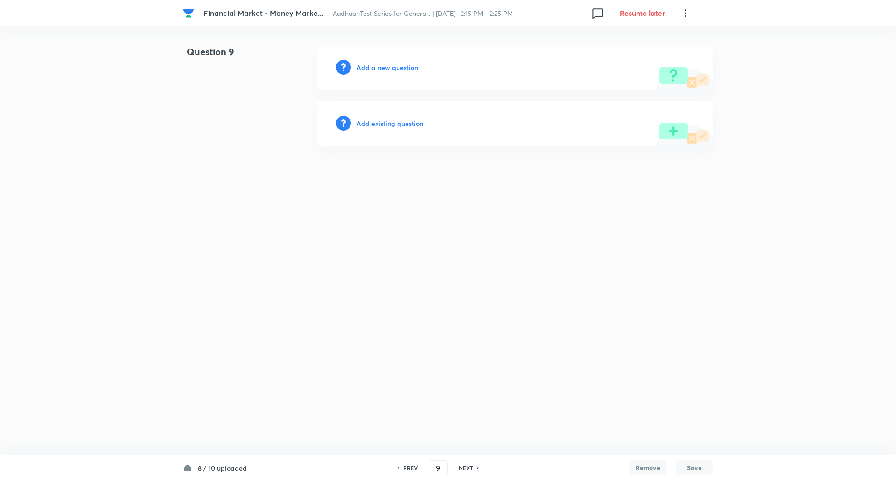
click at [408, 67] on h6 "Add a new question" at bounding box center [387, 68] width 62 height 10
click at [408, 67] on h6 "Choose a question type" at bounding box center [392, 68] width 72 height 10
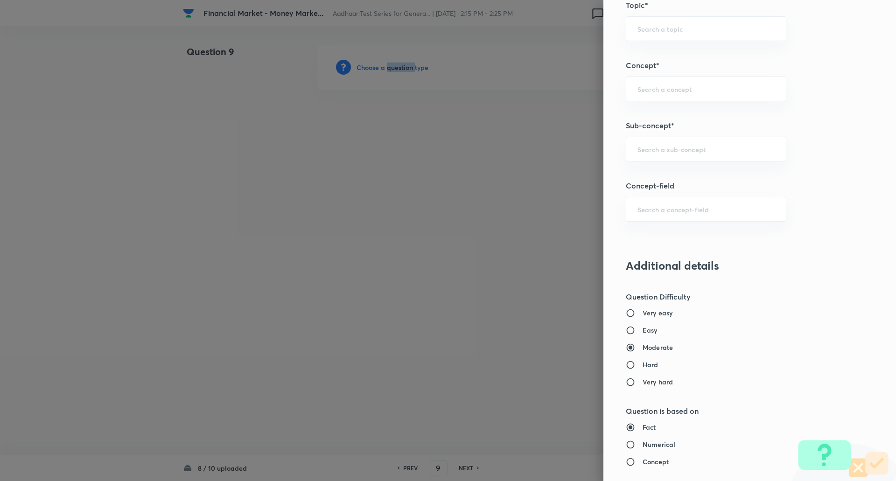
scroll to position [495, 0]
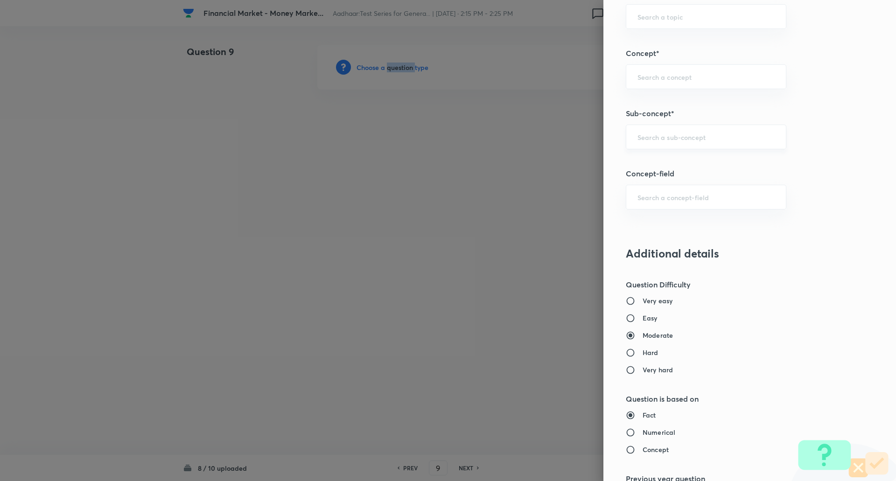
click at [676, 130] on div "​" at bounding box center [706, 137] width 160 height 25
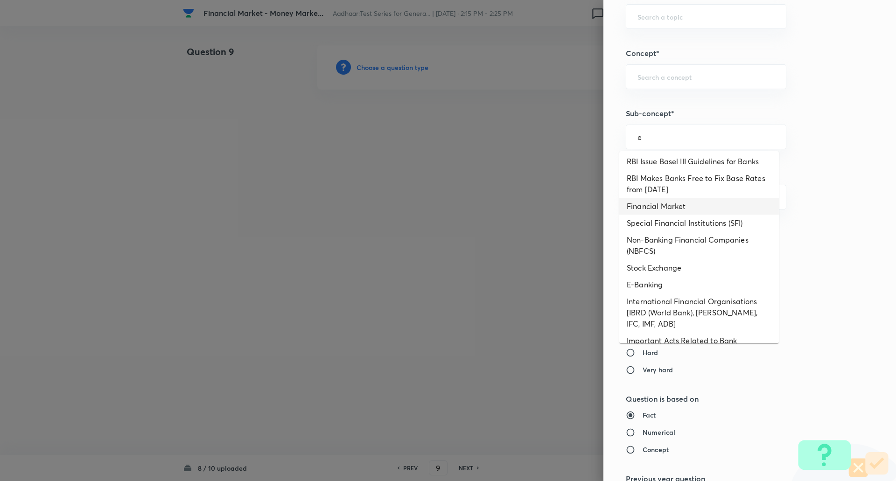
scroll to position [274, 0]
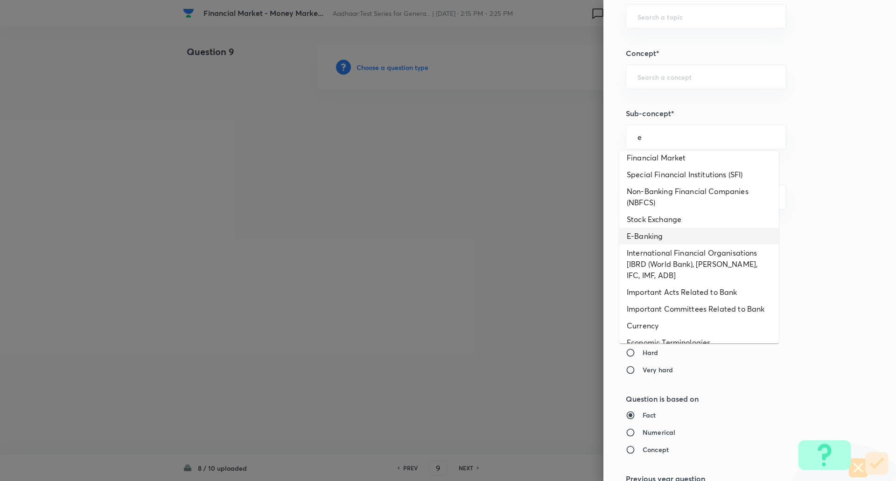
click at [672, 232] on li "E-Banking" at bounding box center [699, 236] width 160 height 17
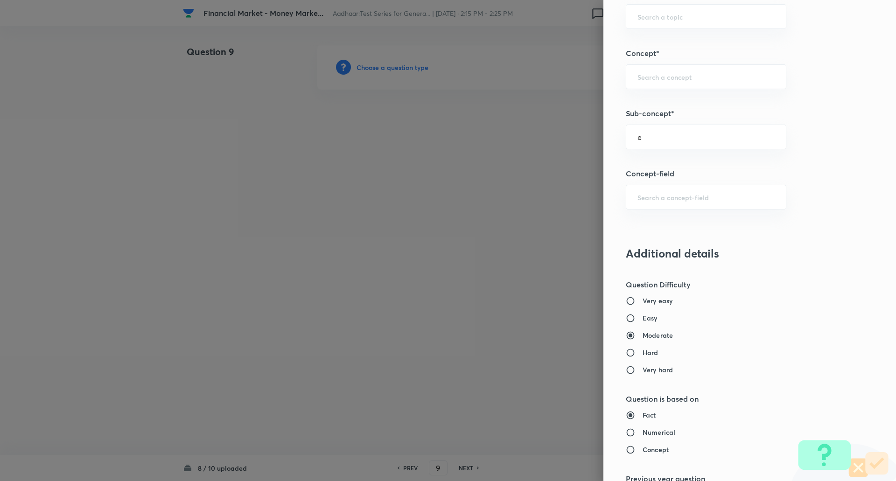
type input "E-Banking"
type input "Awareness"
type input "Banking Awareness"
type input "Financial Awareness"
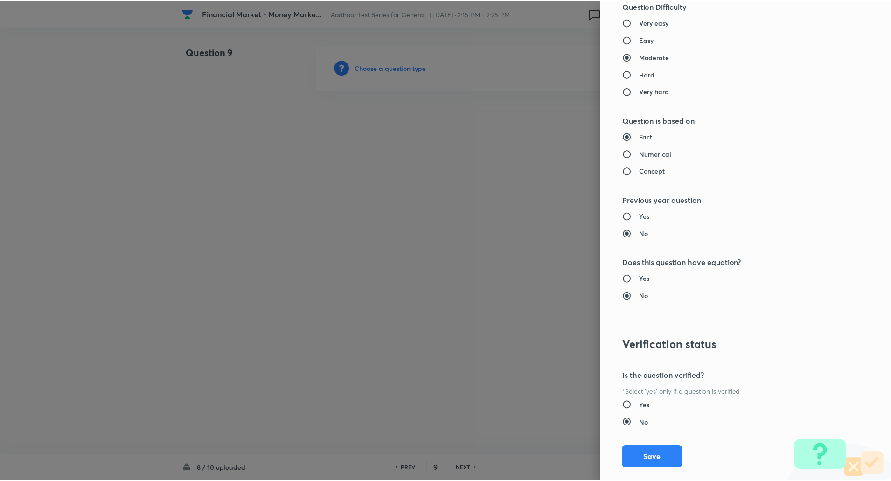
scroll to position [791, 0]
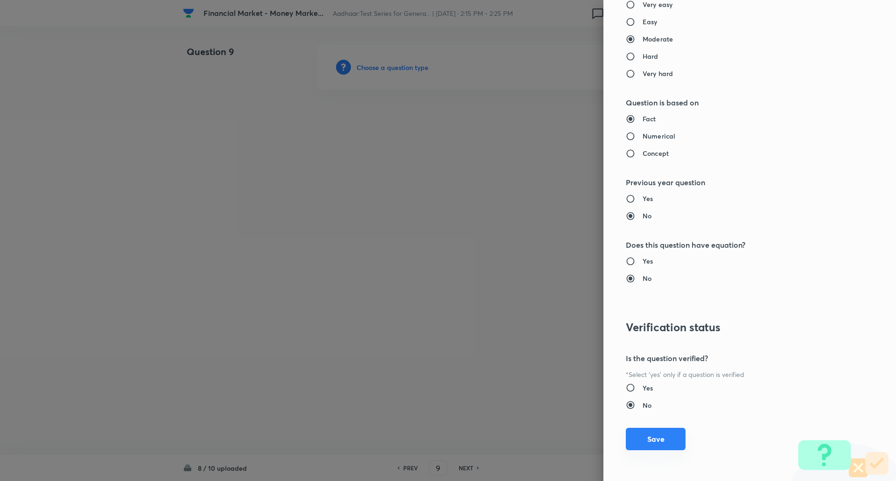
click at [634, 442] on button "Save" at bounding box center [656, 439] width 60 height 22
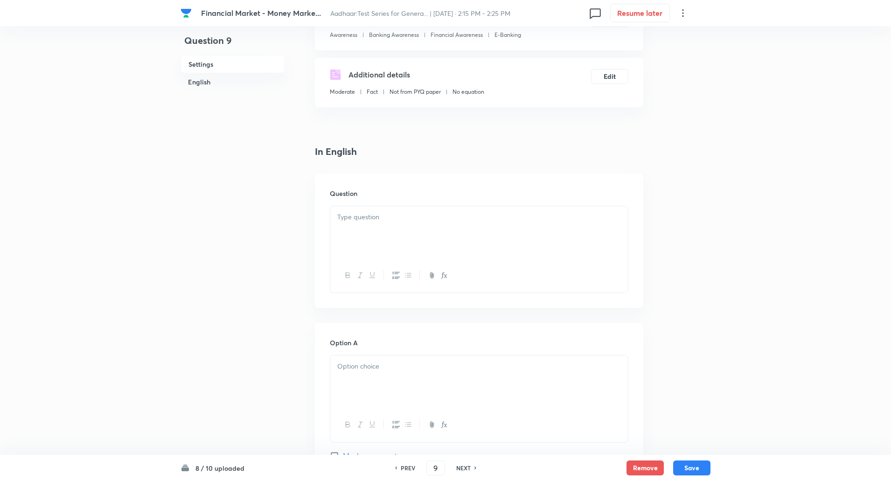
scroll to position [131, 0]
click at [572, 213] on p at bounding box center [479, 216] width 284 height 11
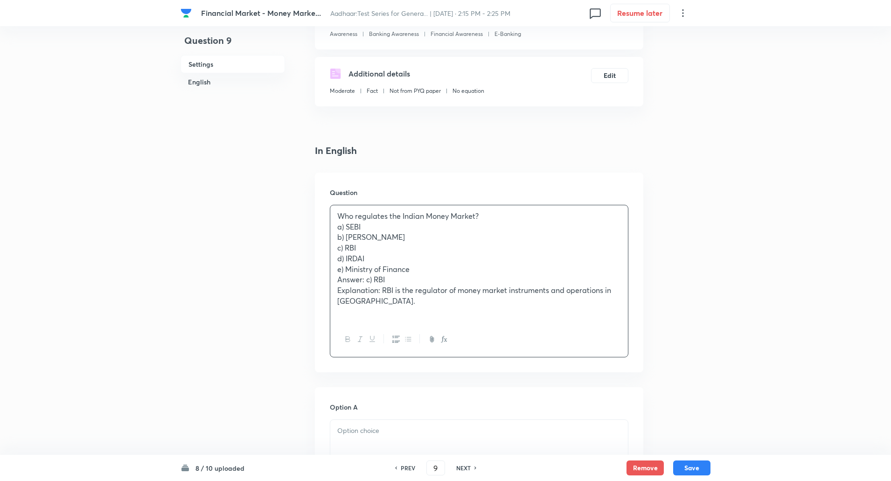
click at [540, 212] on p "Who regulates the Indian Money Market?" at bounding box center [479, 216] width 284 height 11
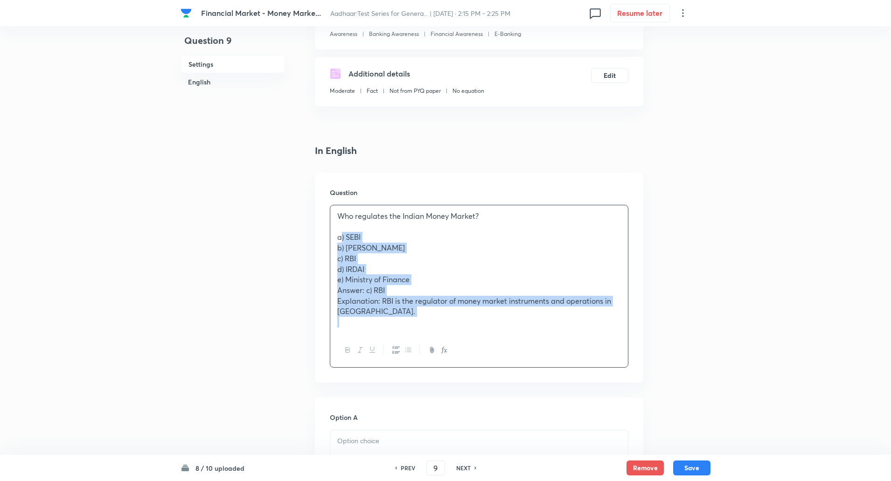
drag, startPoint x: 336, startPoint y: 237, endPoint x: 376, endPoint y: 318, distance: 89.3
click at [376, 318] on div "Who regulates the Indian Money Market? a) SEBI b) NABARD c) RBI d) IRDAI e) Min…" at bounding box center [479, 269] width 298 height 128
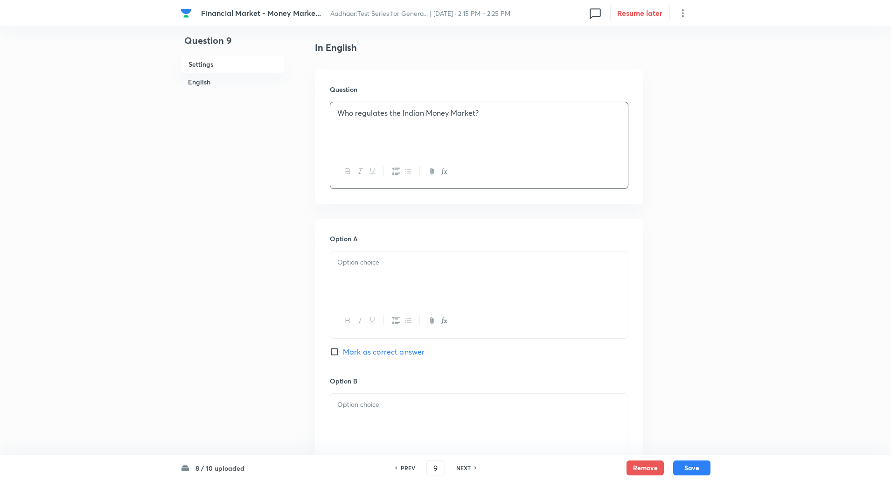
scroll to position [292, 0]
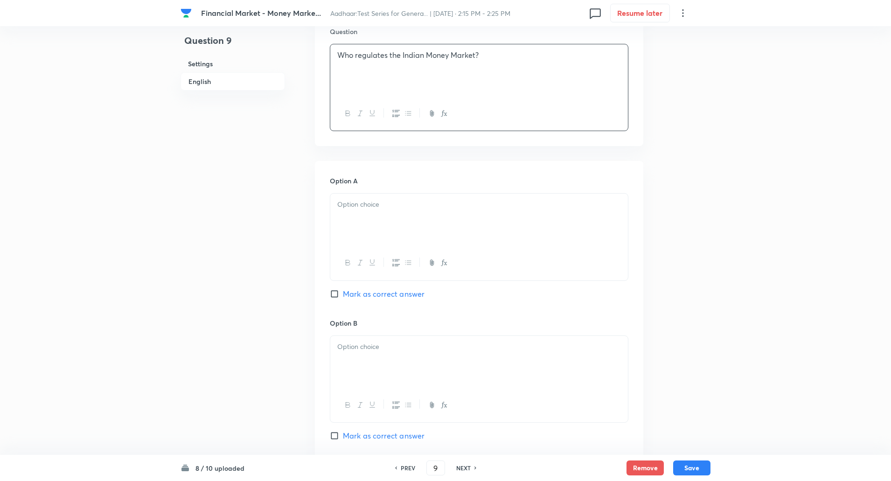
click at [397, 209] on p at bounding box center [479, 204] width 284 height 11
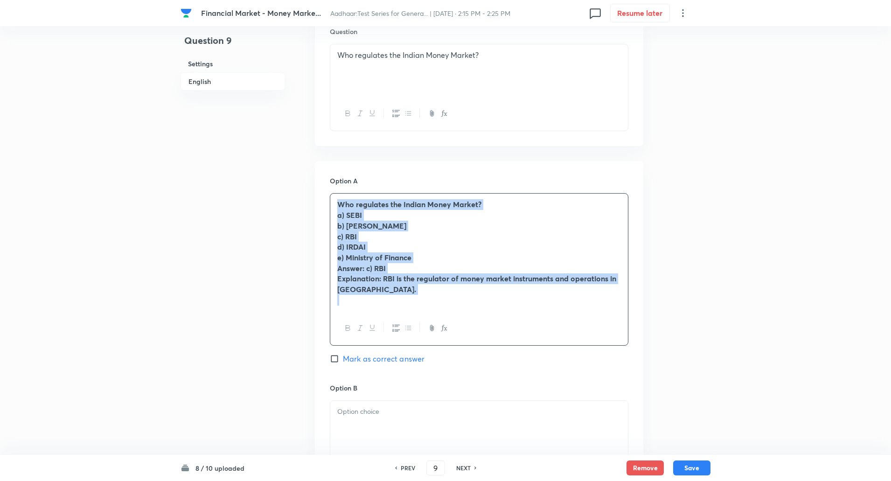
drag, startPoint x: 336, startPoint y: 208, endPoint x: 380, endPoint y: 307, distance: 108.0
click at [380, 307] on div "Who regulates the Indian Money Market? a) SEBI b) NABARD c) RBI d) IRDAI e) Min…" at bounding box center [479, 252] width 298 height 117
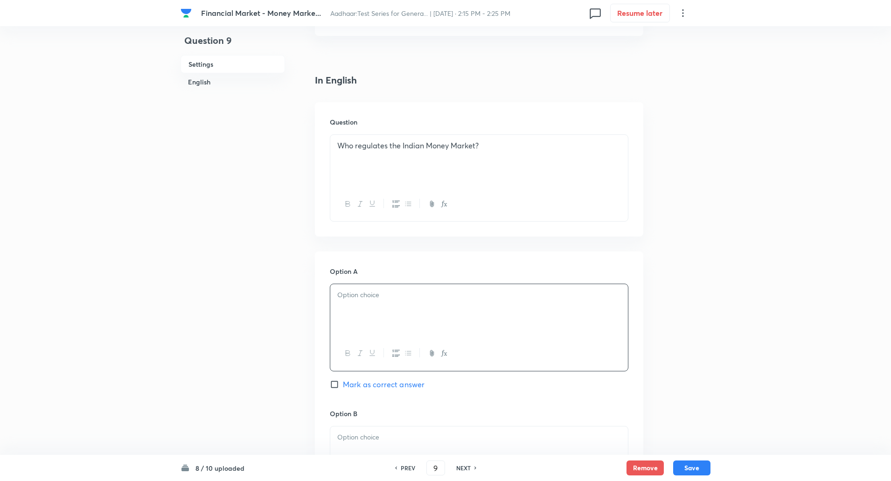
scroll to position [201, 0]
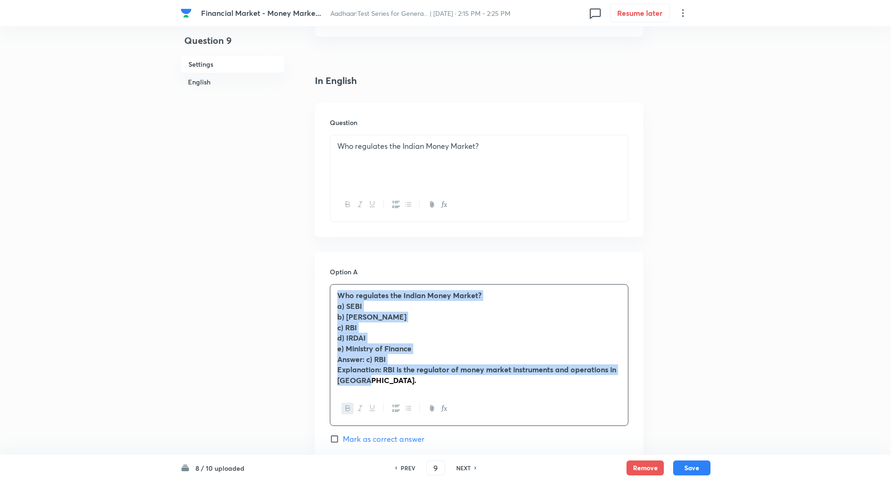
drag, startPoint x: 338, startPoint y: 296, endPoint x: 500, endPoint y: 464, distance: 233.6
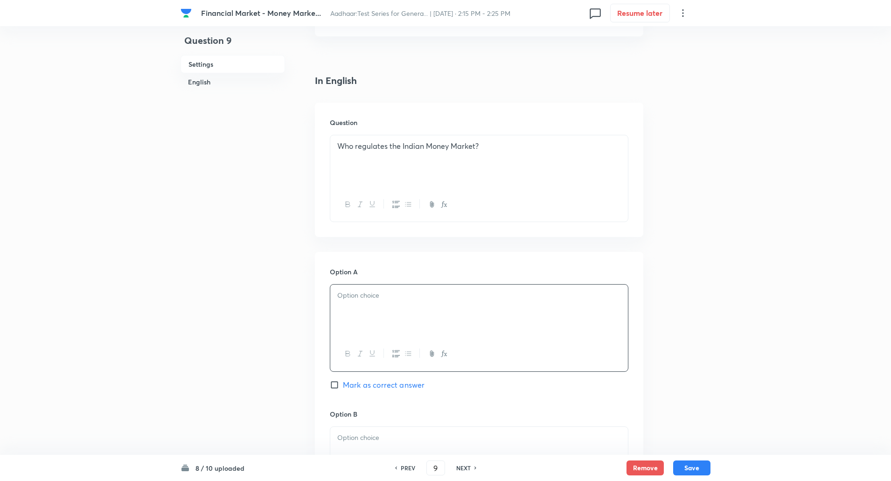
click at [565, 171] on p at bounding box center [479, 167] width 284 height 11
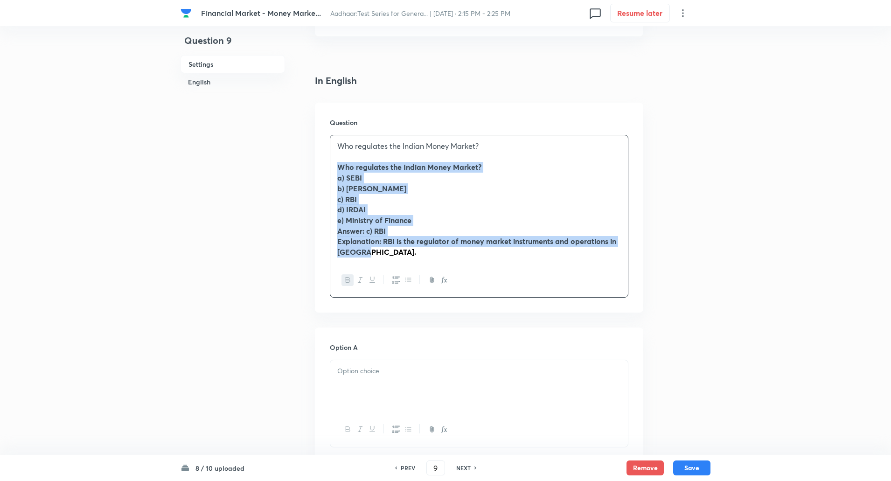
drag, startPoint x: 338, startPoint y: 167, endPoint x: 431, endPoint y: 288, distance: 152.8
click at [431, 288] on div "Who regulates the Indian Money Market? Who regulates the Indian Money Market? a…" at bounding box center [479, 216] width 299 height 163
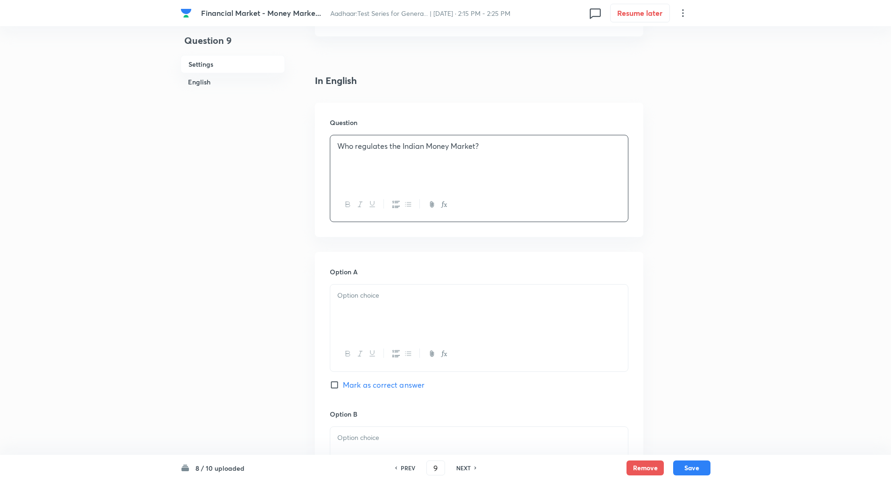
click at [374, 310] on div at bounding box center [479, 311] width 298 height 52
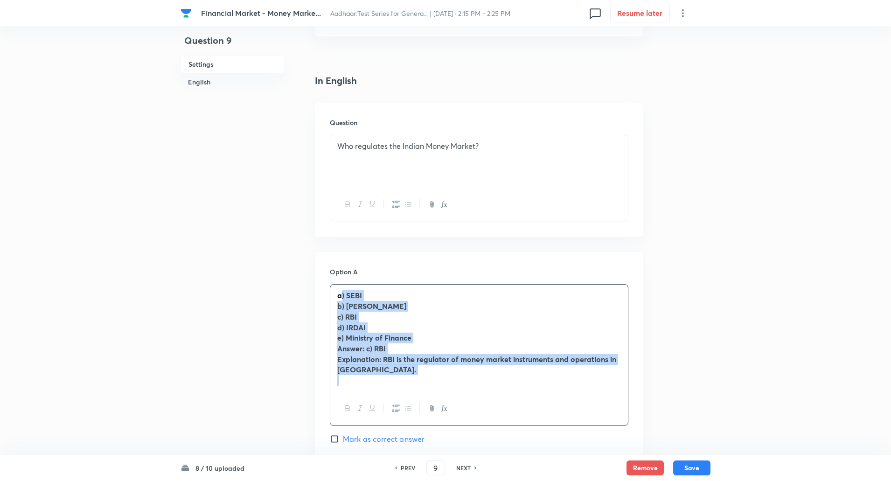
drag, startPoint x: 340, startPoint y: 292, endPoint x: 398, endPoint y: 403, distance: 125.6
click at [398, 403] on div "a) SEBI b) NABARD c) RBI d) IRDAI e) Ministry of Finance Answer: c) RBI Explana…" at bounding box center [479, 355] width 299 height 142
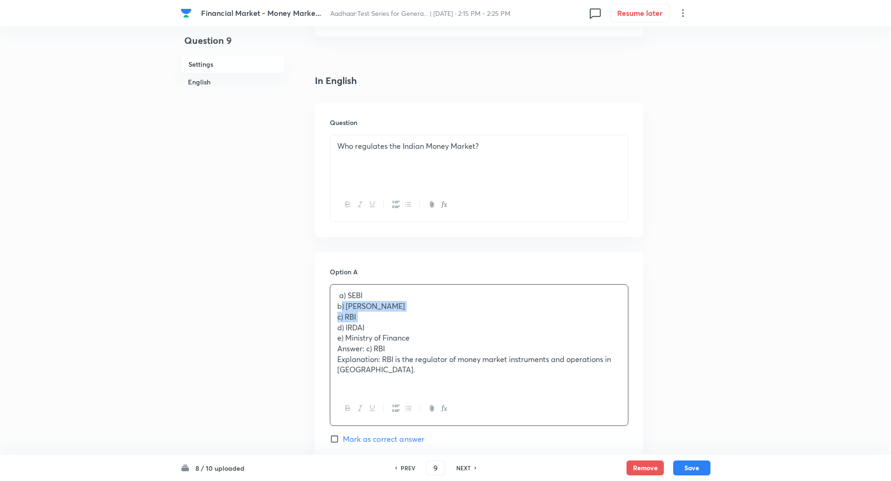
drag, startPoint x: 334, startPoint y: 333, endPoint x: 331, endPoint y: 309, distance: 24.0
click at [331, 309] on div "a) SEBI b) NABARD c) RBI d) IRDAI e) Ministry of Finance Answer: c) RBI Explana…" at bounding box center [479, 338] width 298 height 106
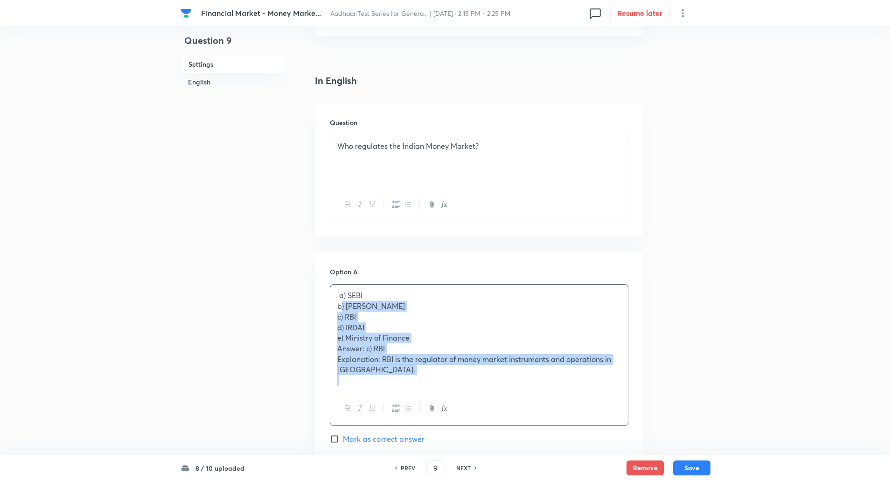
drag, startPoint x: 331, startPoint y: 309, endPoint x: 483, endPoint y: 424, distance: 190.8
click at [483, 424] on div "a) SEBI b) NABARD c) RBI d) IRDAI e) Ministry of Finance Answer: c) RBI Explana…" at bounding box center [479, 355] width 299 height 142
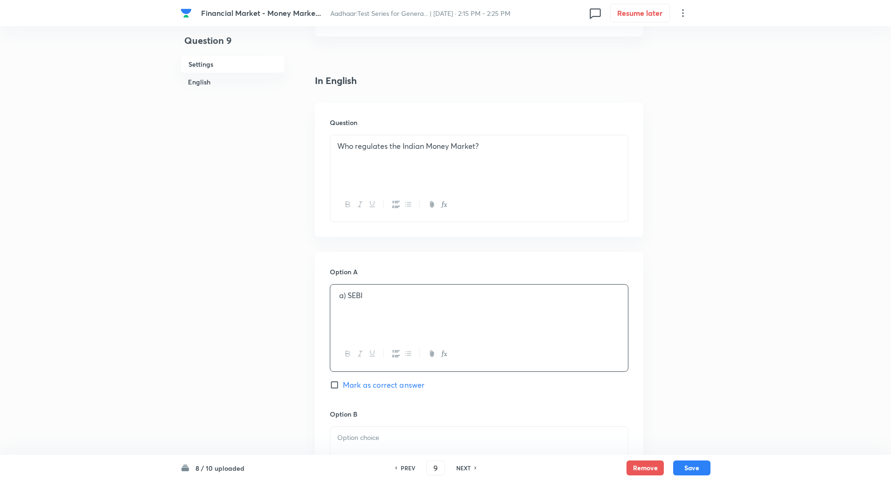
click at [348, 298] on p "a) SEBI" at bounding box center [479, 295] width 284 height 11
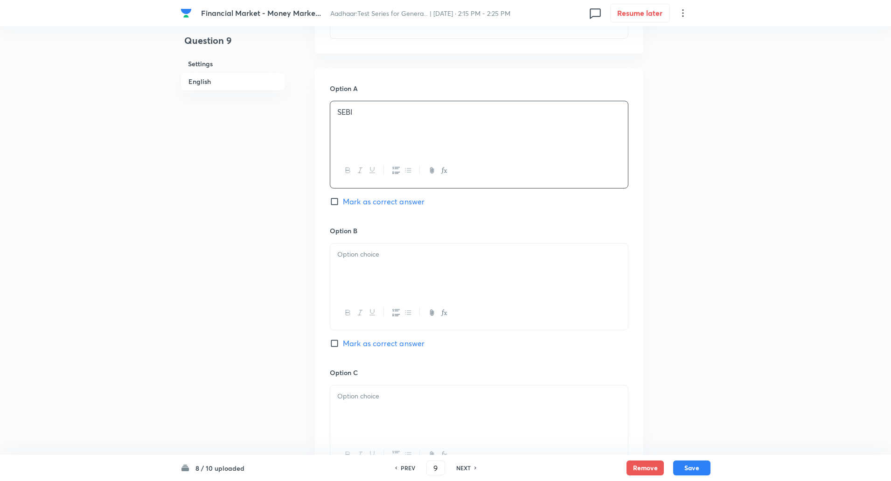
scroll to position [435, 0]
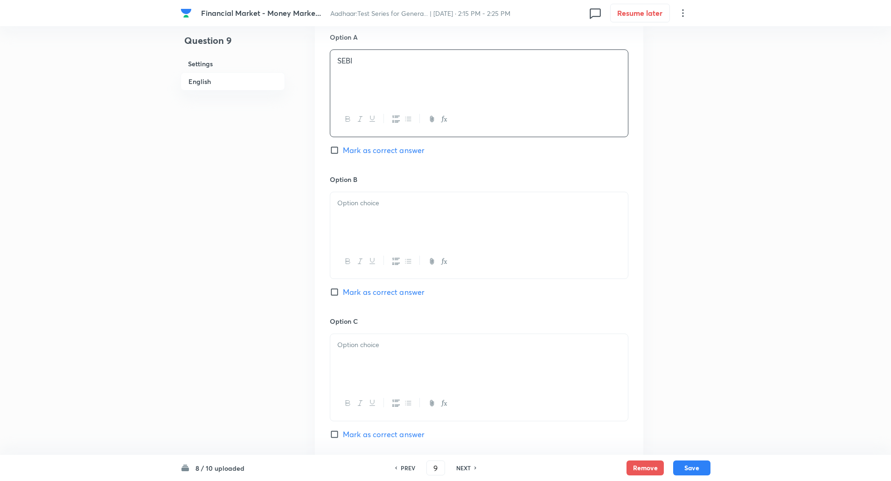
click at [364, 227] on div at bounding box center [479, 218] width 298 height 52
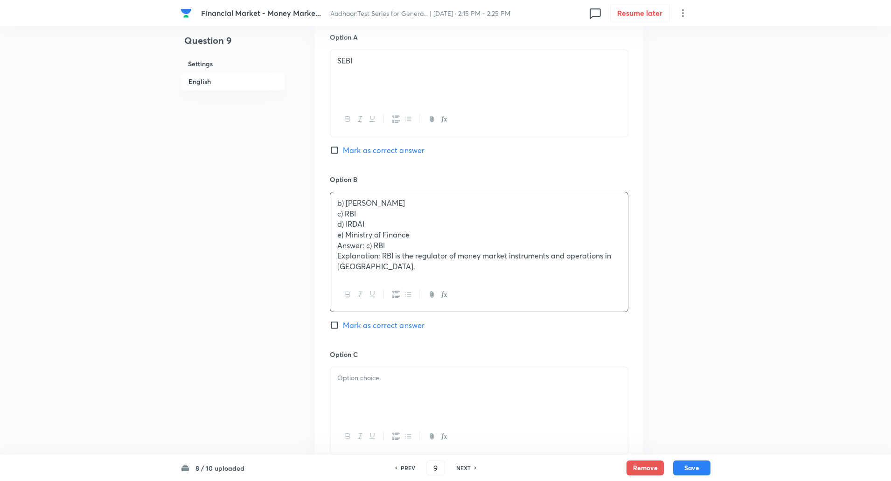
click at [340, 216] on p "c) RBI" at bounding box center [479, 214] width 284 height 11
click at [333, 218] on div "b) NABARD c) RBI d) IRDAI e) Ministry of Finance Answer: c) RBI Explanation: RB…" at bounding box center [479, 234] width 298 height 85
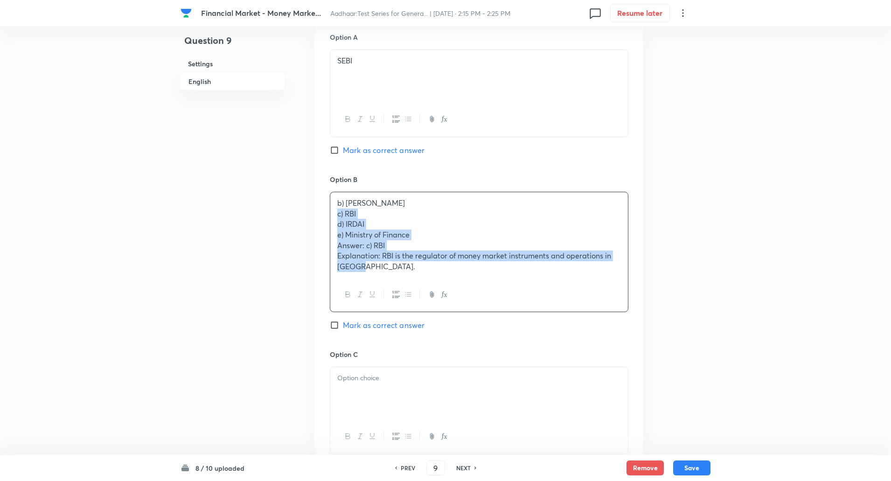
drag, startPoint x: 333, startPoint y: 218, endPoint x: 400, endPoint y: 298, distance: 104.3
click at [400, 298] on div "b) NABARD c) RBI d) IRDAI e) Ministry of Finance Answer: c) RBI Explanation: RB…" at bounding box center [479, 252] width 299 height 120
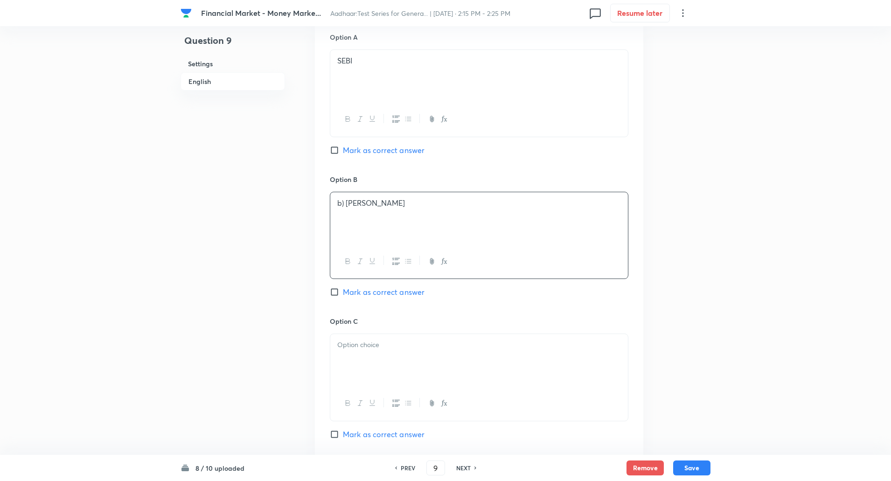
click at [348, 202] on p "b) NABARD" at bounding box center [479, 203] width 284 height 11
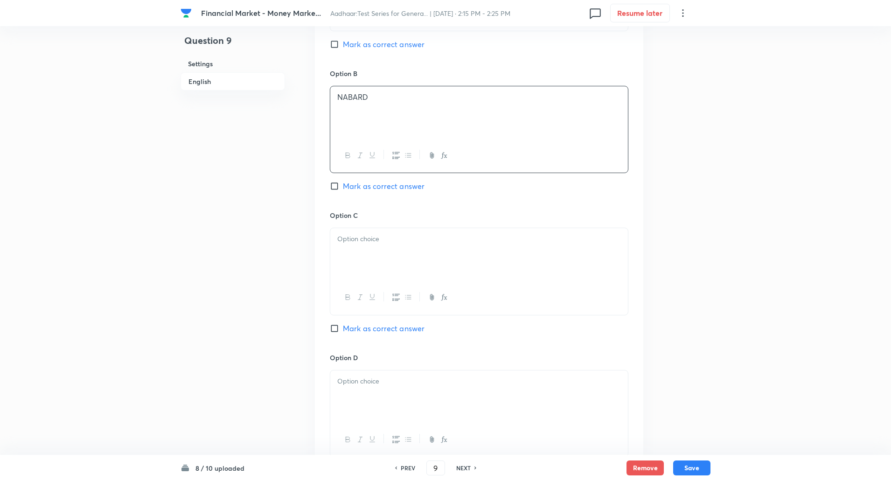
scroll to position [542, 0]
click at [346, 240] on p at bounding box center [479, 238] width 284 height 11
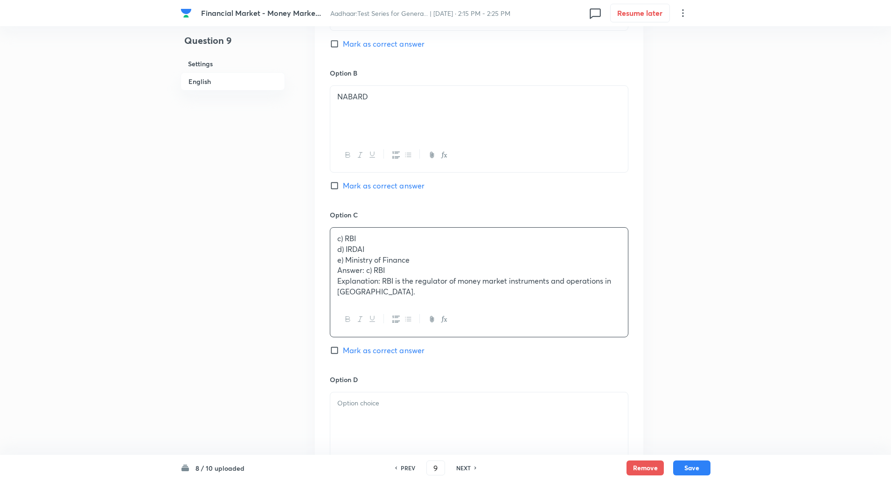
click at [335, 251] on div "c) RBI d) IRDAI e) Ministry of Finance Answer: c) RBI Explanation: RBI is the r…" at bounding box center [479, 265] width 298 height 75
click at [203, 307] on div "Question 9 Settings English" at bounding box center [233, 172] width 105 height 1339
click at [339, 251] on p "d) IRDAI" at bounding box center [479, 249] width 284 height 11
click at [335, 251] on div "c) RBI d) IRDAI e) Ministry of Finance Answer: c) RBI Explanation: RBI is the r…" at bounding box center [479, 265] width 298 height 75
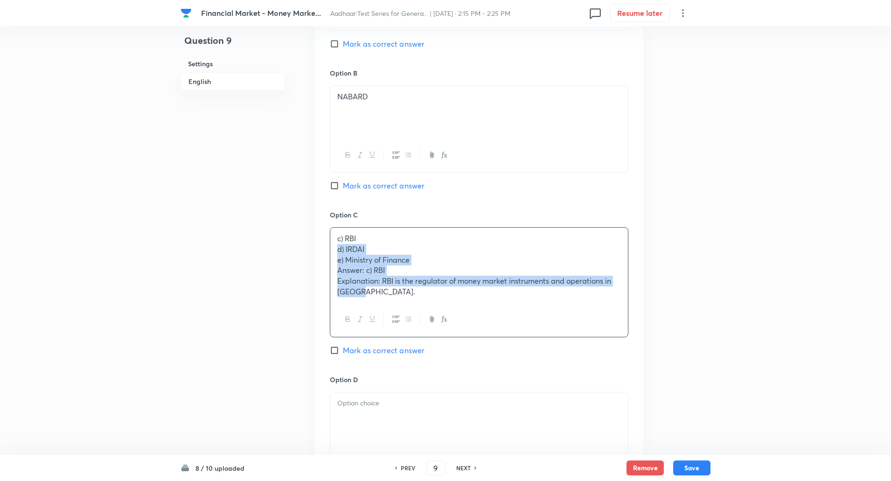
drag, startPoint x: 335, startPoint y: 251, endPoint x: 378, endPoint y: 296, distance: 62.1
click at [378, 296] on div "c) RBI d) IRDAI e) Ministry of Finance Answer: c) RBI Explanation: RBI is the r…" at bounding box center [479, 265] width 298 height 75
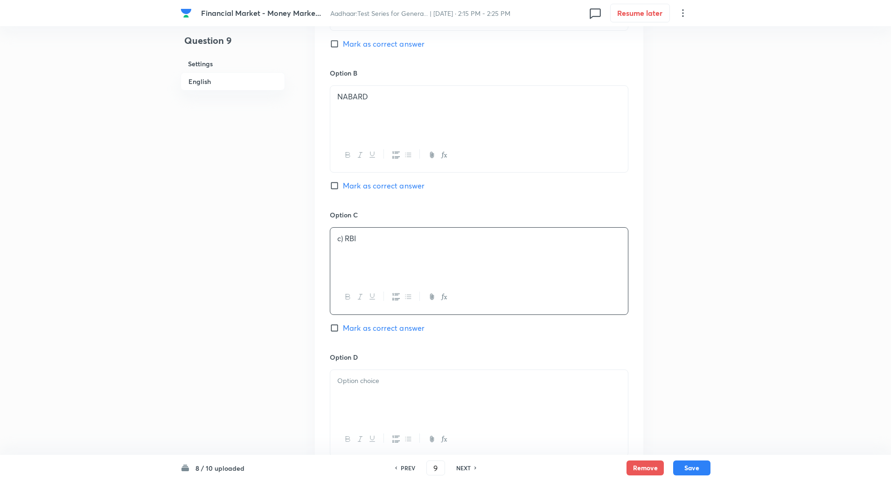
click at [345, 235] on p "c) RBI" at bounding box center [479, 238] width 284 height 11
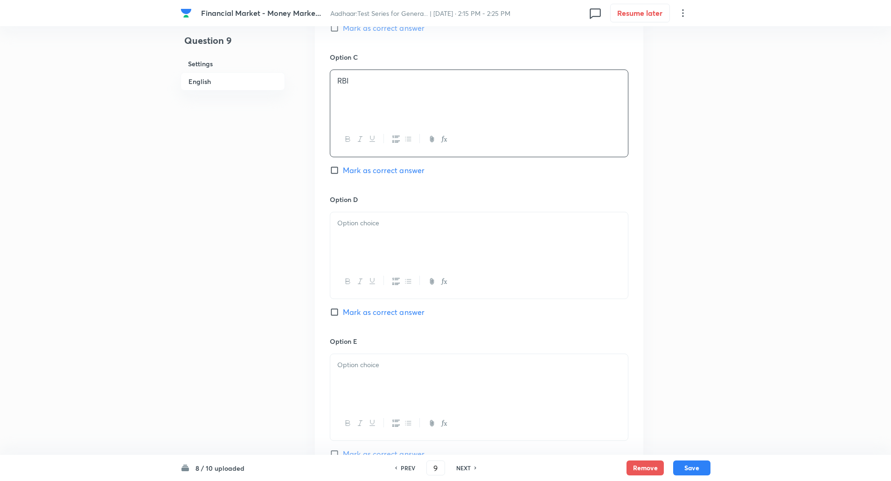
click at [345, 235] on div at bounding box center [479, 238] width 298 height 52
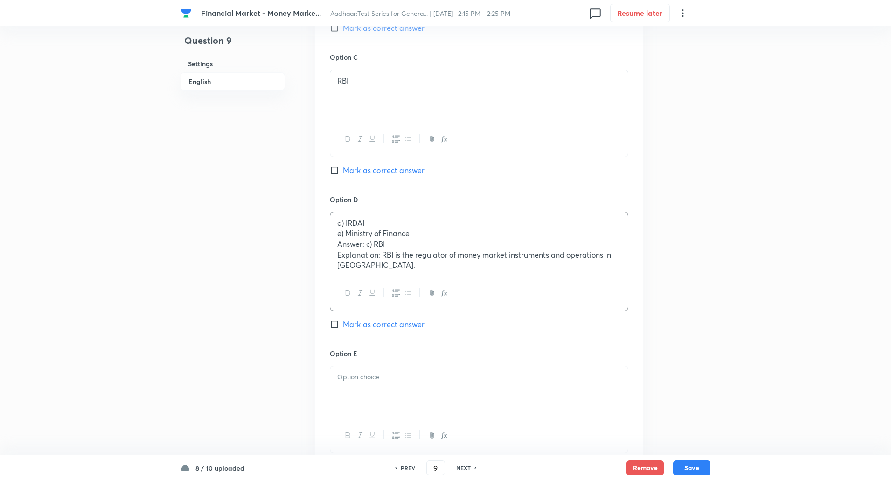
click at [338, 169] on input "Mark as correct answer" at bounding box center [336, 170] width 13 height 9
checkbox input "true"
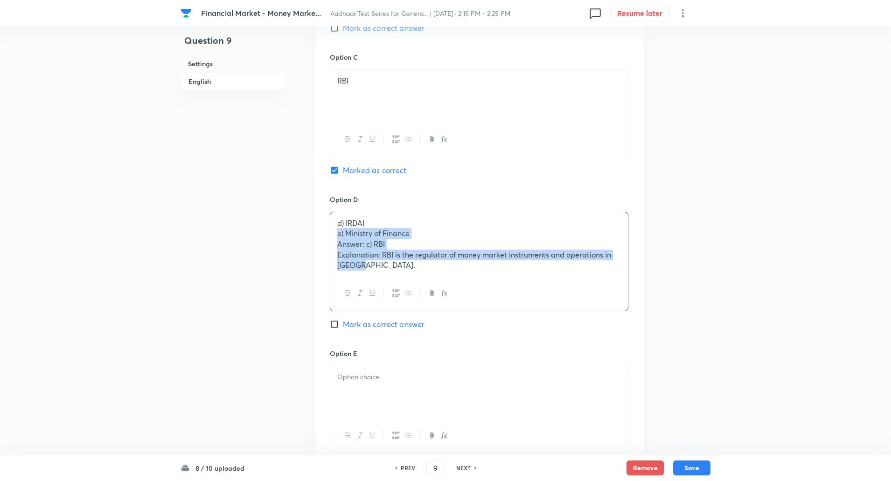
drag, startPoint x: 339, startPoint y: 234, endPoint x: 385, endPoint y: 287, distance: 70.1
click at [385, 287] on div "d) IRDAI e) Ministry of Finance Answer: c) RBI Explanation: RBI is the regulato…" at bounding box center [479, 261] width 299 height 99
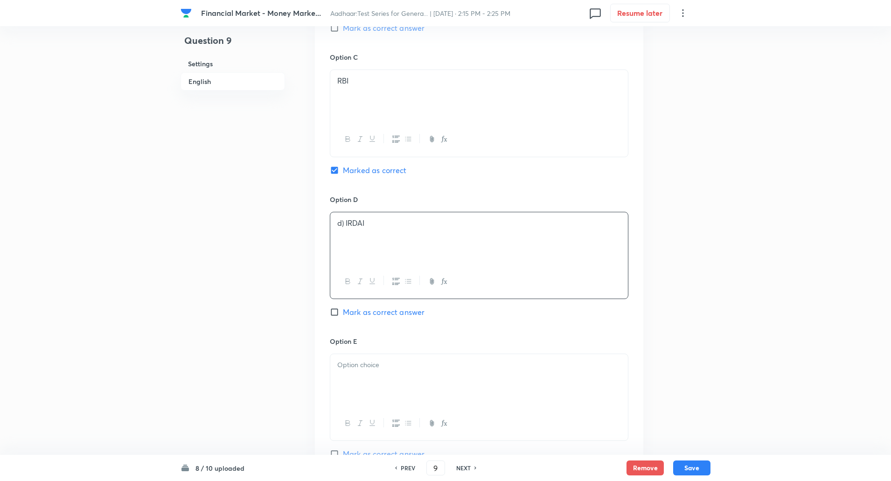
click at [343, 229] on p at bounding box center [479, 233] width 284 height 11
click at [346, 223] on p "d) IRDAI" at bounding box center [479, 223] width 284 height 11
click at [352, 355] on div at bounding box center [479, 380] width 298 height 52
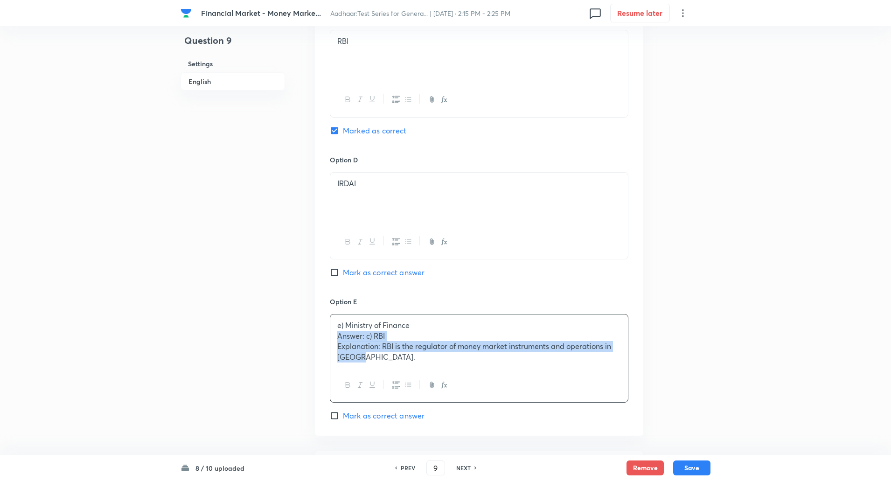
drag, startPoint x: 332, startPoint y: 372, endPoint x: 422, endPoint y: 479, distance: 139.7
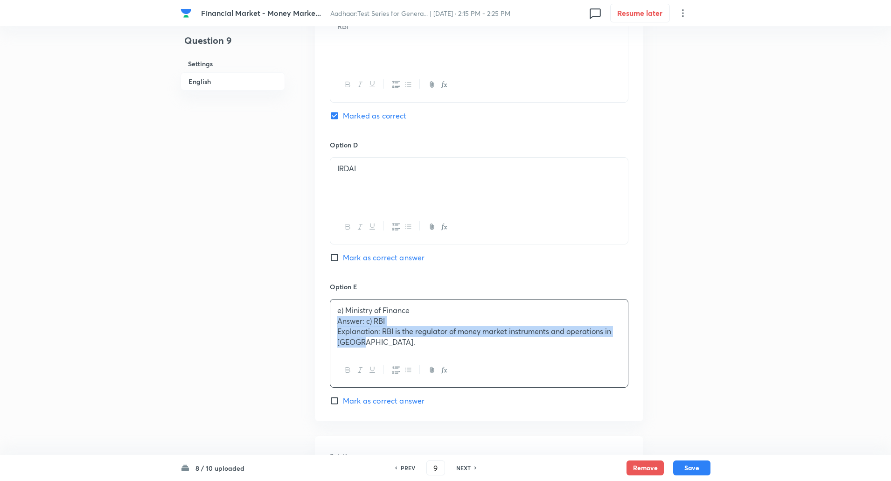
copy div "Answer: c) RBI Explanation: RBI is the regulator of money market instruments an…"
drag, startPoint x: 335, startPoint y: 321, endPoint x: 420, endPoint y: 398, distance: 115.0
click at [420, 398] on div "Option E e) Ministry of Finance Answer: c) RBI Explanation: RBI is the regulato…" at bounding box center [479, 344] width 299 height 125
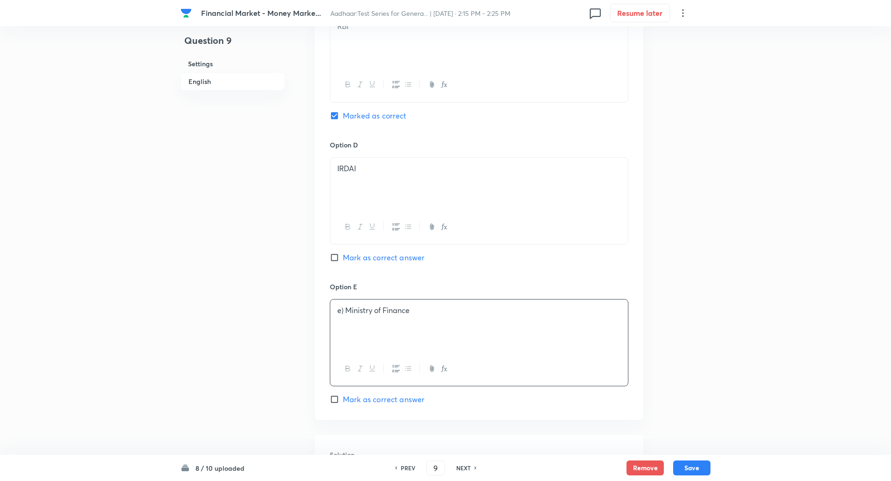
click at [347, 312] on p "e) Ministry of Finance" at bounding box center [479, 310] width 284 height 11
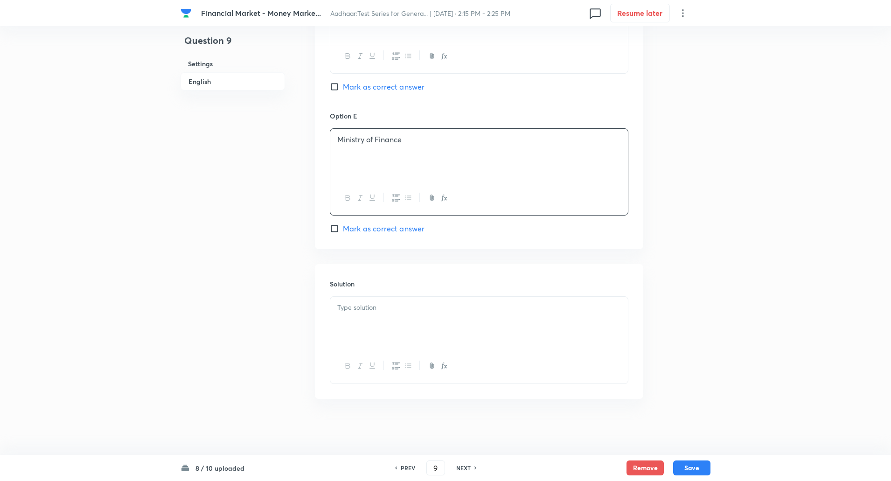
click at [347, 312] on p at bounding box center [479, 307] width 284 height 11
drag, startPoint x: 335, startPoint y: 309, endPoint x: 382, endPoint y: 322, distance: 48.4
click at [382, 322] on div "Answer: c) RBI Explanation: RBI is the regulator of money market instruments an…" at bounding box center [479, 323] width 298 height 52
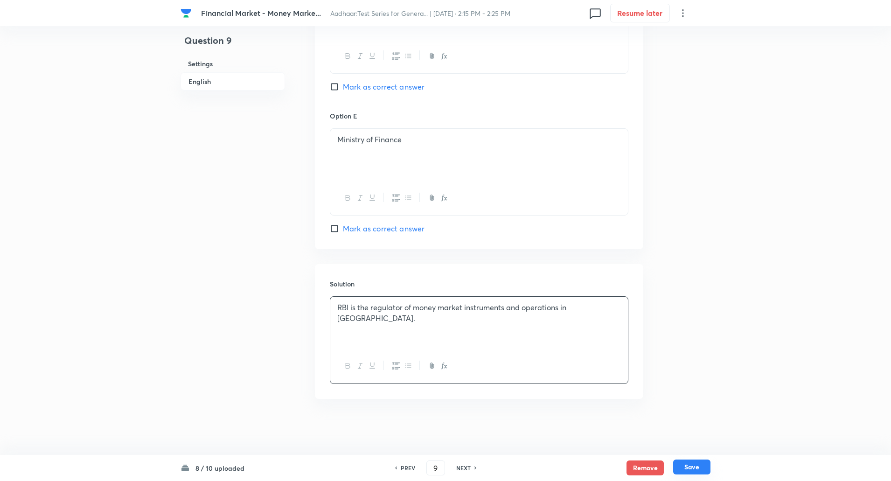
click at [690, 469] on button "Save" at bounding box center [691, 467] width 37 height 15
type input "10"
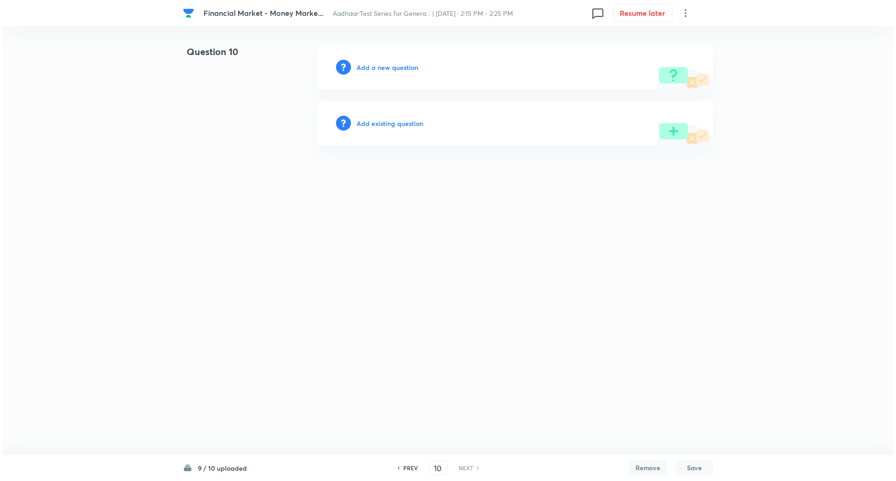
scroll to position [0, 0]
click at [379, 70] on h6 "Add a new question" at bounding box center [387, 68] width 62 height 10
click at [379, 70] on h6 "Choose a question type" at bounding box center [392, 68] width 72 height 10
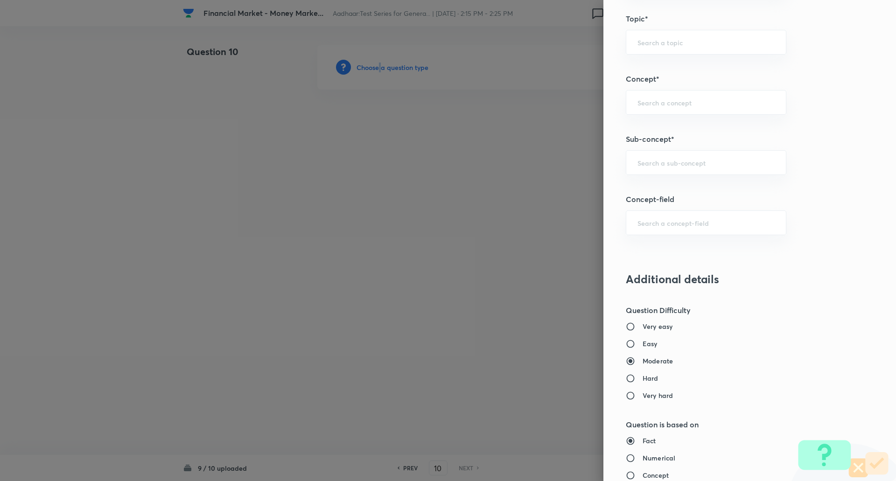
scroll to position [471, 0]
click at [677, 162] on input "text" at bounding box center [705, 160] width 137 height 9
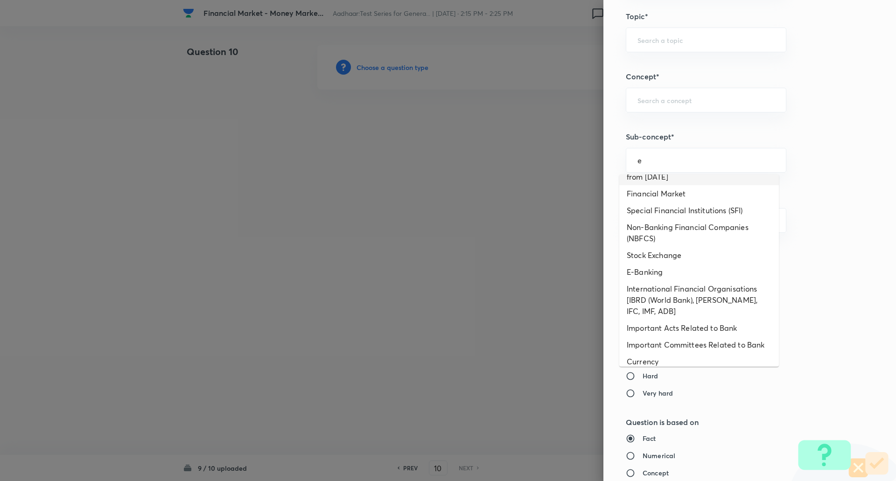
scroll to position [262, 0]
click at [670, 265] on li "E-Banking" at bounding box center [699, 271] width 160 height 17
type input "E-Banking"
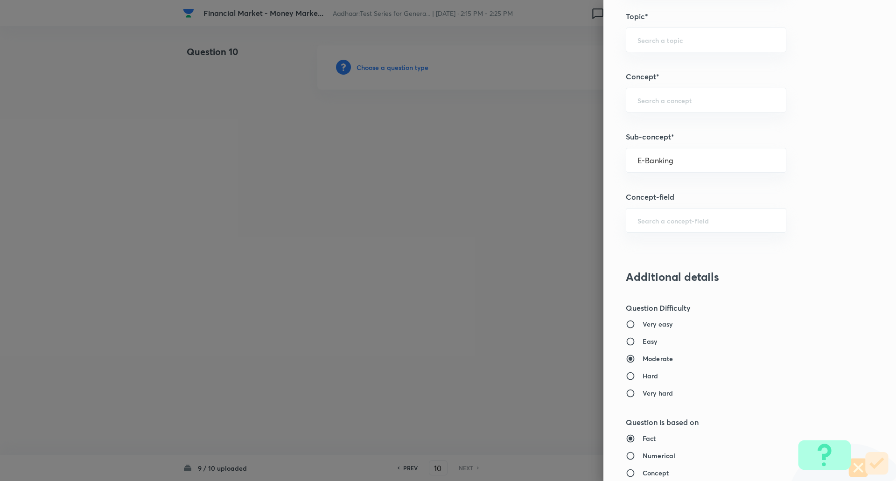
type input "Awareness"
type input "Banking Awareness"
type input "Financial Awareness"
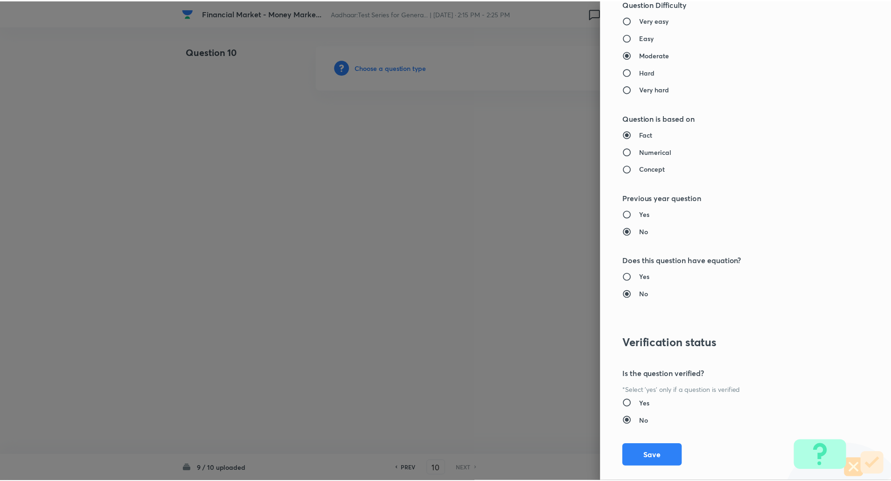
scroll to position [791, 0]
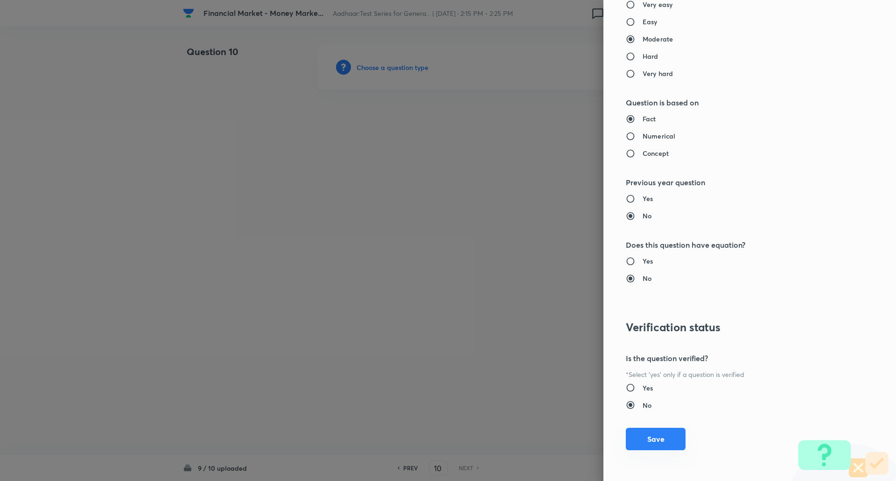
click at [649, 435] on button "Save" at bounding box center [656, 439] width 60 height 22
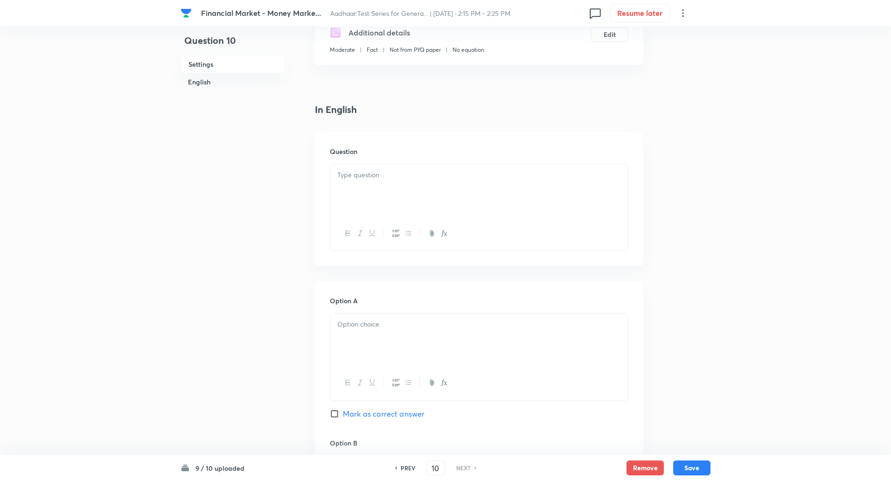
scroll to position [172, 0]
click at [488, 200] on div at bounding box center [479, 190] width 298 height 52
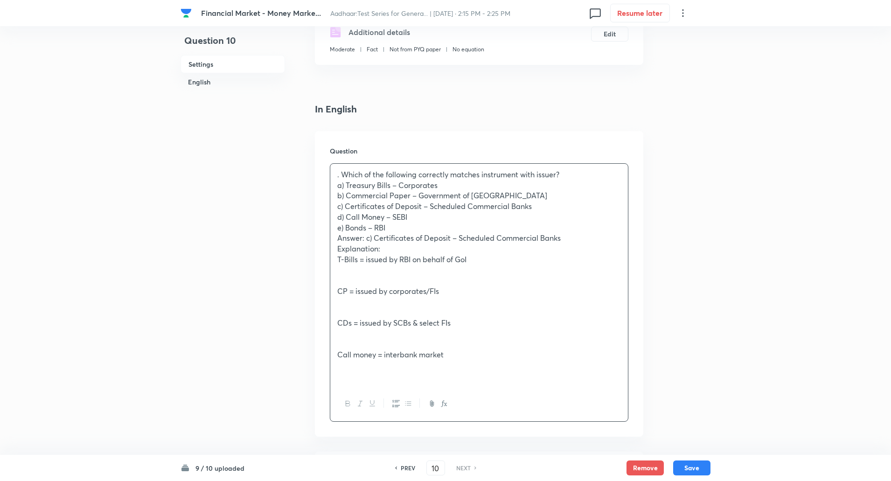
click at [344, 178] on p ". Which of the following correctly matches instrument with issuer?" at bounding box center [479, 174] width 284 height 11
click at [571, 176] on p "Which of the following correctly matches instrument with issuer?" at bounding box center [479, 174] width 284 height 11
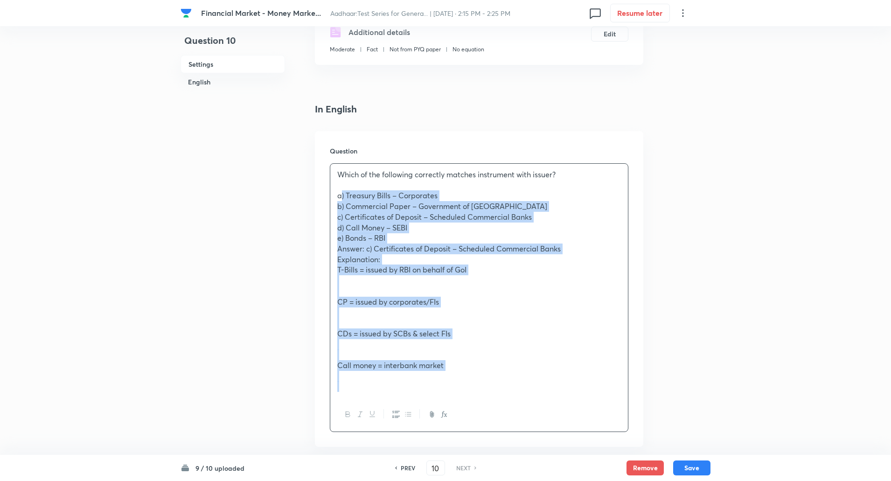
drag, startPoint x: 335, startPoint y: 201, endPoint x: 440, endPoint y: 430, distance: 252.0
click at [440, 430] on div "Which of the following correctly matches instrument with issuer? a) Treasury Bi…" at bounding box center [479, 297] width 299 height 269
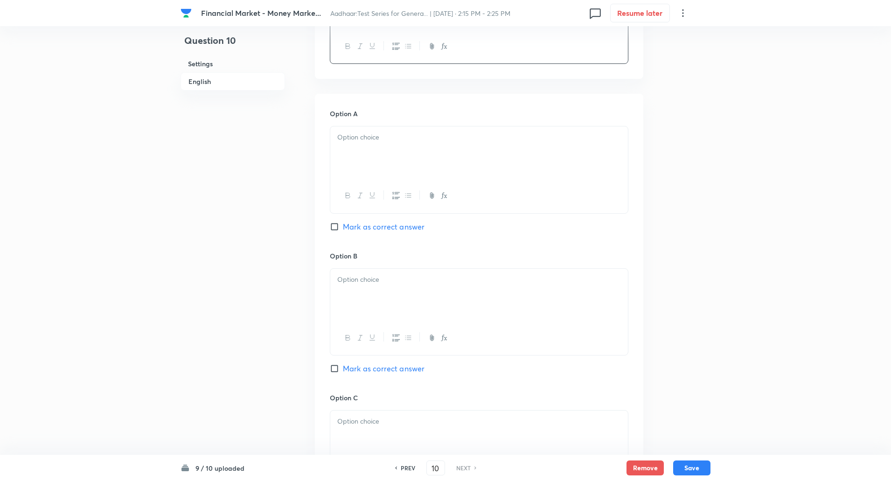
scroll to position [359, 0]
drag, startPoint x: 496, startPoint y: 117, endPoint x: 486, endPoint y: 140, distance: 25.9
click at [486, 140] on div "Option A Mark as correct answer" at bounding box center [479, 179] width 299 height 142
click at [486, 140] on p at bounding box center [479, 137] width 284 height 11
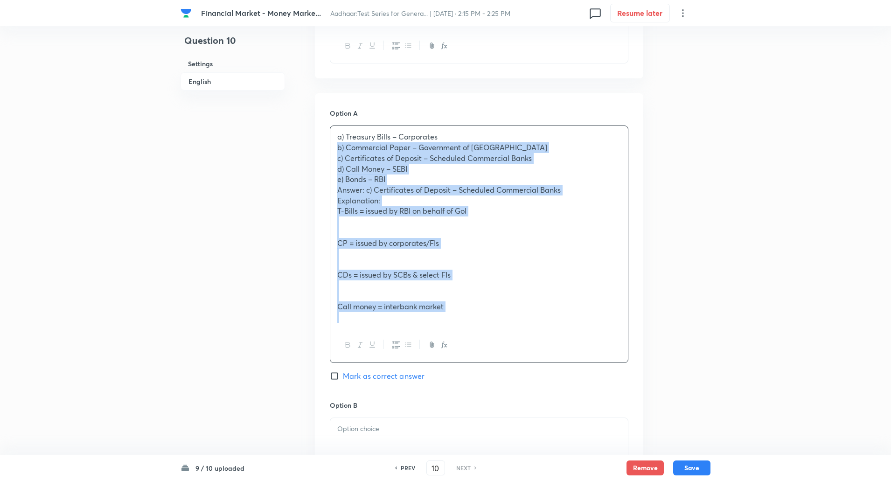
drag, startPoint x: 336, startPoint y: 150, endPoint x: 460, endPoint y: 322, distance: 211.7
click at [460, 322] on div "a) Treasury Bills – Corporates b) Commercial Paper – Government of India c) Cer…" at bounding box center [479, 227] width 298 height 202
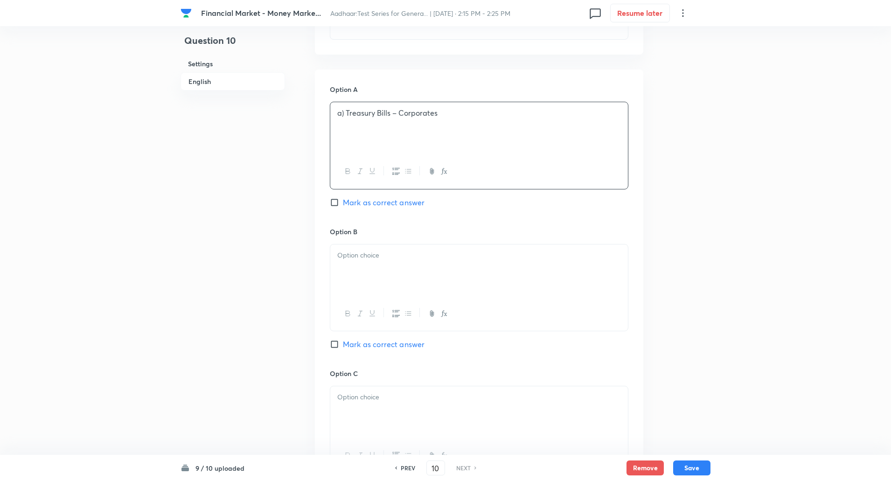
scroll to position [405, 0]
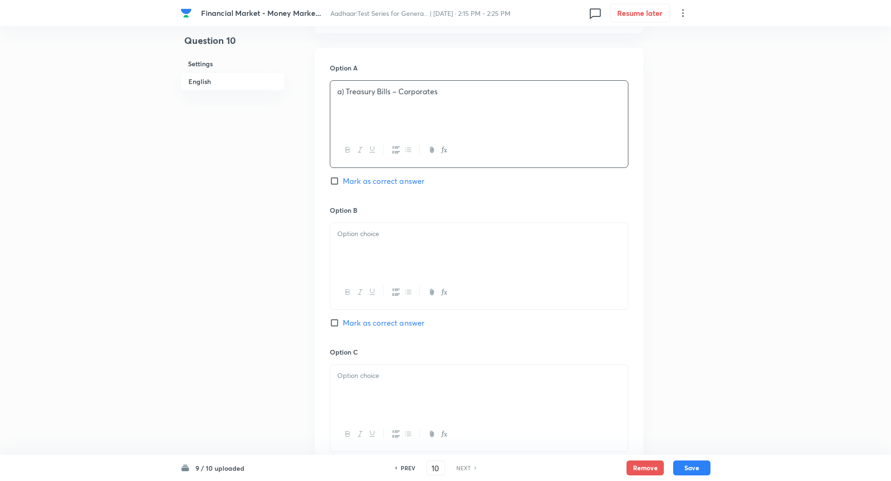
click at [344, 91] on p "a) Treasury Bills – Corporates" at bounding box center [479, 91] width 284 height 11
click at [347, 245] on div at bounding box center [479, 249] width 298 height 52
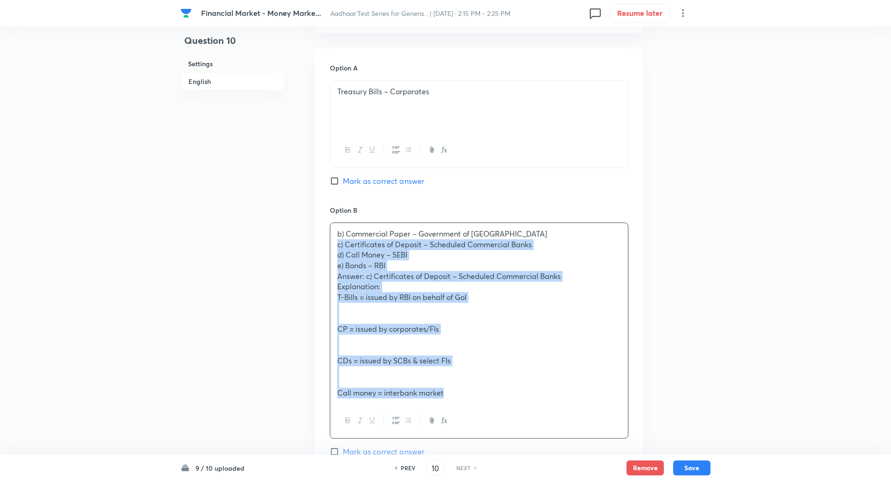
drag, startPoint x: 333, startPoint y: 245, endPoint x: 495, endPoint y: 396, distance: 221.9
click at [495, 396] on div "b) Commercial Paper – Government of India c) Certificates of Deposit – Schedule…" at bounding box center [479, 313] width 298 height 181
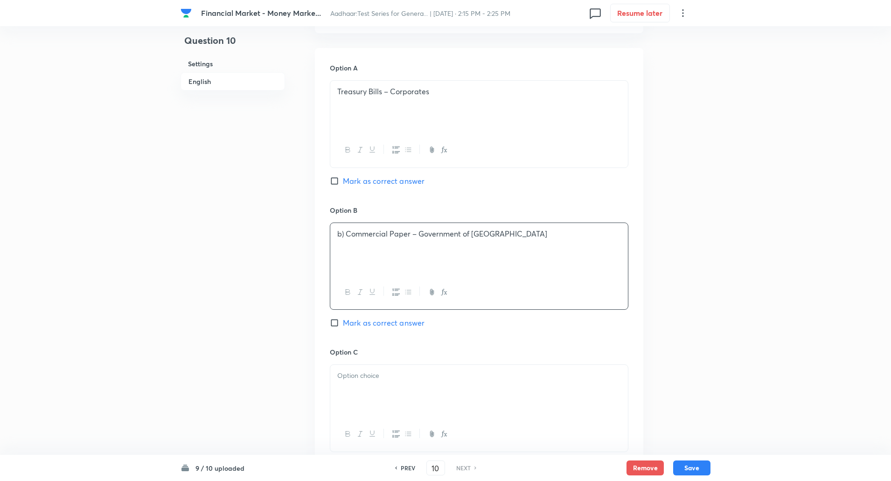
click at [348, 234] on p "b) Commercial Paper – Government of India" at bounding box center [479, 234] width 284 height 11
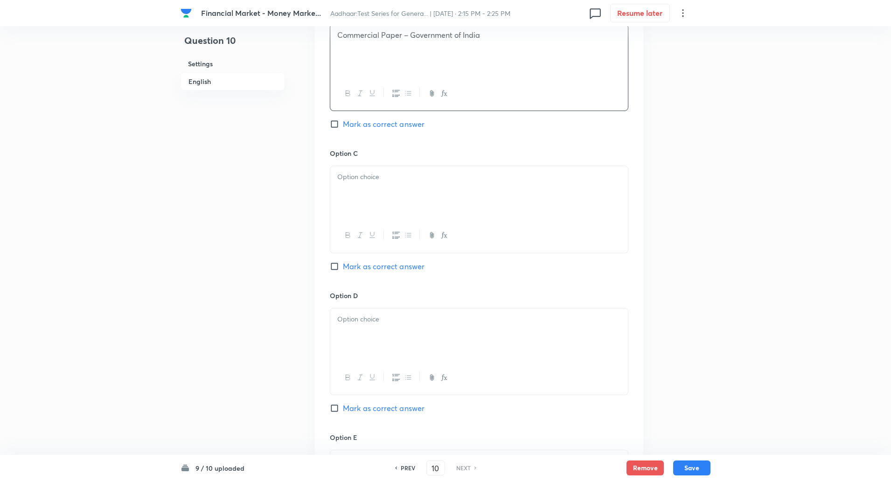
click at [361, 182] on div at bounding box center [479, 192] width 298 height 52
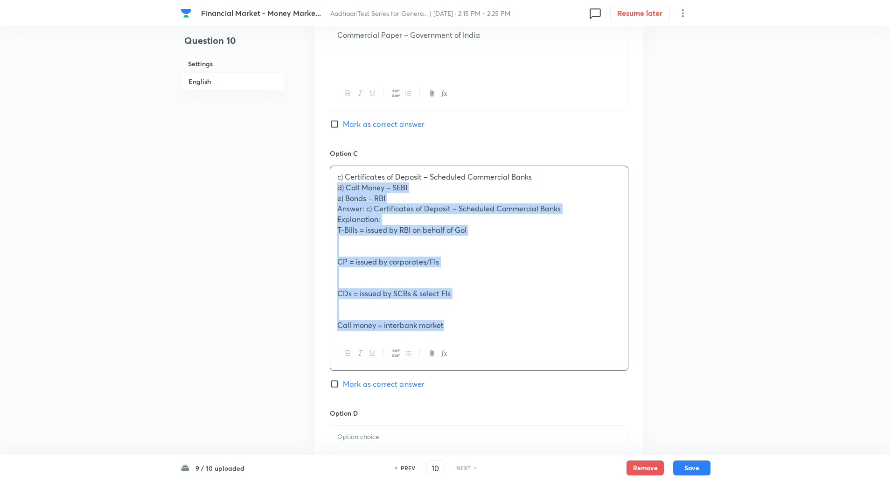
drag, startPoint x: 337, startPoint y: 192, endPoint x: 464, endPoint y: 365, distance: 214.4
click at [464, 365] on div "c) Certificates of Deposit – Scheduled Commercial Banks d) Call Money – SEBI e)…" at bounding box center [479, 268] width 299 height 205
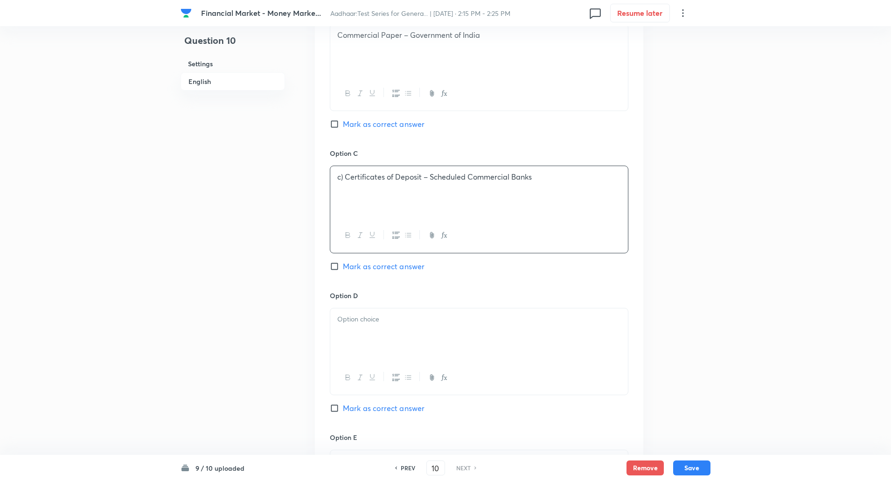
click at [344, 177] on p "c) Certificates of Deposit – Scheduled Commercial Banks" at bounding box center [479, 177] width 284 height 11
click at [338, 268] on input "Mark as correct answer" at bounding box center [336, 266] width 13 height 9
checkbox input "true"
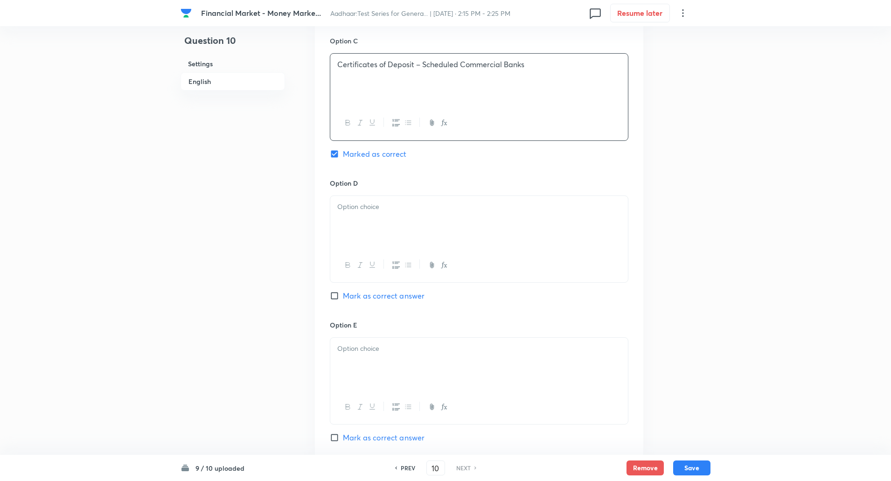
click at [373, 206] on p at bounding box center [479, 207] width 284 height 11
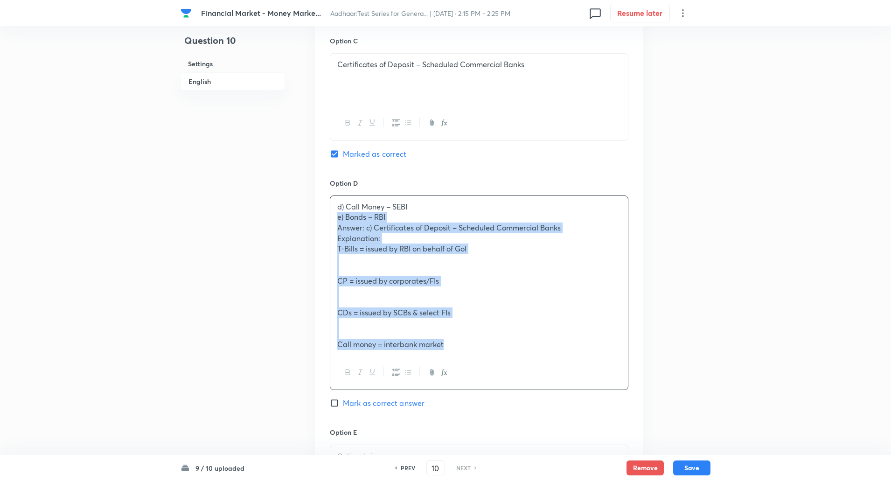
drag, startPoint x: 336, startPoint y: 220, endPoint x: 496, endPoint y: 408, distance: 246.9
click at [496, 408] on div "Option D d) Call Money – SEBI e) Bonds – RBI Answer: c) Certificates of Deposit…" at bounding box center [479, 302] width 299 height 249
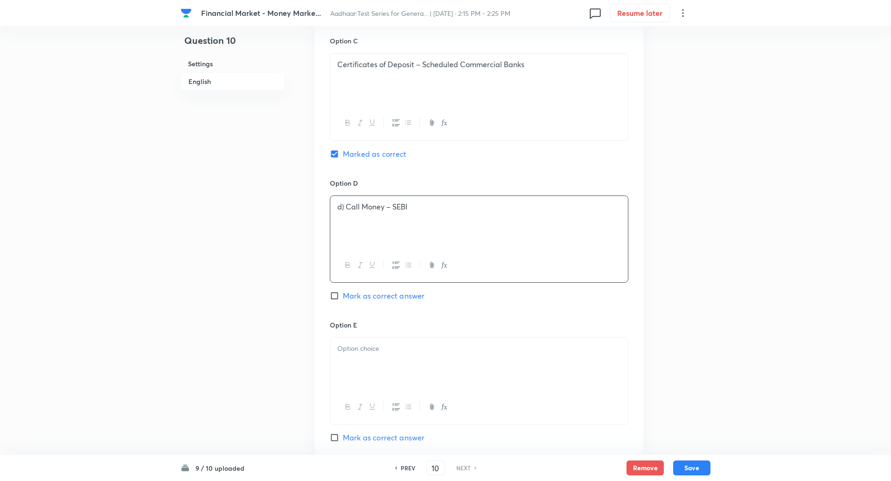
click at [344, 209] on p "d) Call Money – SEBI" at bounding box center [479, 207] width 284 height 11
click at [361, 344] on p at bounding box center [479, 348] width 284 height 11
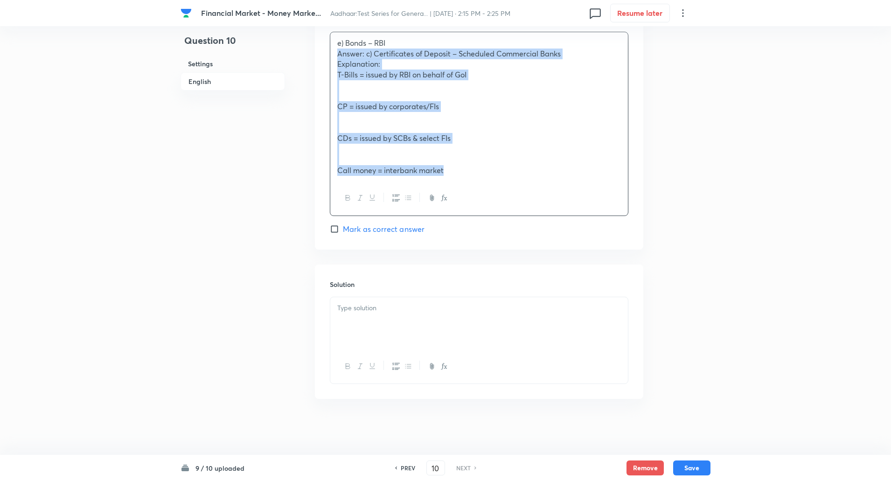
drag, startPoint x: 331, startPoint y: 361, endPoint x: 540, endPoint y: 488, distance: 244.8
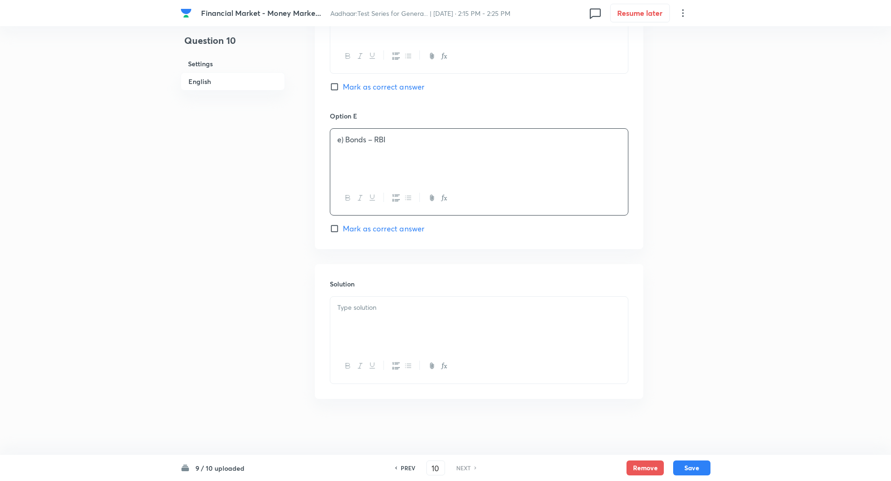
click at [343, 140] on p "e) Bonds – RBI" at bounding box center [479, 139] width 284 height 11
drag, startPoint x: 353, startPoint y: 289, endPoint x: 355, endPoint y: 297, distance: 8.1
click at [355, 297] on div "Solution" at bounding box center [479, 331] width 328 height 134
click at [355, 297] on div at bounding box center [479, 323] width 298 height 52
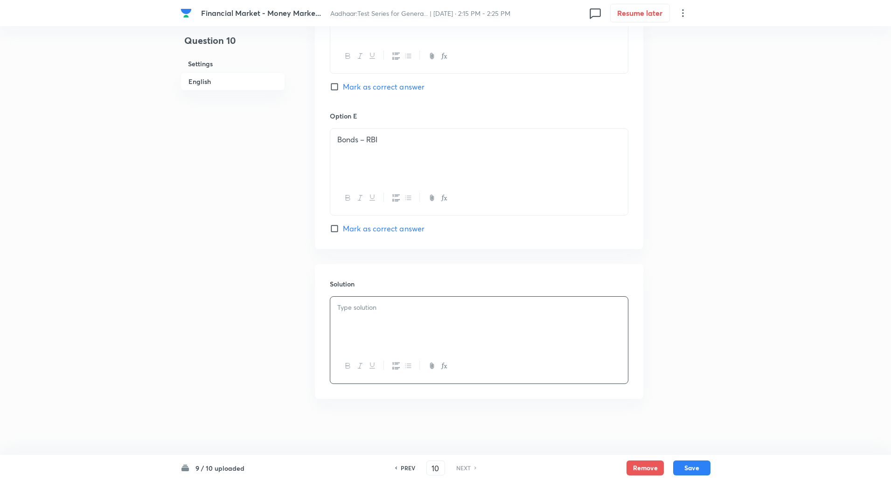
click at [356, 306] on p at bounding box center [479, 307] width 284 height 11
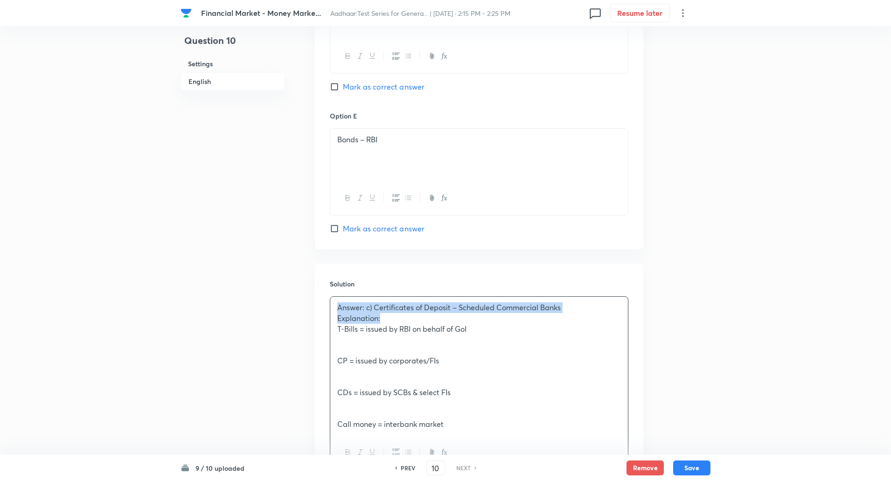
drag, startPoint x: 335, startPoint y: 308, endPoint x: 383, endPoint y: 320, distance: 49.5
click at [383, 320] on div "Answer: c) Certificates of Deposit – Scheduled Commercial Banks Explanation: T-…" at bounding box center [479, 366] width 298 height 139
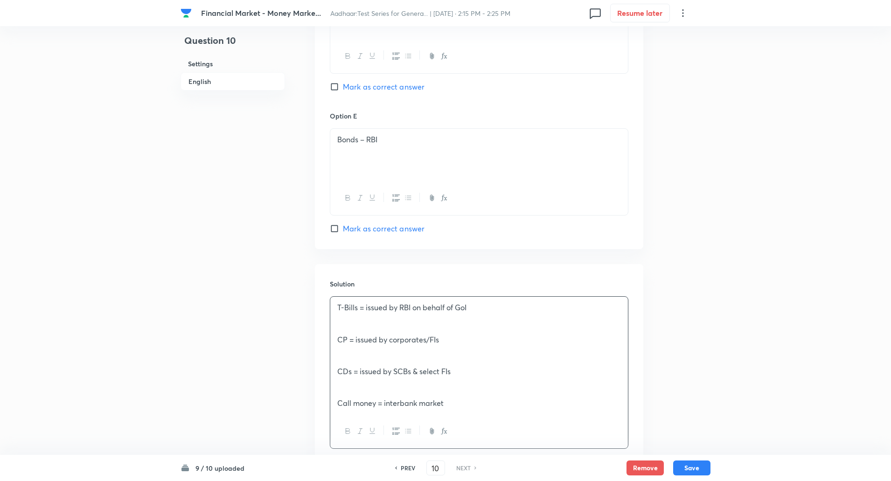
click at [337, 399] on p "Call money = interbank market" at bounding box center [479, 403] width 284 height 11
drag, startPoint x: 330, startPoint y: 364, endPoint x: 333, endPoint y: 369, distance: 5.7
click at [333, 369] on div "T-Bills = issued by RBI on behalf of GoI CP = issued by corporates/FIs CDs = is…" at bounding box center [479, 361] width 299 height 131
click at [333, 369] on div "T-Bills = issued by RBI on behalf of GoI CP = issued by corporates/FIs CDs = is…" at bounding box center [479, 345] width 298 height 96
click at [336, 334] on div "T-Bills = issued by RBI on behalf of GoI CP = issued by corporates/FIs CDs = is…" at bounding box center [479, 334] width 298 height 75
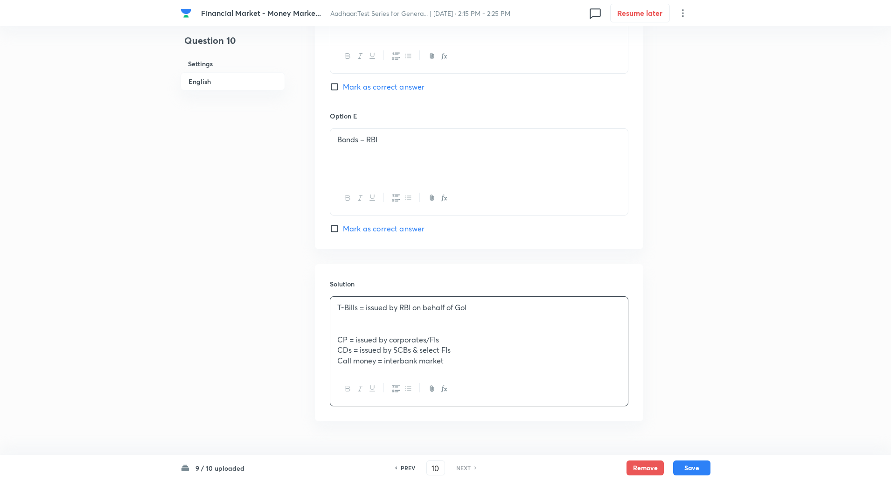
click at [335, 347] on div "T-Bills = issued by RBI on behalf of GoI CP = issued by corporates/FIs CDs = is…" at bounding box center [479, 334] width 298 height 75
click at [336, 341] on div "T-Bills = issued by RBI on behalf of GoI CP = issued by corporates/FIs CDs = is…" at bounding box center [479, 334] width 298 height 75
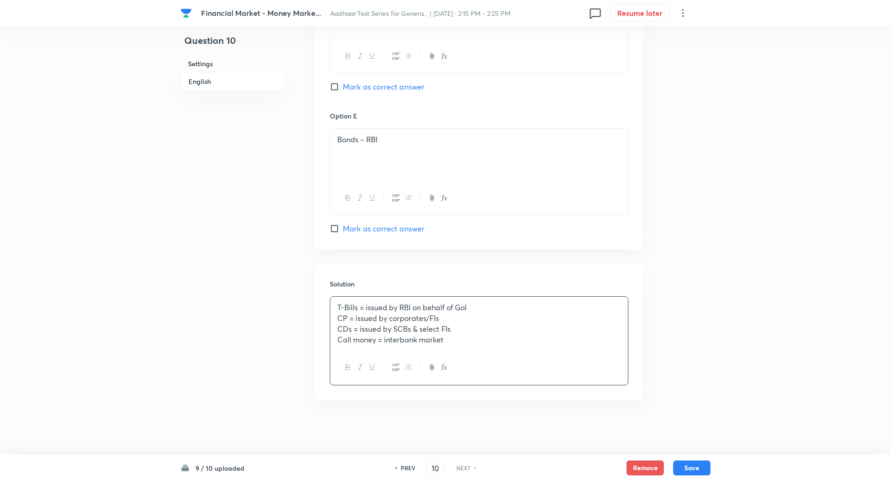
click at [394, 367] on icon "button" at bounding box center [395, 366] width 7 height 7
click at [402, 369] on button "button" at bounding box center [408, 368] width 12 height 12
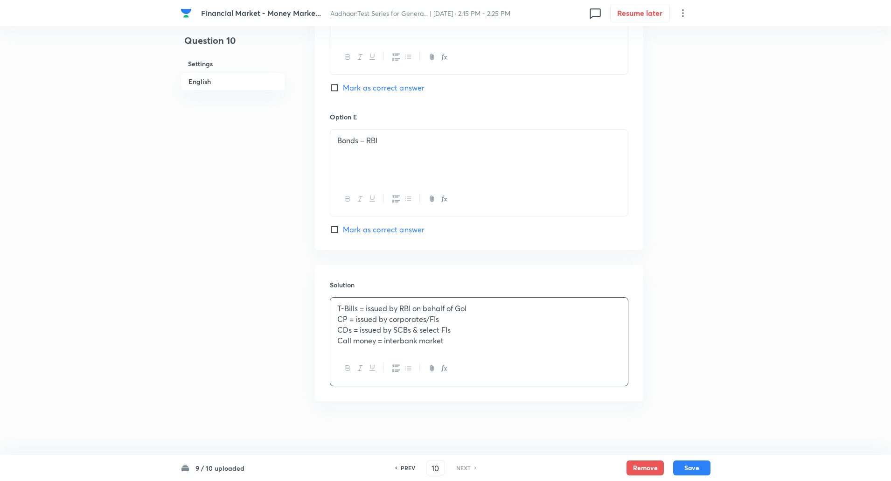
scroll to position [924, 0]
click at [697, 470] on button "Save" at bounding box center [691, 467] width 37 height 15
checkbox input "true"
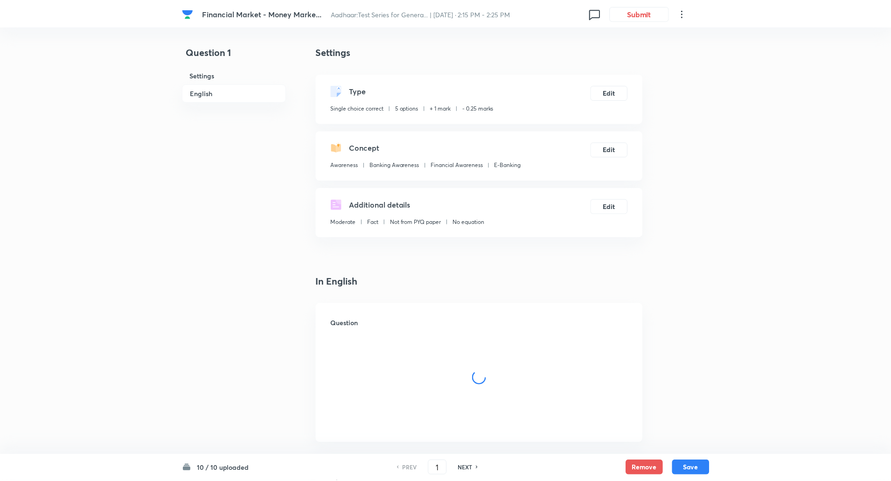
scroll to position [924, 0]
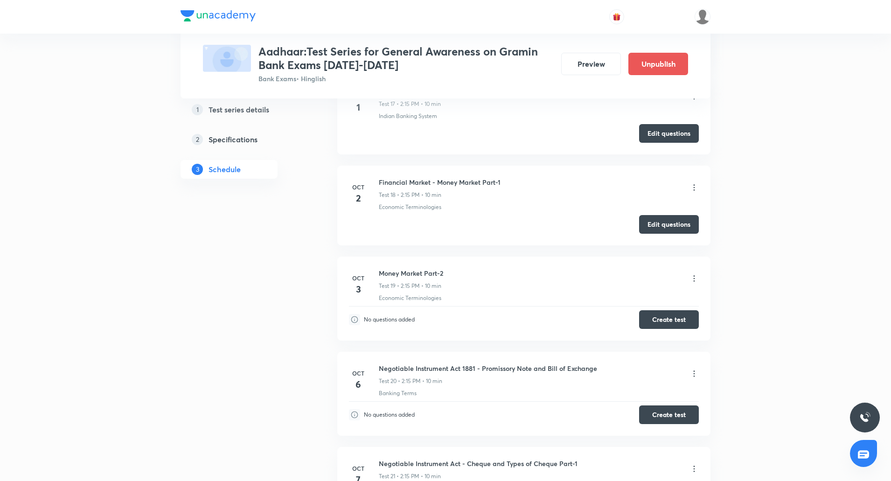
scroll to position [1943, 0]
